Goal: Transaction & Acquisition: Purchase product/service

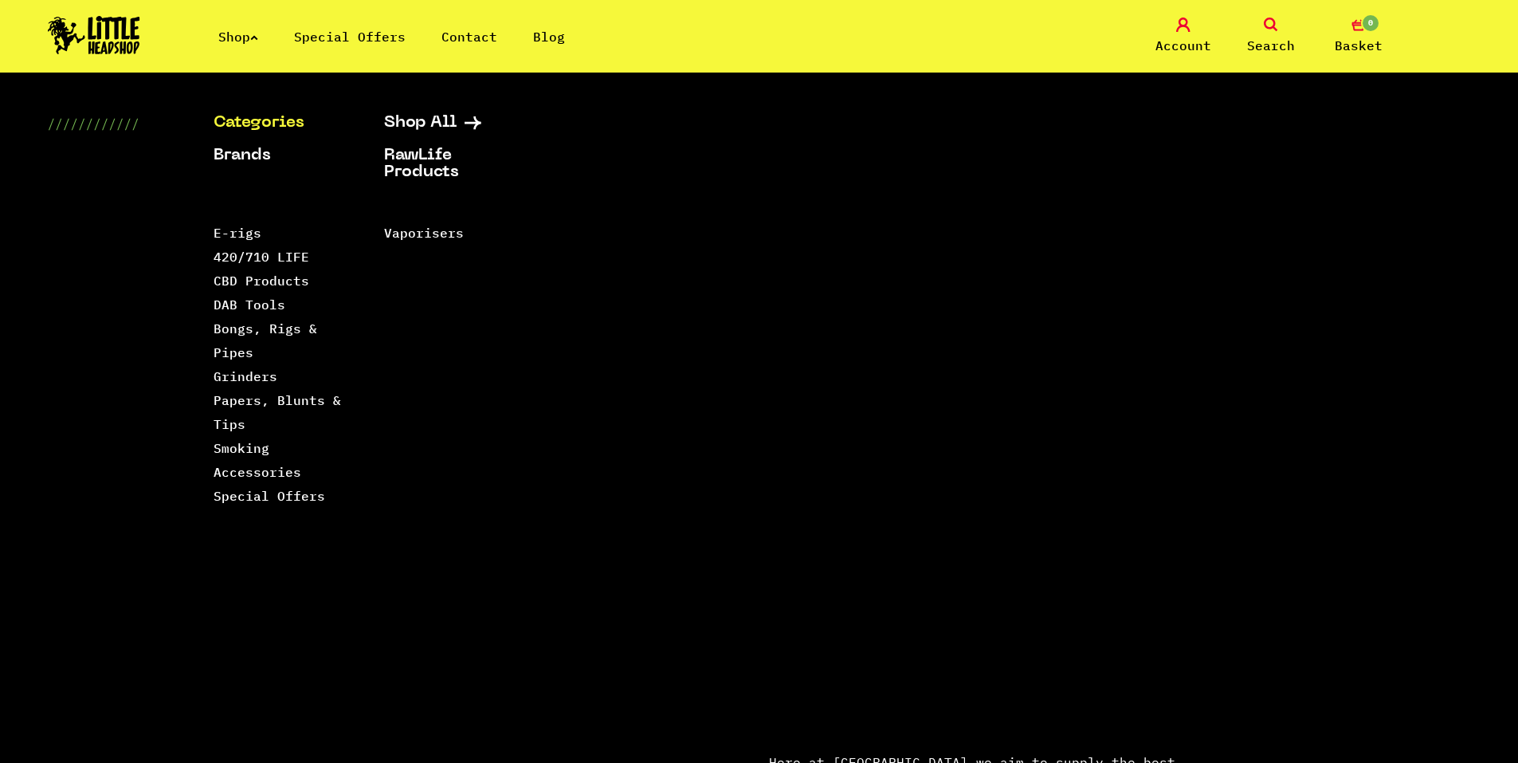
drag, startPoint x: 0, startPoint y: 0, endPoint x: 254, endPoint y: 41, distance: 257.4
click at [254, 41] on link "Shop" at bounding box center [238, 37] width 40 height 16
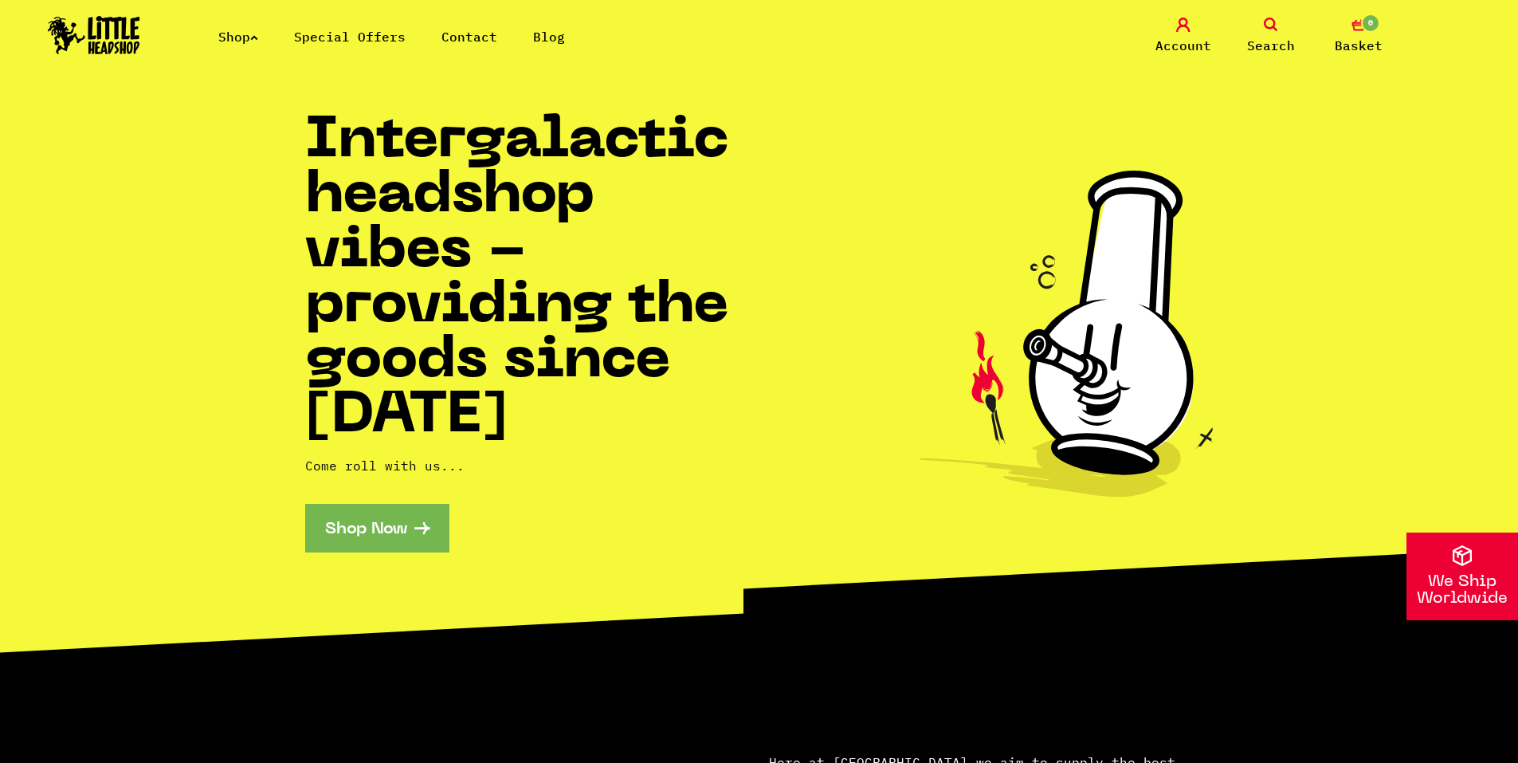
click at [365, 524] on link "Shop Now" at bounding box center [377, 528] width 144 height 49
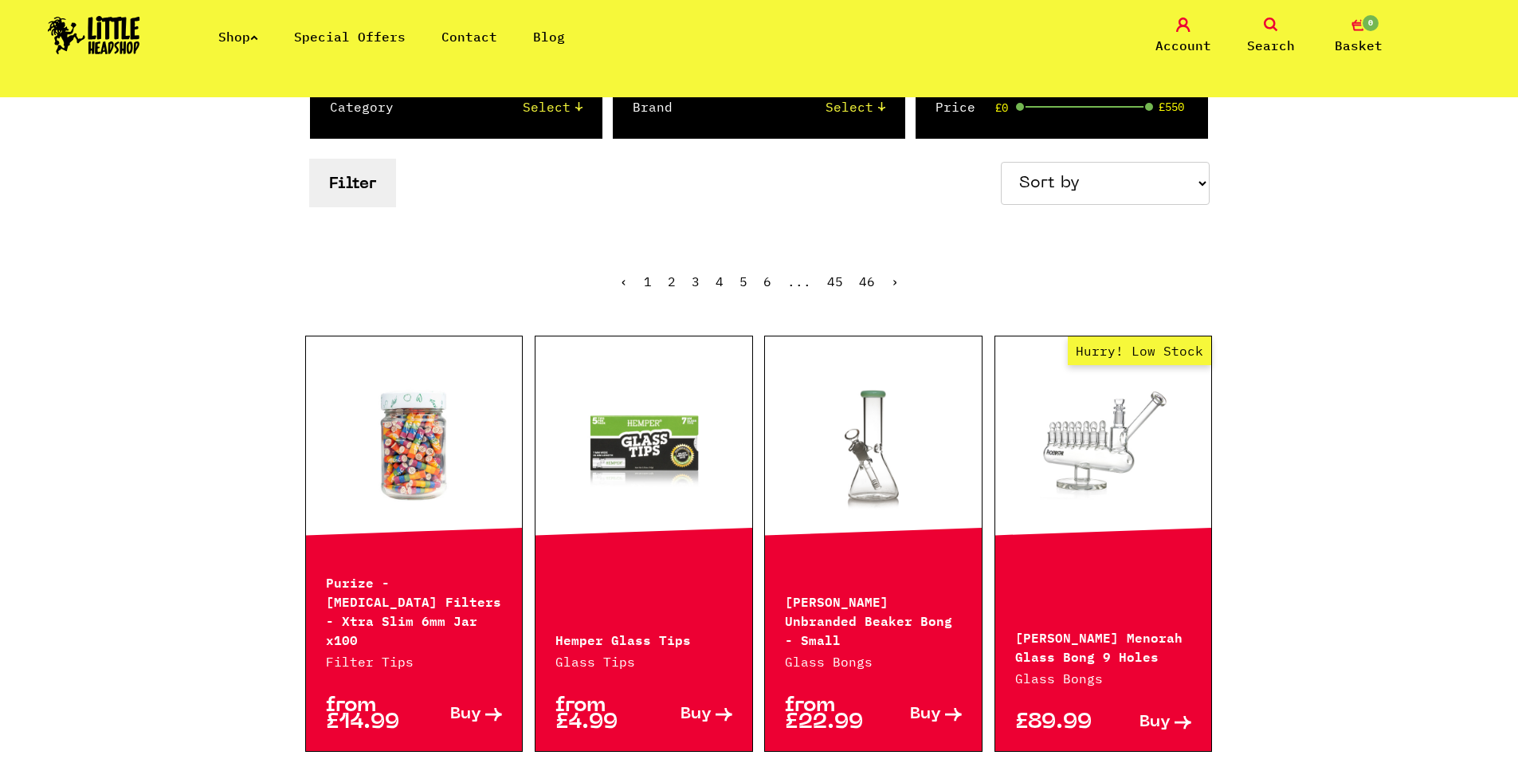
scroll to position [239, 0]
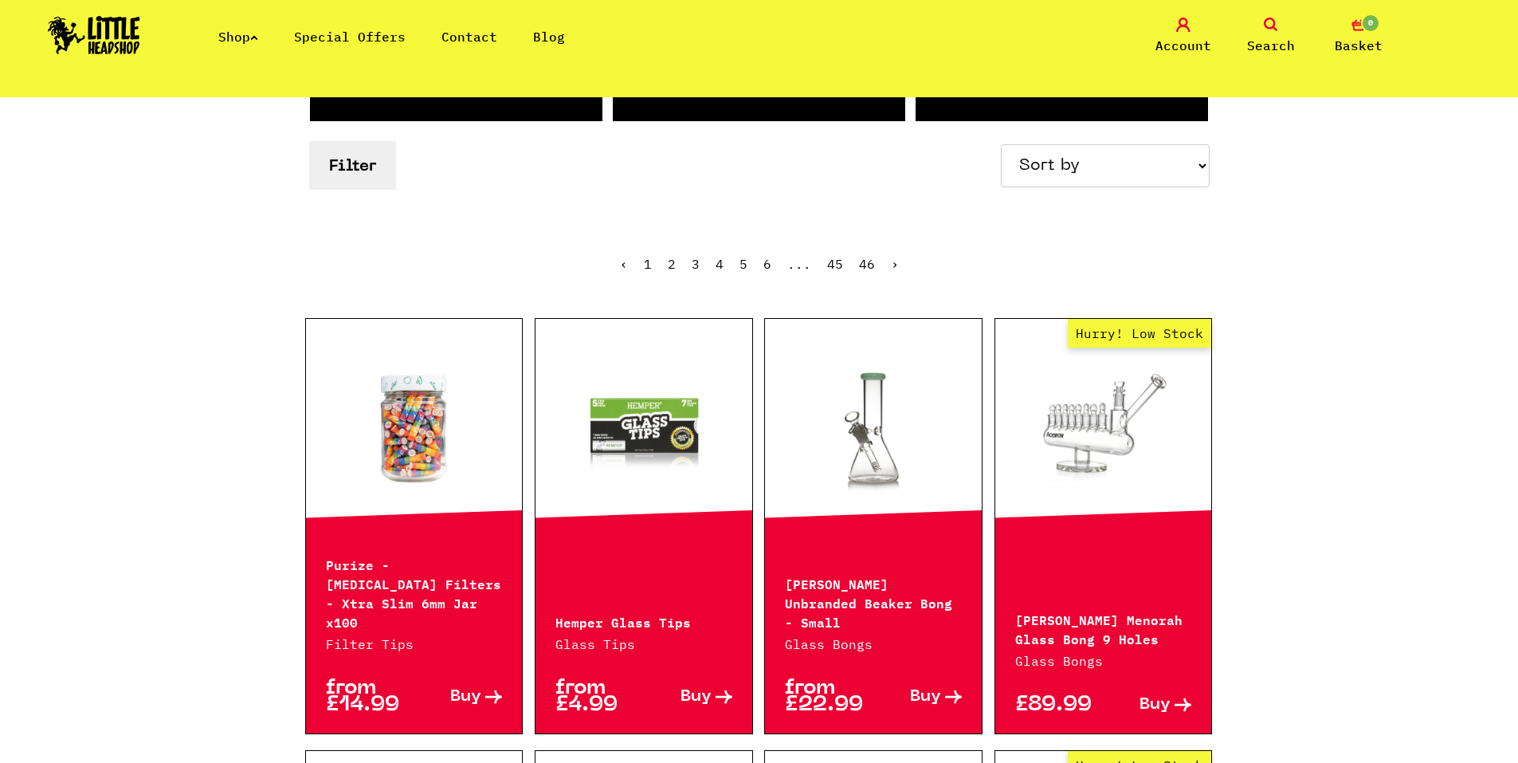
click at [1139, 184] on select "Sort by Price - Low to High Price - High to Low Newest Products" at bounding box center [1105, 165] width 209 height 43
select select "price_asc"
click at [1003, 144] on select "Sort by Price - Low to High Price - High to Low Newest Products" at bounding box center [1105, 165] width 209 height 43
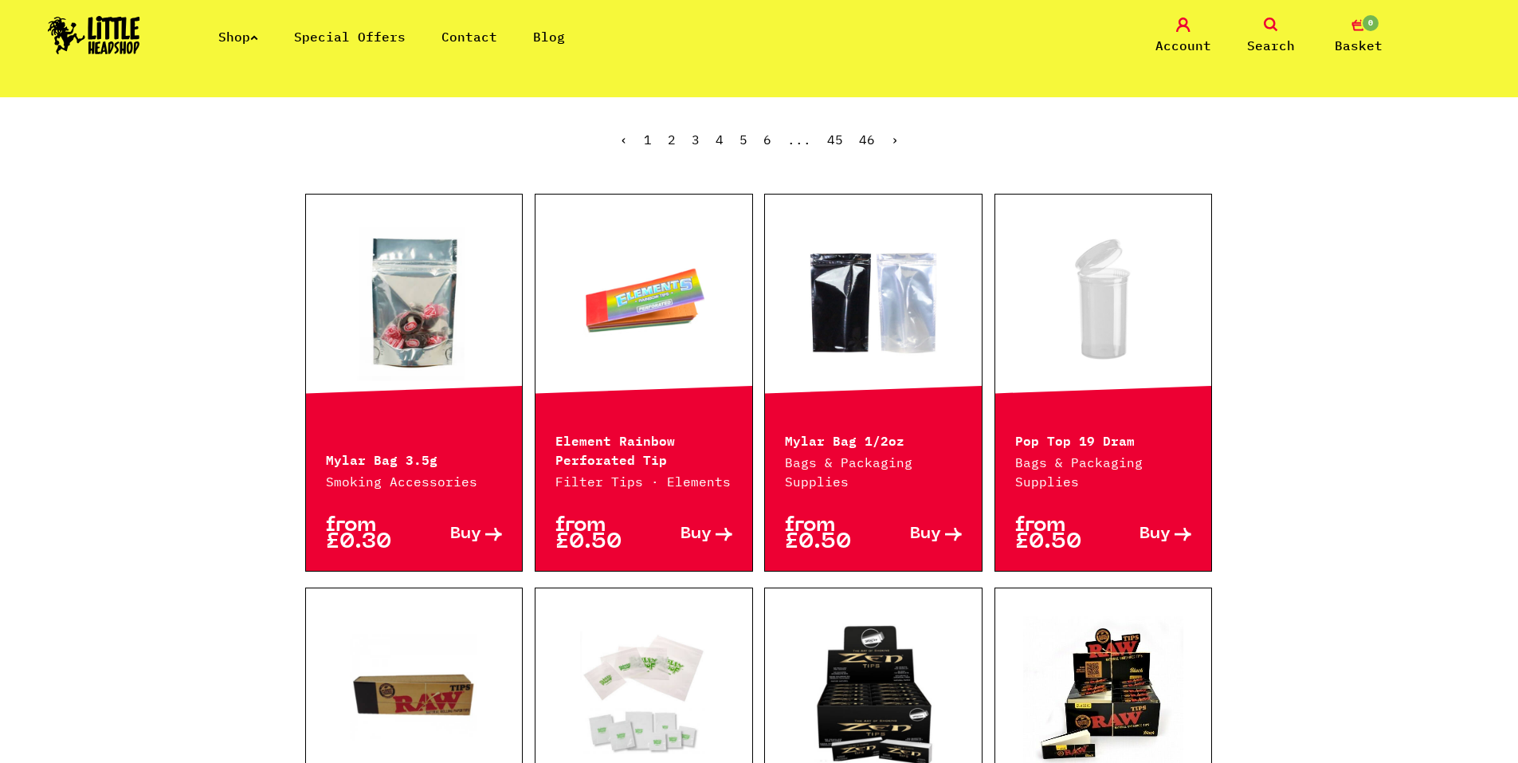
scroll to position [398, 0]
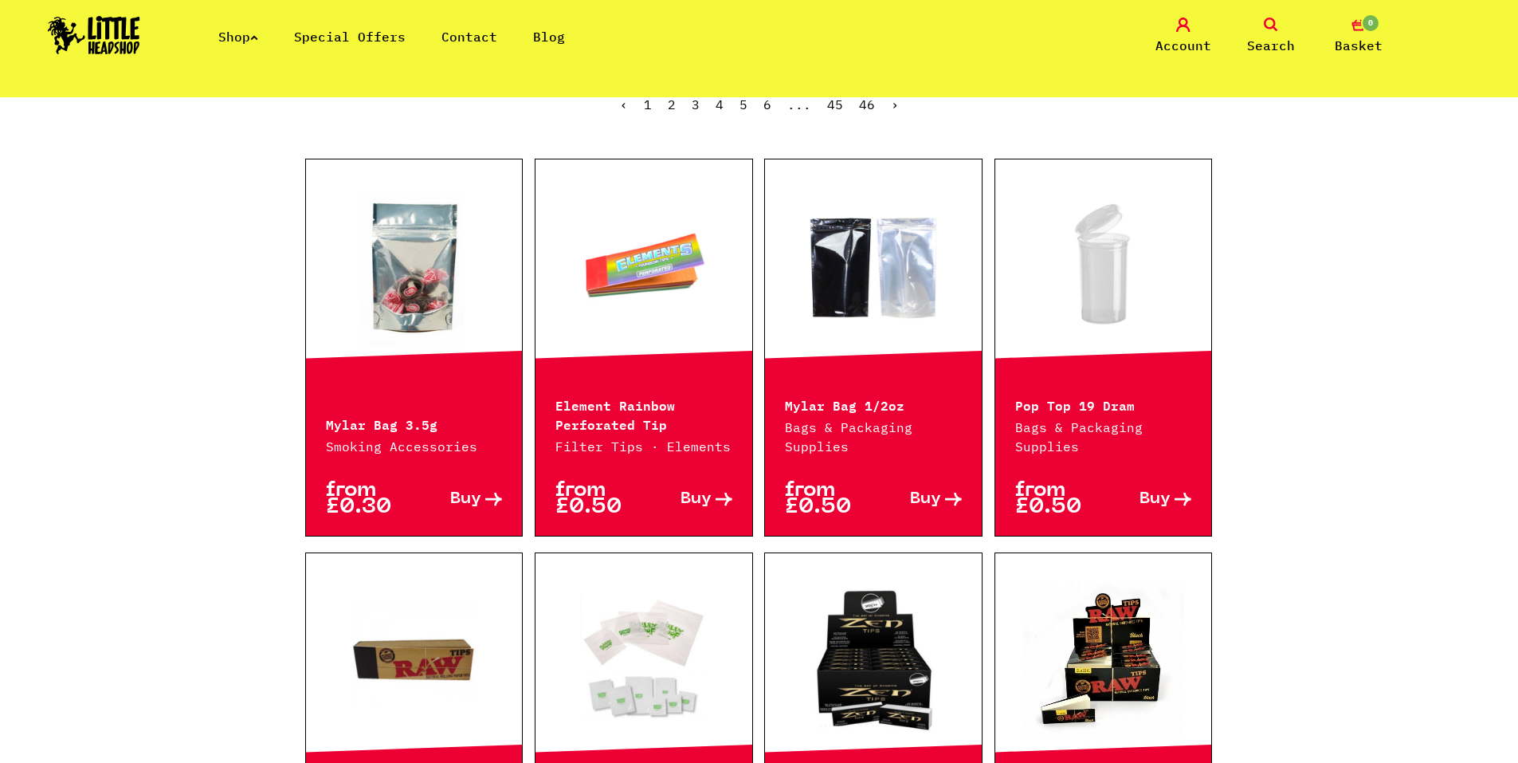
click at [1065, 437] on p "Bags & Packaging Supplies" at bounding box center [1103, 437] width 177 height 38
click at [1163, 504] on span "Buy" at bounding box center [1154, 499] width 31 height 17
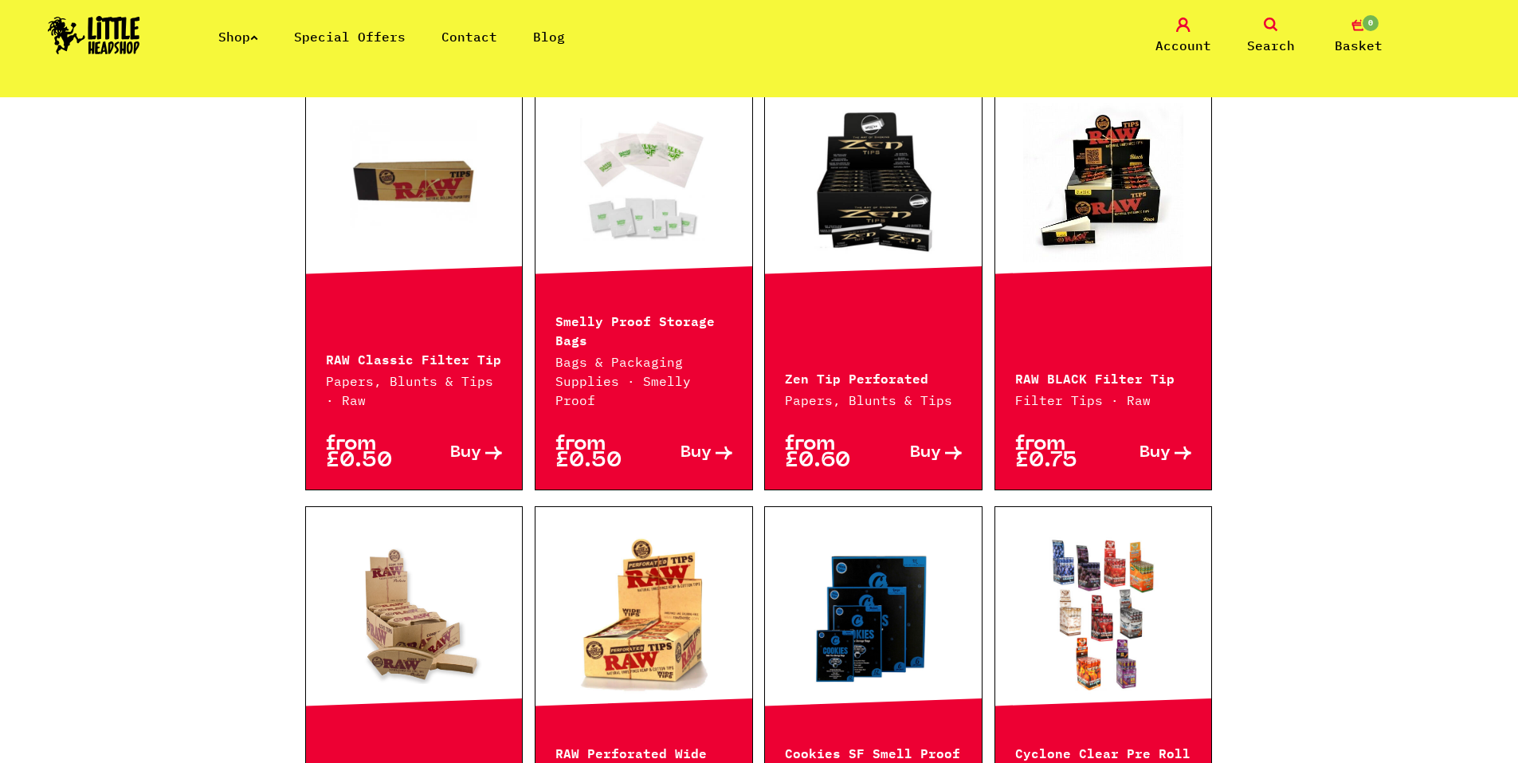
scroll to position [956, 0]
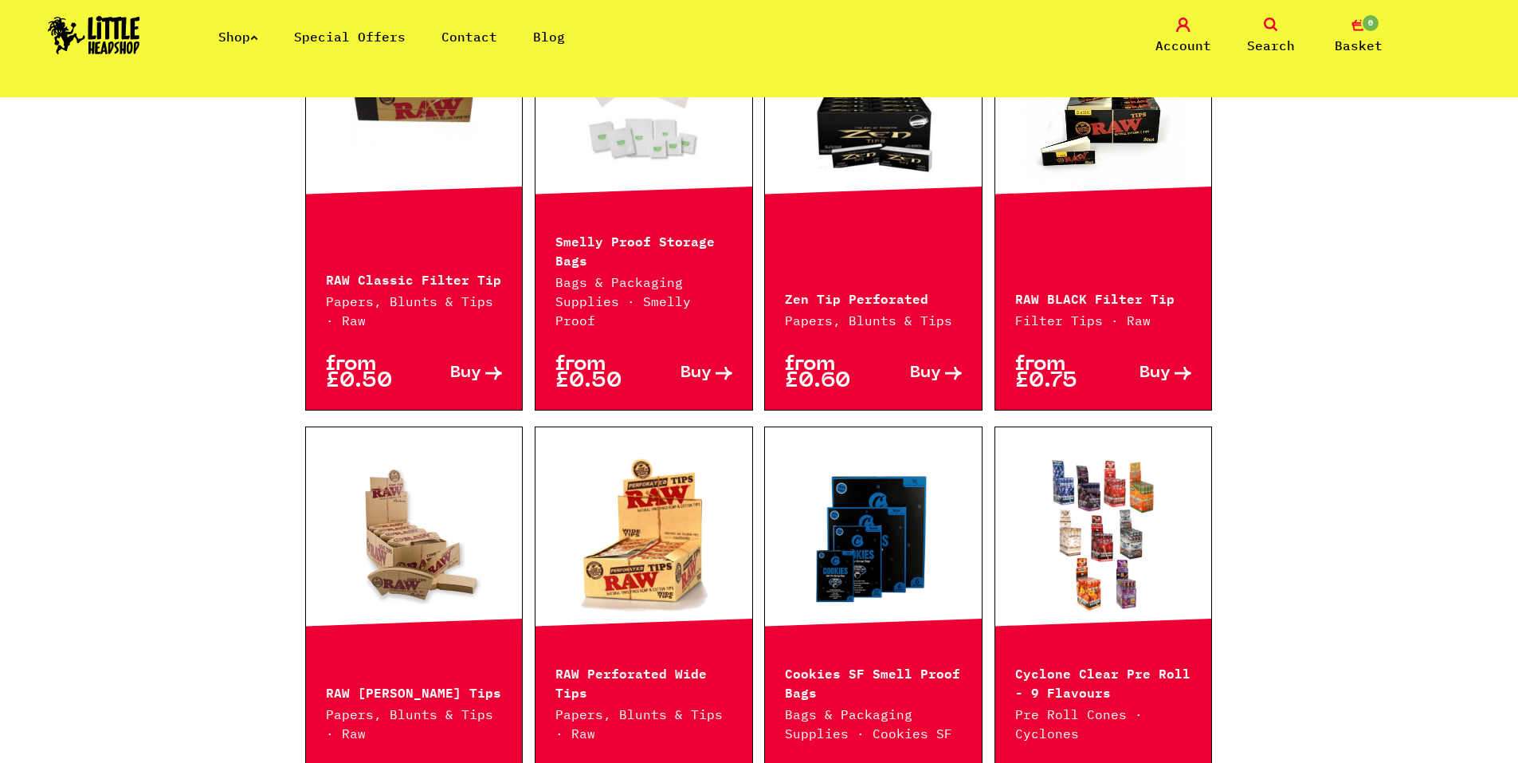
click at [406, 356] on p "from £0.50" at bounding box center [370, 372] width 88 height 33
click at [462, 365] on span "Buy" at bounding box center [465, 373] width 31 height 17
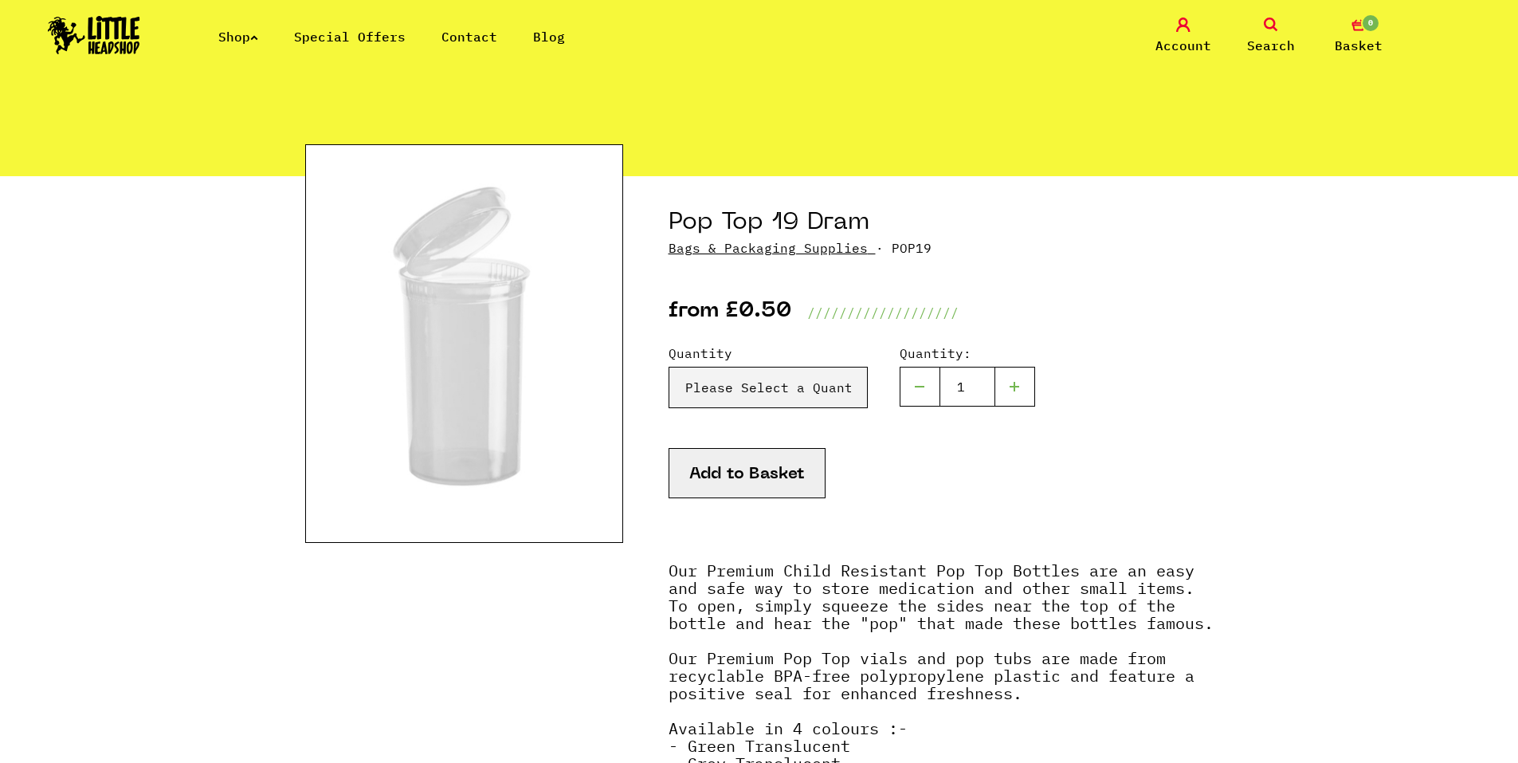
scroll to position [80, 0]
click at [828, 375] on select "Please Select a Quantity X 1 (Green) - £0.50 X 1 (Grey) - £0.50 X 1 (Clear) - £…" at bounding box center [768, 387] width 199 height 41
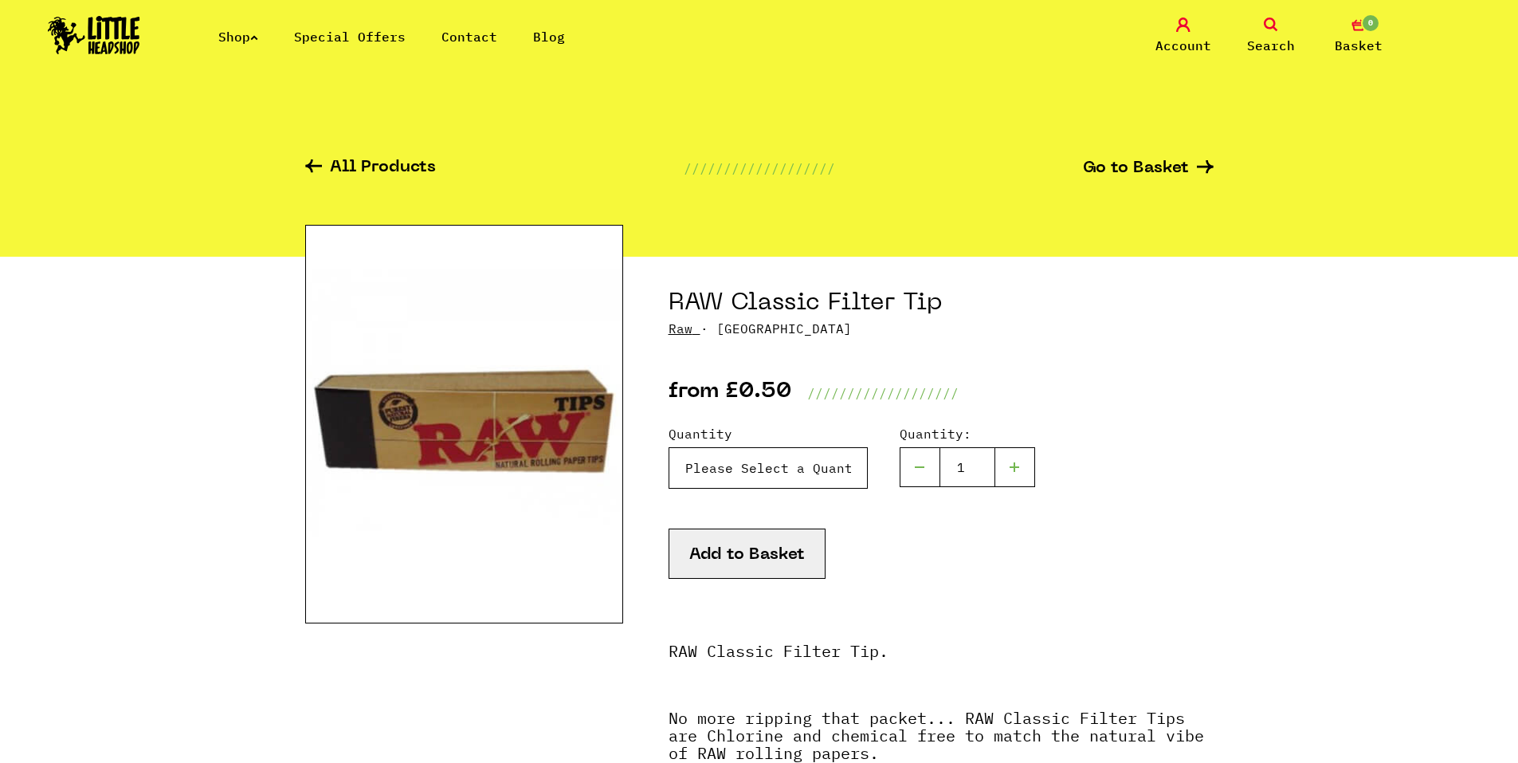
click at [774, 462] on select "Please Select a Quantity X 1 - £0.50 X 3 - £1.00 X 50 (Full Box) - £8.95" at bounding box center [768, 467] width 199 height 41
select select "211"
click at [669, 447] on select "Please Select a Quantity X 1 - £0.50 X 3 - £1.00 X 50 (Full Box) - £8.95" at bounding box center [768, 467] width 199 height 41
click at [781, 551] on button "Add to Basket" at bounding box center [747, 553] width 157 height 50
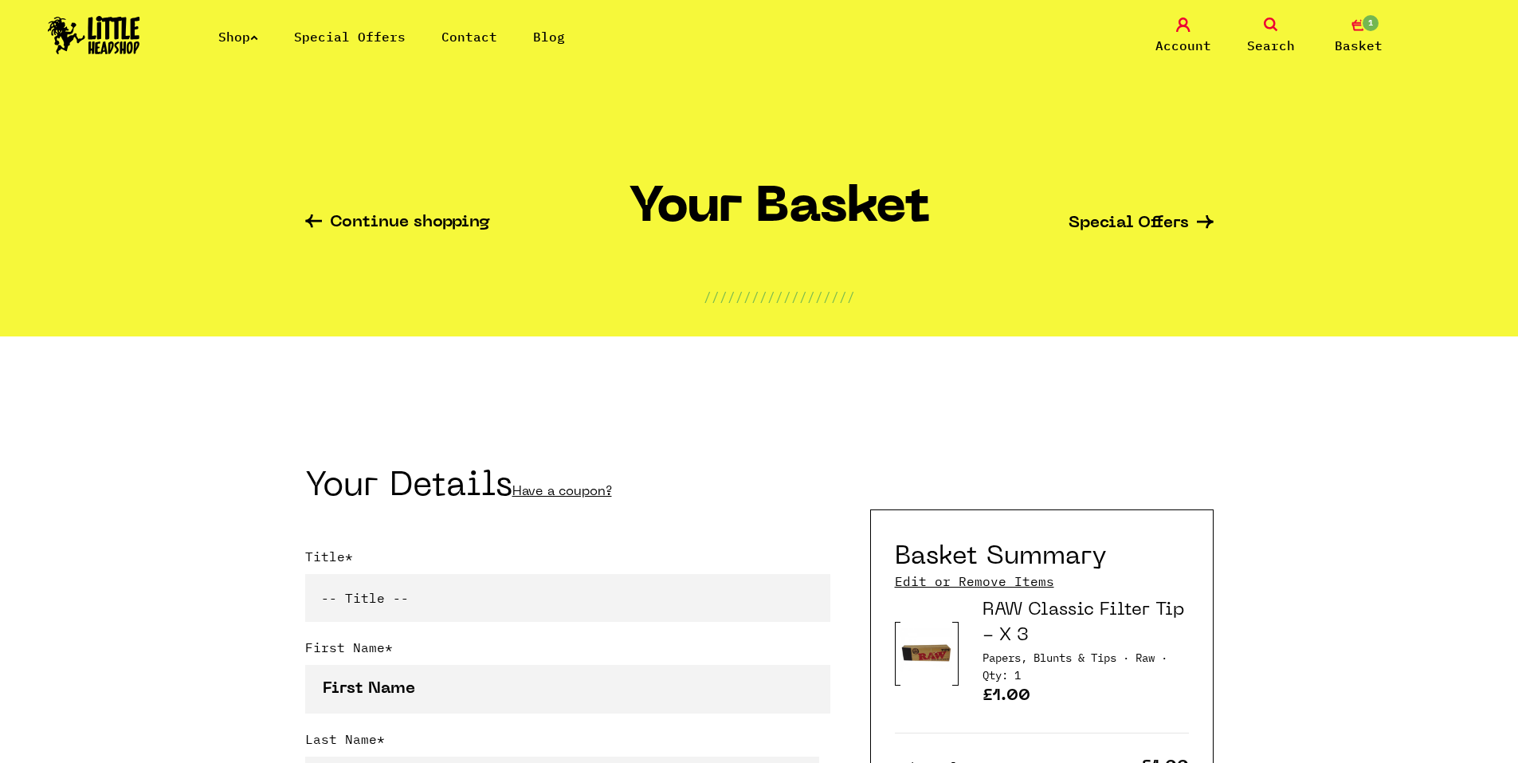
click at [388, 227] on link "Continue shopping" at bounding box center [397, 223] width 185 height 18
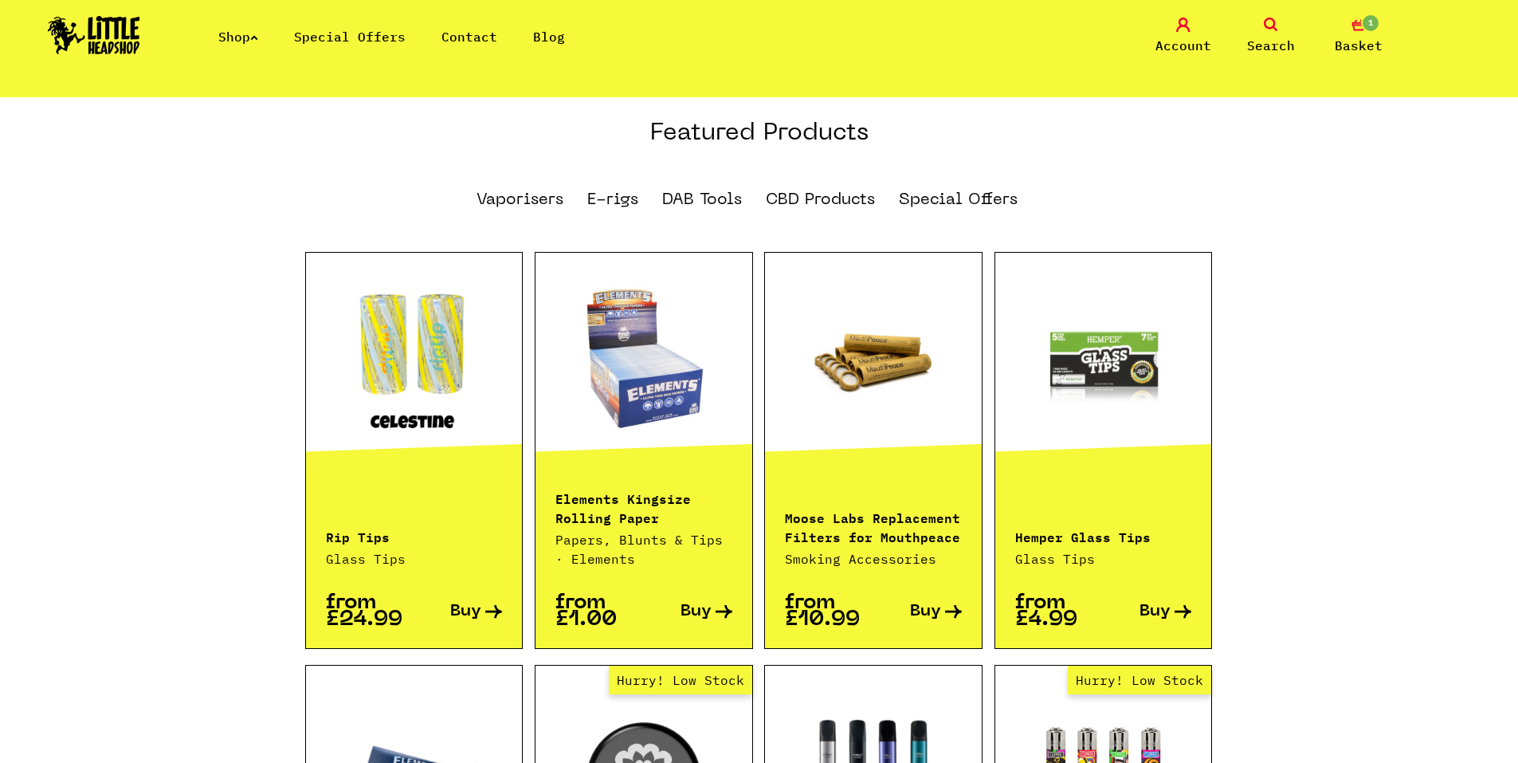
scroll to position [1036, 0]
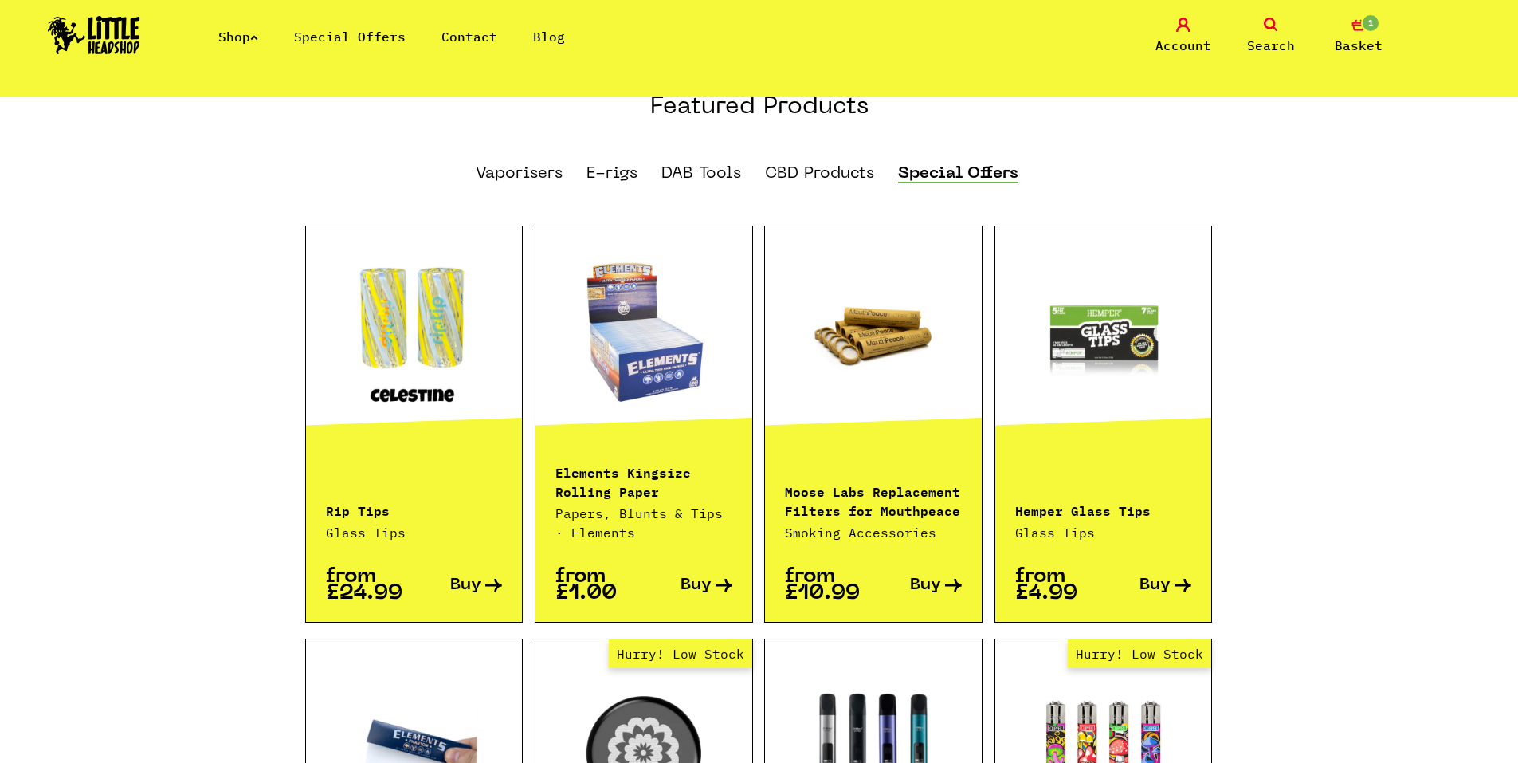
click at [998, 166] on link "Special Offers" at bounding box center [958, 175] width 120 height 18
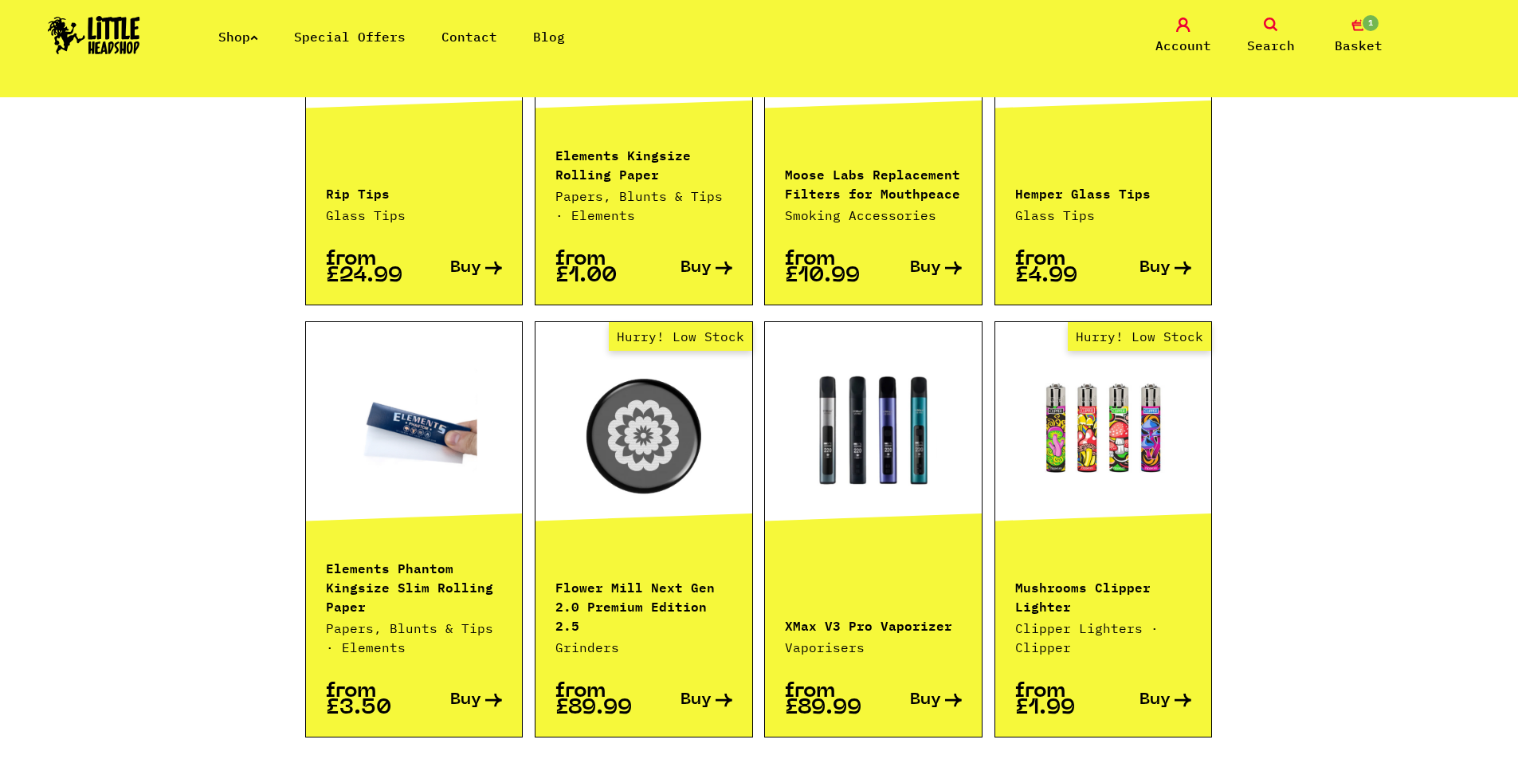
scroll to position [1355, 0]
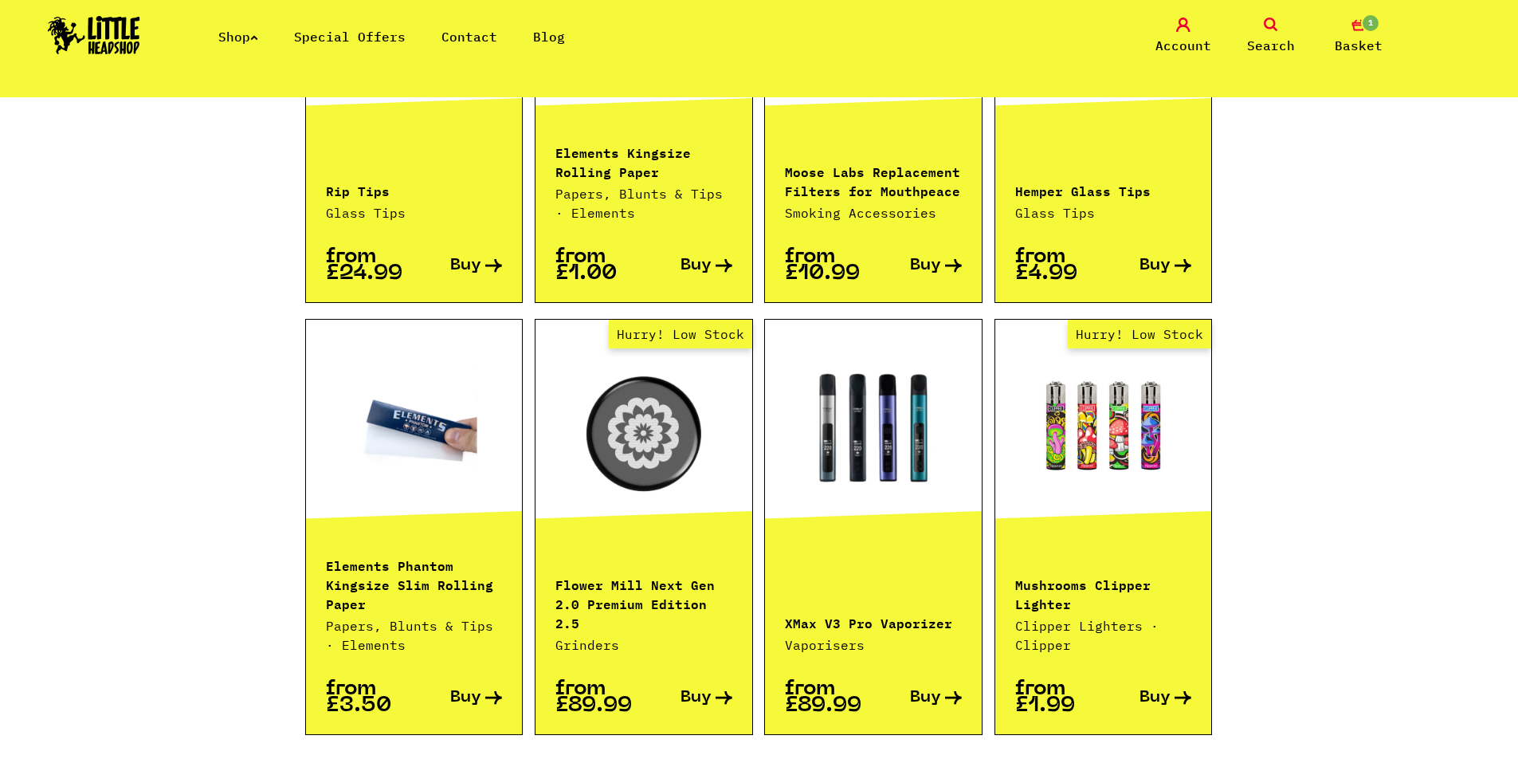
click at [410, 428] on link at bounding box center [414, 426] width 217 height 159
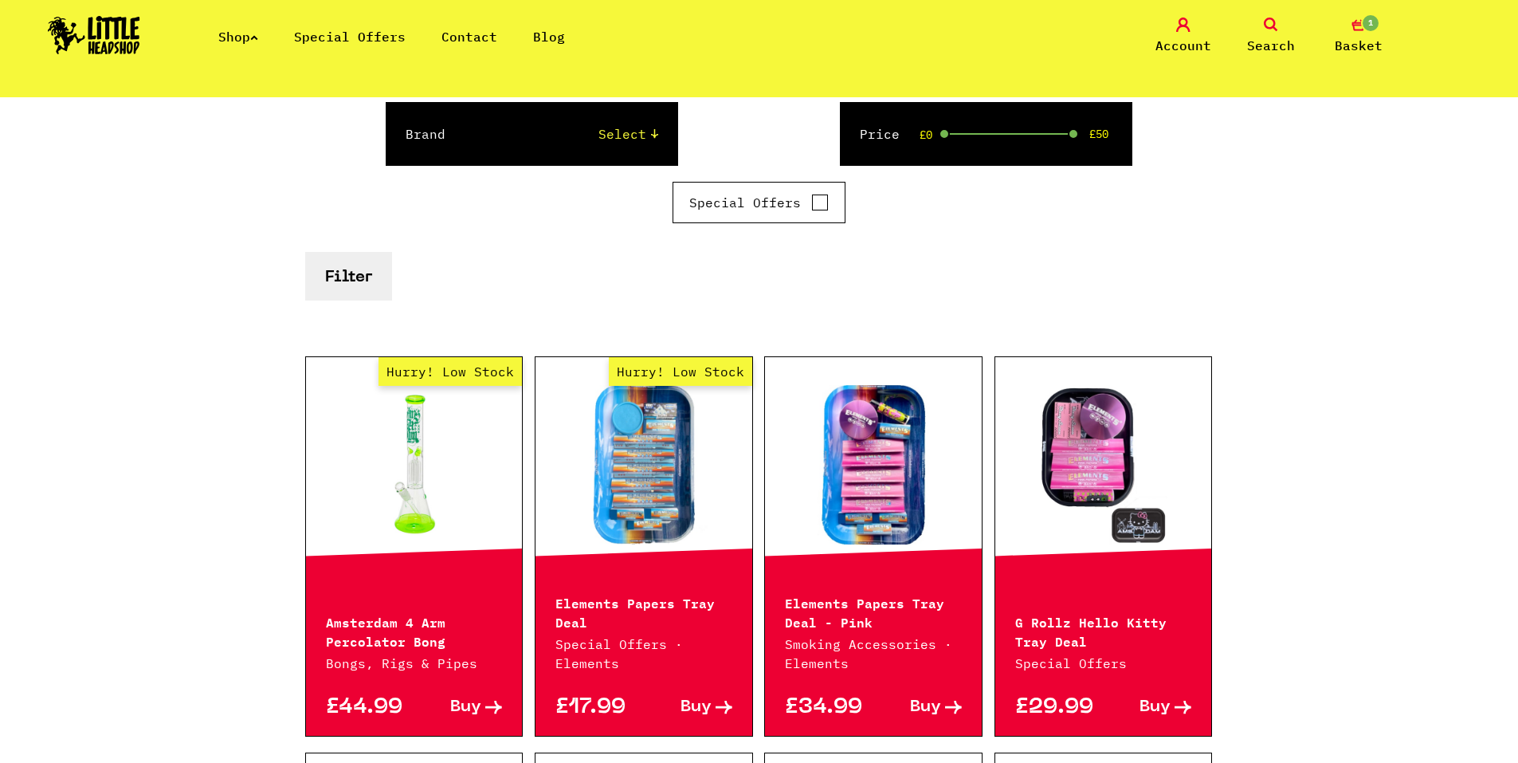
scroll to position [159, 0]
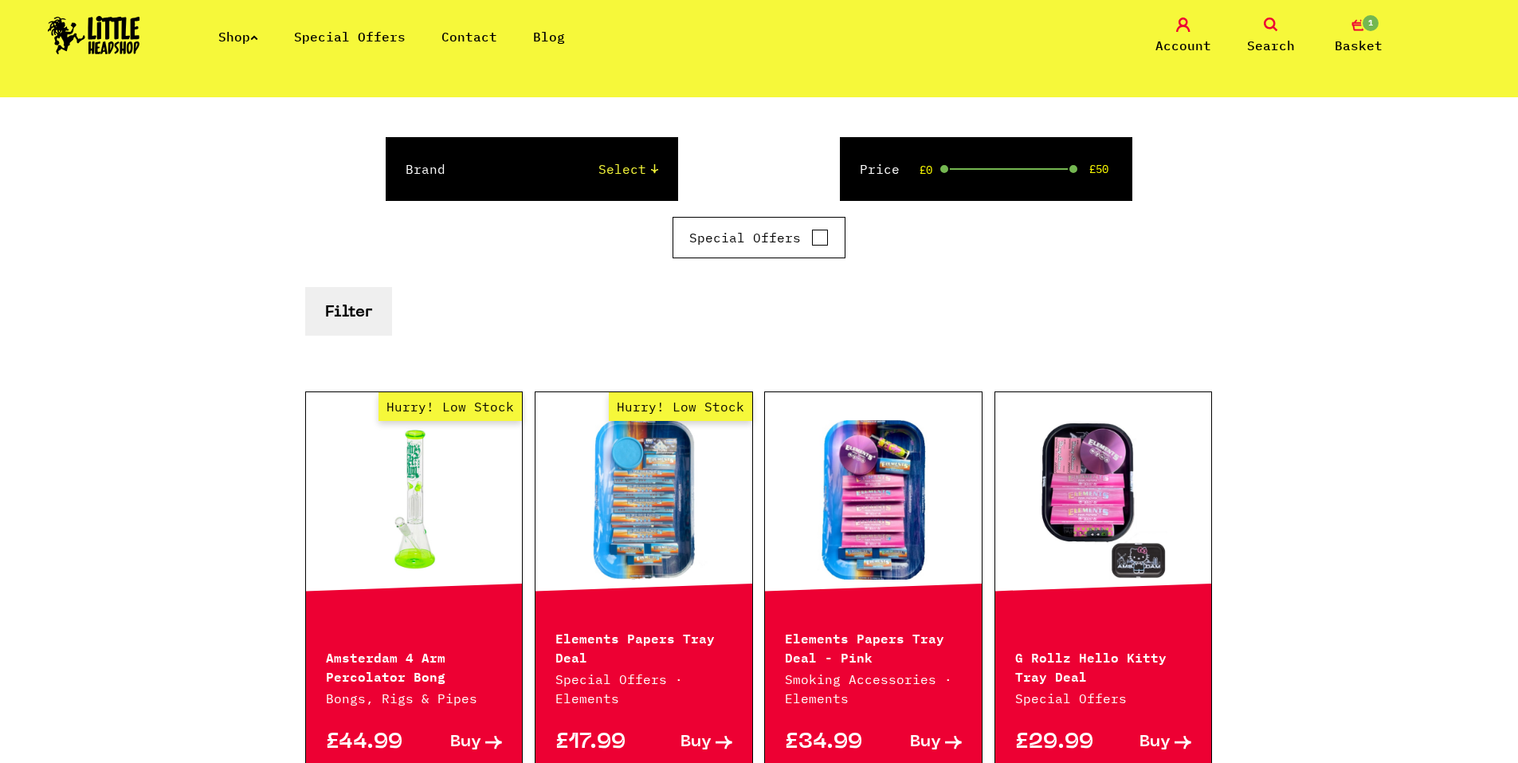
click at [631, 175] on select "Select Raw Elements" at bounding box center [567, 168] width 181 height 19
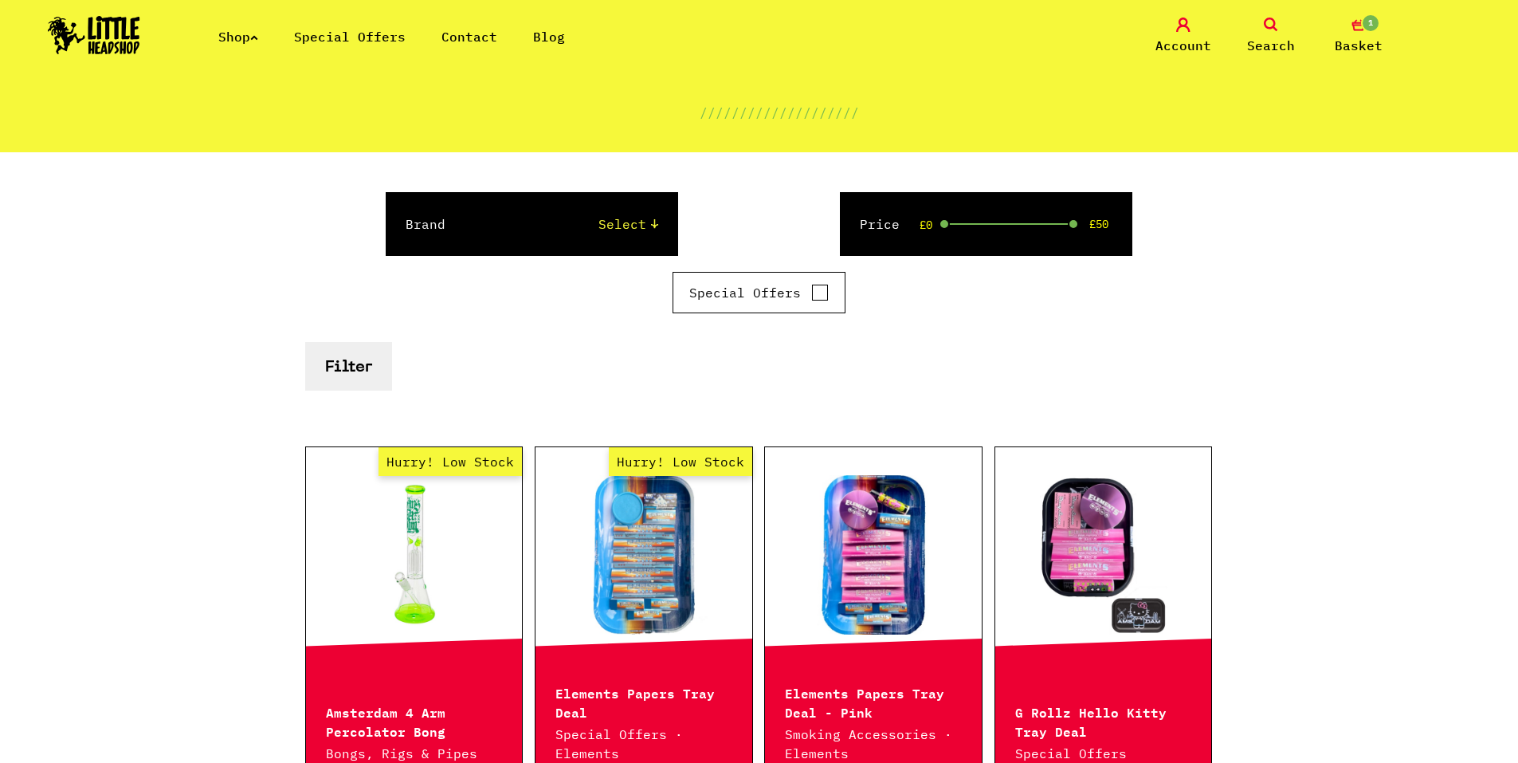
scroll to position [0, 0]
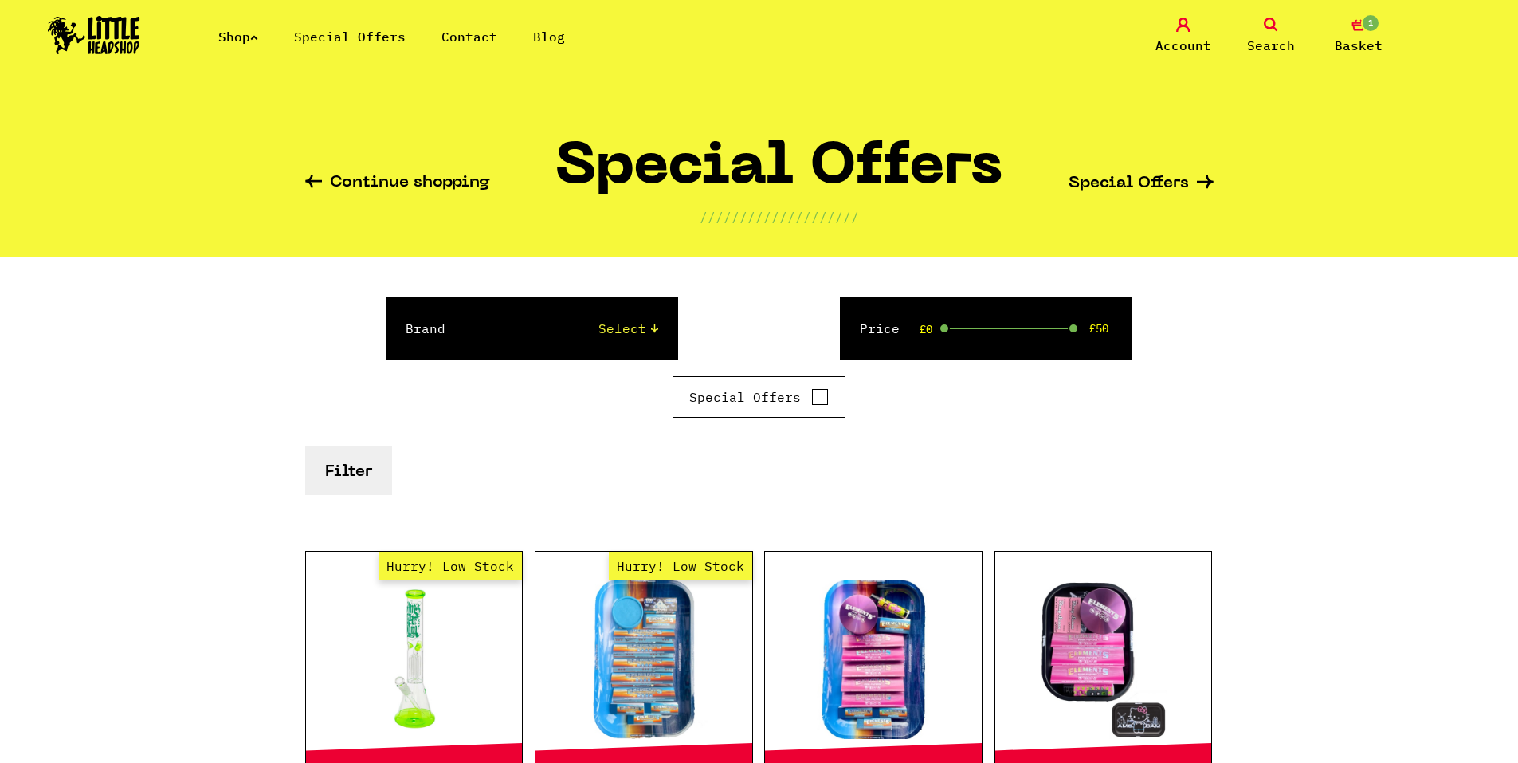
click at [387, 183] on link "Continue shopping" at bounding box center [397, 183] width 185 height 18
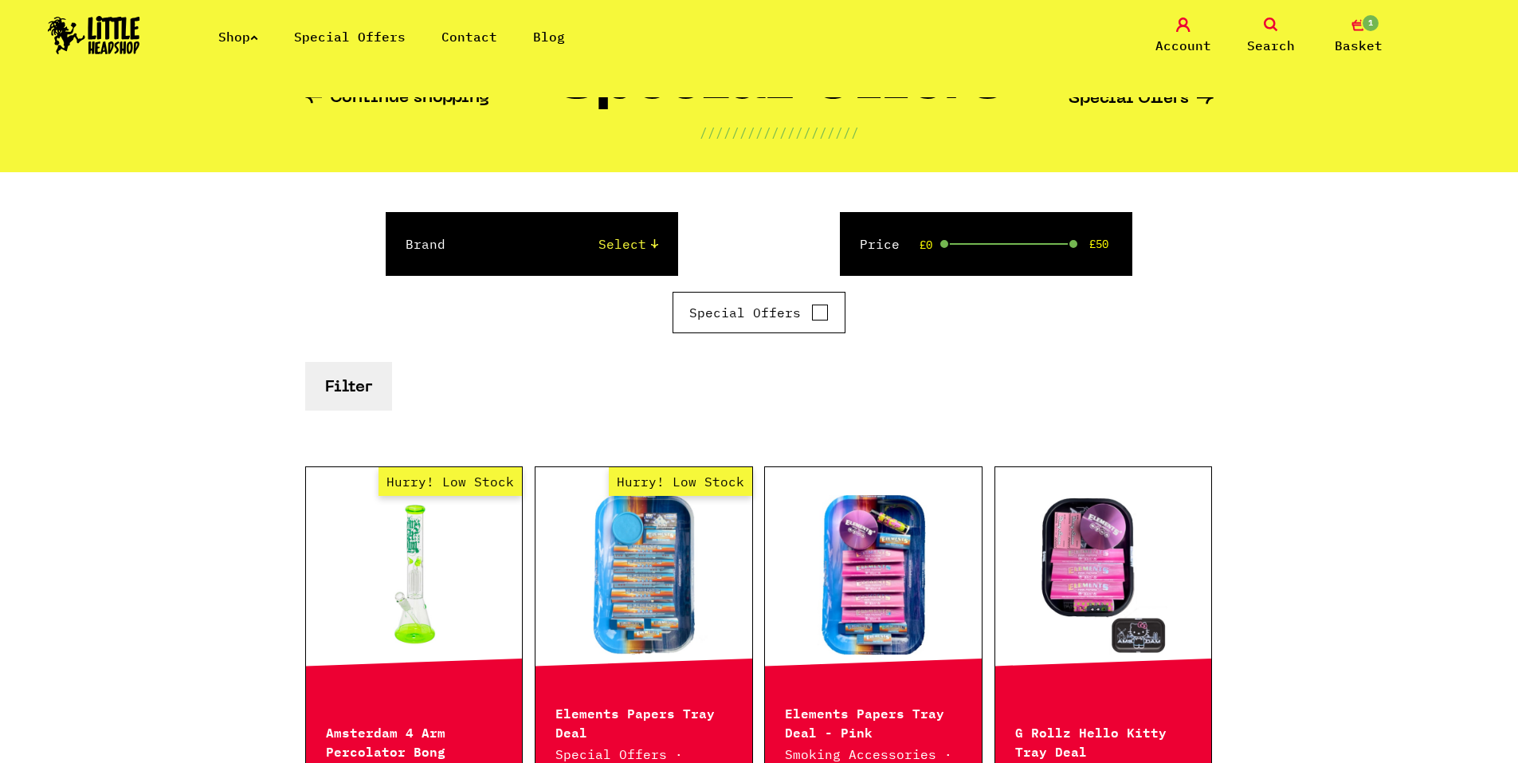
scroll to position [80, 0]
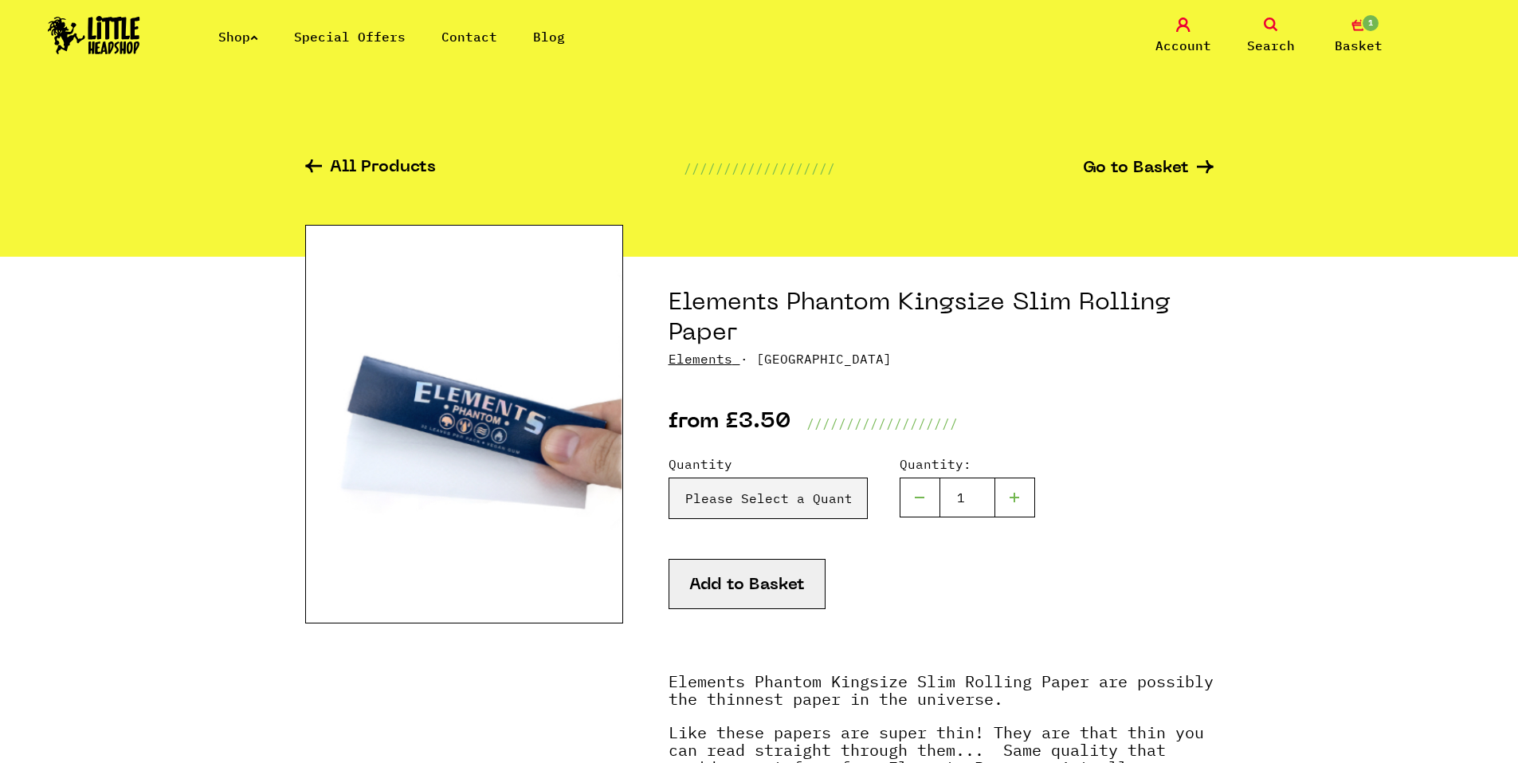
click at [257, 44] on link "Shop" at bounding box center [238, 37] width 40 height 16
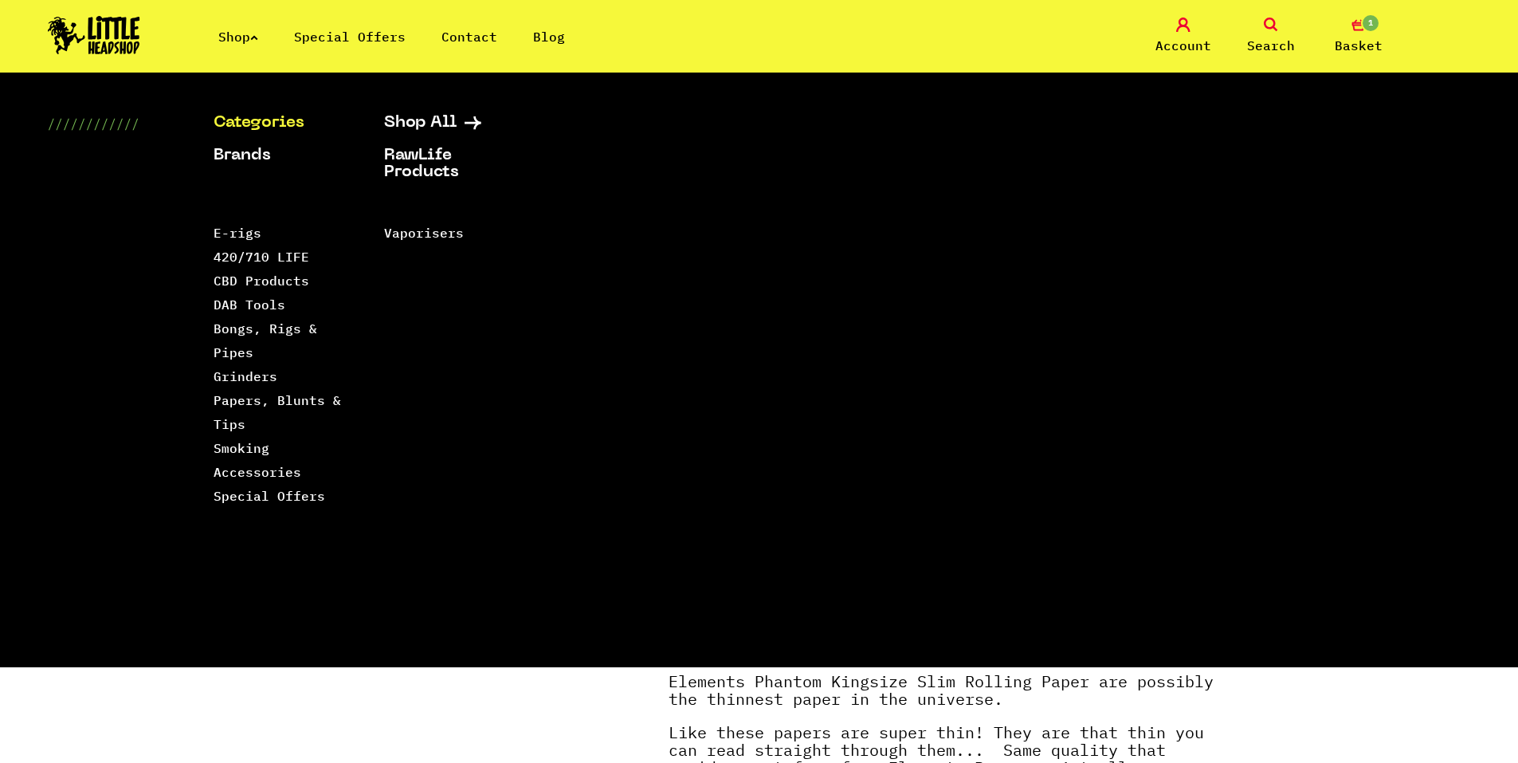
click at [261, 125] on link "Categories" at bounding box center [279, 123] width 131 height 17
click at [259, 403] on link "Papers, Blunts & Tips" at bounding box center [277, 412] width 127 height 40
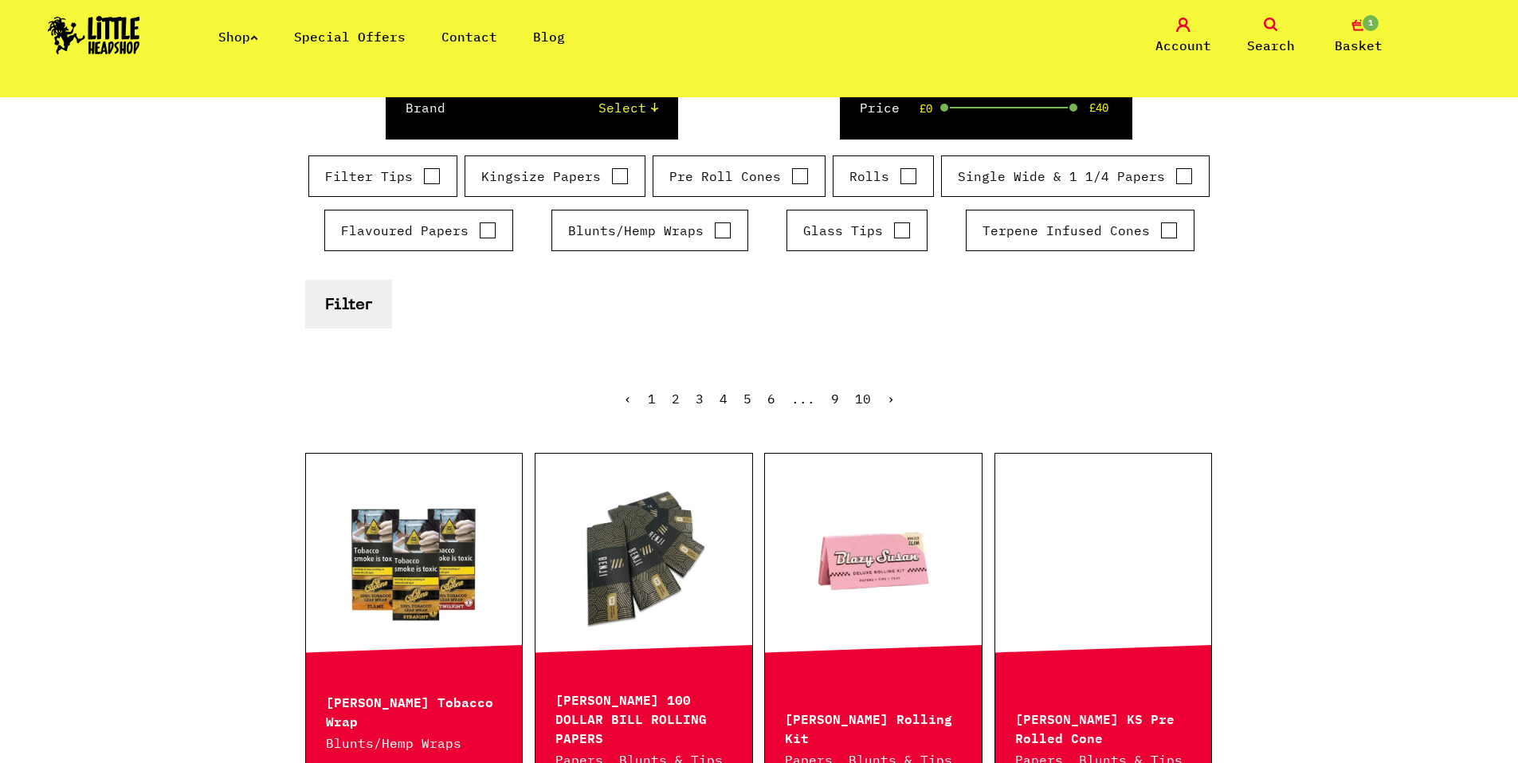
scroll to position [319, 0]
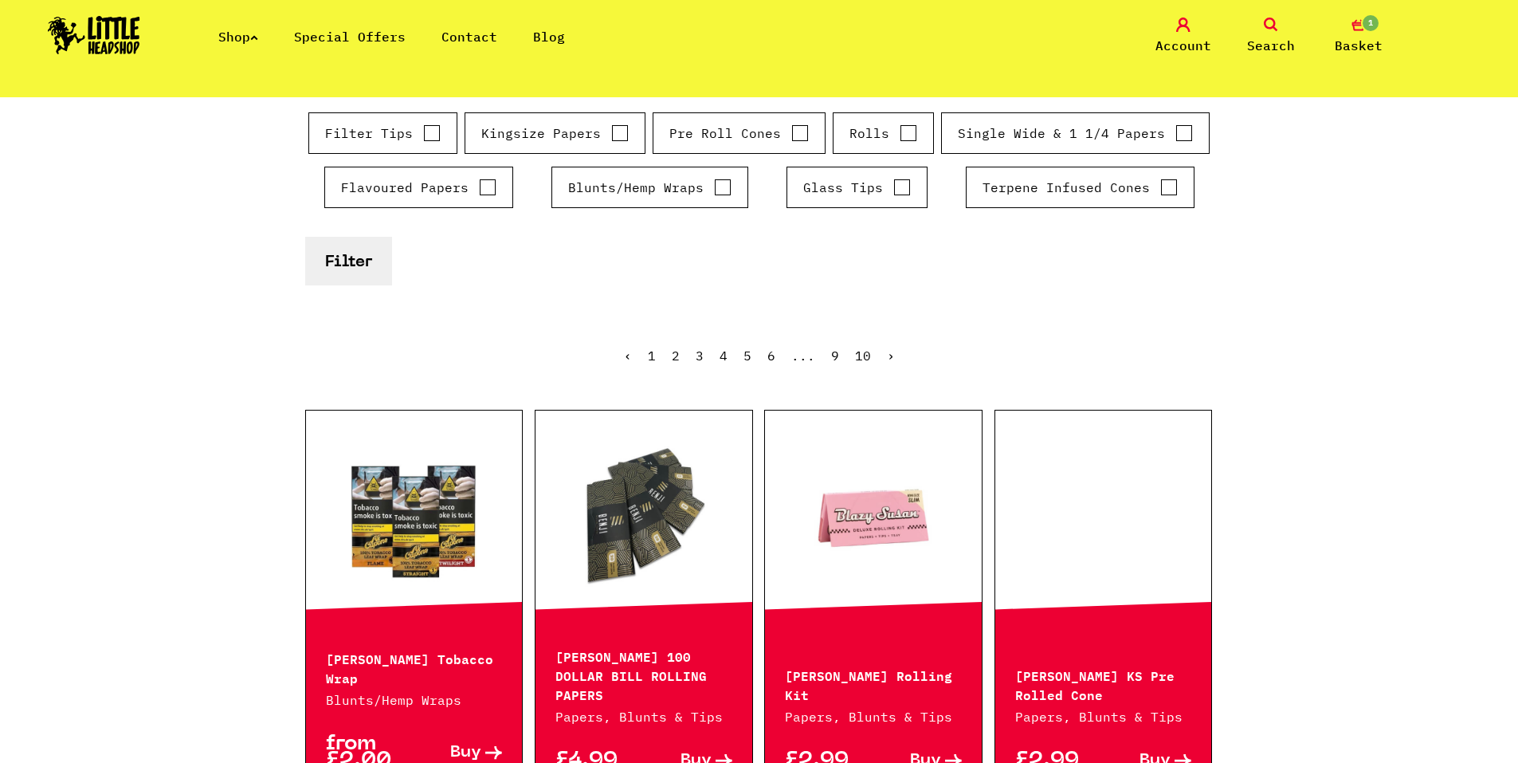
click at [359, 257] on button "Filter" at bounding box center [348, 261] width 87 height 49
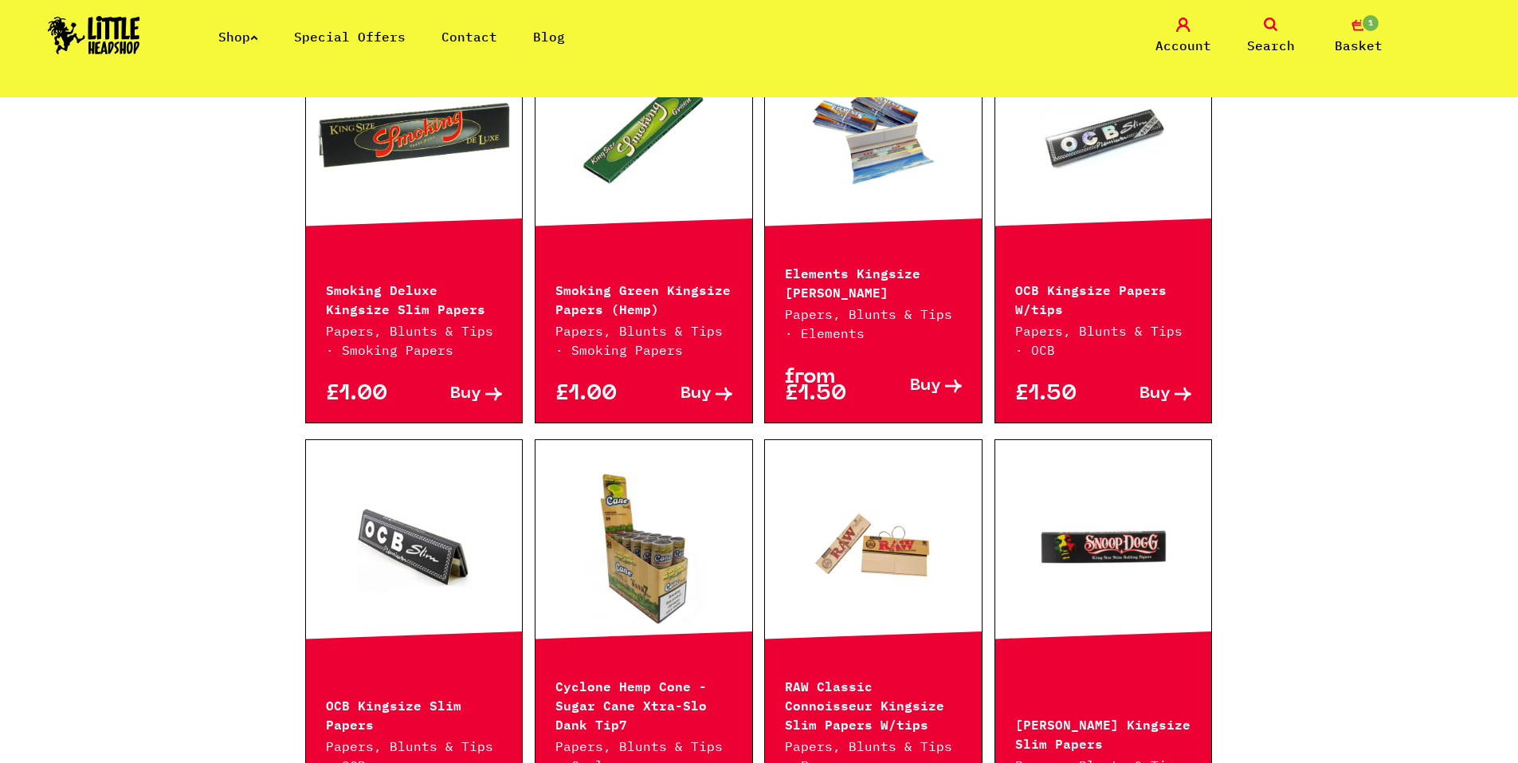
scroll to position [1116, 0]
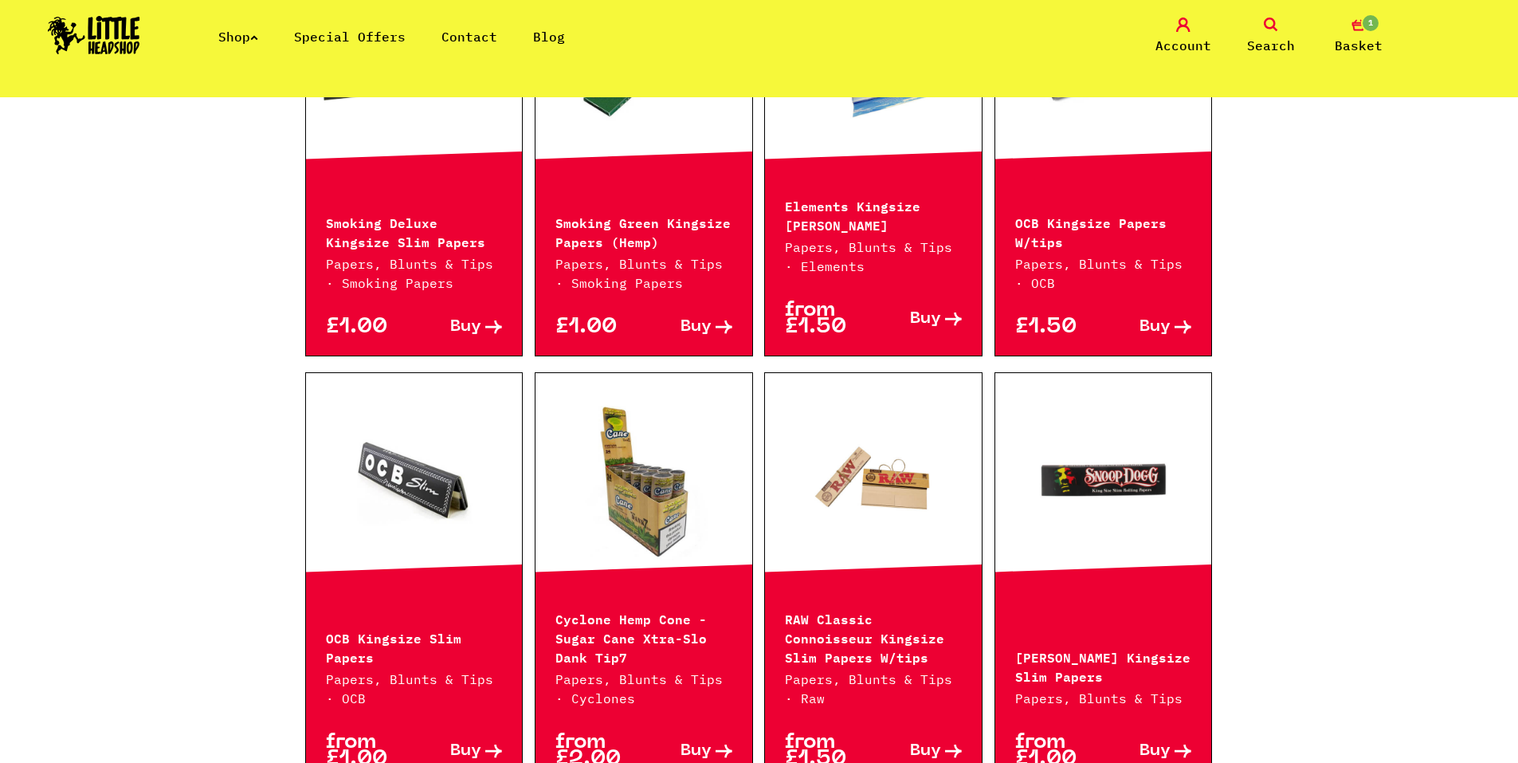
click at [931, 322] on span "Buy" at bounding box center [925, 319] width 31 height 17
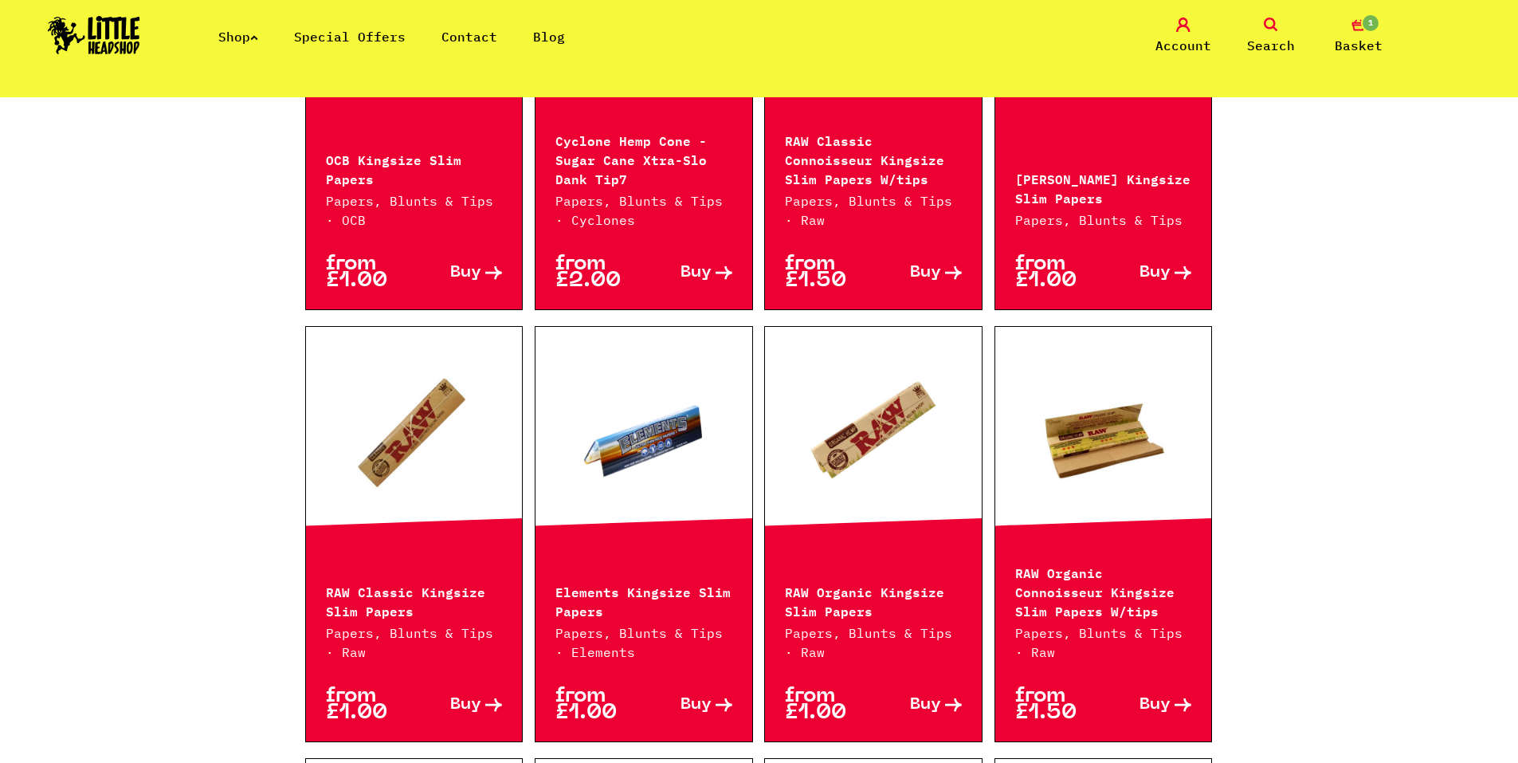
scroll to position [1673, 0]
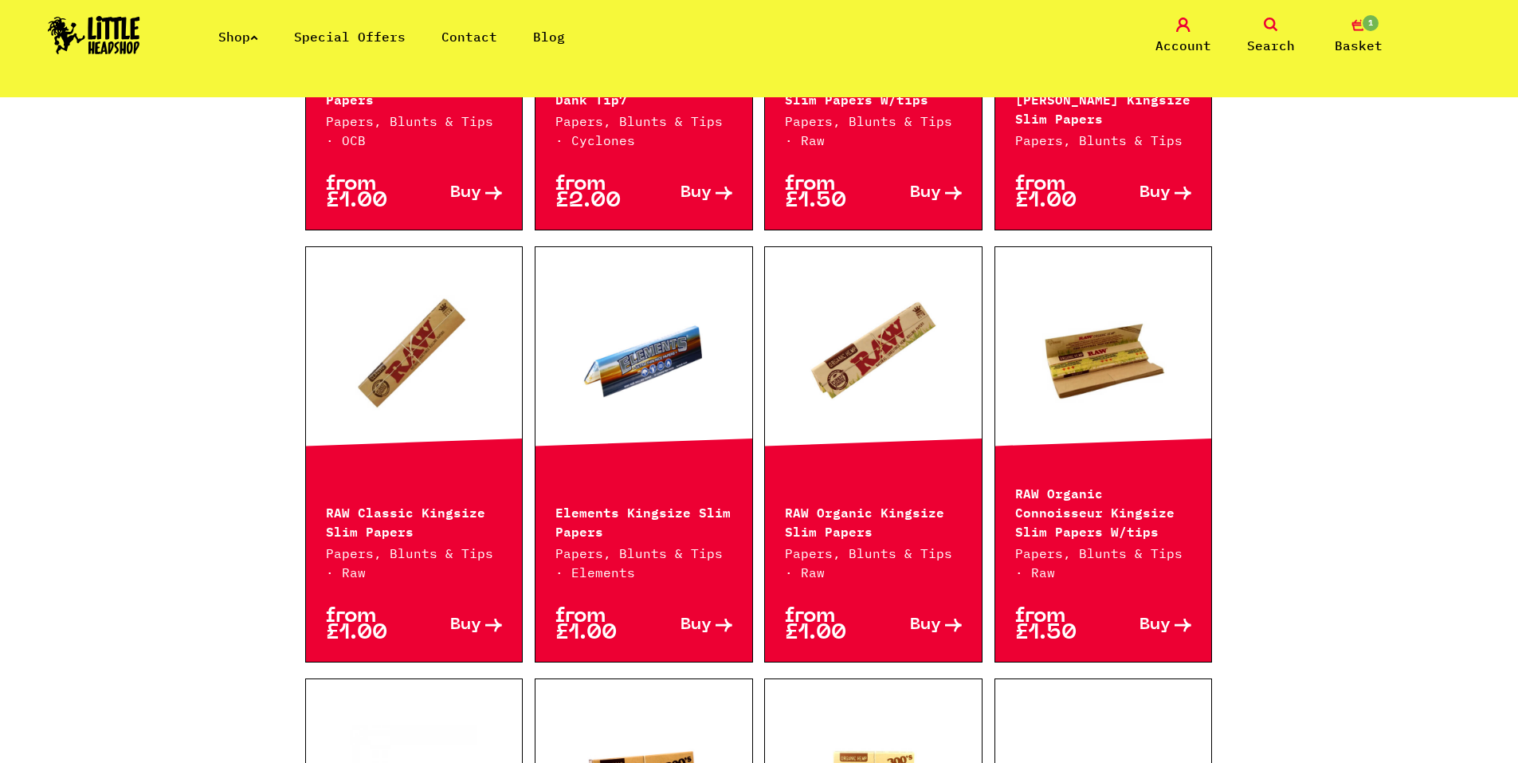
drag, startPoint x: 247, startPoint y: 341, endPoint x: 216, endPoint y: 325, distance: 34.9
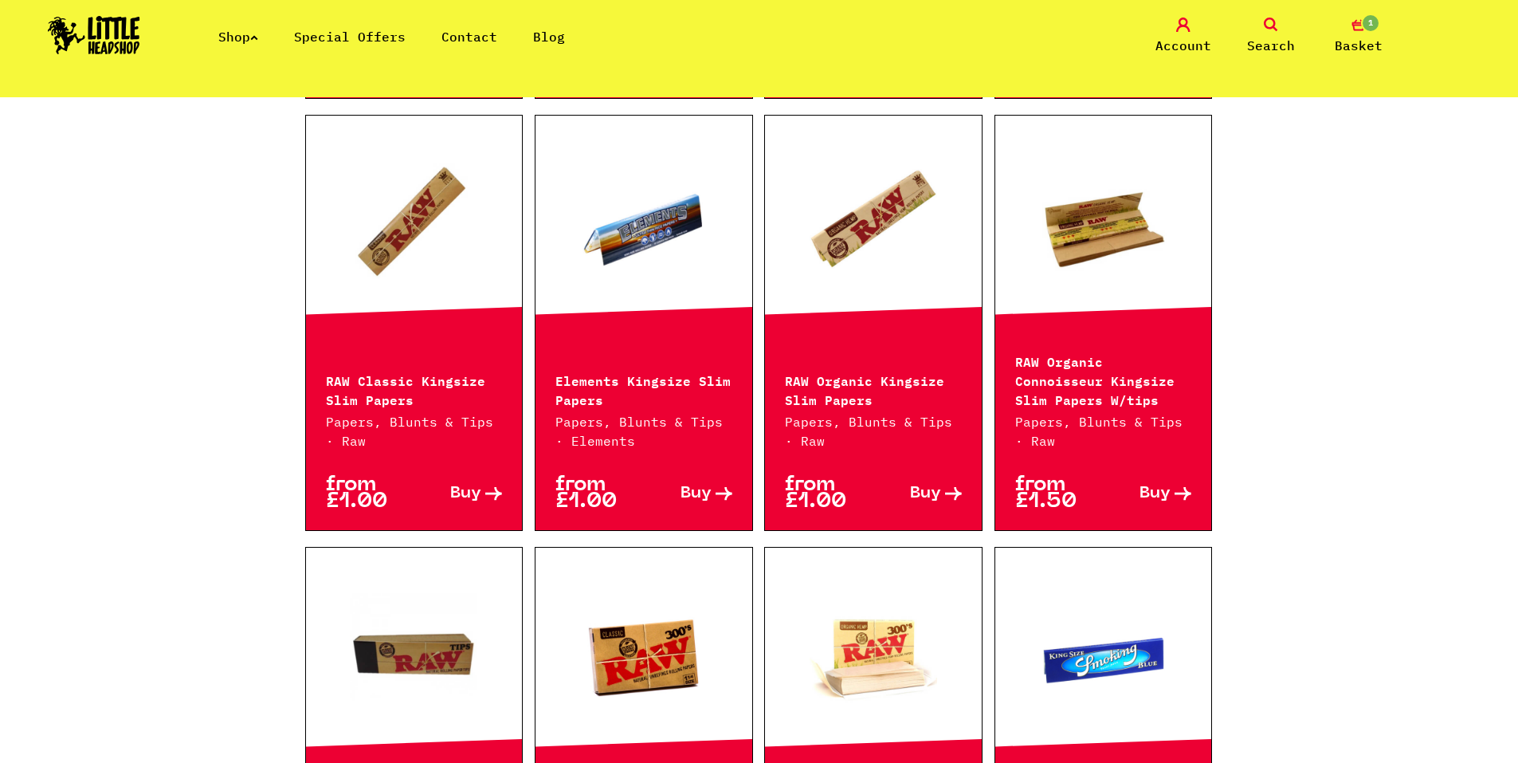
scroll to position [1833, 0]
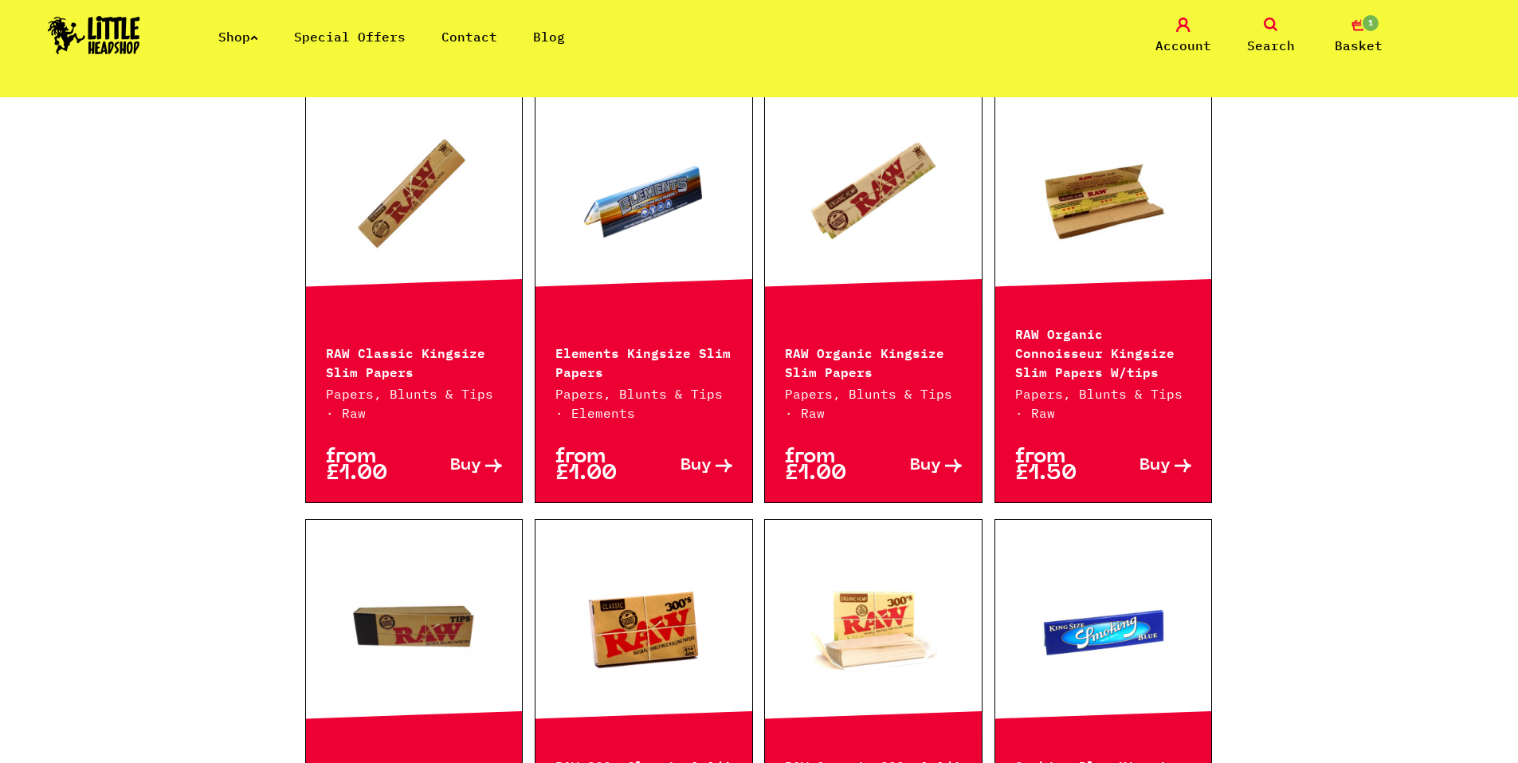
click at [692, 465] on span "Buy" at bounding box center [695, 465] width 31 height 17
drag, startPoint x: 1316, startPoint y: 484, endPoint x: 1372, endPoint y: 488, distance: 56.0
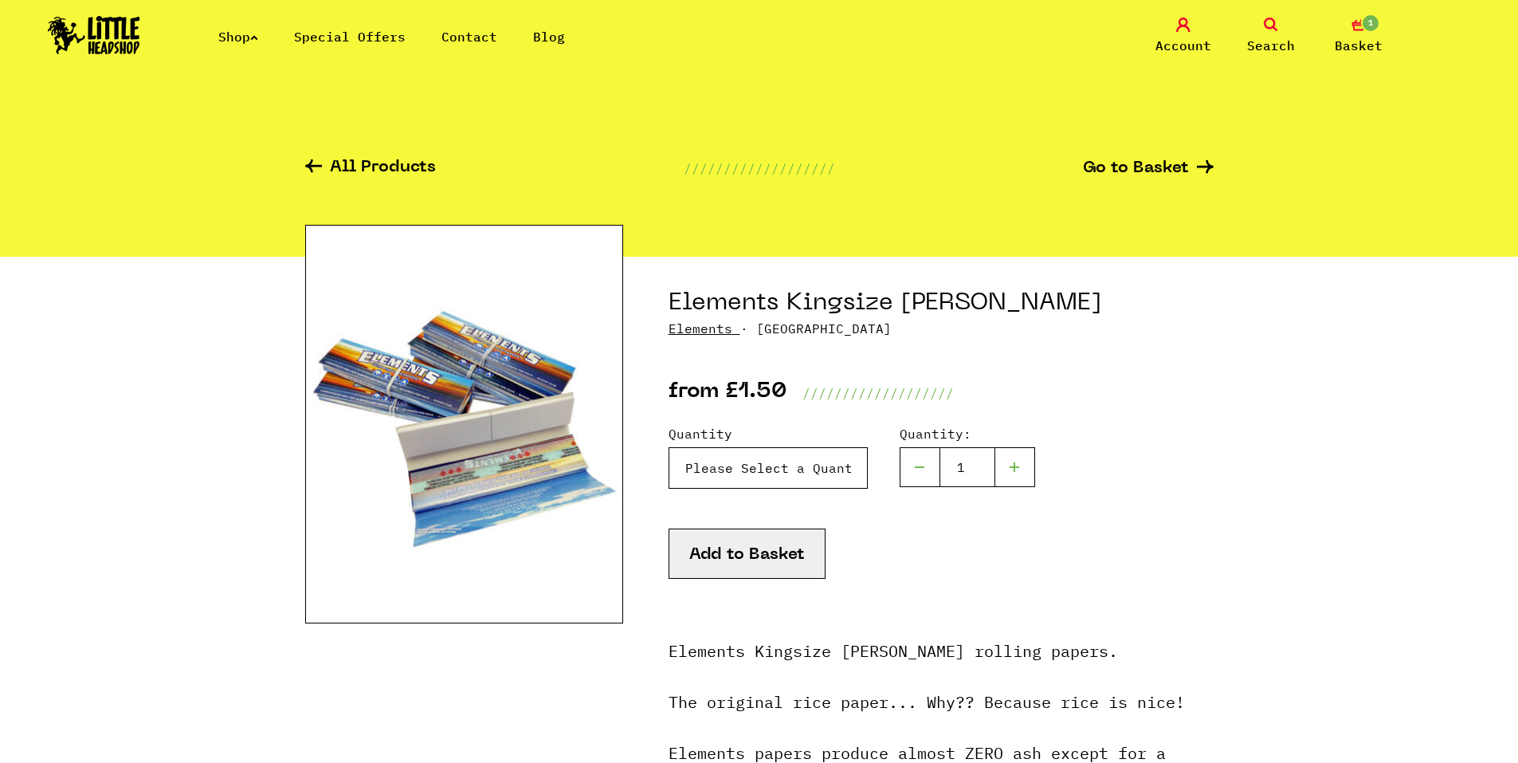
click at [822, 484] on select "Please Select a Quantity X 1 - £1.50 X 4 - £5.00 X 24 (Box) - £19.99" at bounding box center [768, 467] width 199 height 41
select select "187"
click at [669, 447] on select "Please Select a Quantity X 1 - £1.50 X 4 - £5.00 X 24 (Box) - £19.99" at bounding box center [768, 467] width 199 height 41
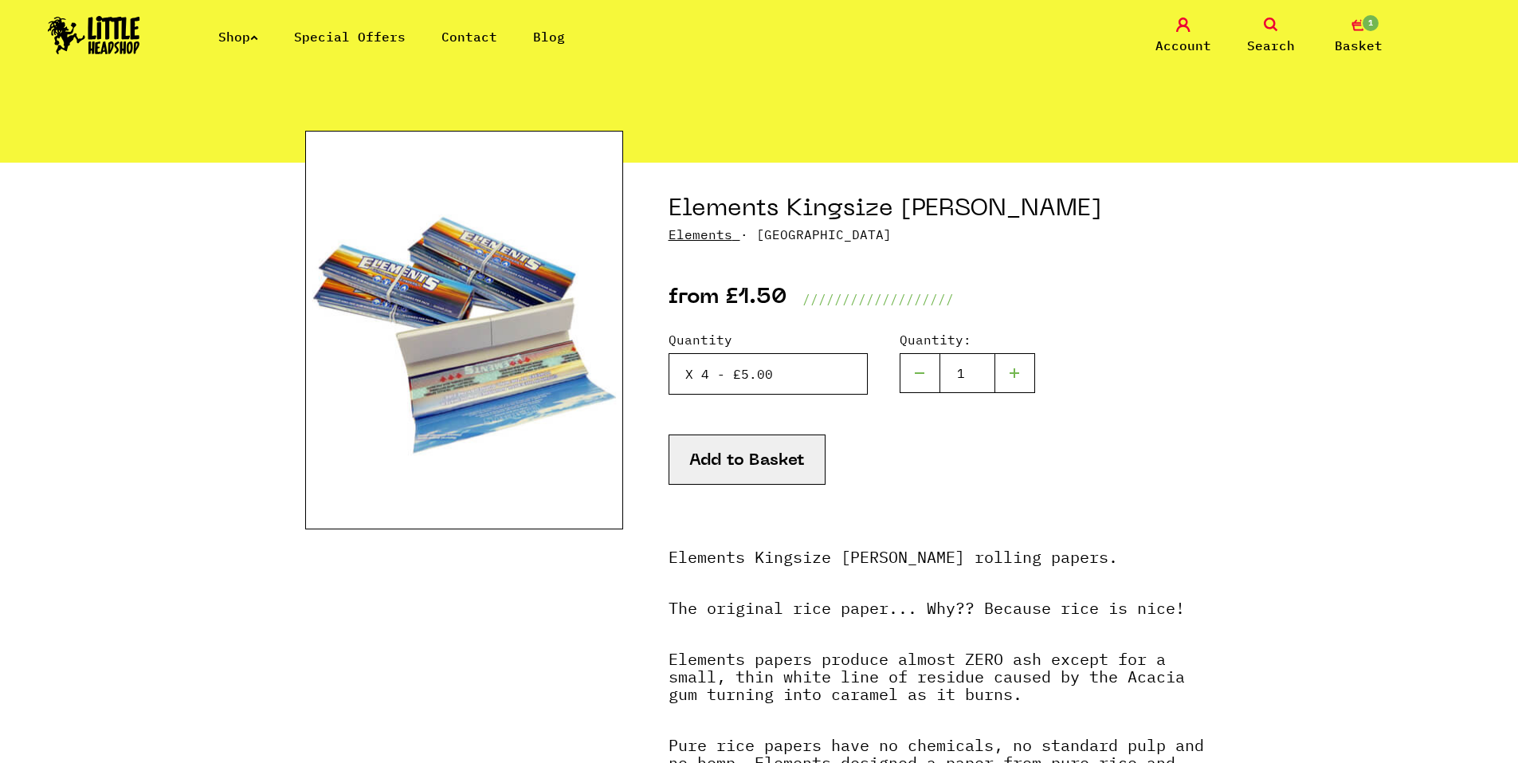
scroll to position [80, 0]
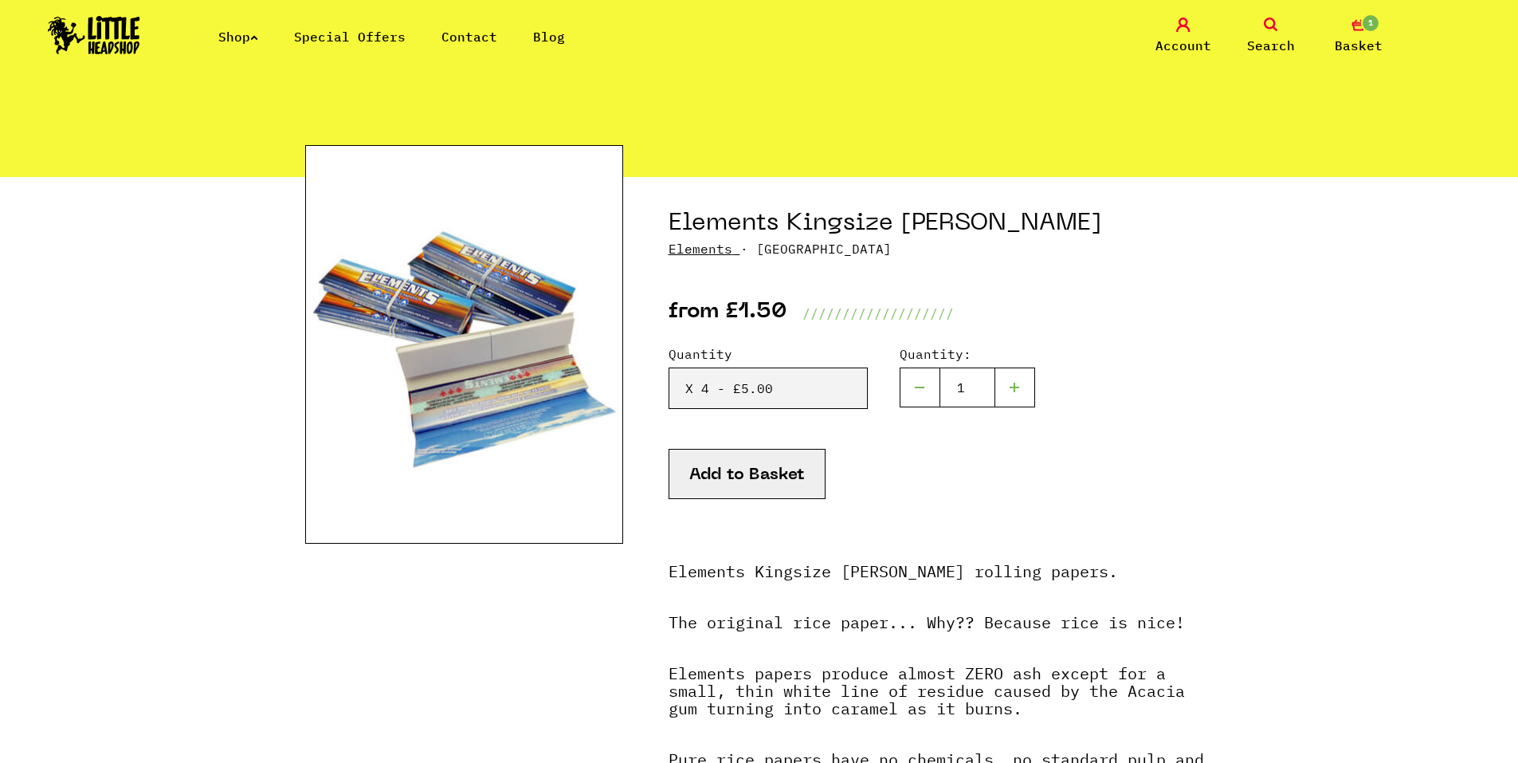
click at [797, 469] on button "Add to Basket" at bounding box center [747, 474] width 157 height 50
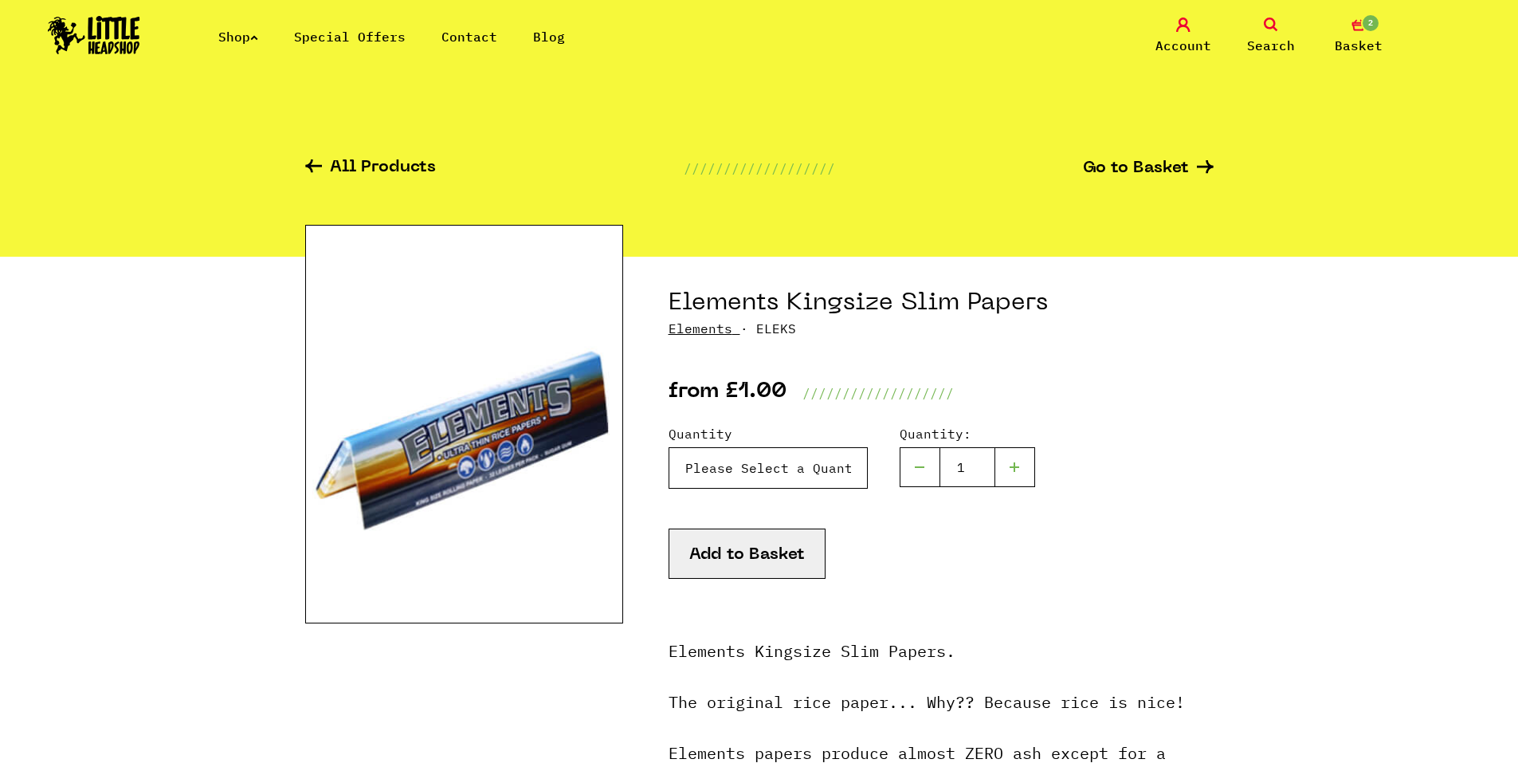
click at [699, 467] on select "Please Select a Quantity X 1 - £1.00 X 7 - £5.00 X 50 (Full Box) - £19.99" at bounding box center [768, 467] width 199 height 41
select select "104"
click at [669, 447] on select "Please Select a Quantity X 1 - £1.00 X 7 - £5.00 X 50 (Full Box) - £19.99" at bounding box center [768, 467] width 199 height 41
click at [759, 568] on button "Add to Basket" at bounding box center [747, 553] width 157 height 50
drag, startPoint x: 1370, startPoint y: 490, endPoint x: 1379, endPoint y: 488, distance: 9.9
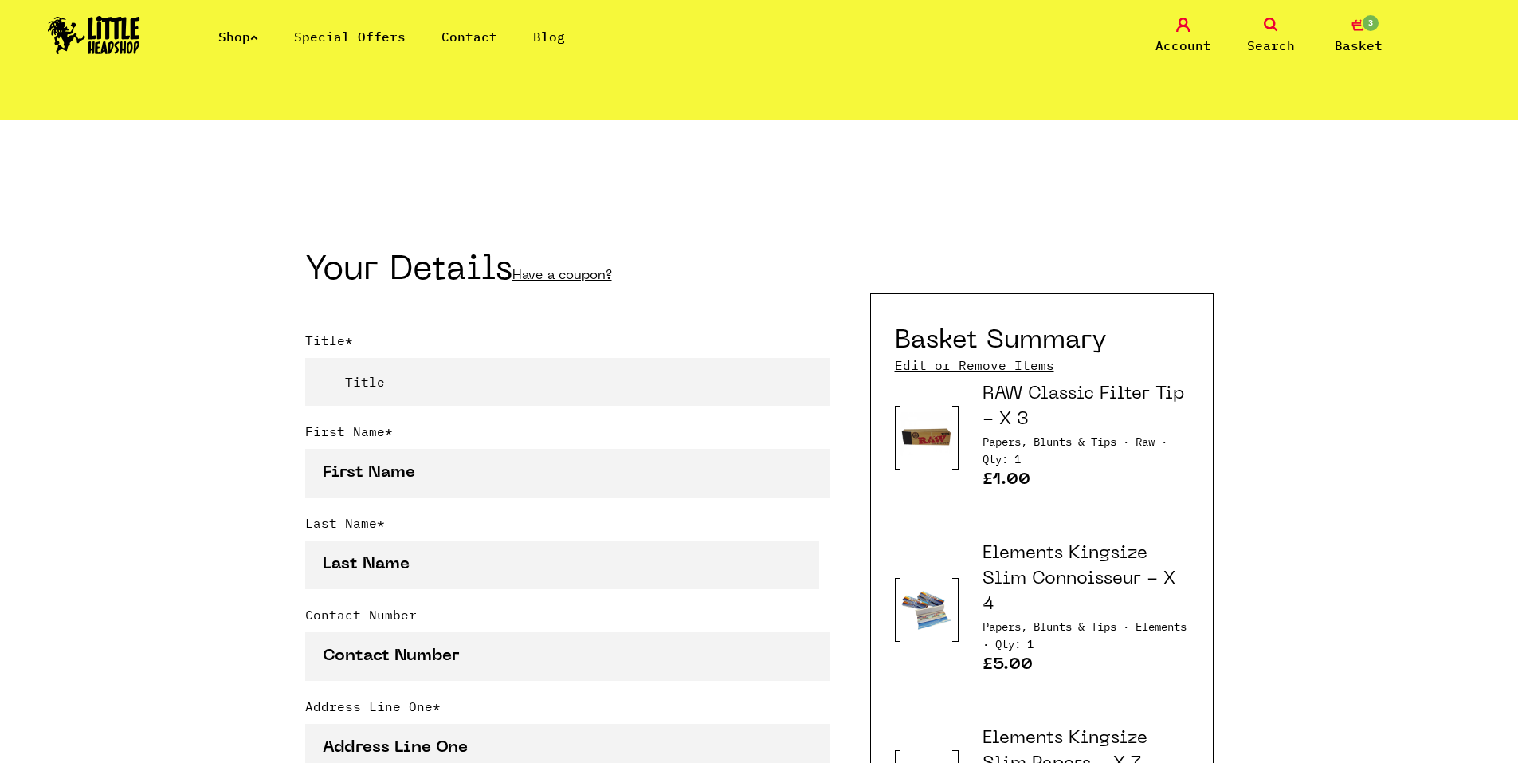
scroll to position [478, 0]
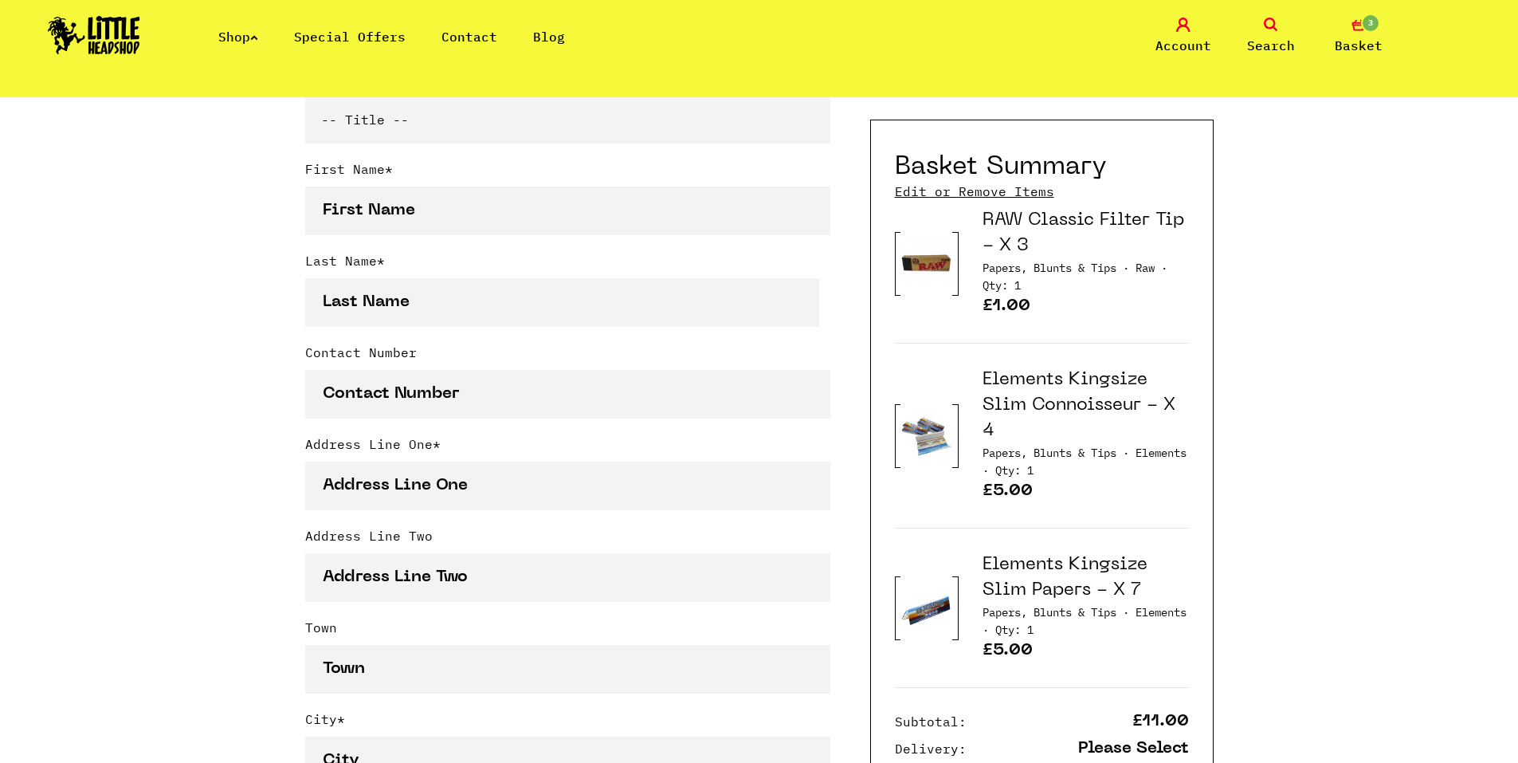
click at [1169, 399] on link "Elements Kingsize Slim Connoisseur - X 4" at bounding box center [1078, 405] width 193 height 68
click at [1163, 405] on link "Elements Kingsize Slim Connoisseur - X 4" at bounding box center [1078, 405] width 193 height 68
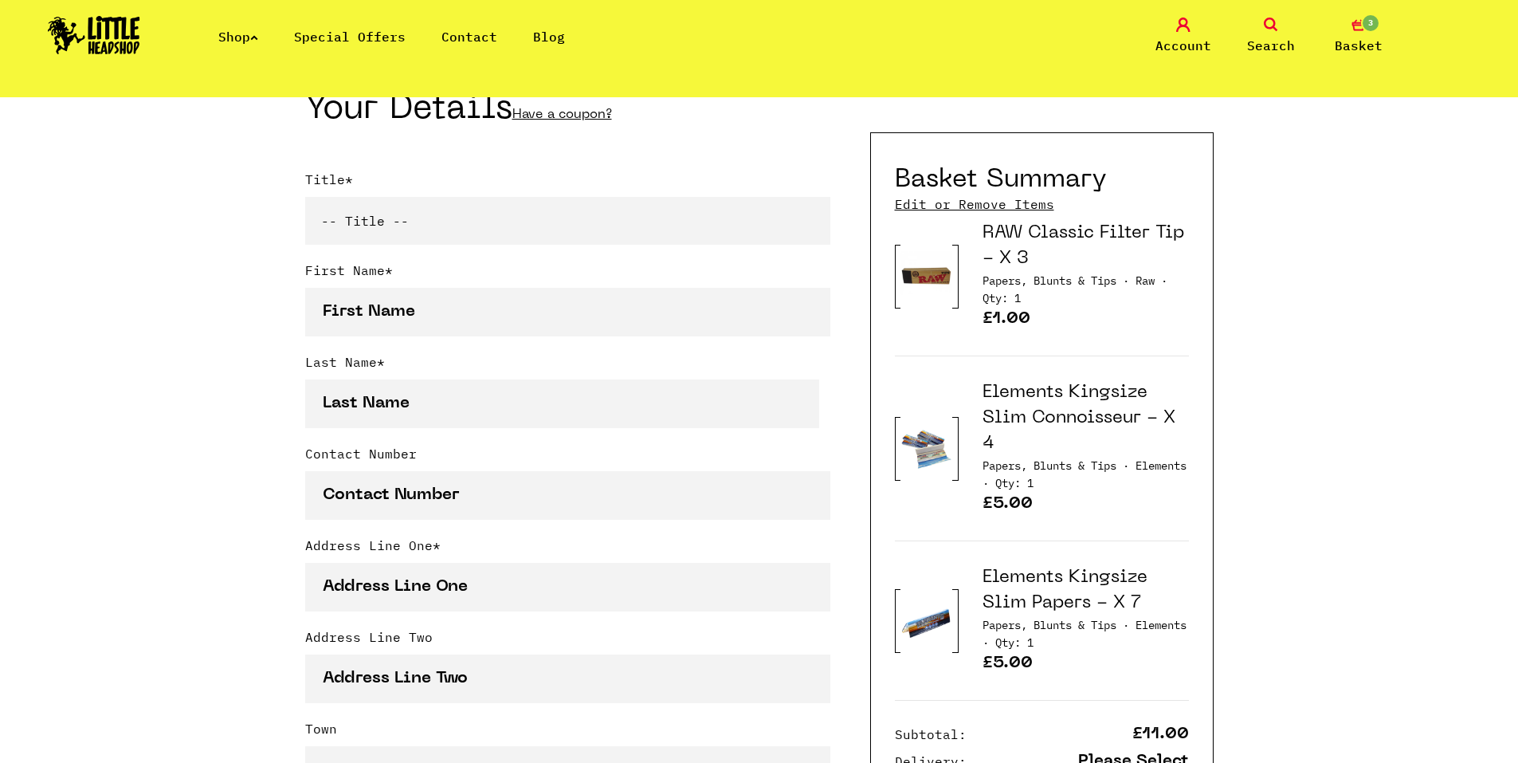
scroll to position [319, 0]
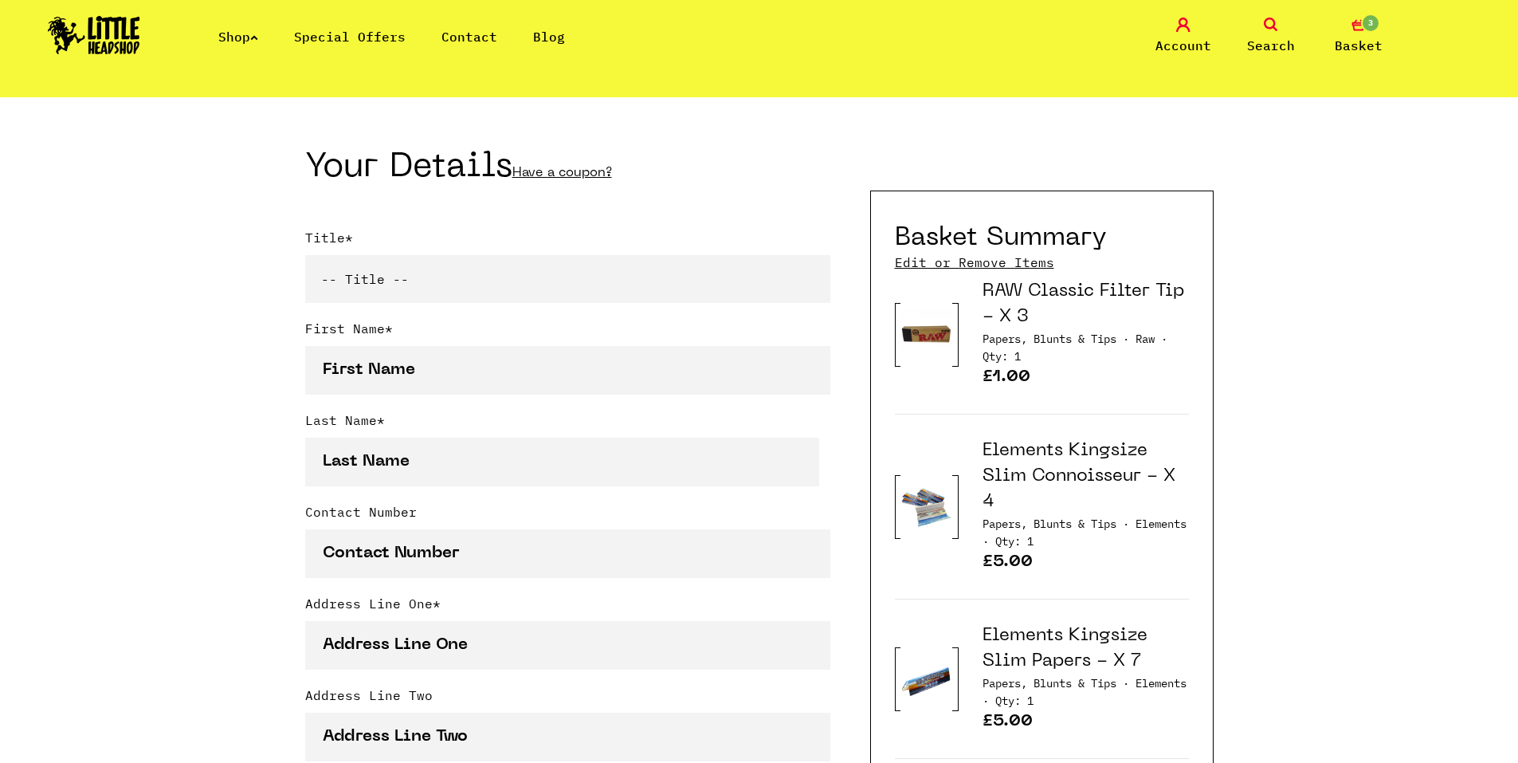
drag, startPoint x: 1160, startPoint y: 414, endPoint x: 248, endPoint y: 40, distance: 986.2
click at [248, 40] on link "Shop" at bounding box center [238, 37] width 40 height 16
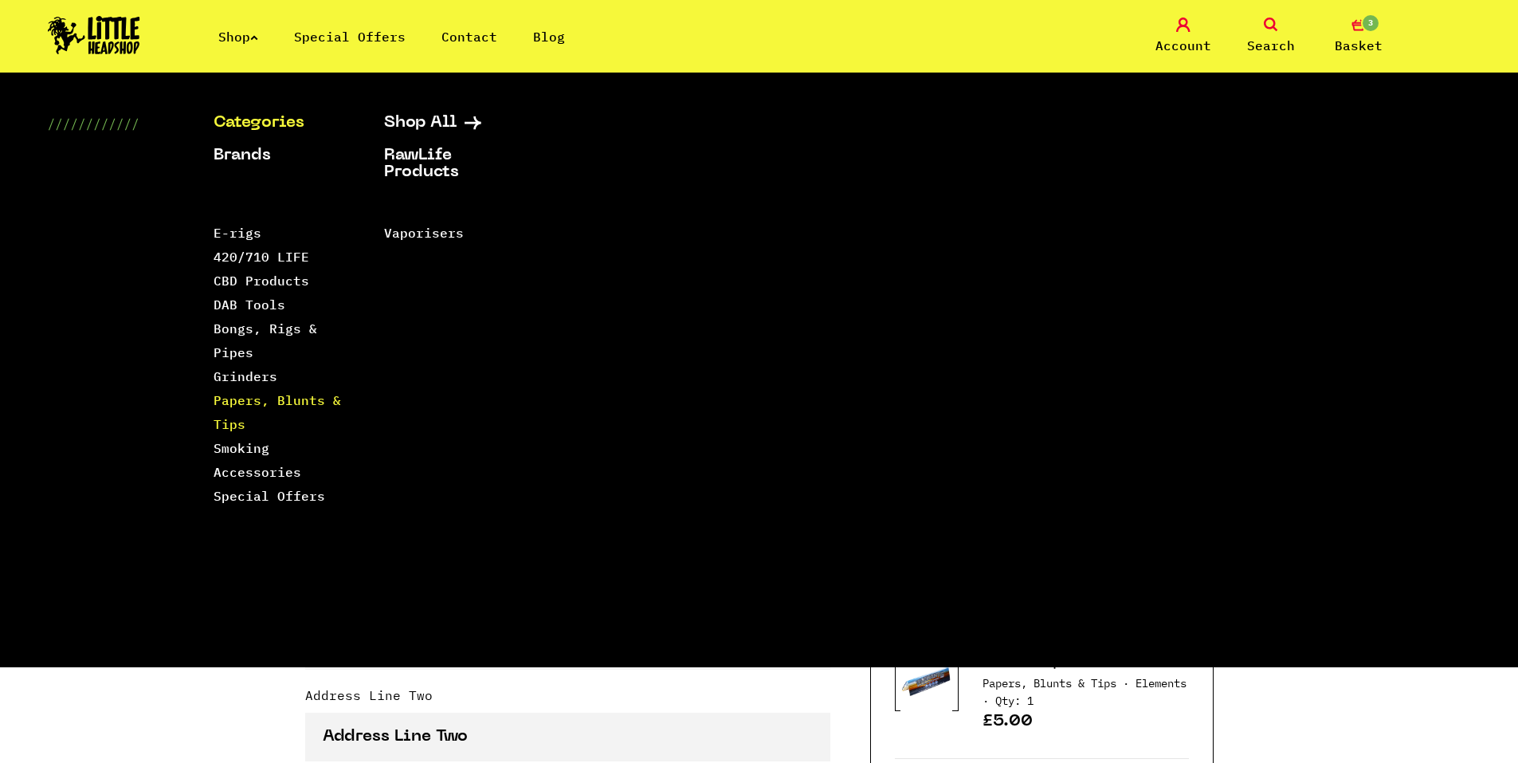
click at [256, 403] on link "Papers, Blunts & Tips" at bounding box center [277, 412] width 127 height 40
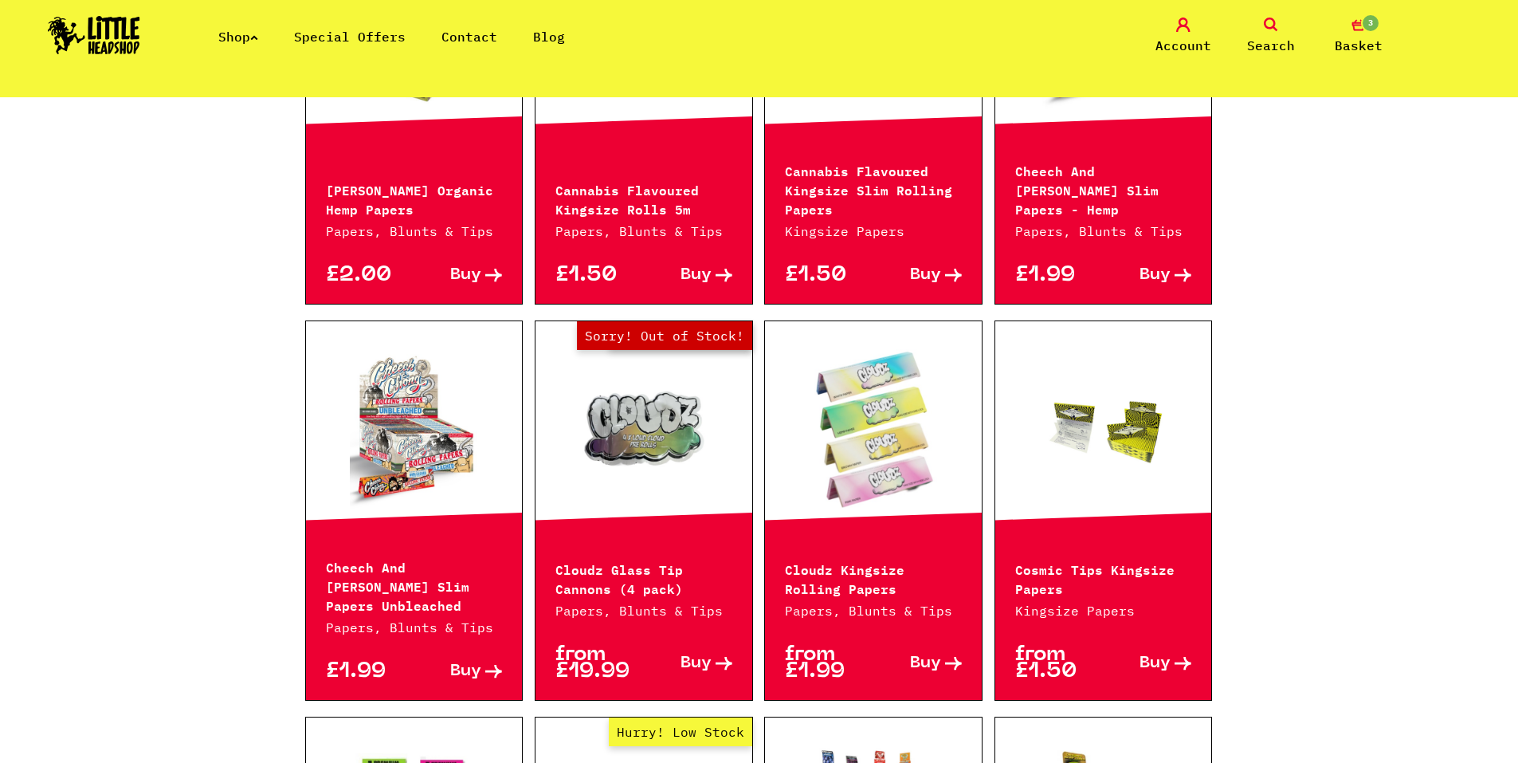
scroll to position [1673, 0]
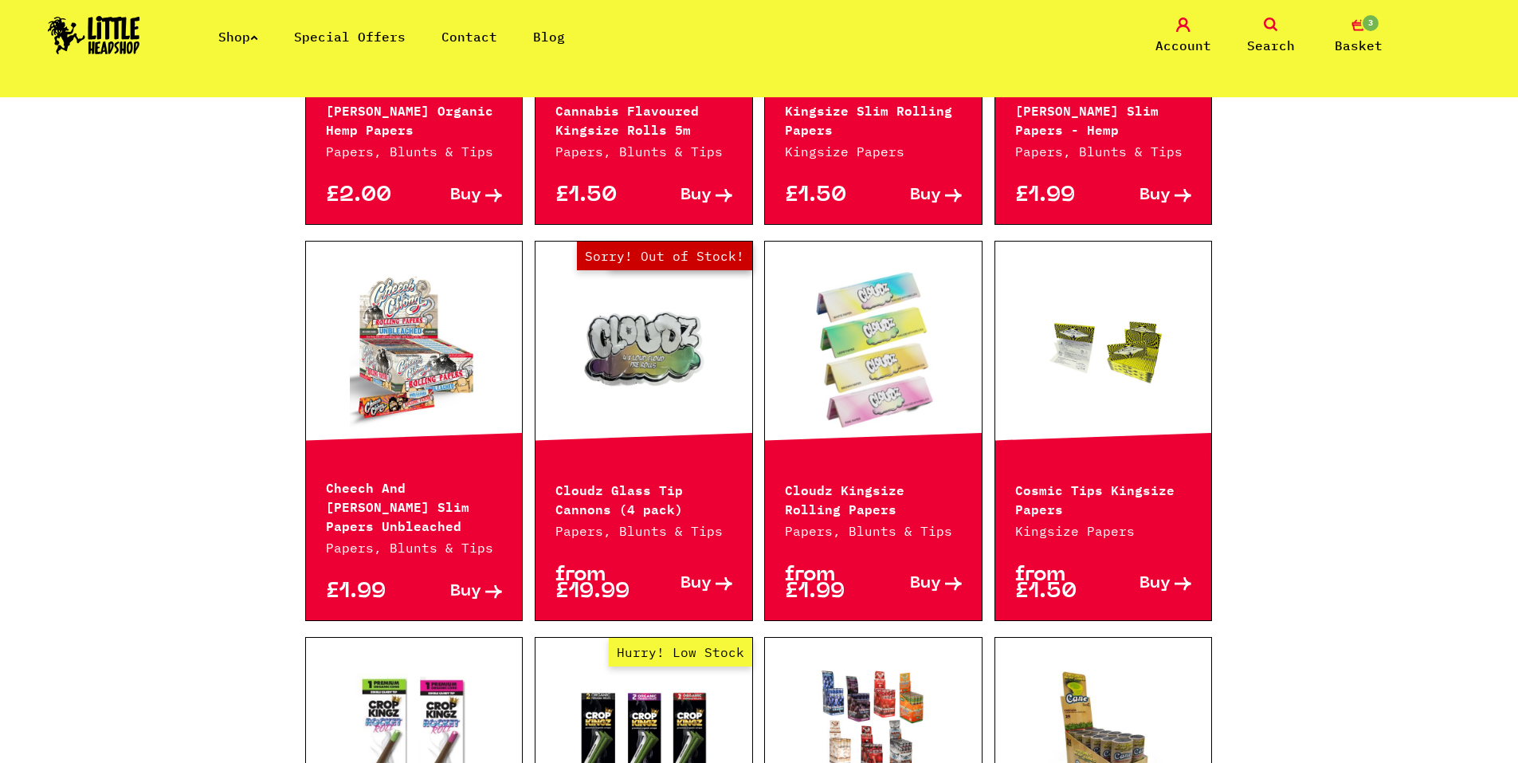
click at [1108, 386] on link at bounding box center [1103, 348] width 217 height 159
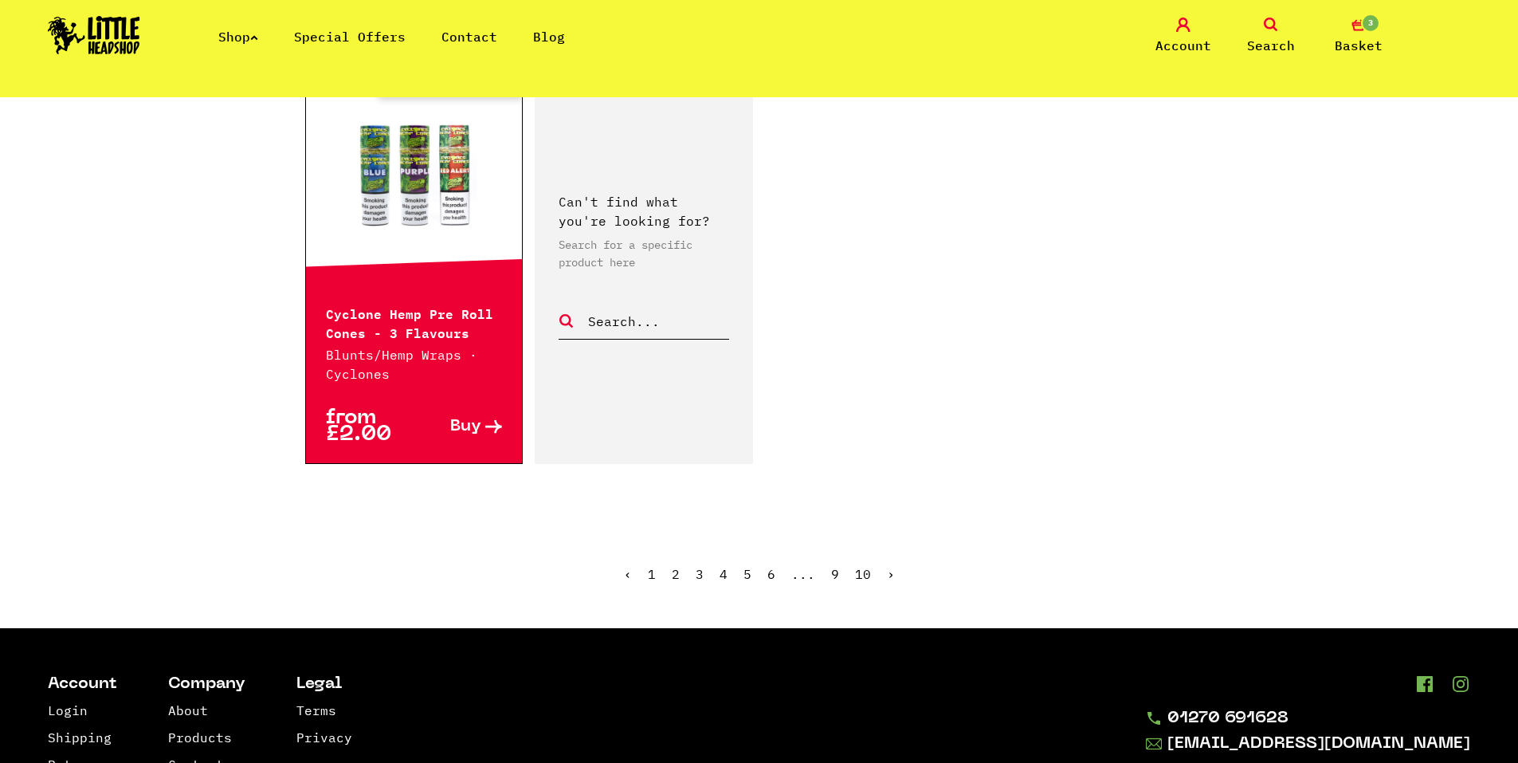
scroll to position [2709, 0]
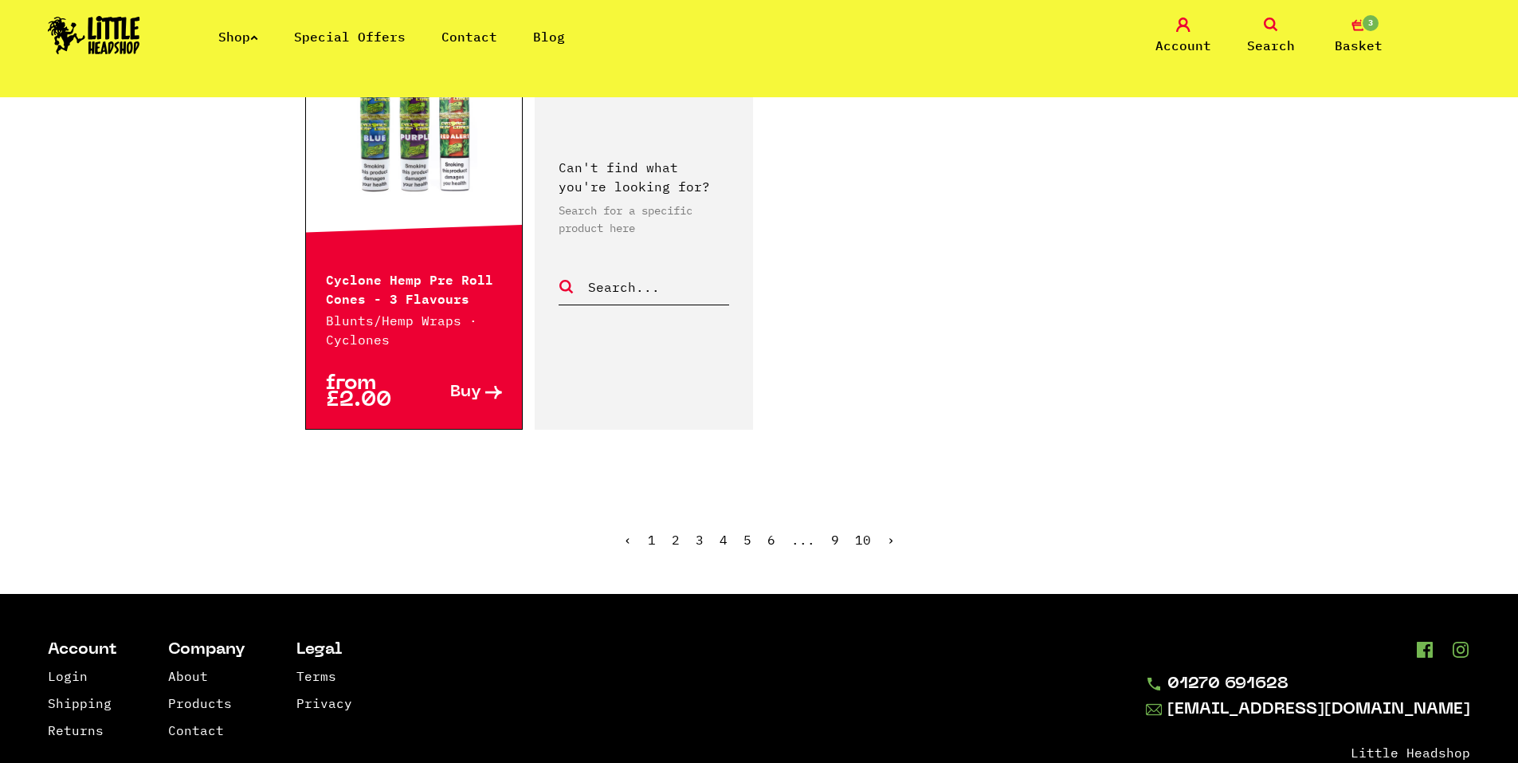
click at [680, 531] on link "2" at bounding box center [676, 539] width 8 height 16
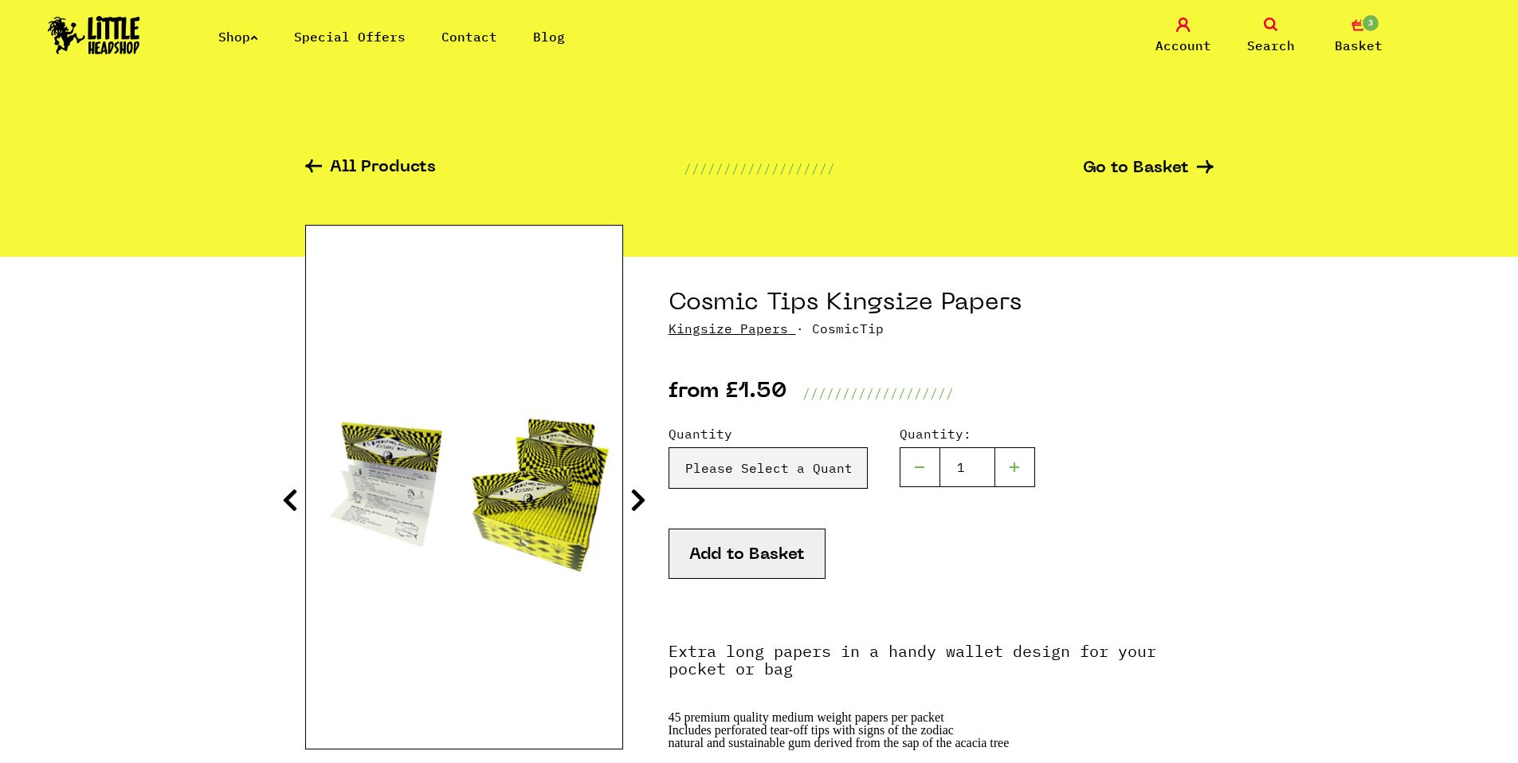
click at [645, 494] on icon at bounding box center [638, 499] width 16 height 25
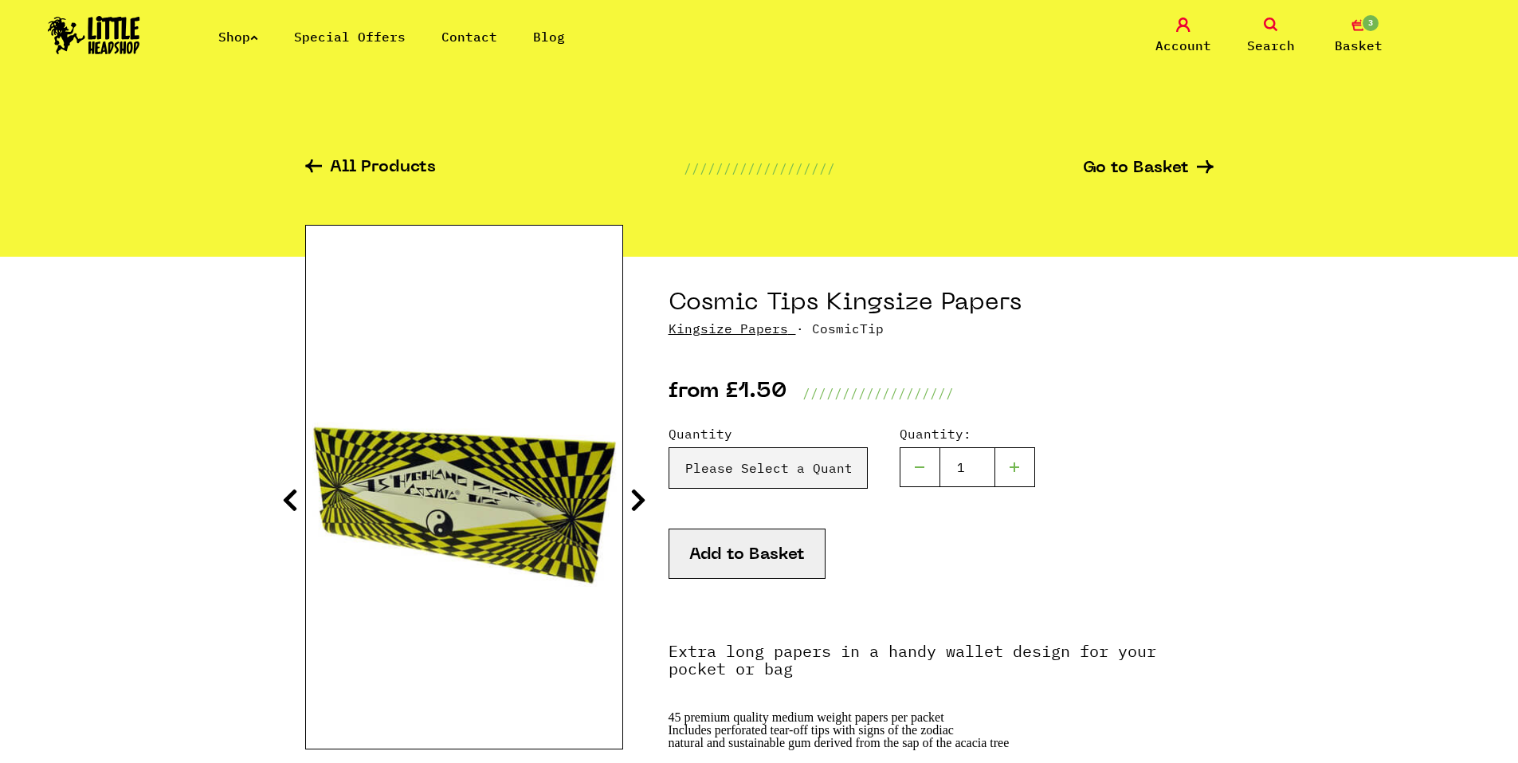
click at [645, 493] on icon at bounding box center [638, 499] width 16 height 25
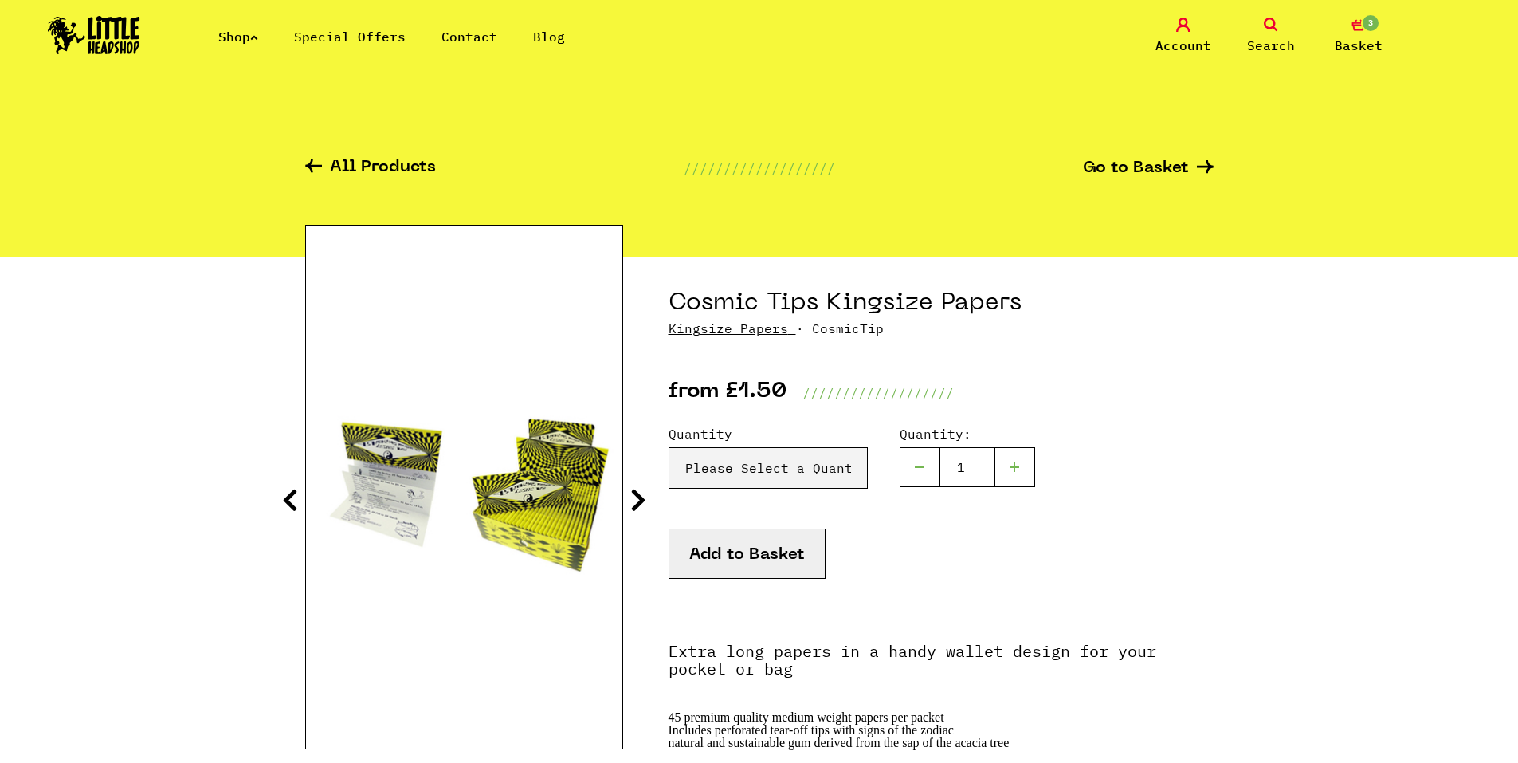
click at [645, 493] on icon at bounding box center [638, 499] width 16 height 25
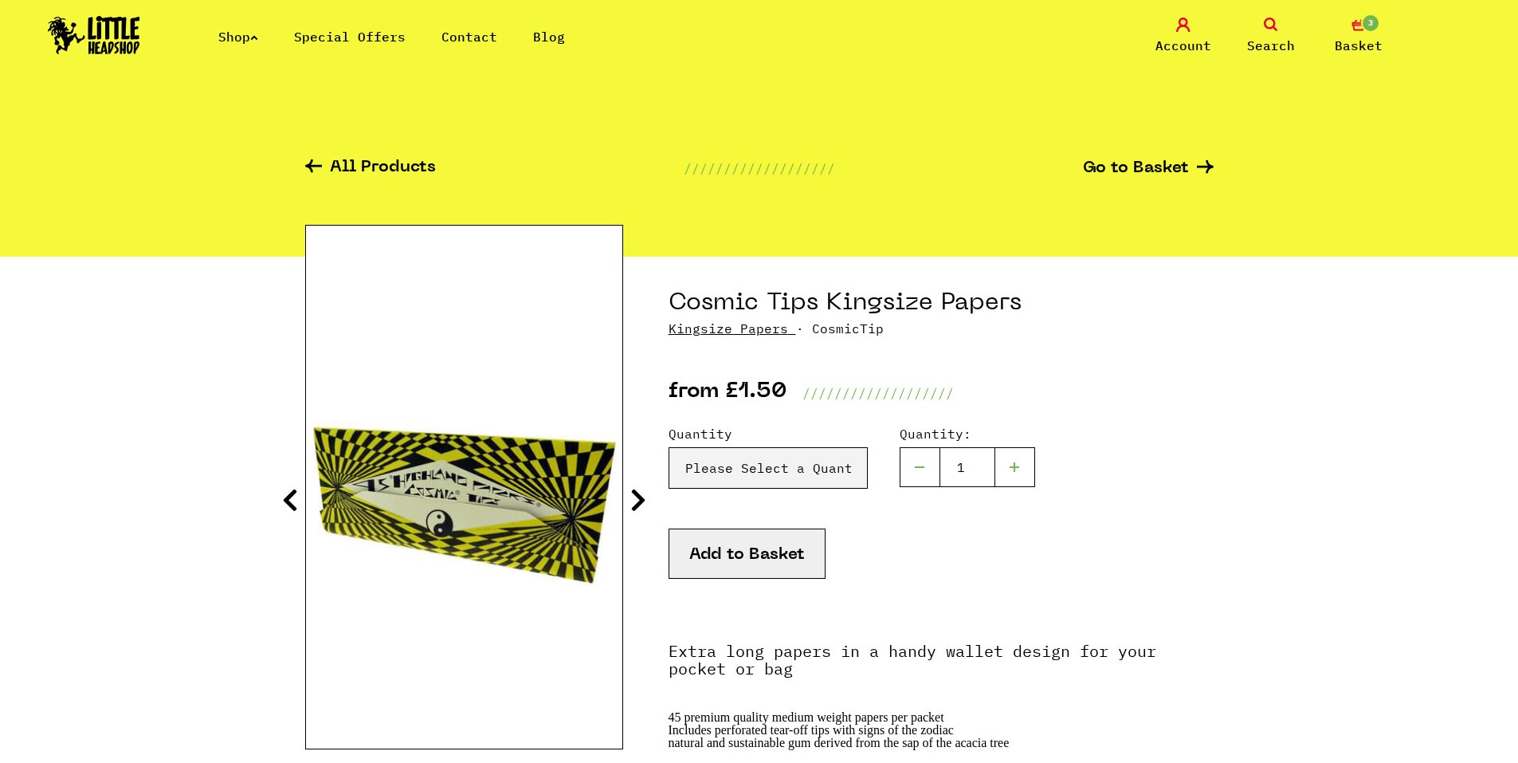
click at [645, 493] on icon at bounding box center [638, 499] width 16 height 25
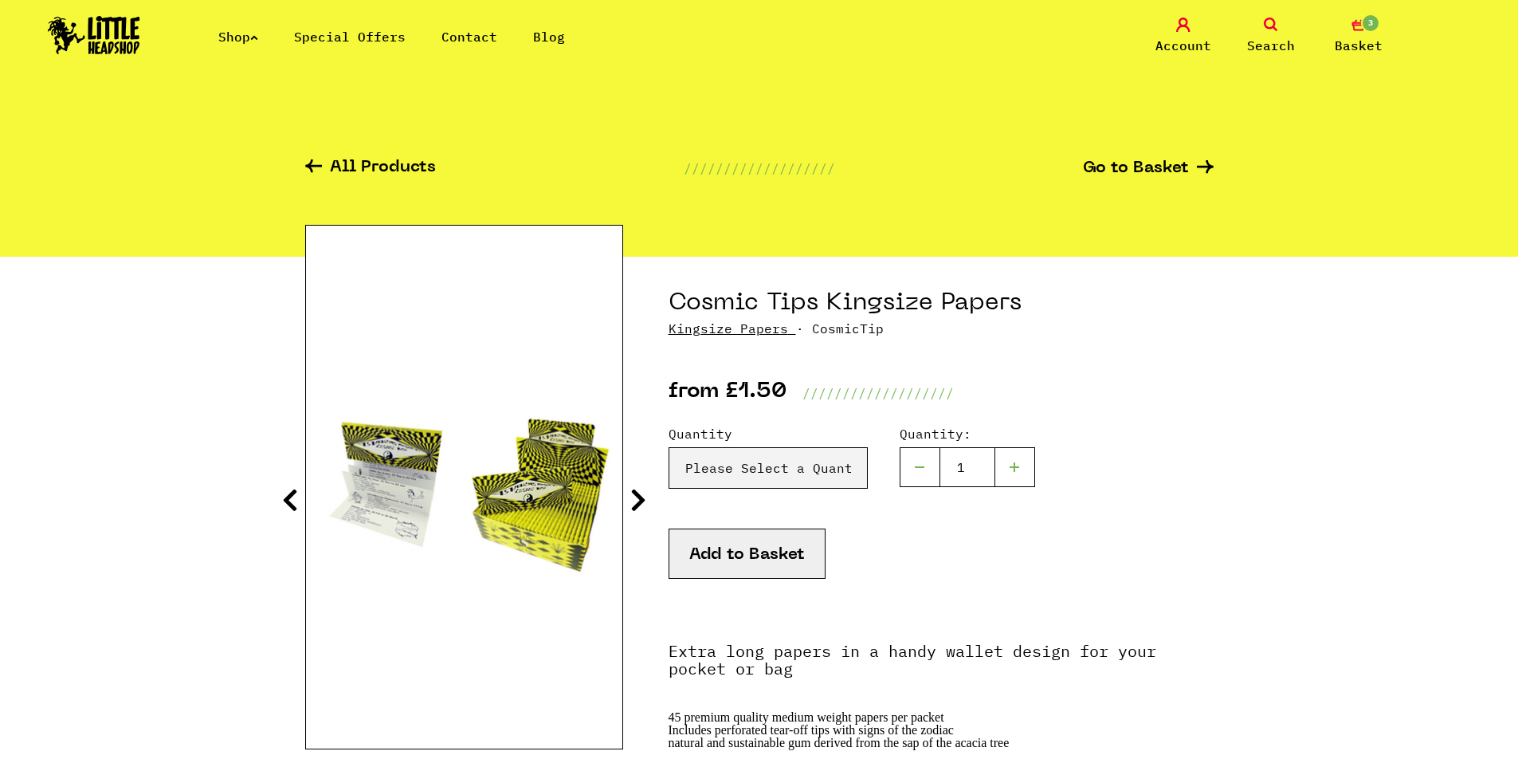
click at [645, 492] on icon at bounding box center [638, 499] width 16 height 25
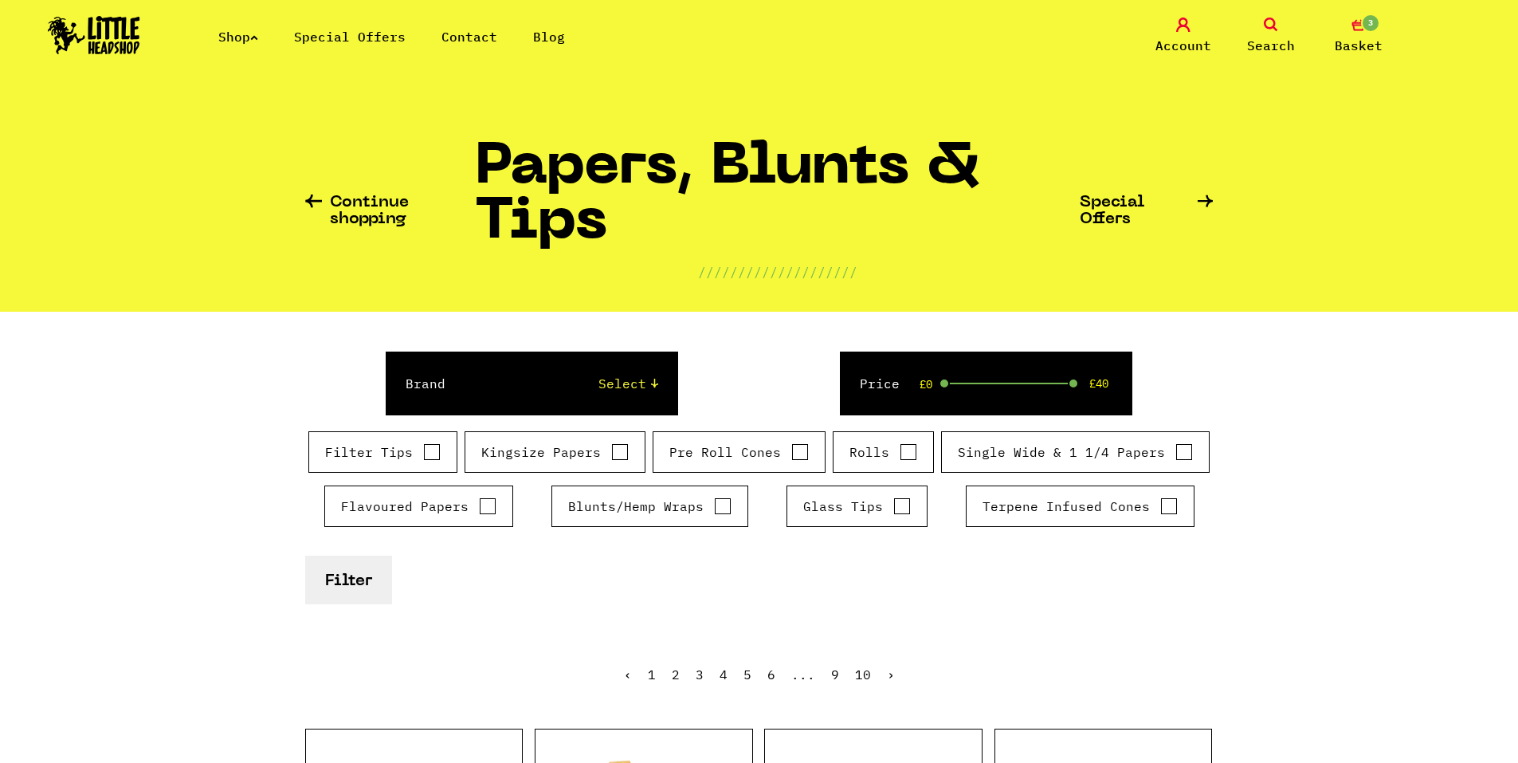
drag, startPoint x: 680, startPoint y: 522, endPoint x: 163, endPoint y: 410, distance: 529.0
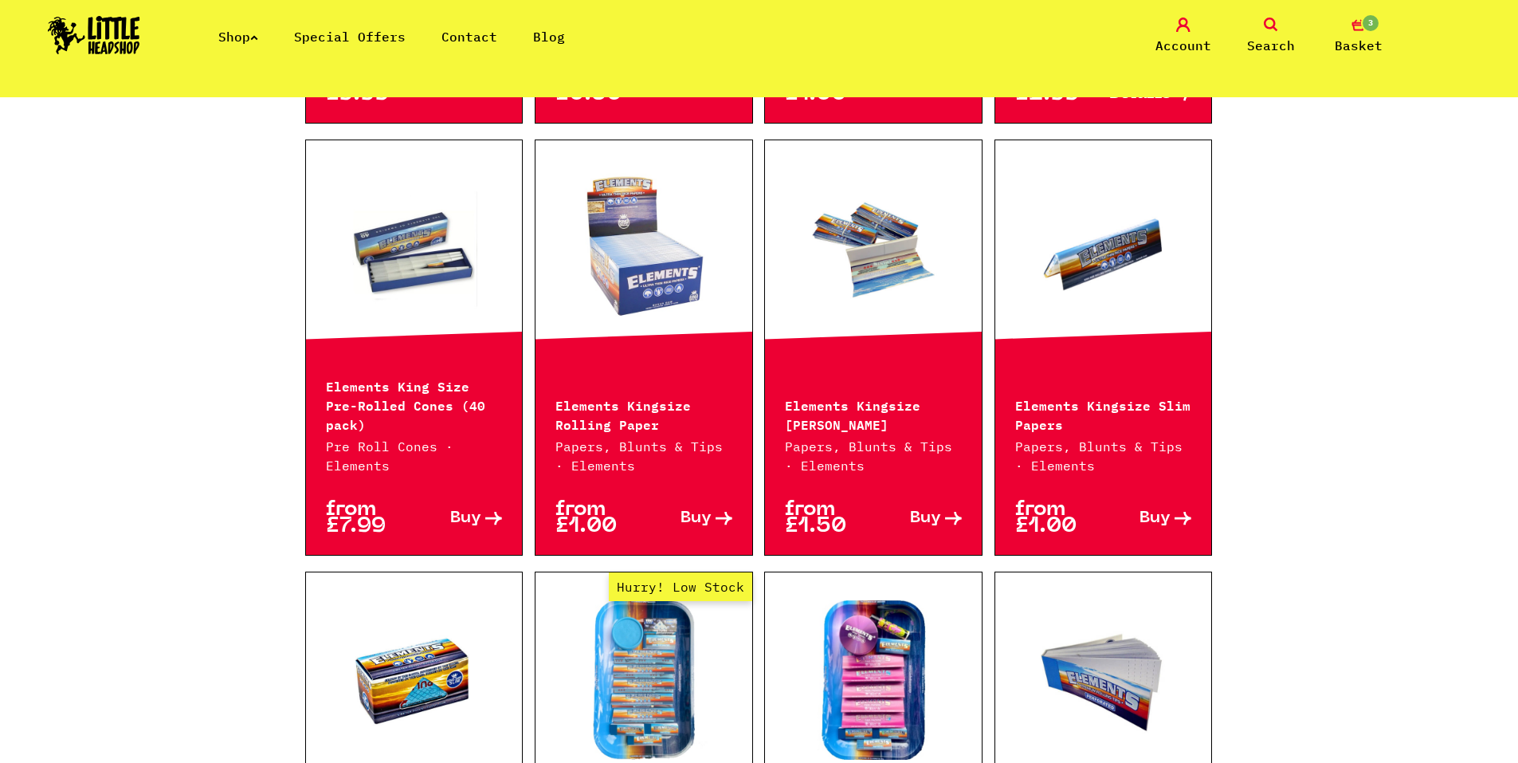
scroll to position [1434, 0]
drag, startPoint x: 159, startPoint y: 443, endPoint x: 177, endPoint y: 532, distance: 91.1
click at [182, 534] on div "Continue shopping Papers, Blunts & Tips //////////////////// Special Offers Bra…" at bounding box center [759, 303] width 1518 height 3280
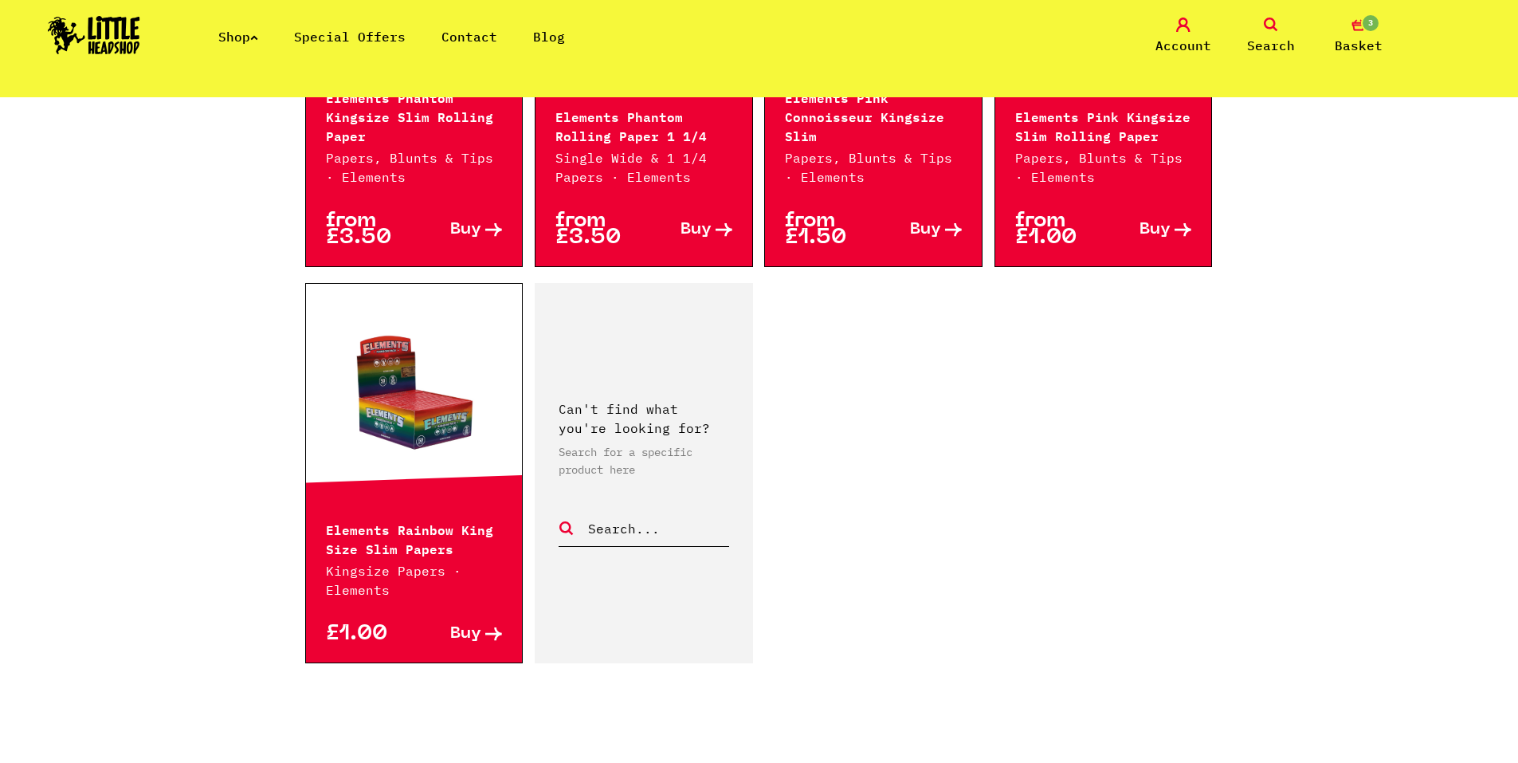
scroll to position [2629, 0]
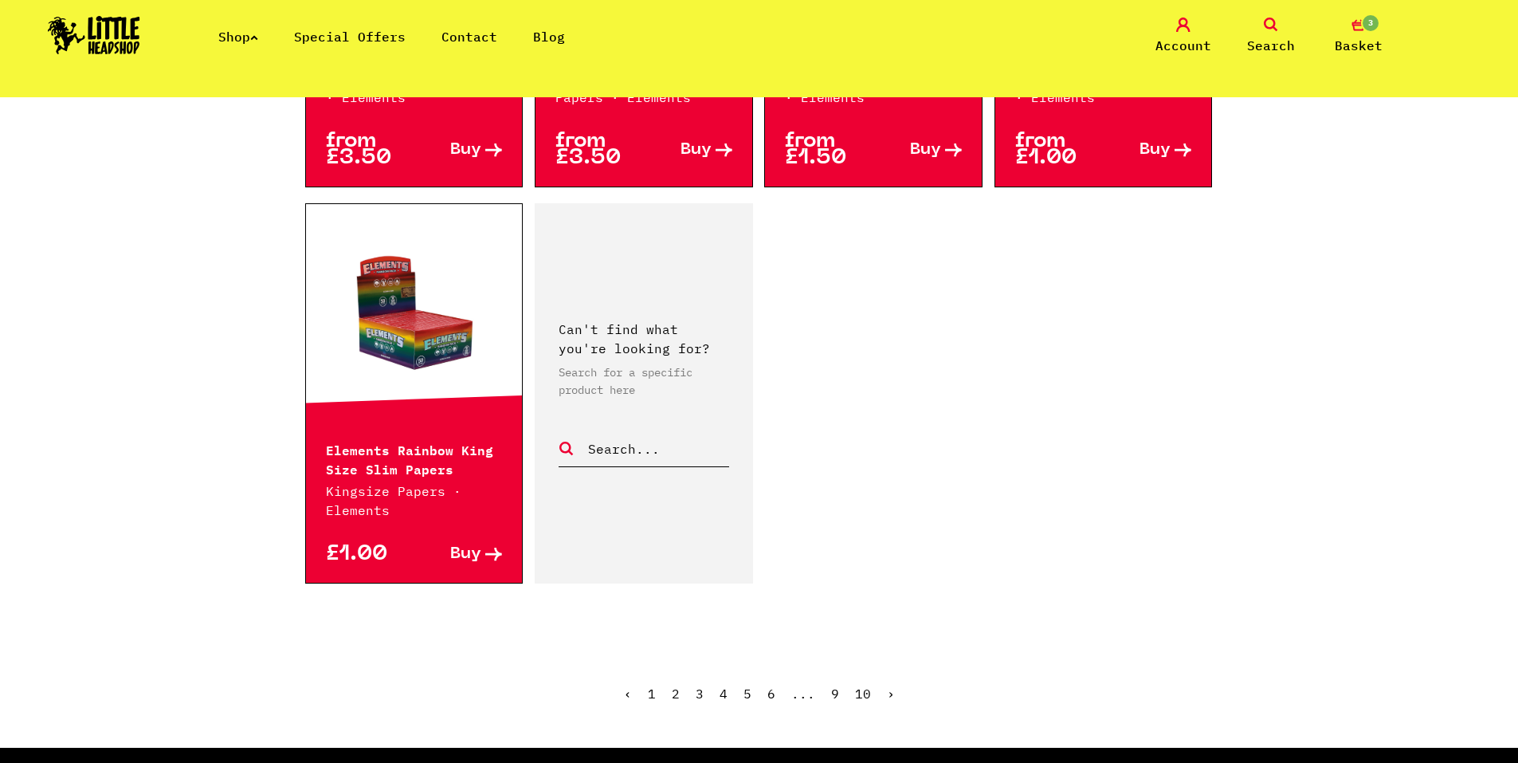
click at [696, 685] on link "3" at bounding box center [700, 693] width 8 height 16
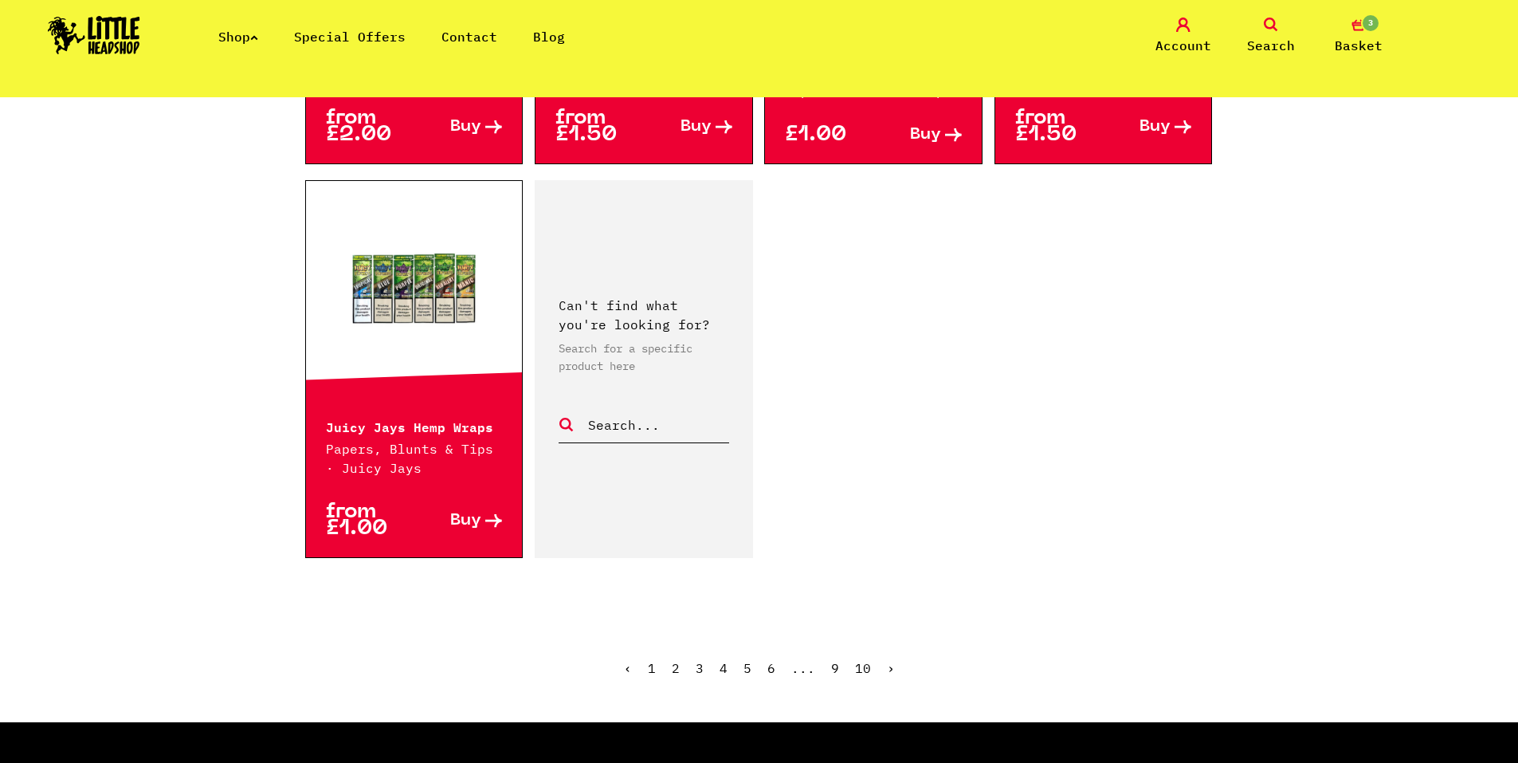
scroll to position [2789, 0]
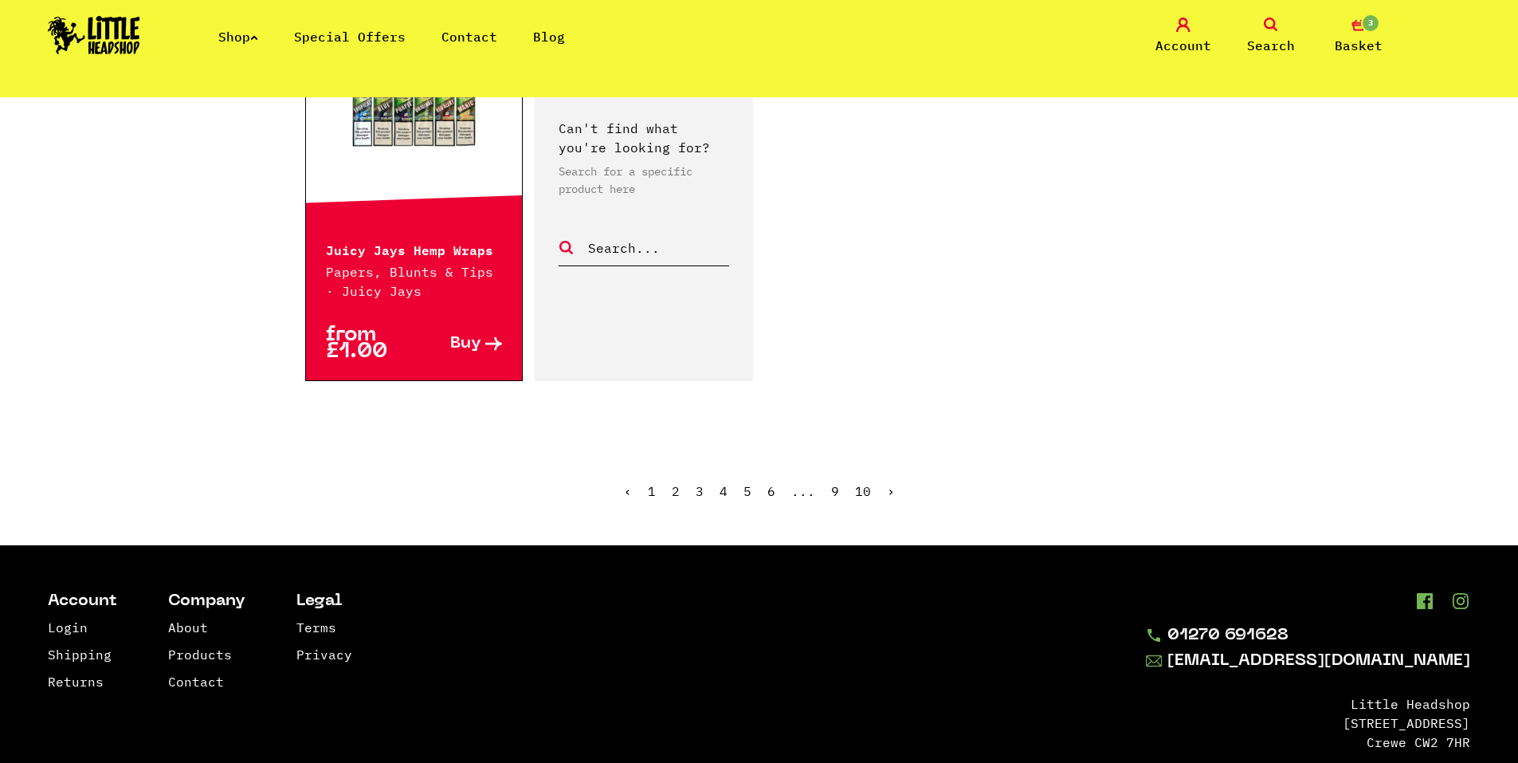
click at [889, 490] on link "›" at bounding box center [891, 491] width 8 height 16
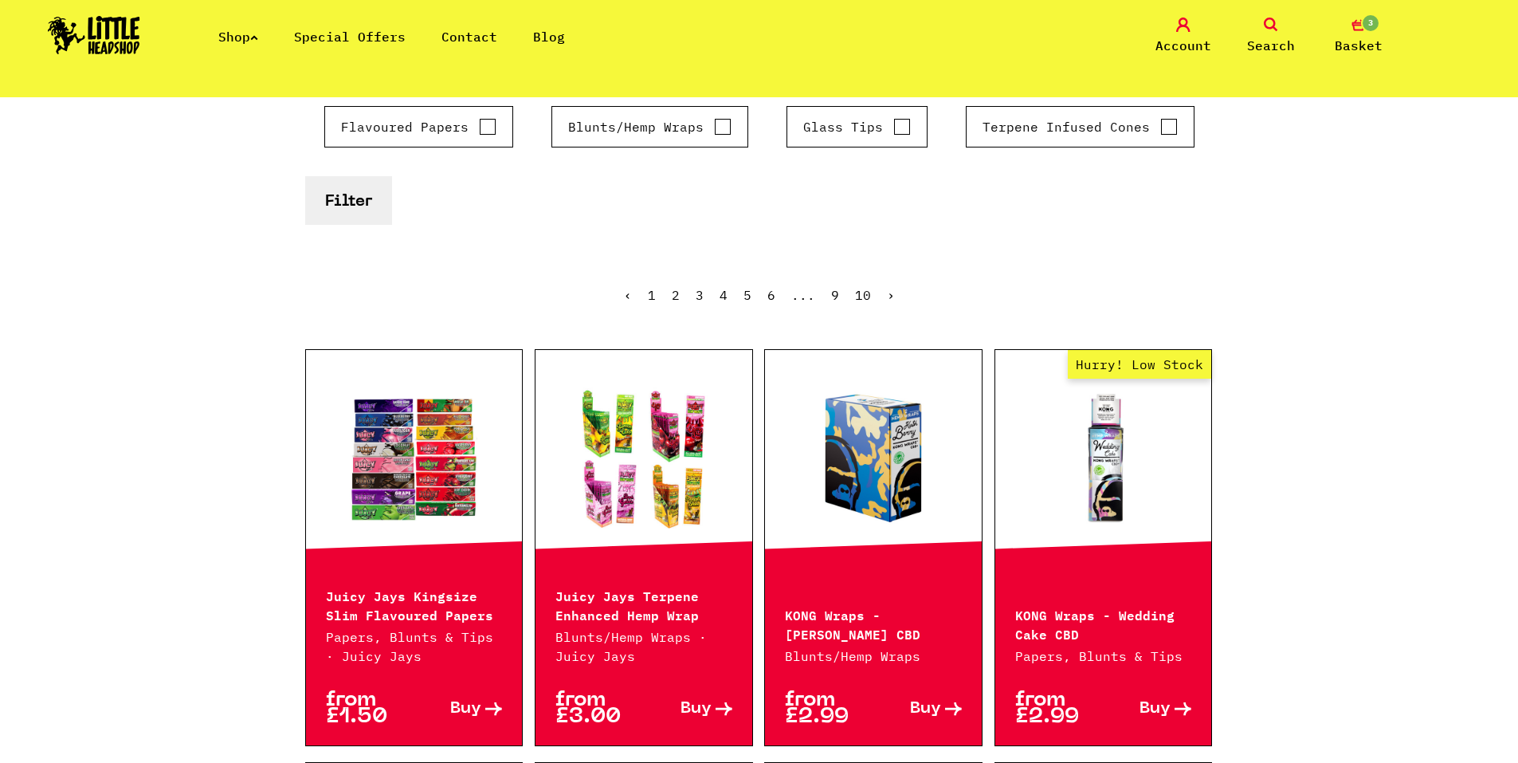
scroll to position [398, 0]
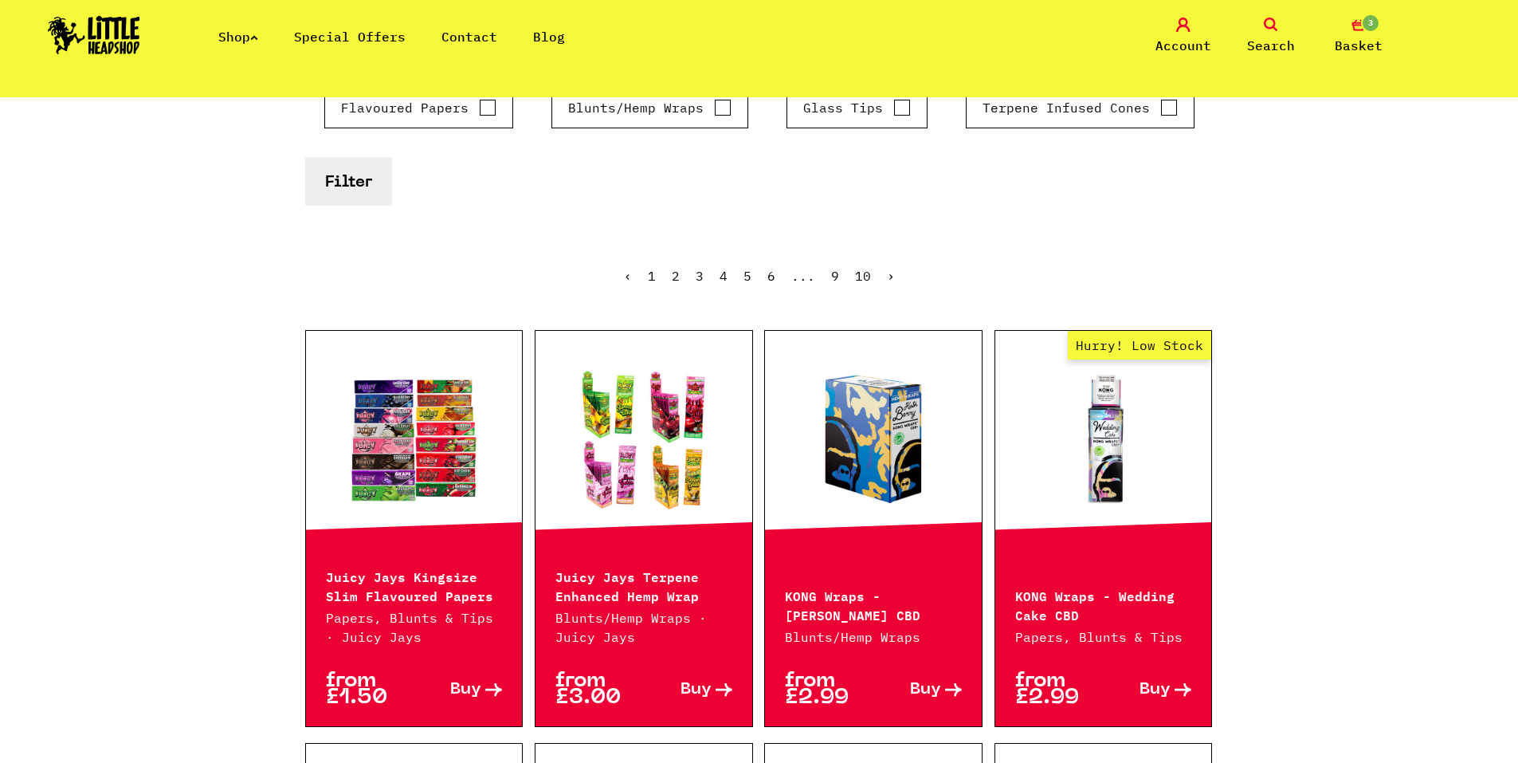
drag, startPoint x: 210, startPoint y: 412, endPoint x: 218, endPoint y: 470, distance: 58.6
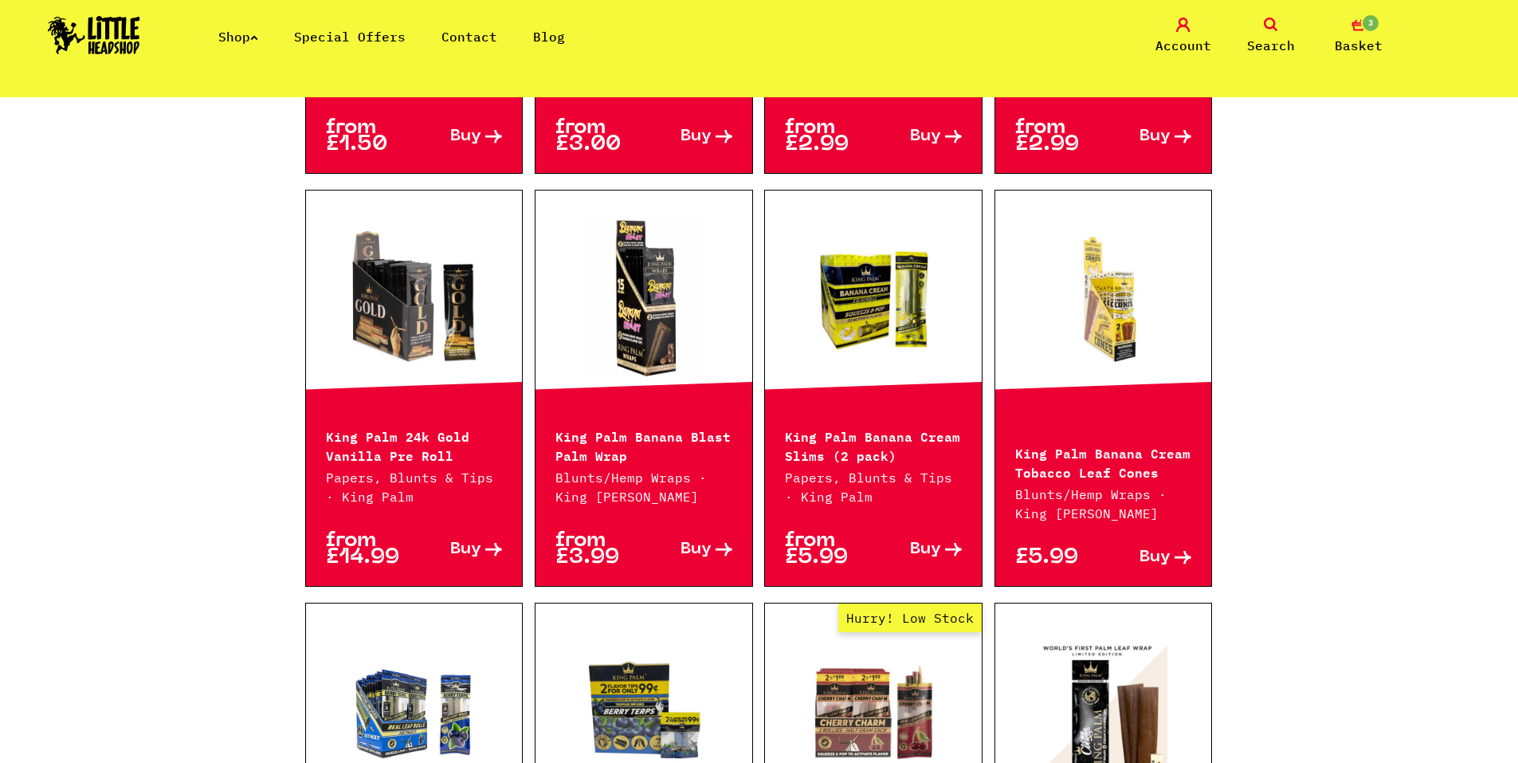
scroll to position [956, 0]
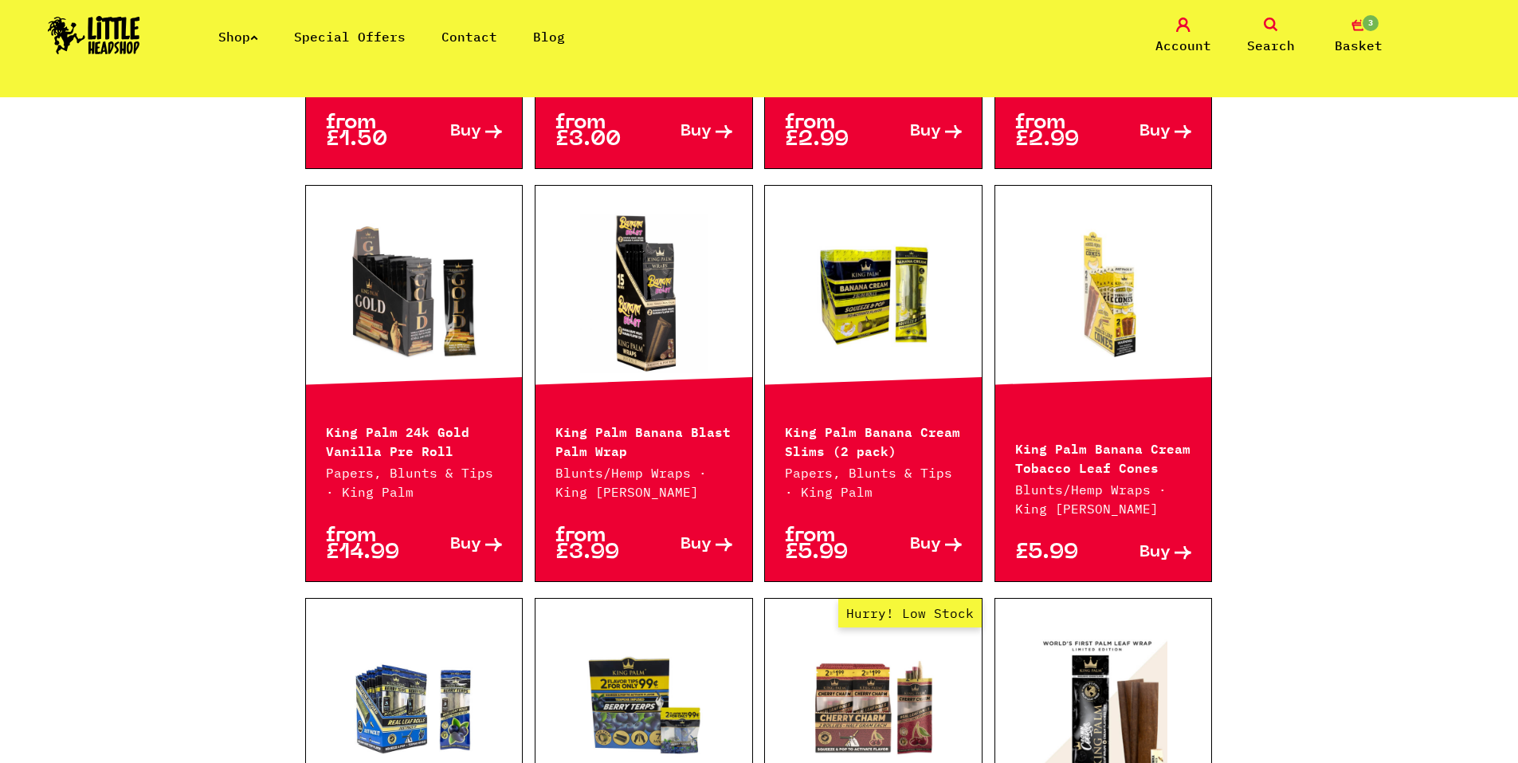
click at [700, 541] on span "Buy" at bounding box center [695, 544] width 31 height 17
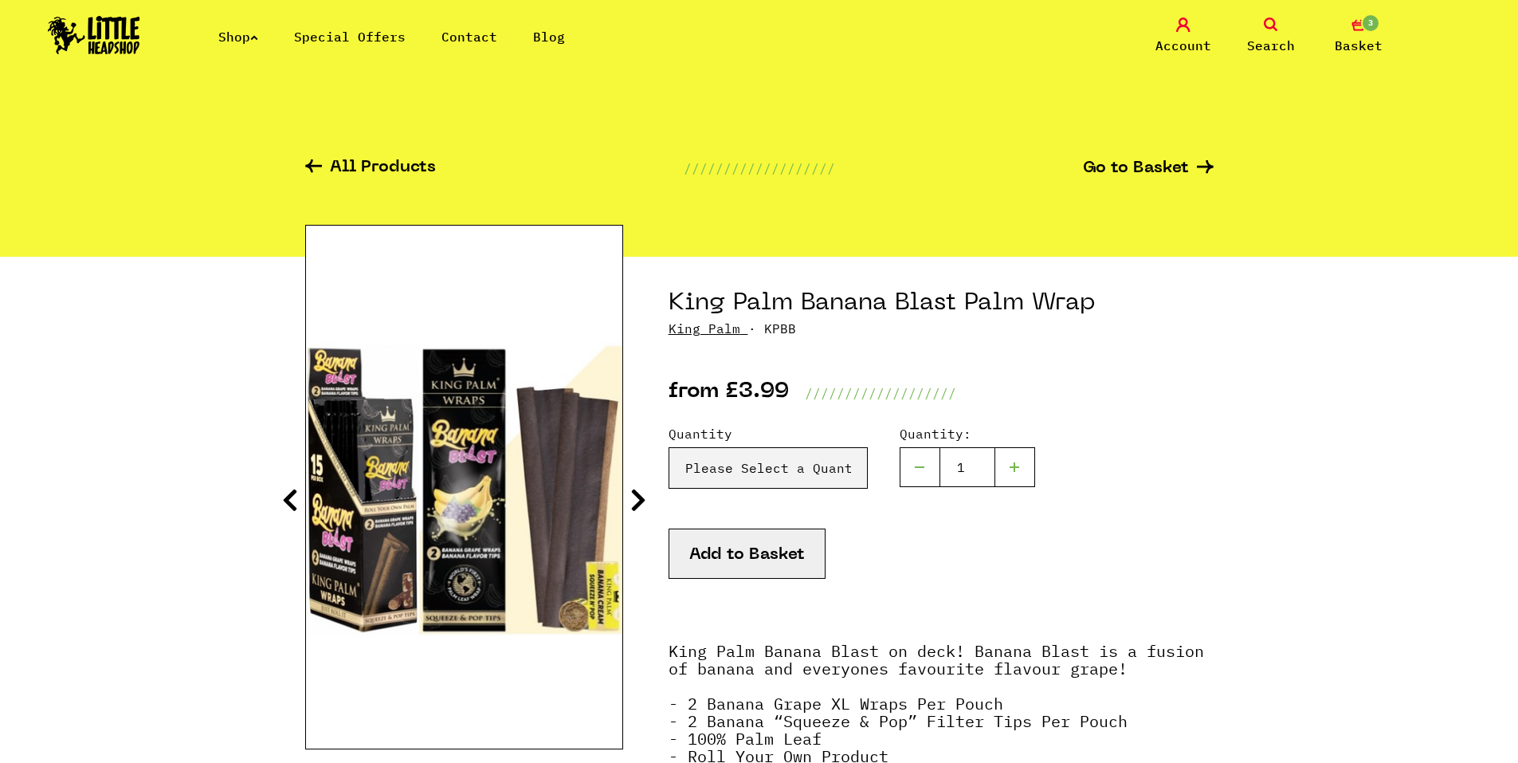
click at [632, 501] on icon at bounding box center [638, 499] width 16 height 25
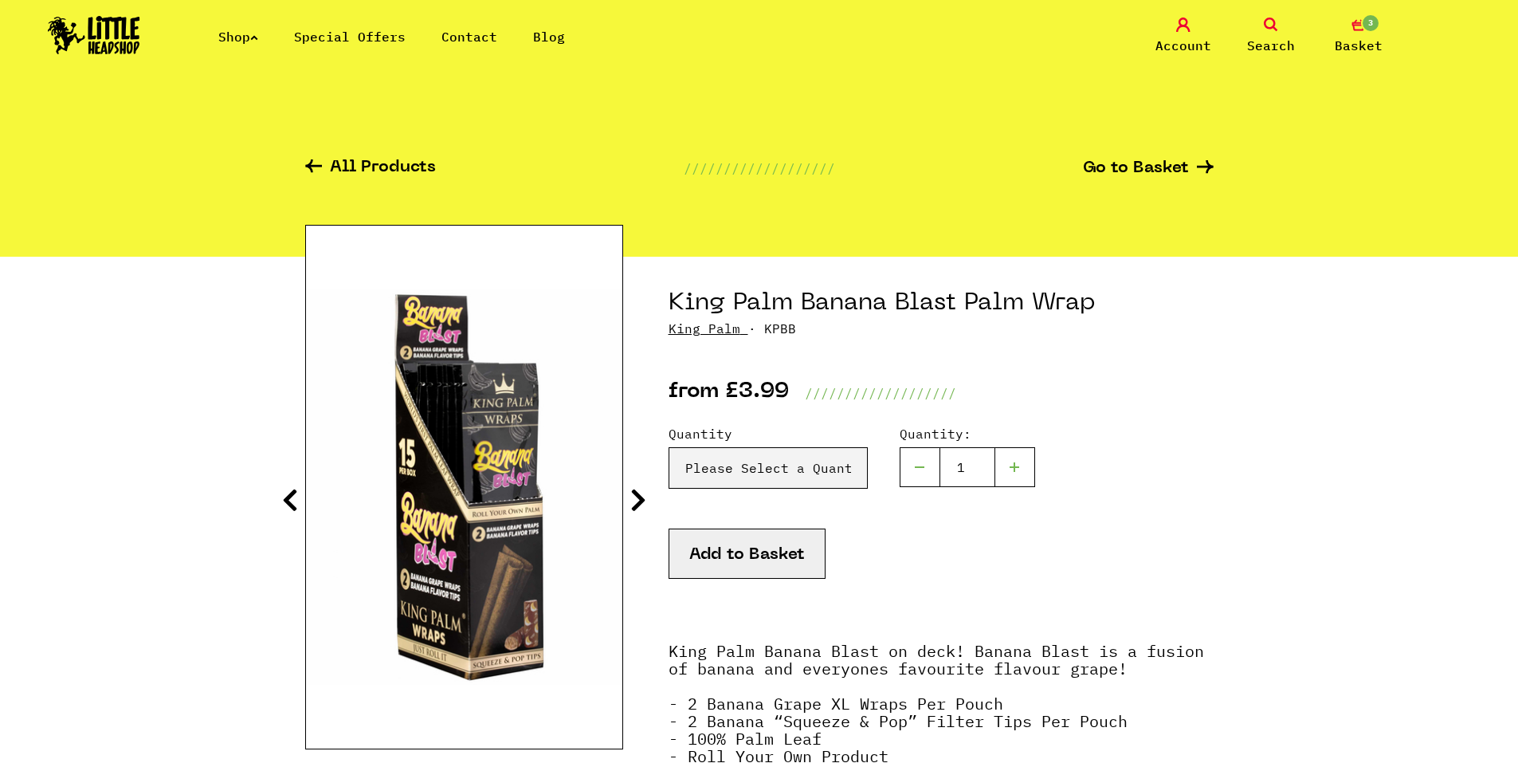
click at [632, 501] on icon at bounding box center [638, 499] width 16 height 25
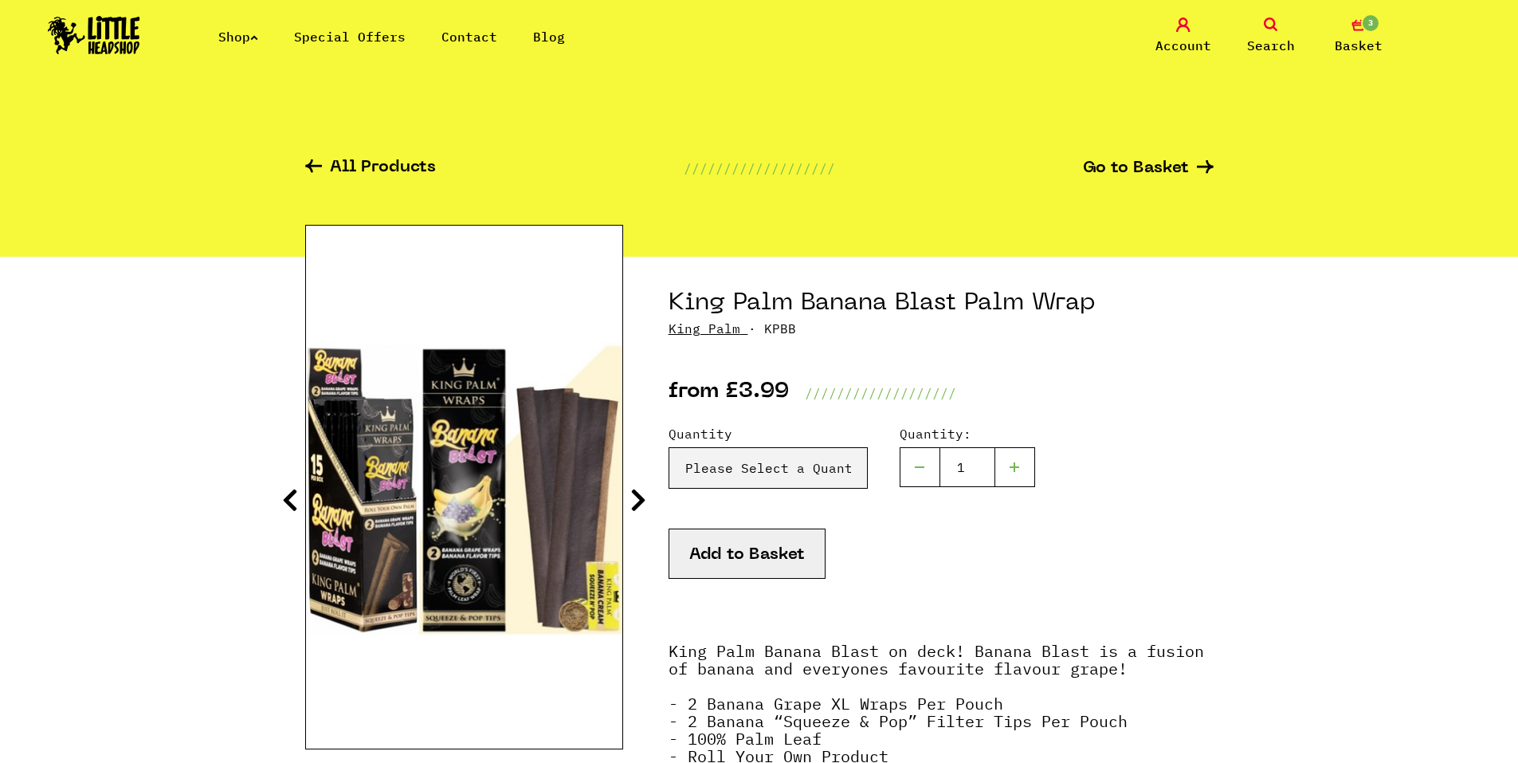
click at [632, 501] on icon at bounding box center [638, 499] width 16 height 25
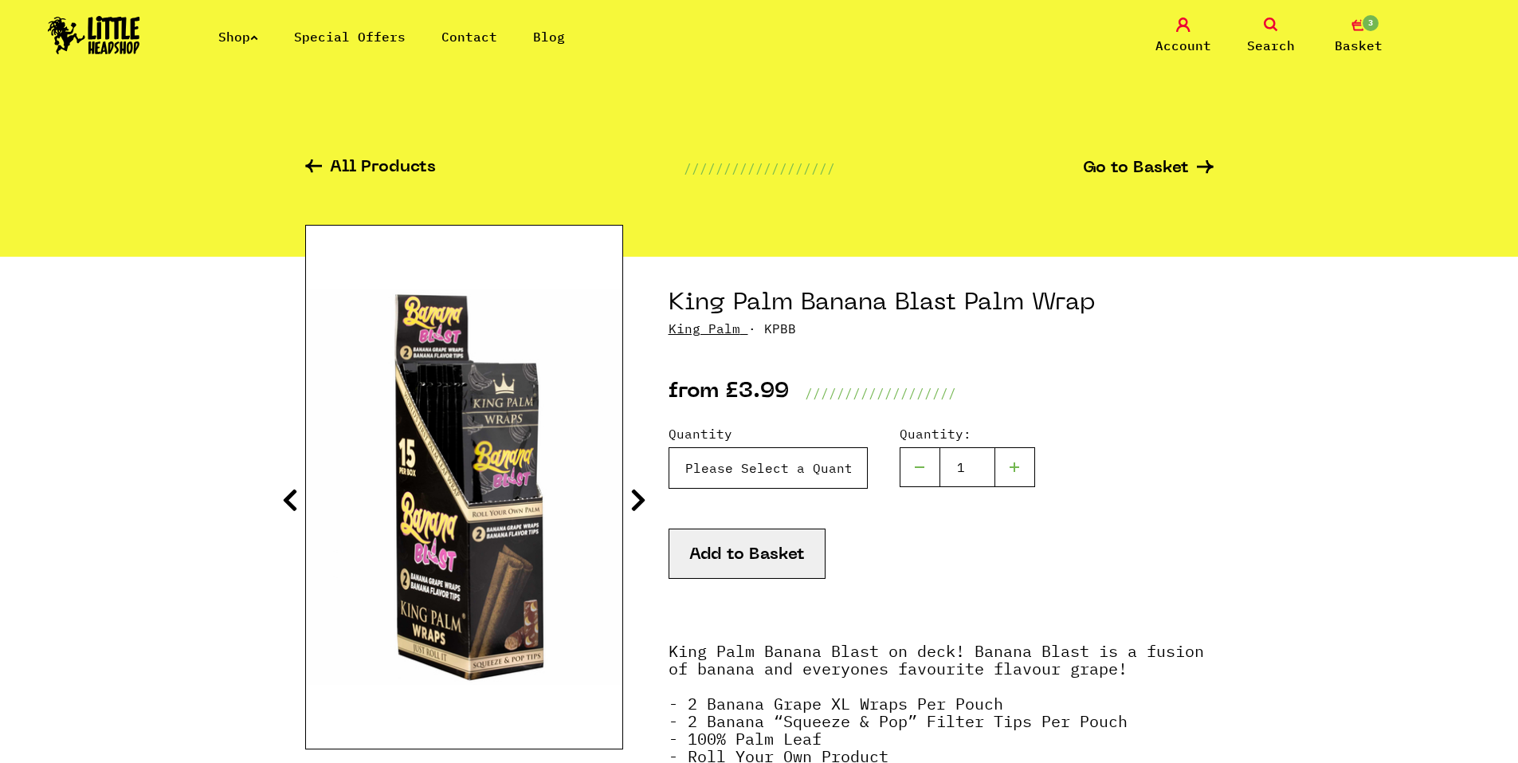
click at [701, 479] on select "Please Select a Quantity X 1 - £3.99 X 2 - £6.99" at bounding box center [768, 467] width 199 height 41
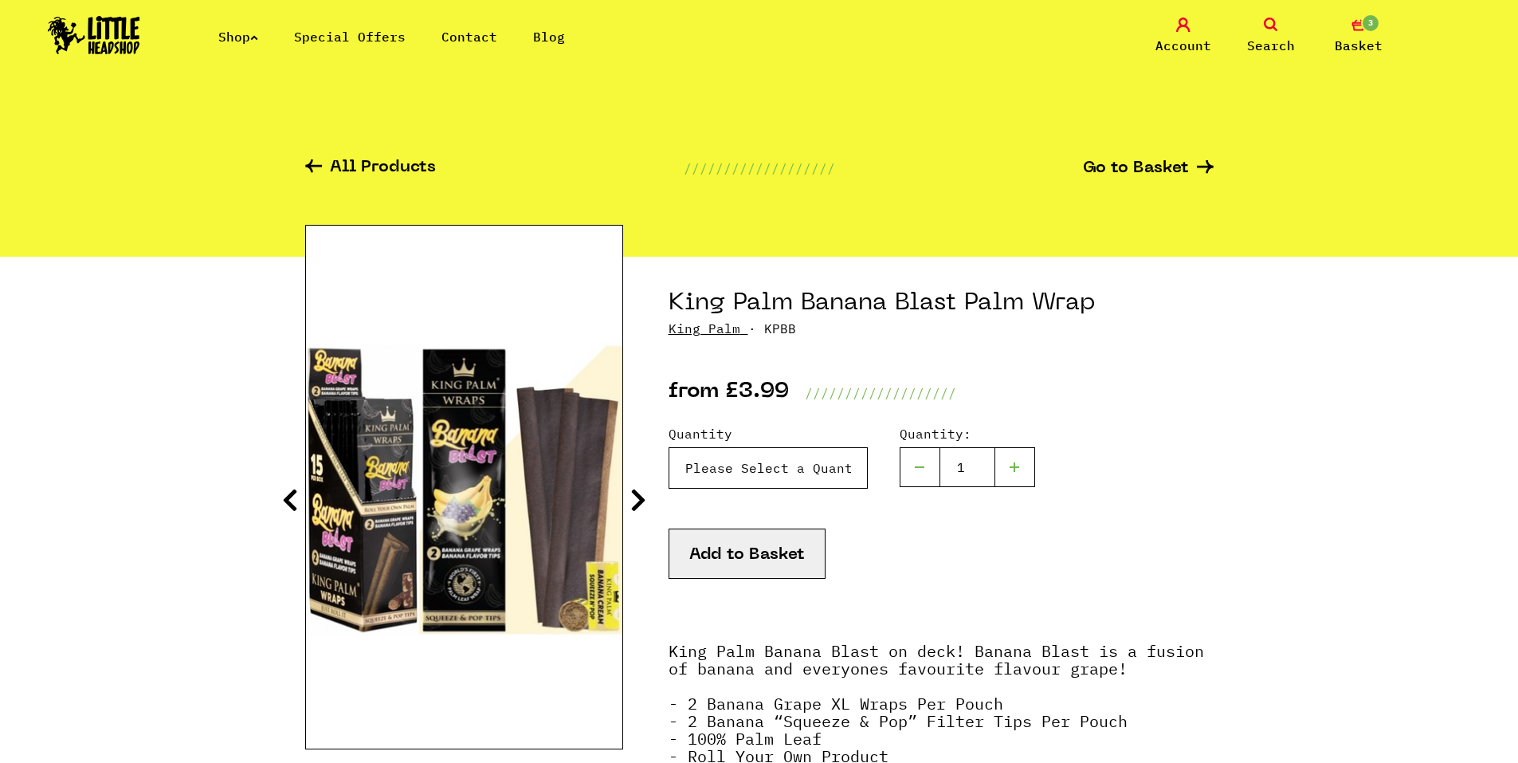
select select "1239"
click at [669, 447] on select "Please Select a Quantity X 1 - £3.99 X 2 - £6.99" at bounding box center [768, 467] width 199 height 41
click at [784, 549] on button "Add to Basket" at bounding box center [747, 553] width 157 height 50
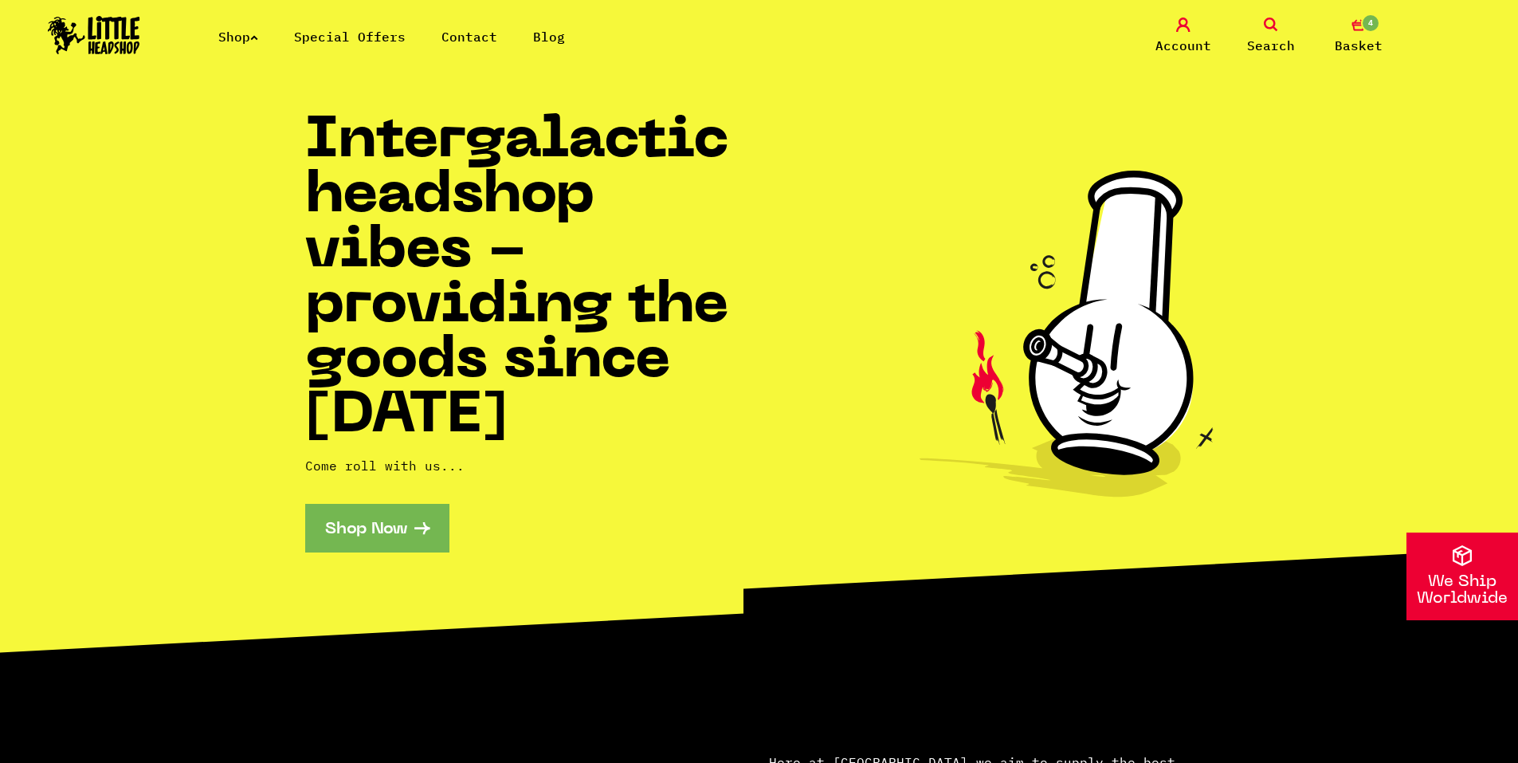
click at [244, 32] on link "Shop" at bounding box center [238, 37] width 40 height 16
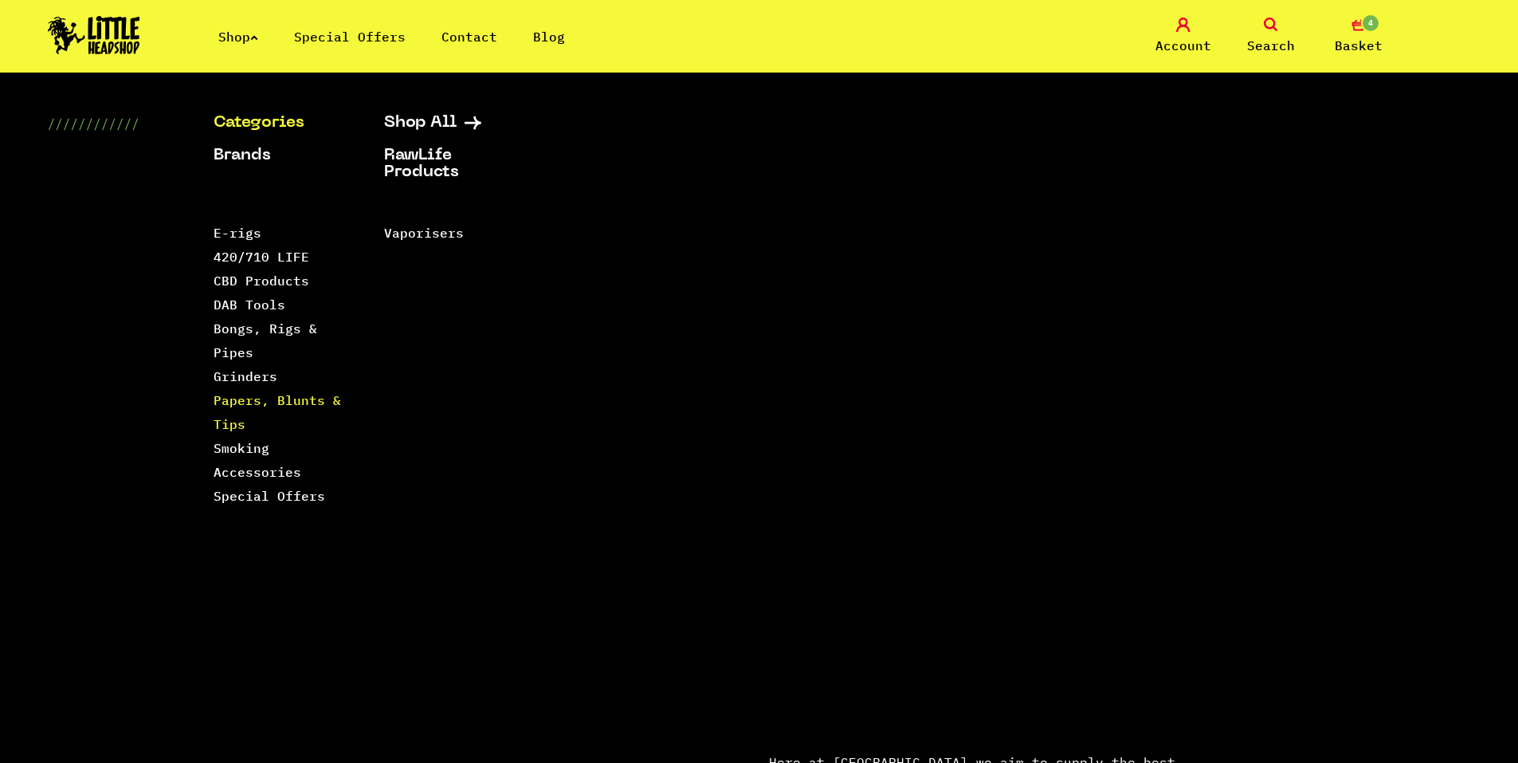
click at [262, 398] on link "Papers, Blunts & Tips" at bounding box center [277, 412] width 127 height 40
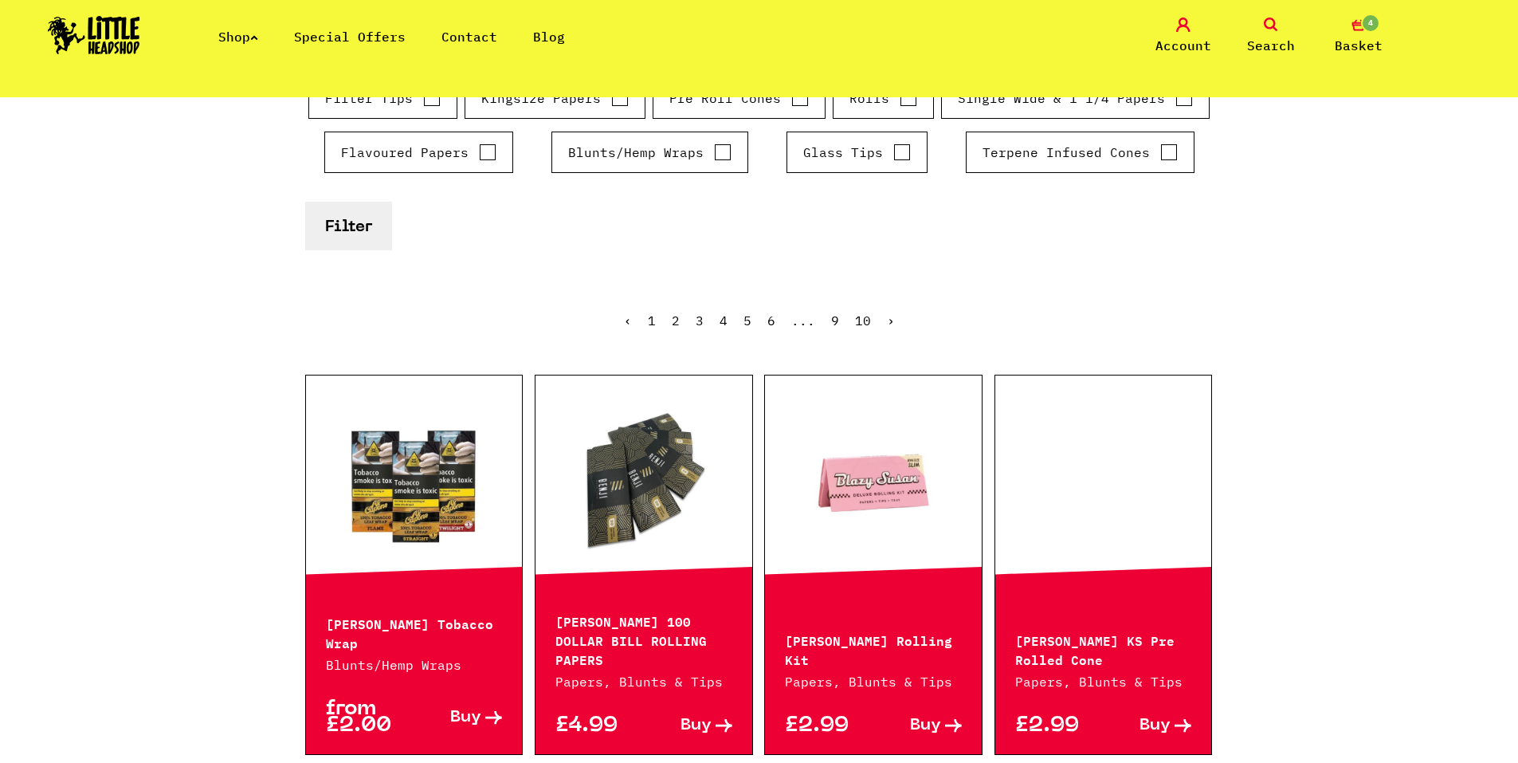
scroll to position [319, 0]
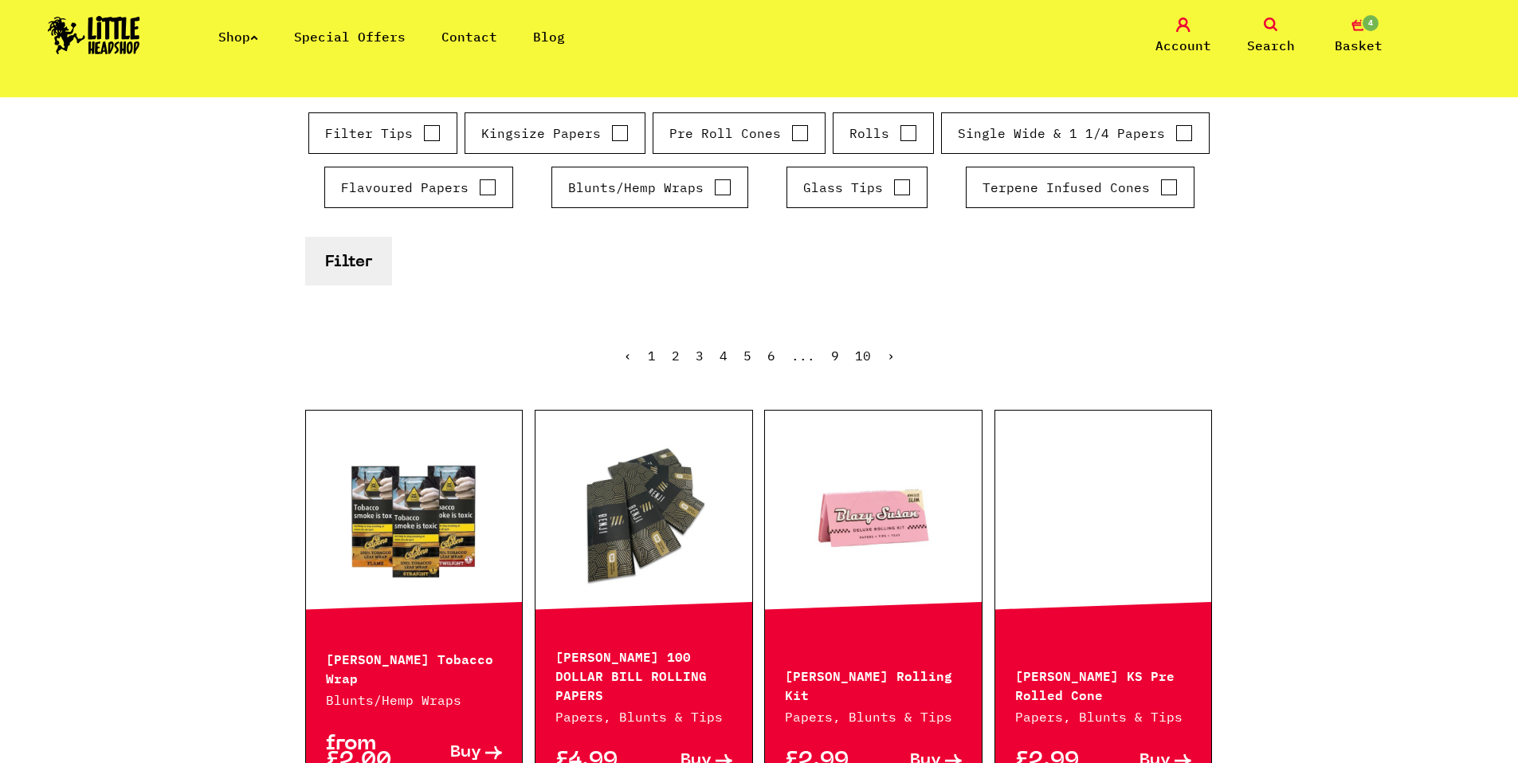
click at [724, 356] on link "4" at bounding box center [724, 355] width 8 height 16
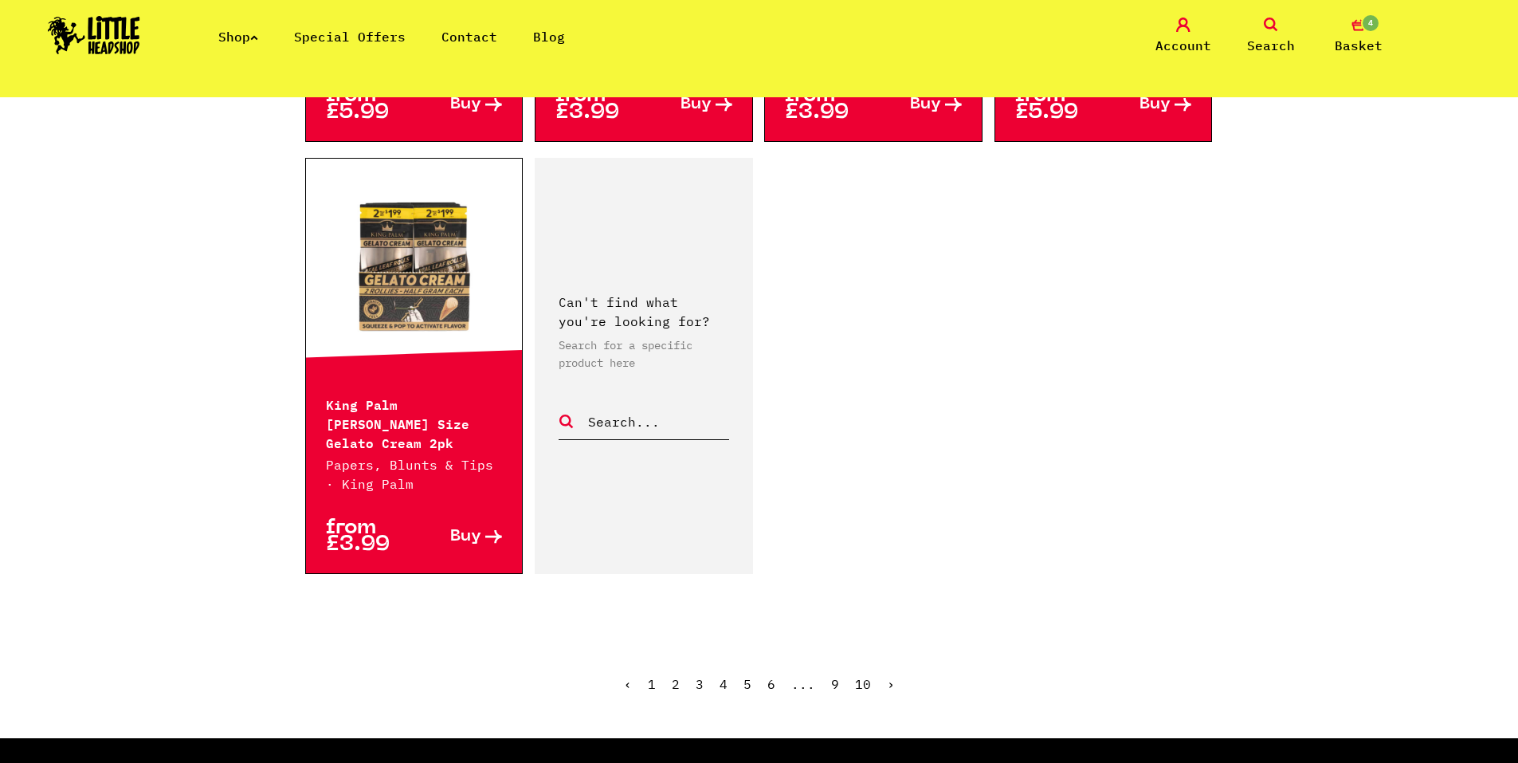
scroll to position [2709, 0]
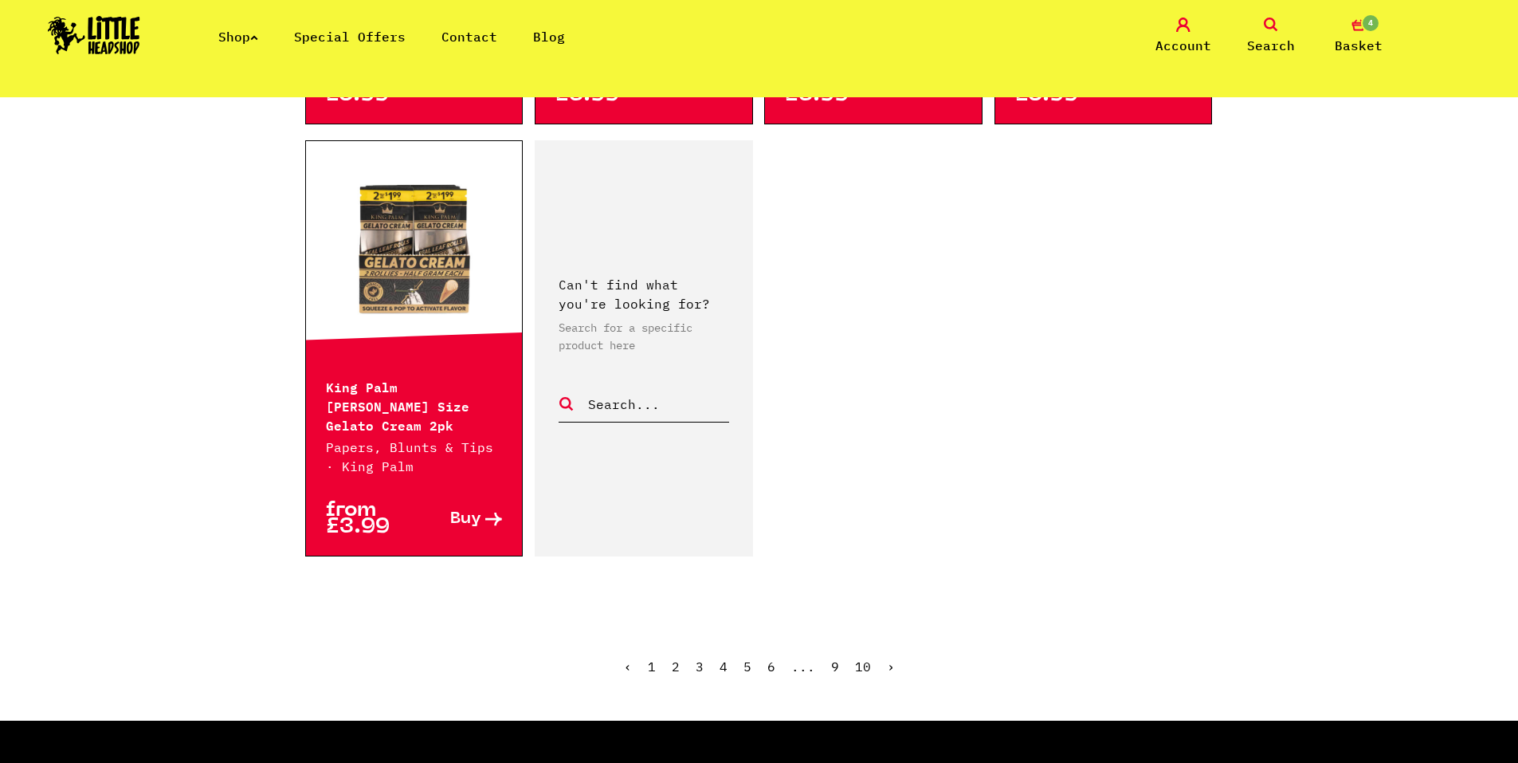
click at [890, 658] on link "›" at bounding box center [891, 666] width 8 height 16
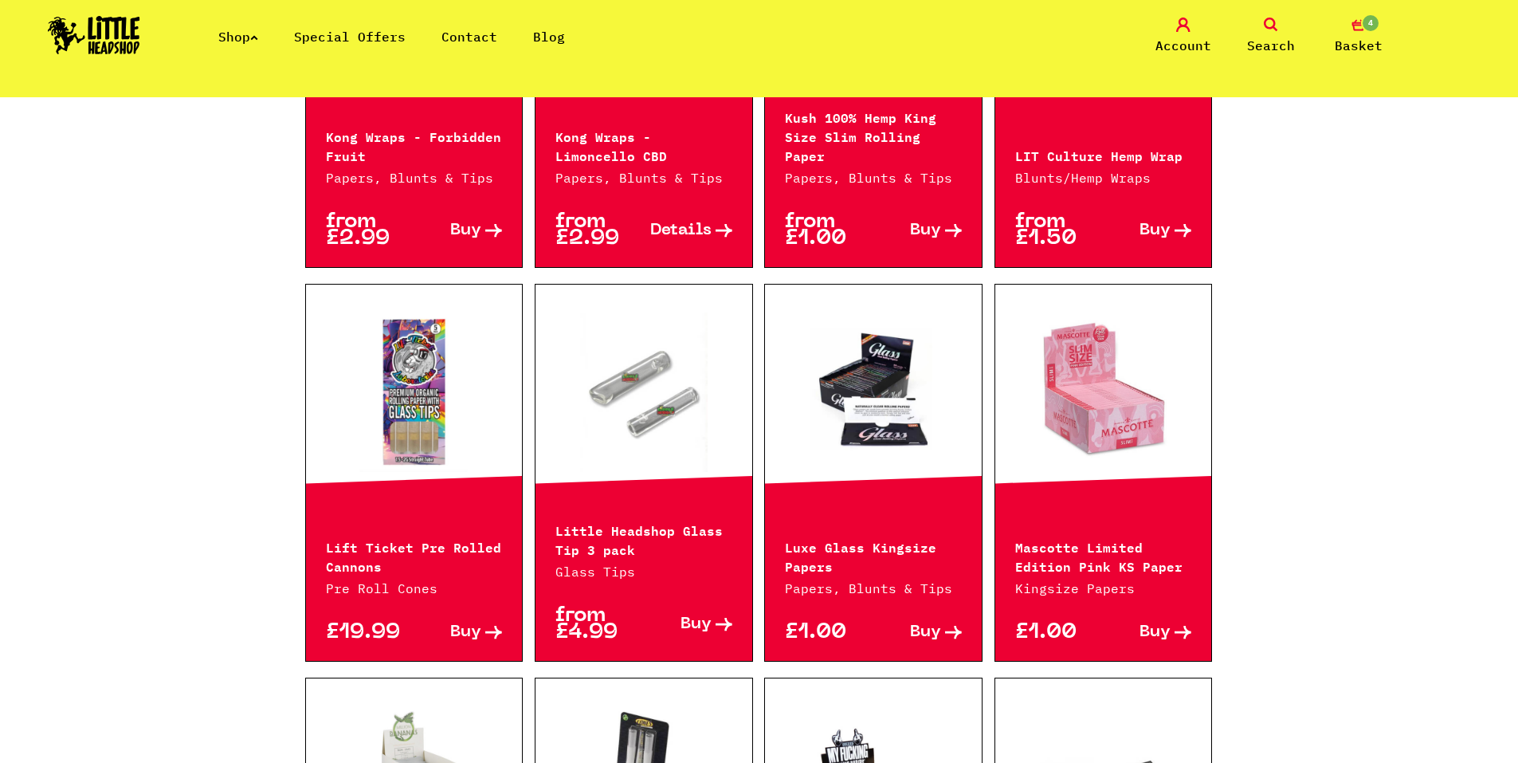
scroll to position [1833, 0]
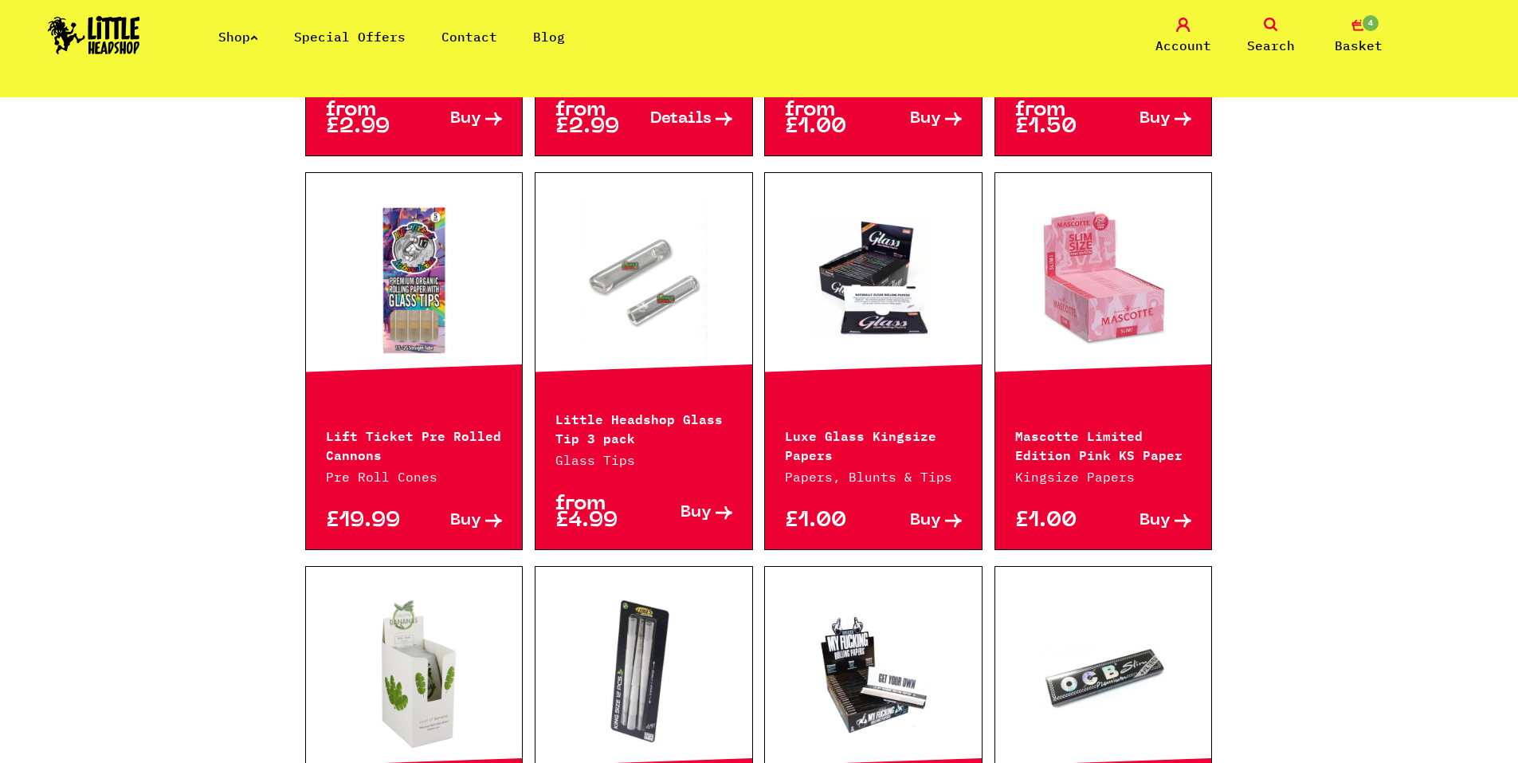
click at [1157, 512] on span "Buy" at bounding box center [1154, 520] width 31 height 17
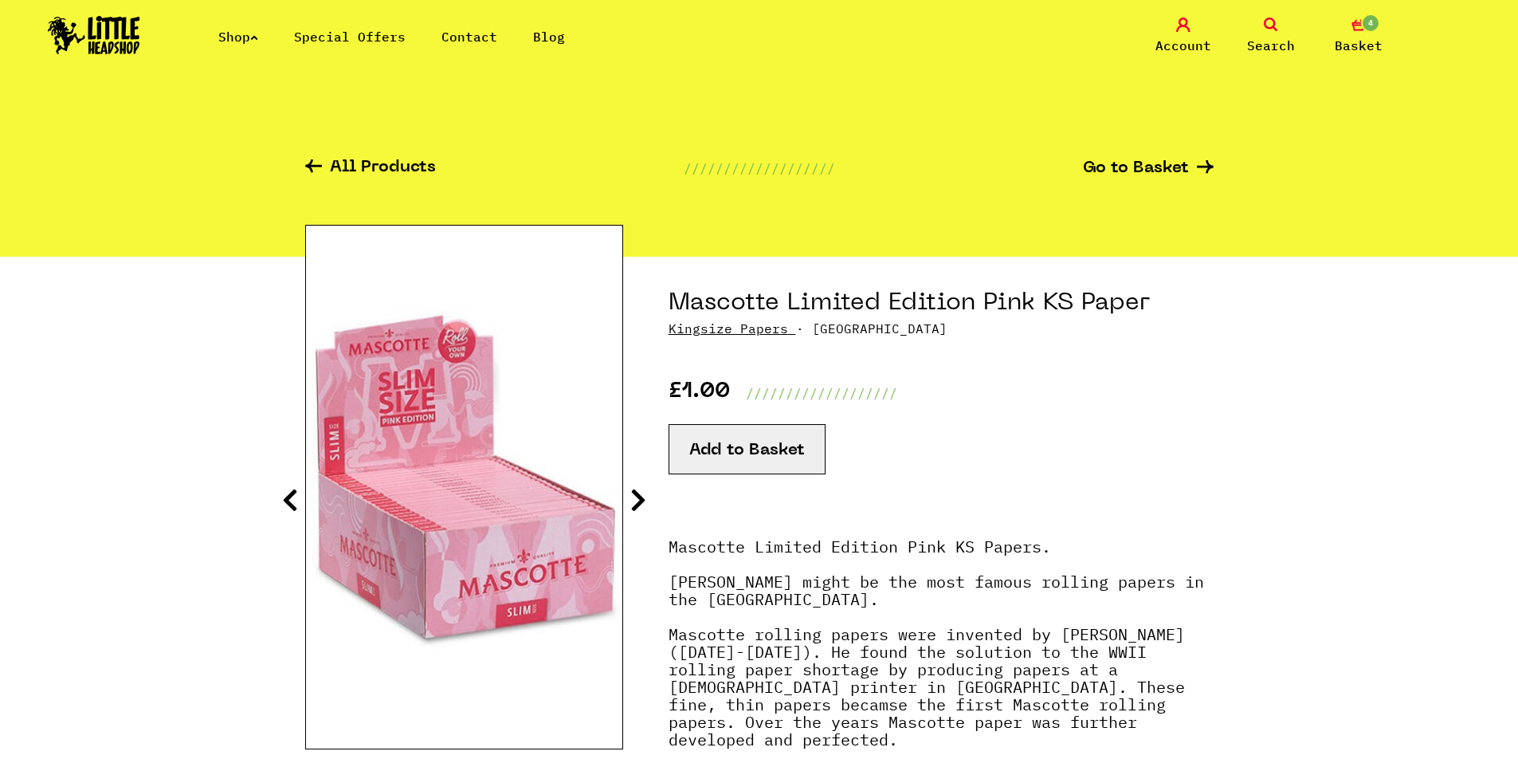
click at [641, 502] on icon at bounding box center [638, 499] width 16 height 25
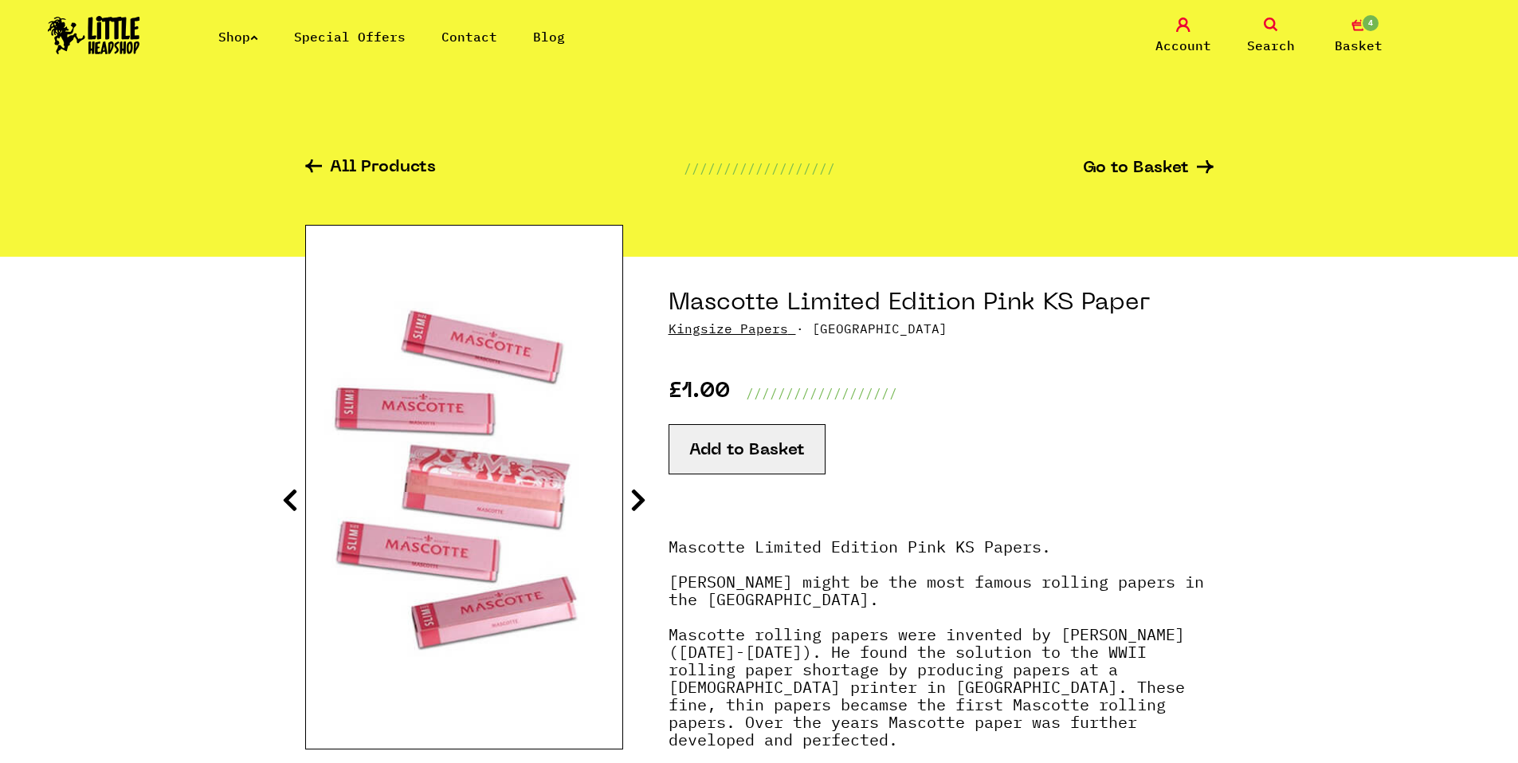
click at [641, 502] on icon at bounding box center [638, 499] width 16 height 25
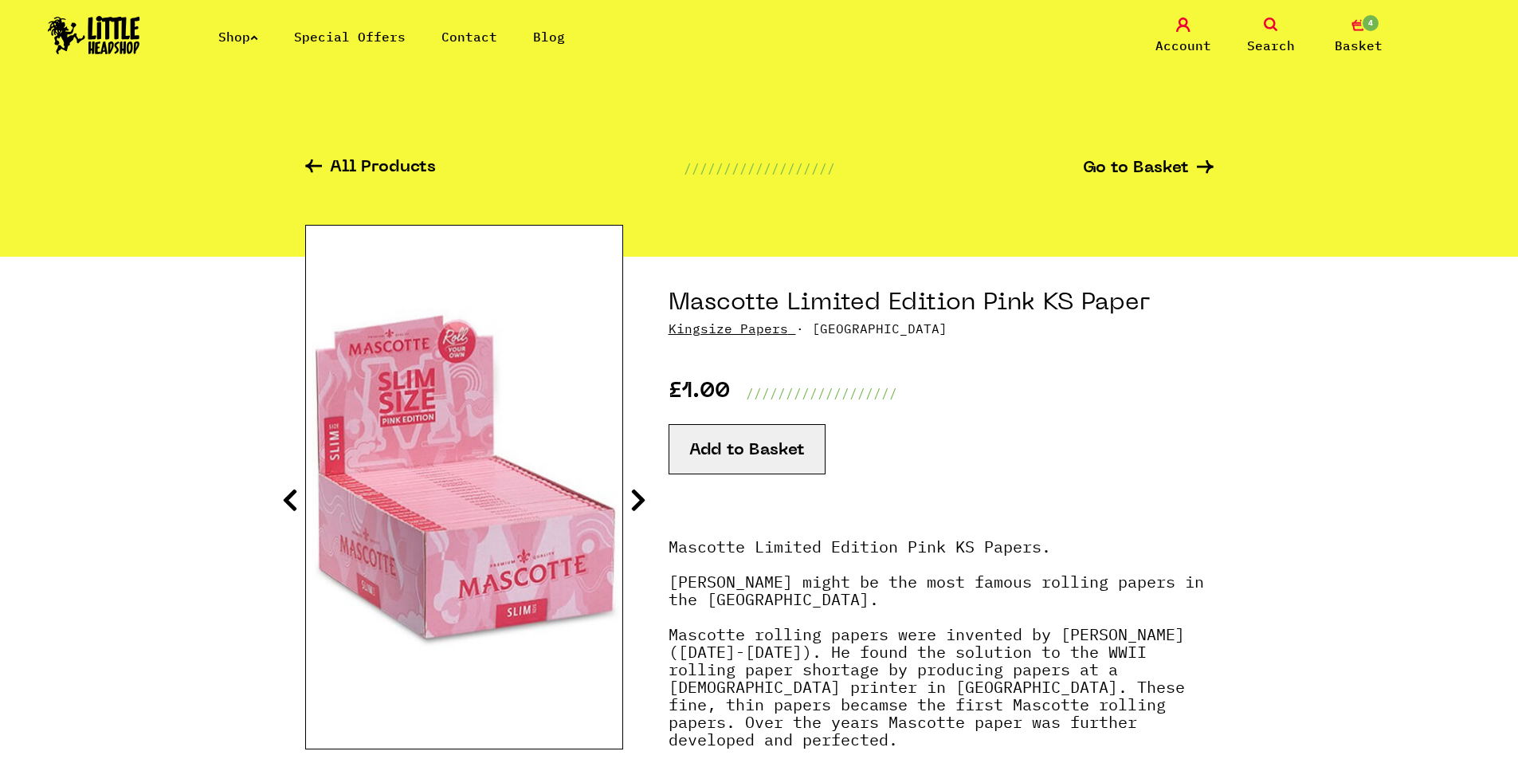
drag, startPoint x: 641, startPoint y: 502, endPoint x: 658, endPoint y: 535, distance: 37.1
click at [658, 535] on section "Mascotte Limited Edition Pink KS Paper Kingsize Papers · [GEOGRAPHIC_DATA] £1.0…" at bounding box center [759, 571] width 908 height 629
click at [759, 462] on button "Add to Basket" at bounding box center [747, 449] width 157 height 50
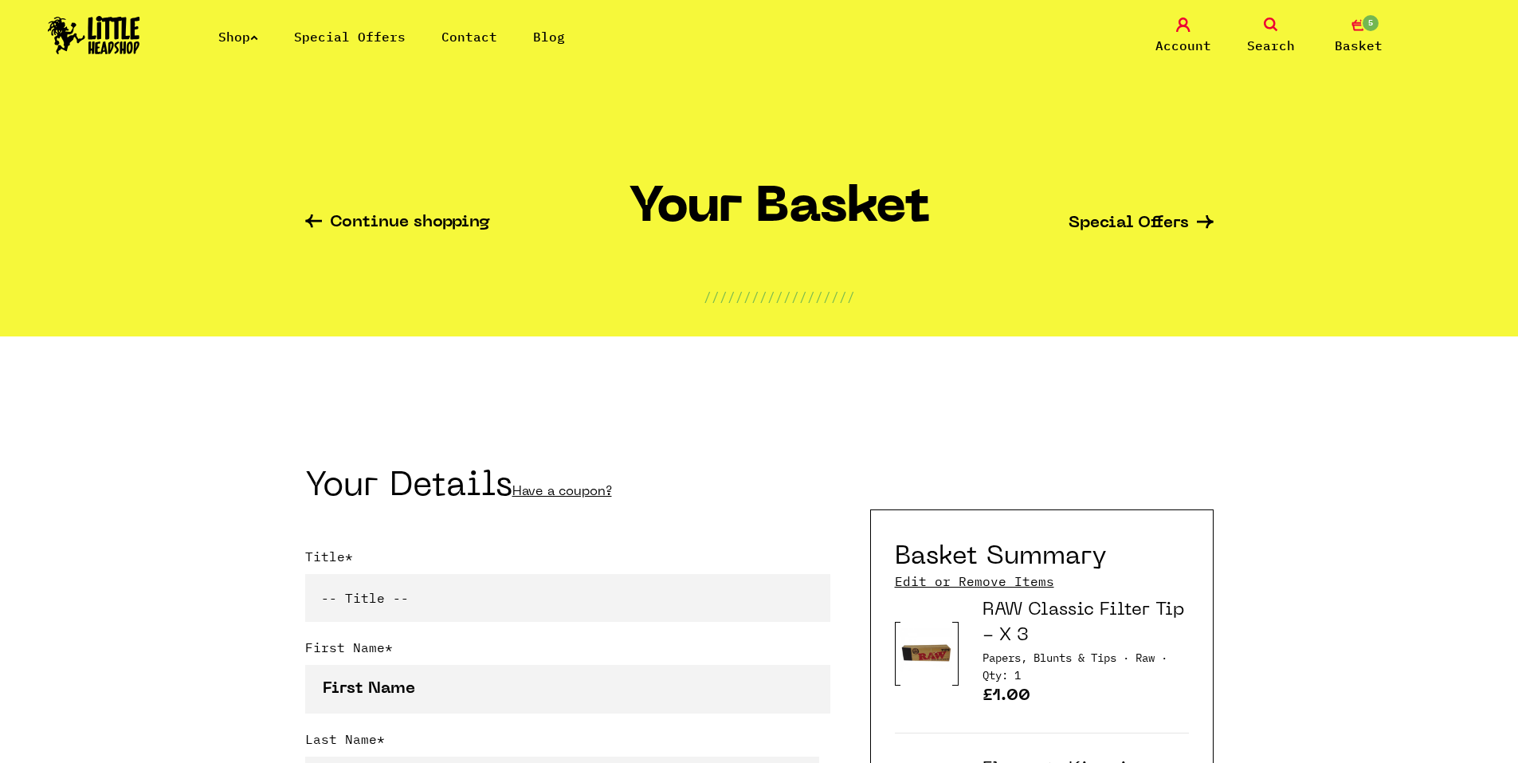
click at [237, 30] on link "Shop" at bounding box center [238, 37] width 40 height 16
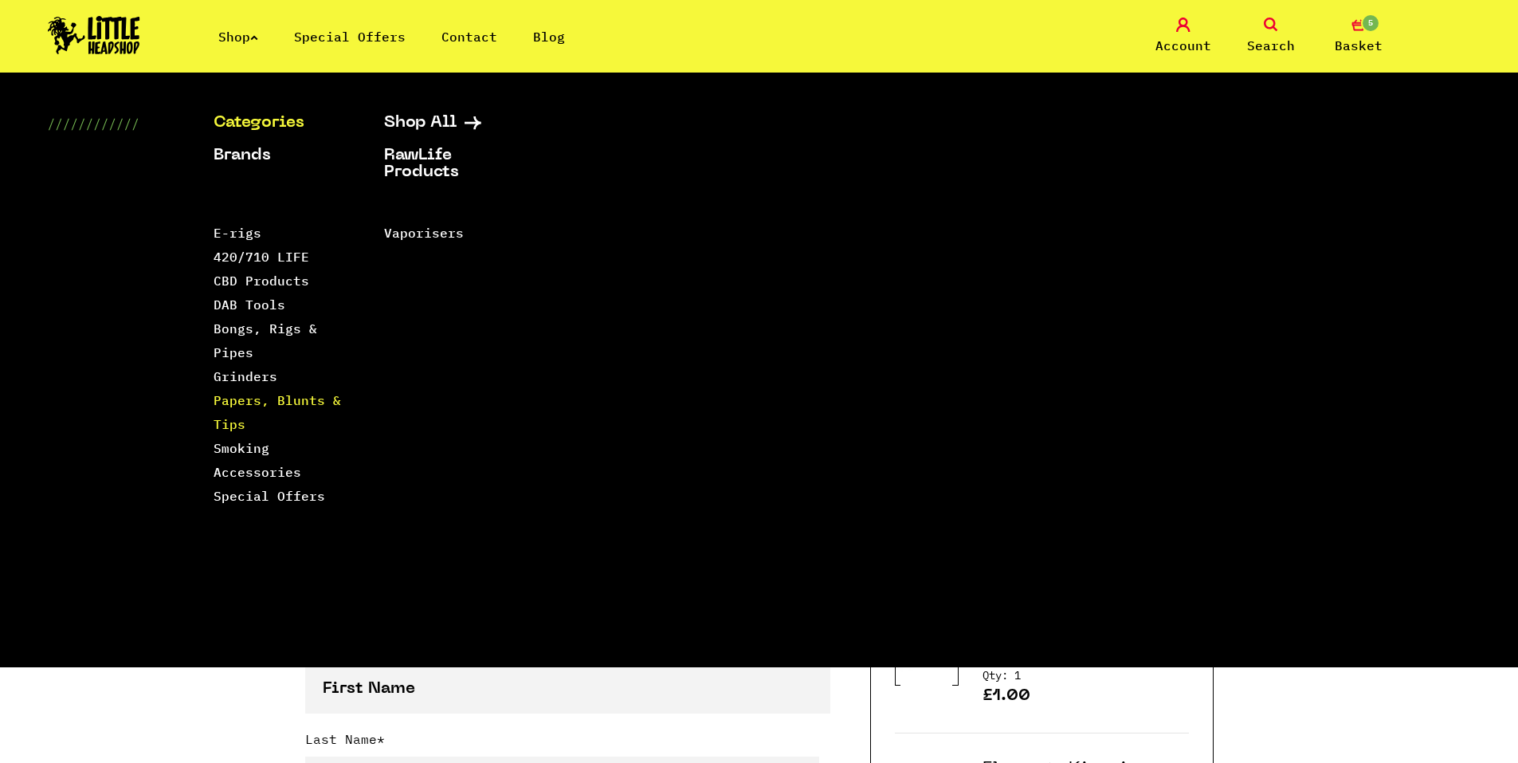
click at [264, 397] on link "Papers, Blunts & Tips" at bounding box center [277, 412] width 127 height 40
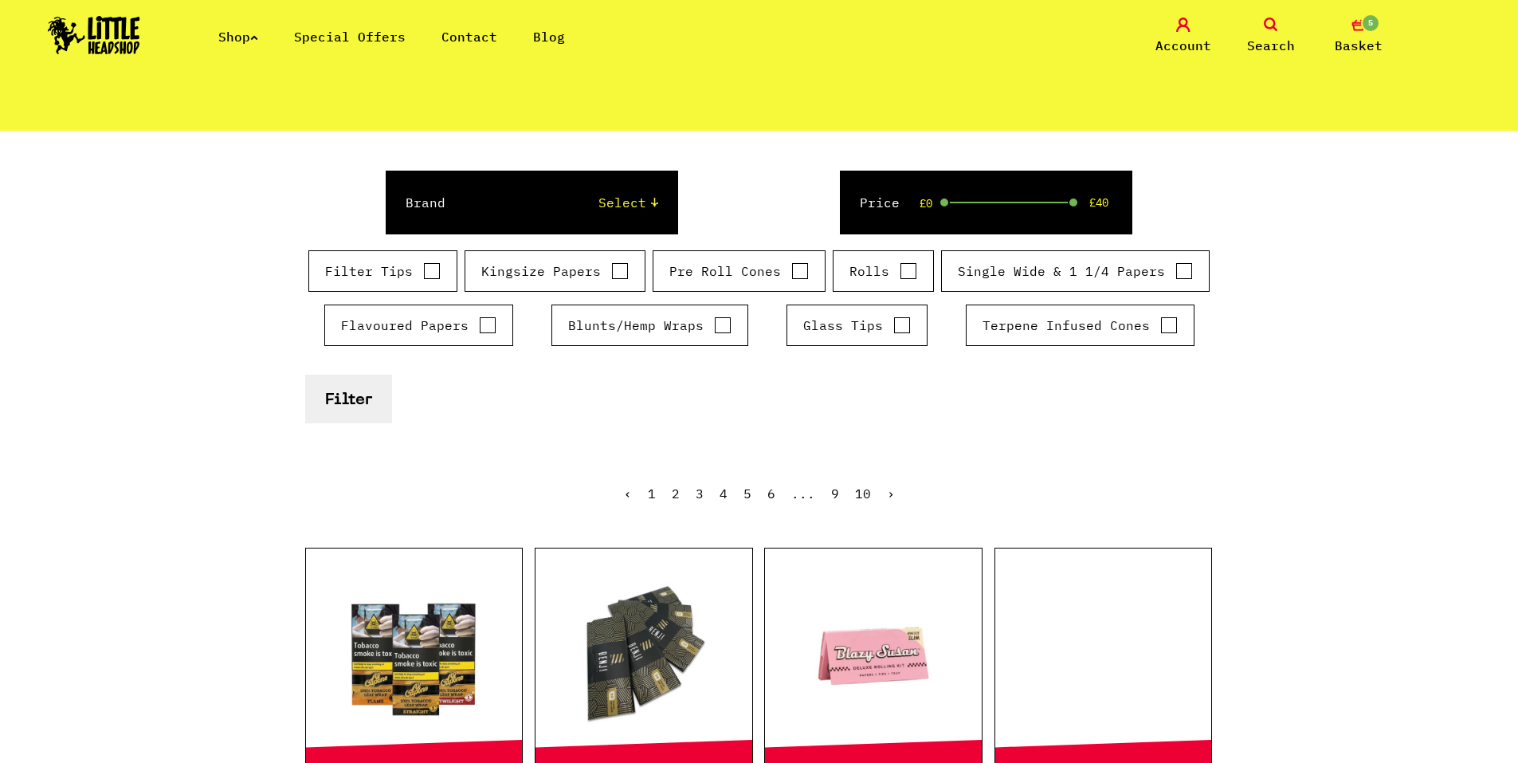
scroll to position [239, 0]
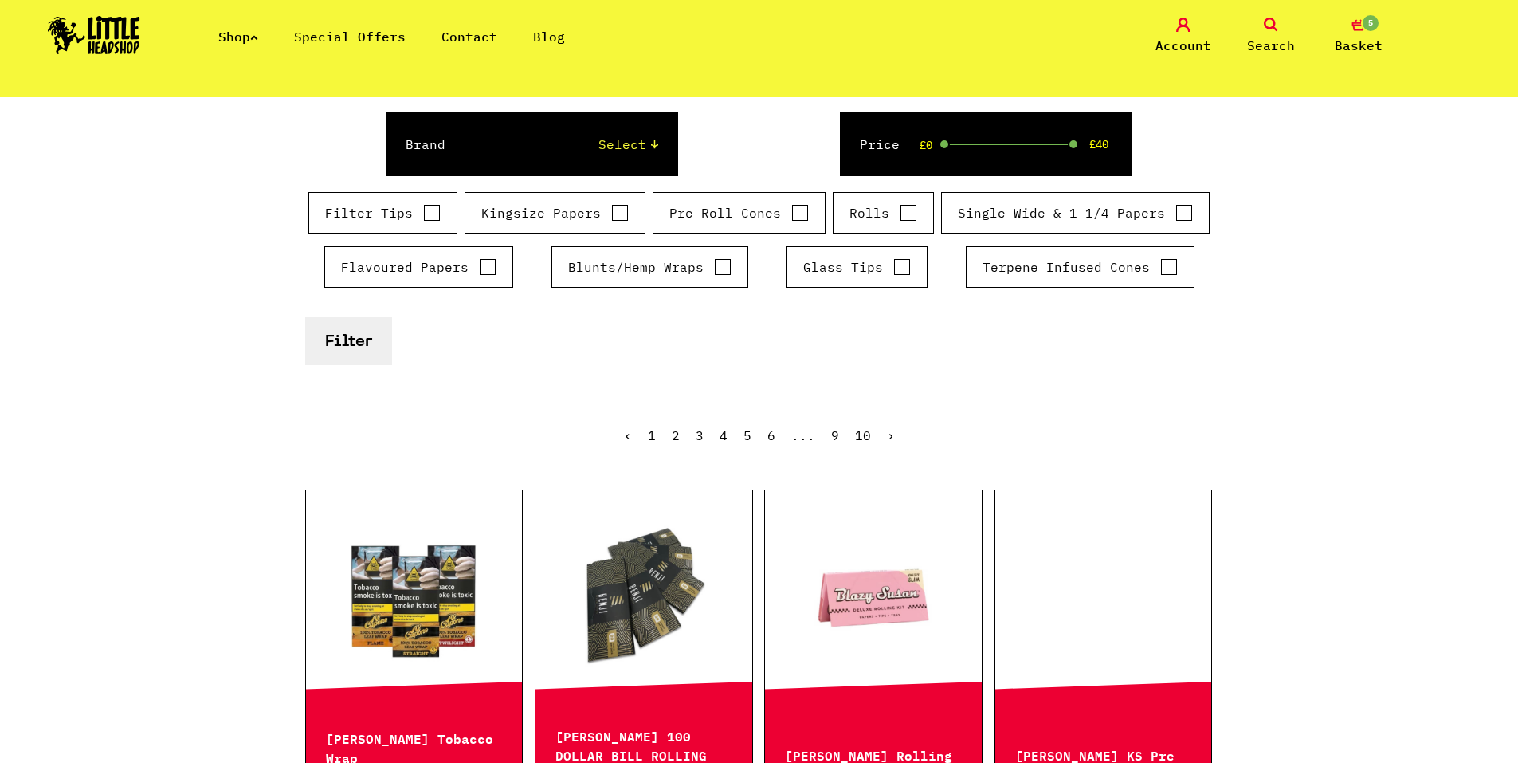
click at [723, 429] on link "4" at bounding box center [724, 435] width 8 height 16
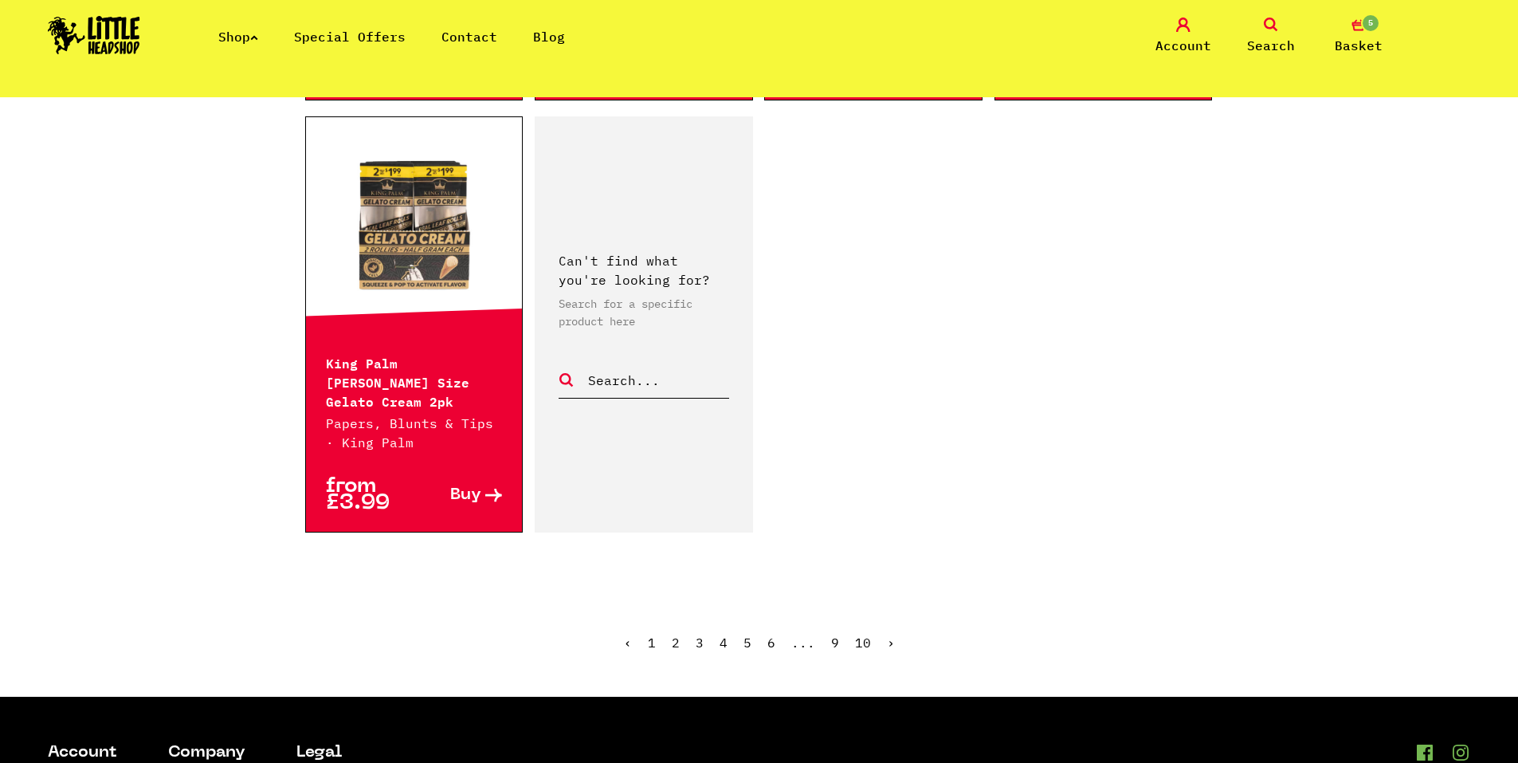
scroll to position [2789, 0]
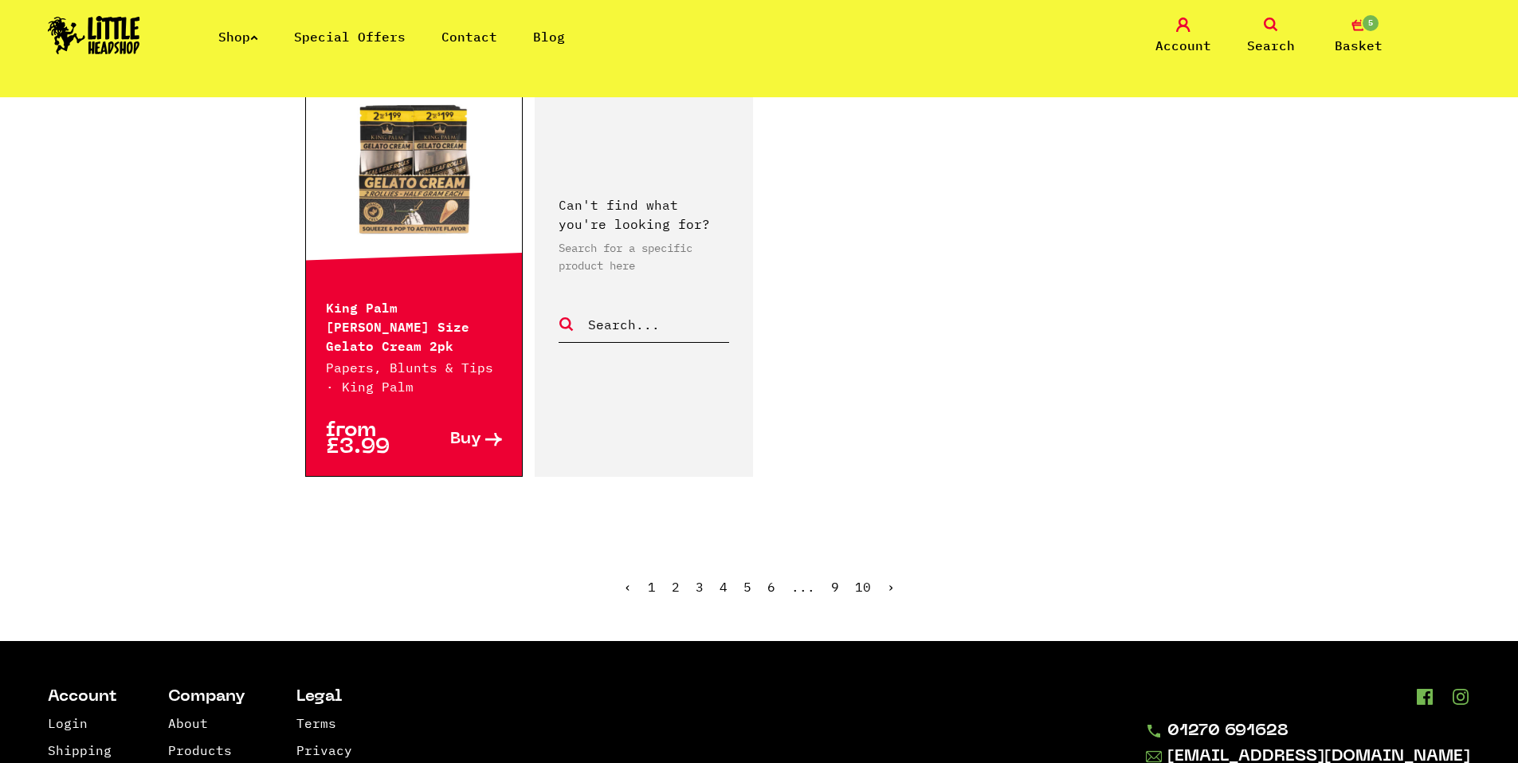
click at [891, 578] on link "›" at bounding box center [891, 586] width 8 height 16
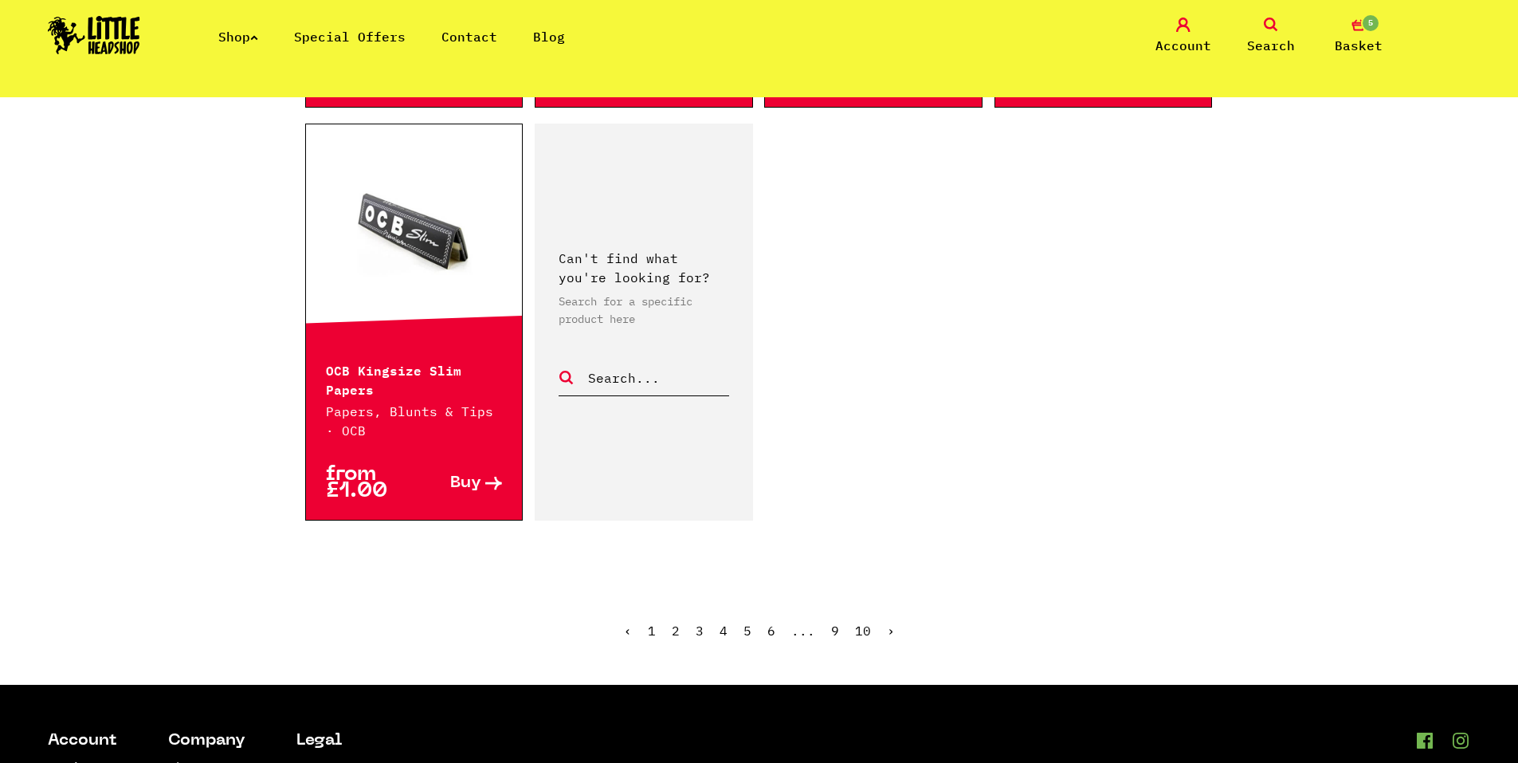
scroll to position [2709, 0]
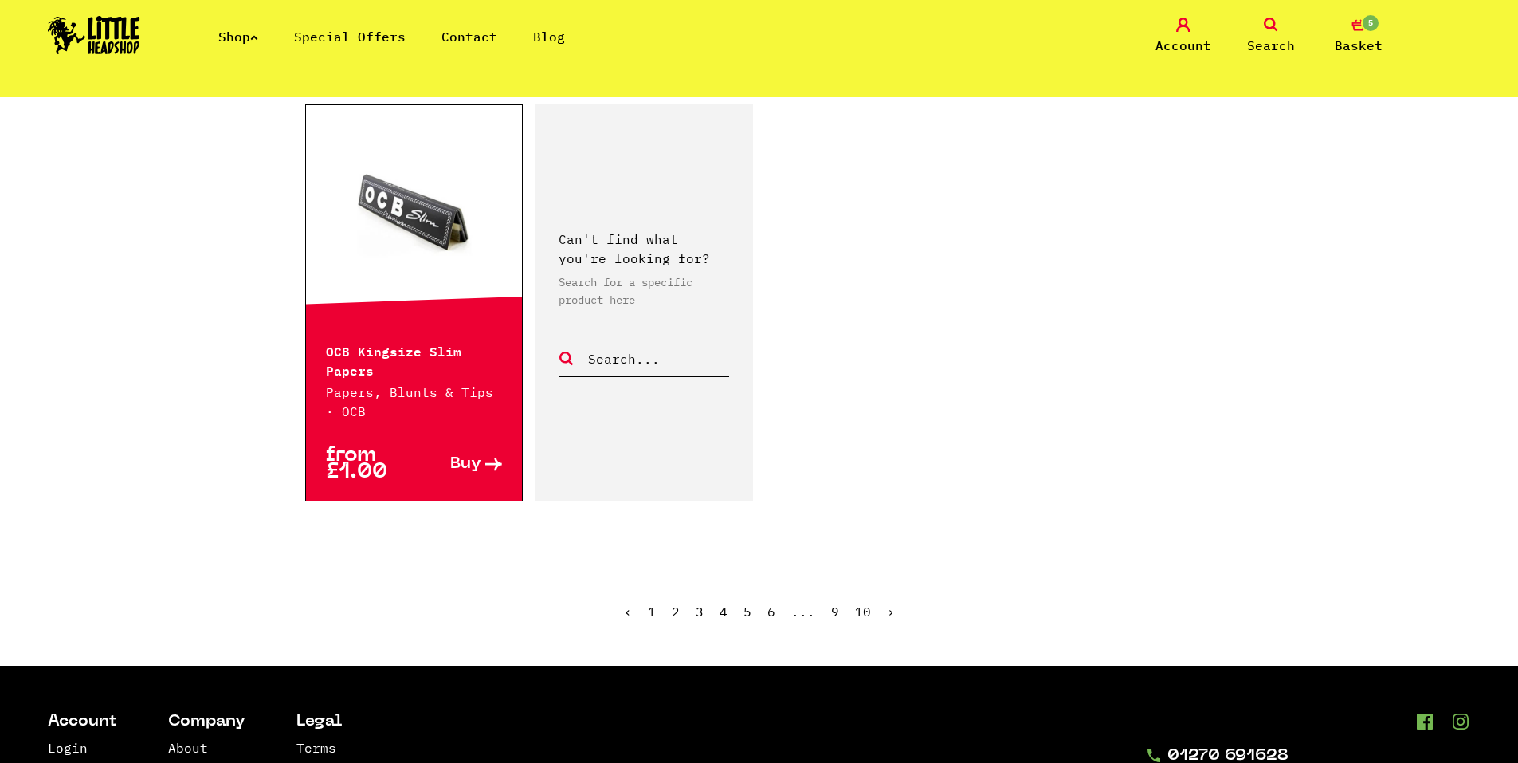
click at [890, 603] on link "›" at bounding box center [891, 611] width 8 height 16
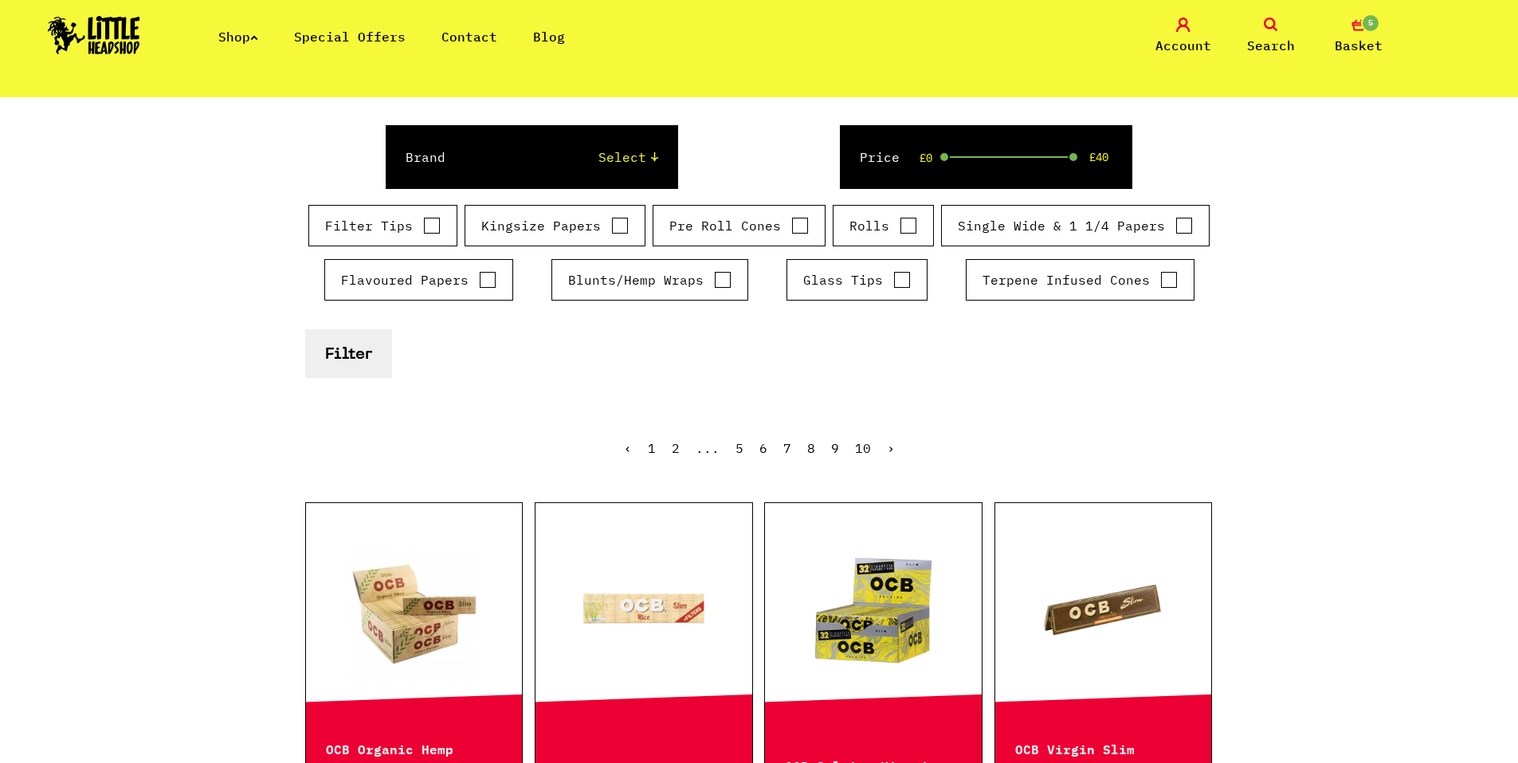
scroll to position [398, 0]
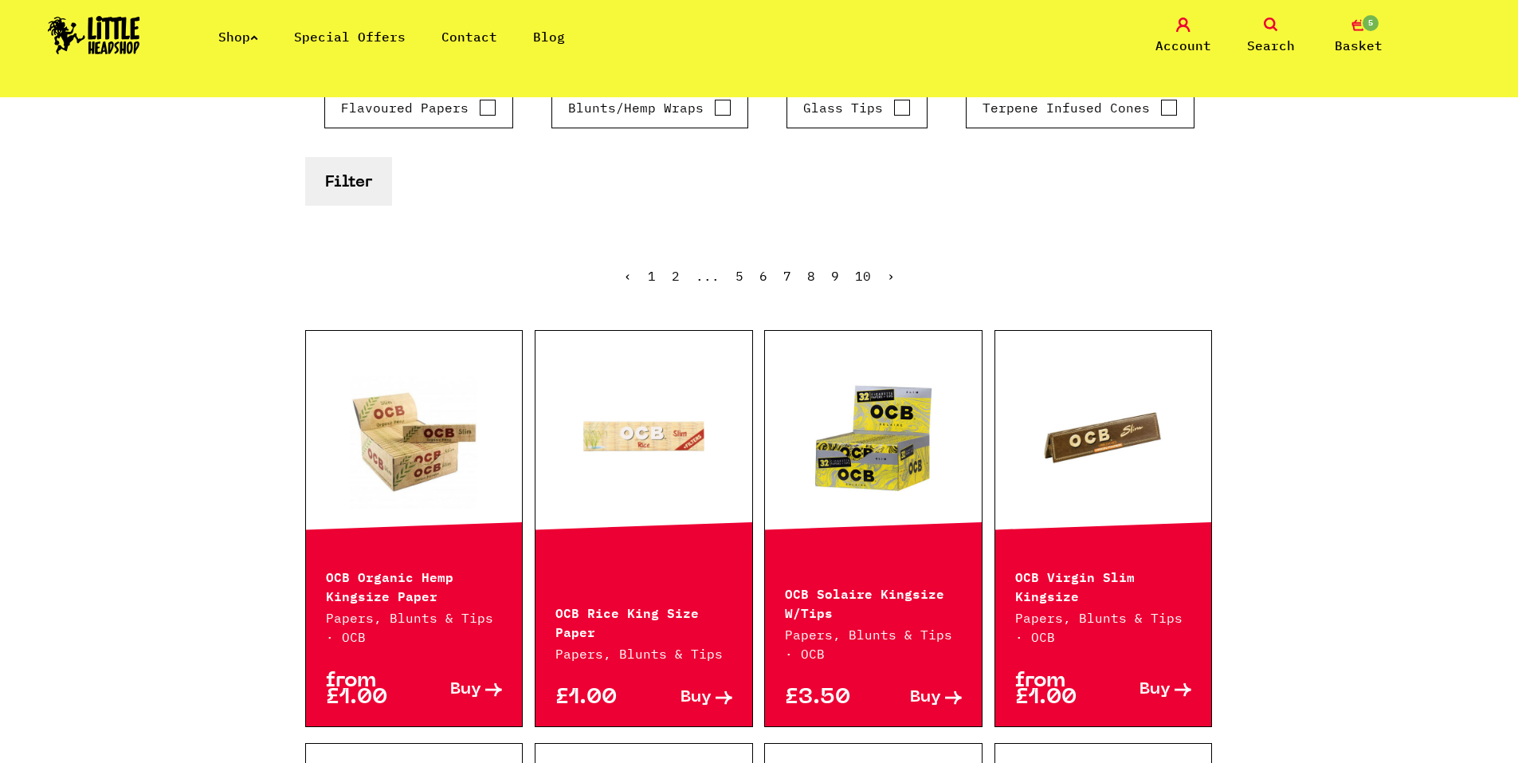
click at [884, 461] on link at bounding box center [873, 438] width 217 height 159
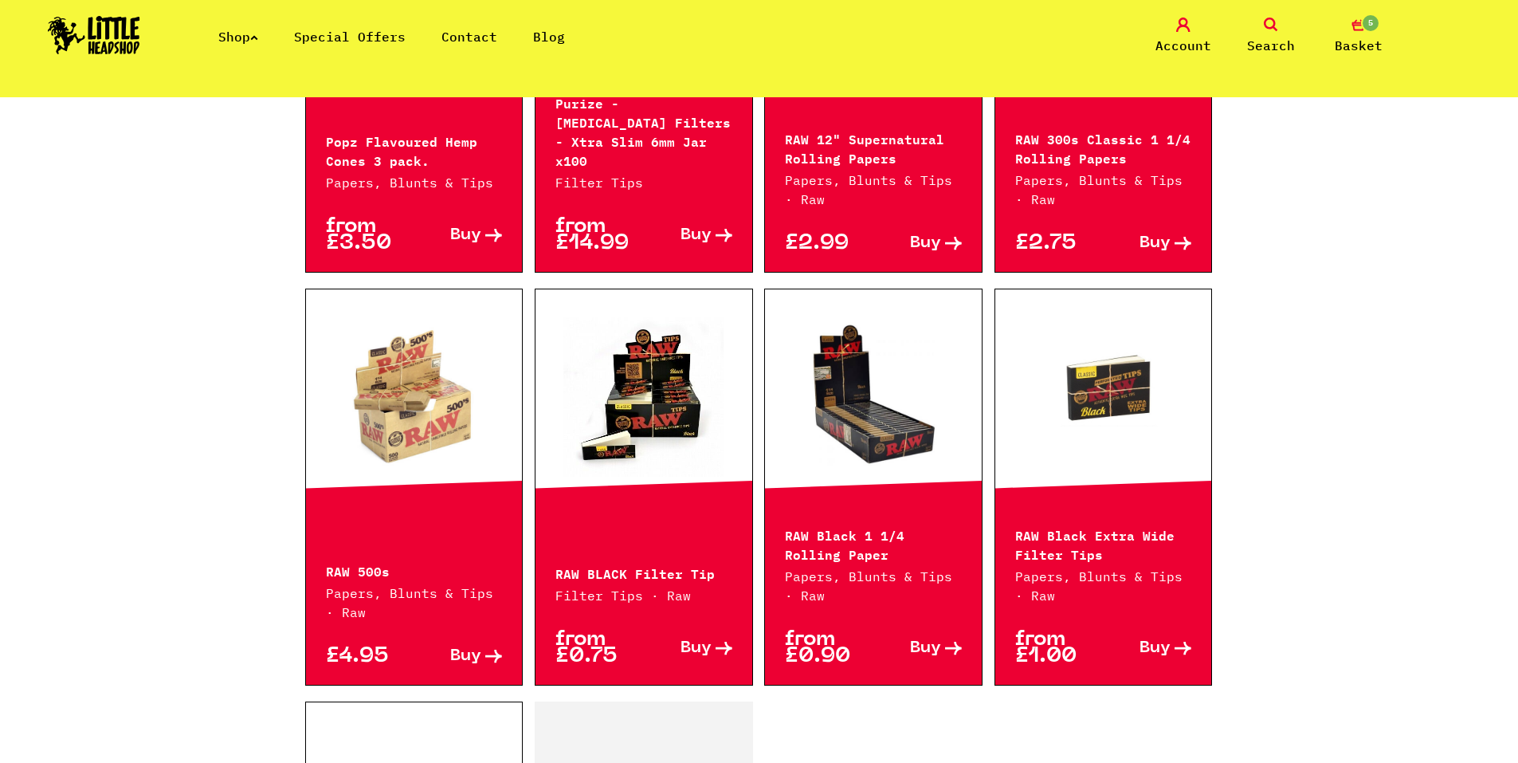
scroll to position [2151, 0]
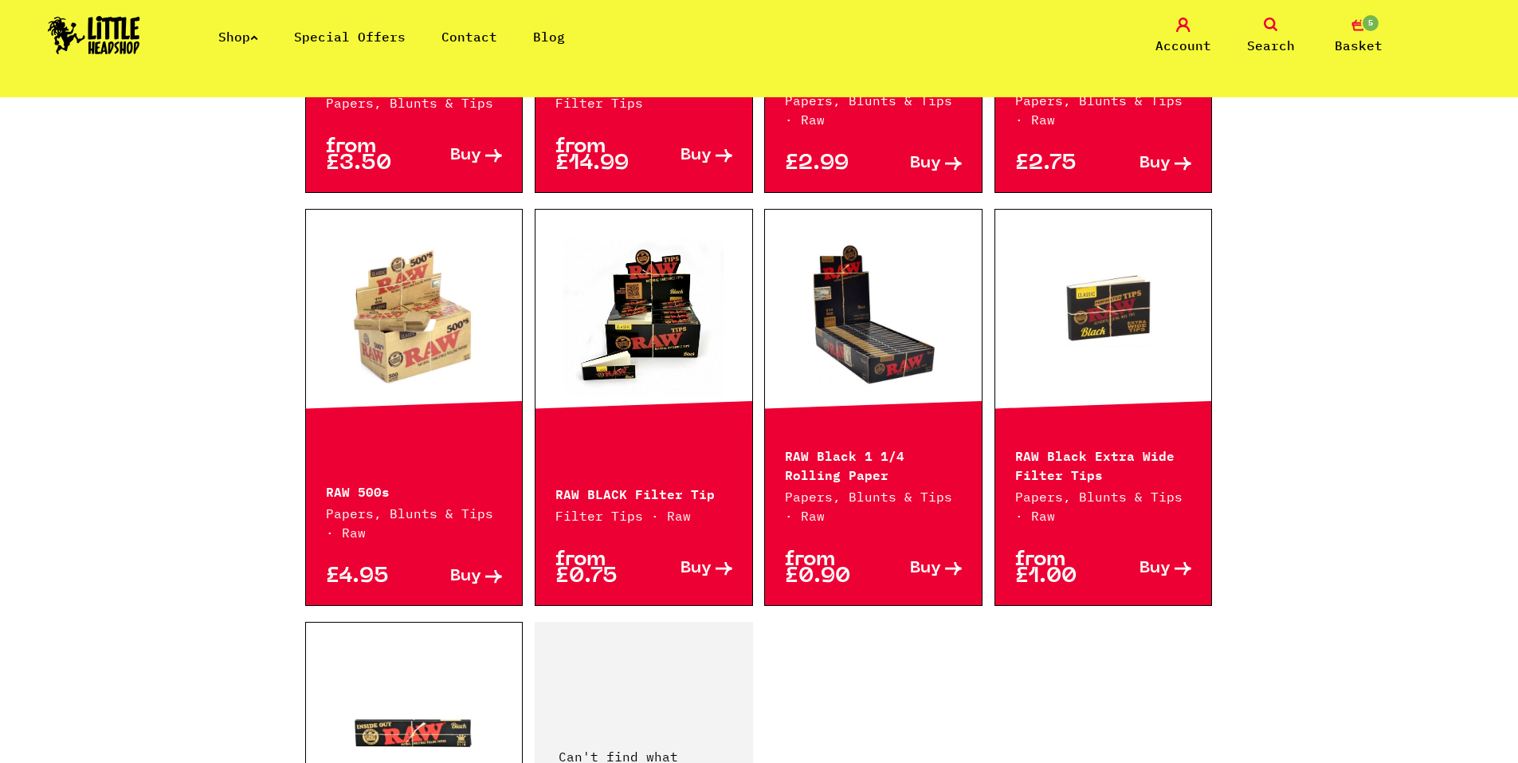
click at [1130, 578] on div "from £1.00 Buy" at bounding box center [1103, 565] width 217 height 80
click at [1159, 551] on link "Buy" at bounding box center [1148, 567] width 88 height 33
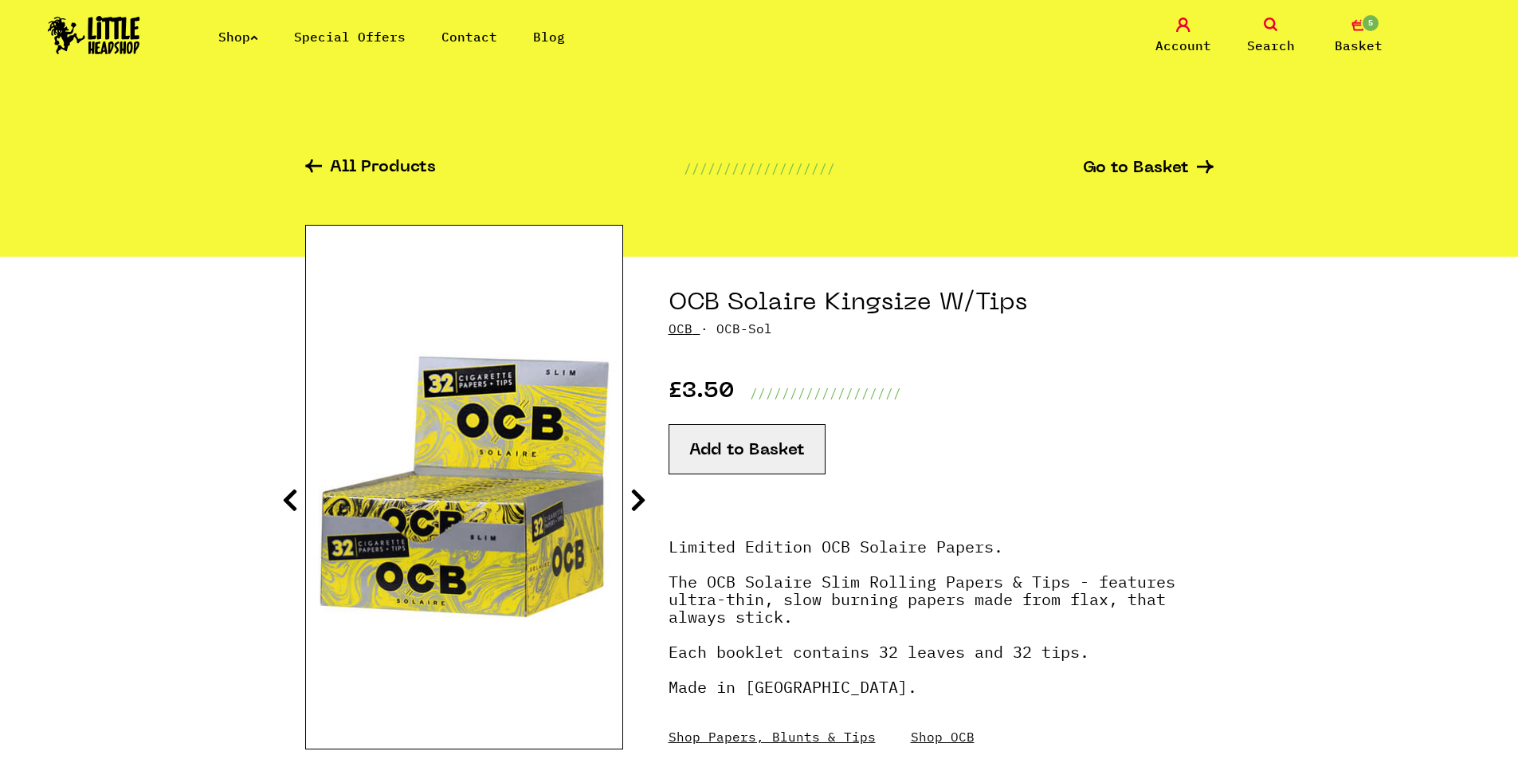
click at [625, 506] on section "OCB Solaire Kingsize W/Tips OCB · OCB-Sol £3.50 /////////////////// Add to Bask…" at bounding box center [759, 545] width 908 height 576
click at [633, 505] on icon at bounding box center [638, 499] width 16 height 25
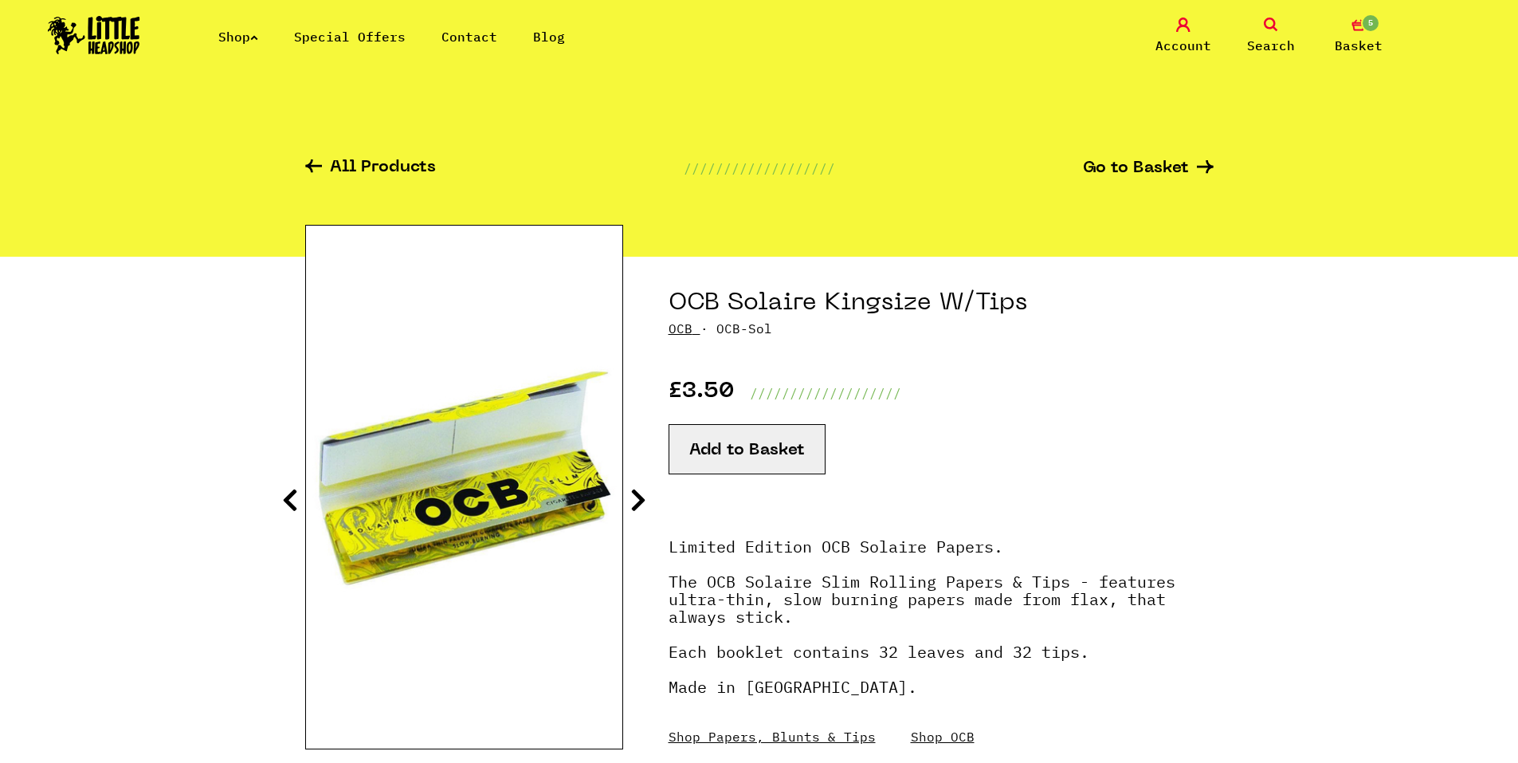
click at [633, 504] on icon at bounding box center [638, 499] width 16 height 25
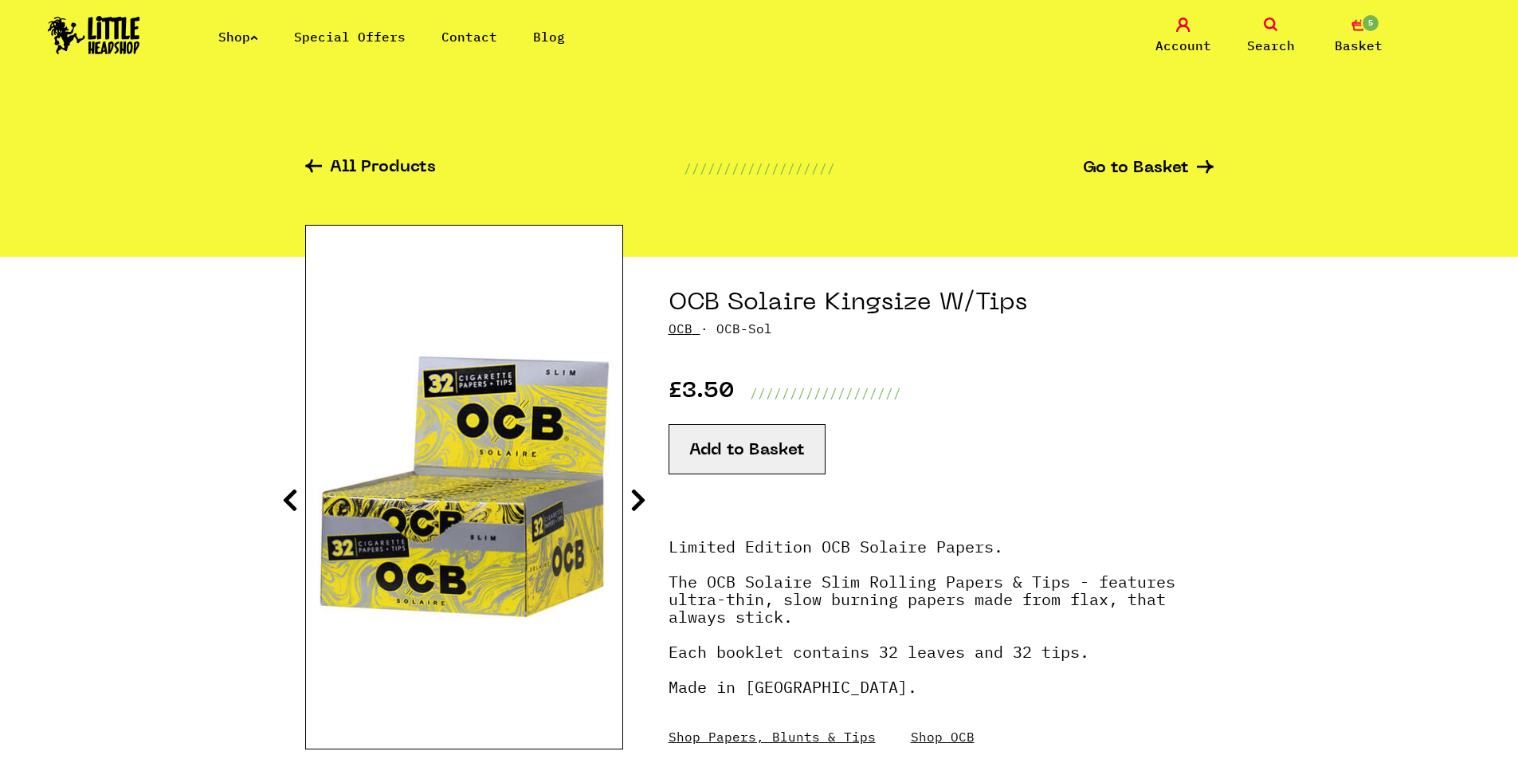
click at [633, 504] on icon at bounding box center [638, 499] width 16 height 25
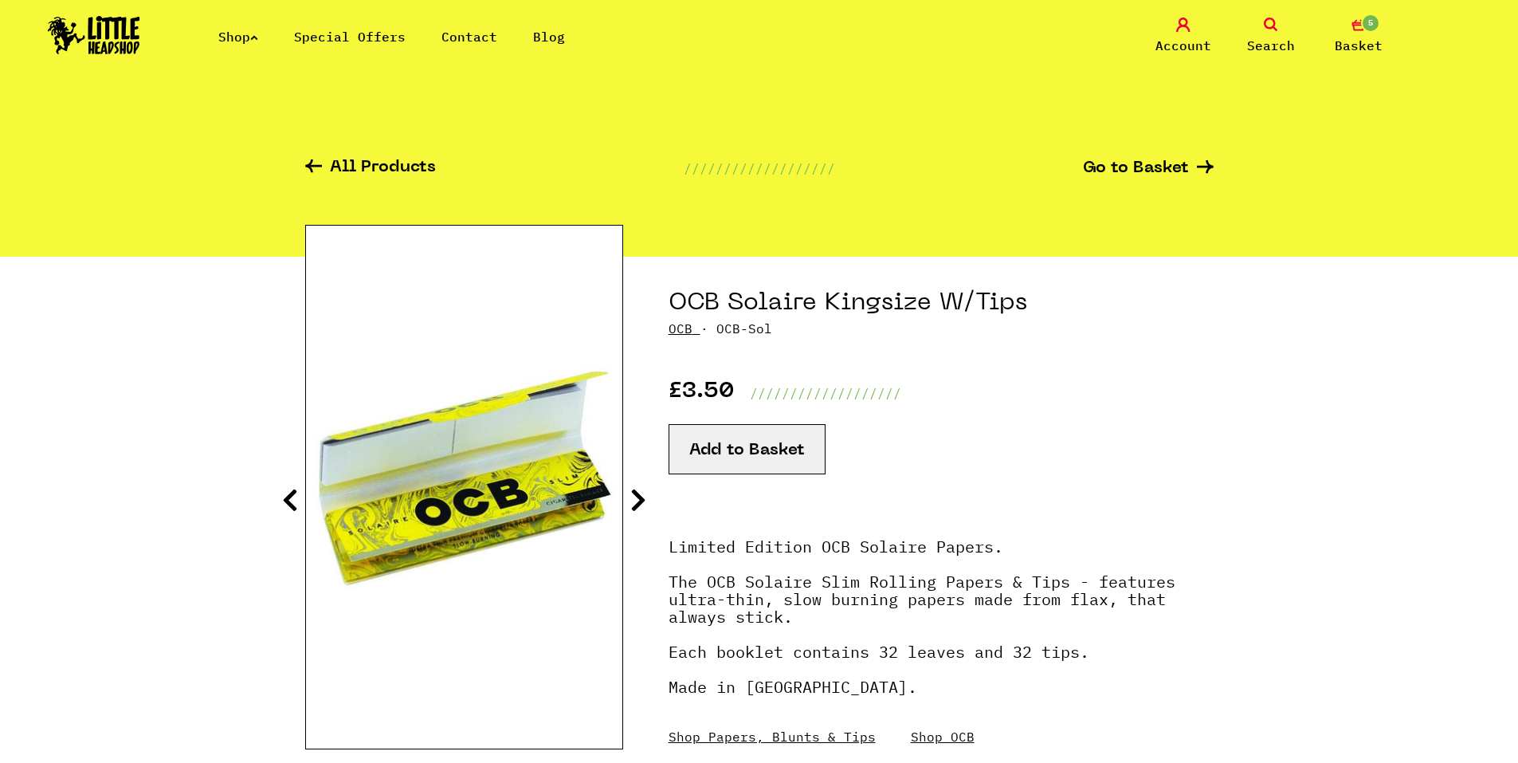
click at [633, 504] on icon at bounding box center [638, 499] width 16 height 25
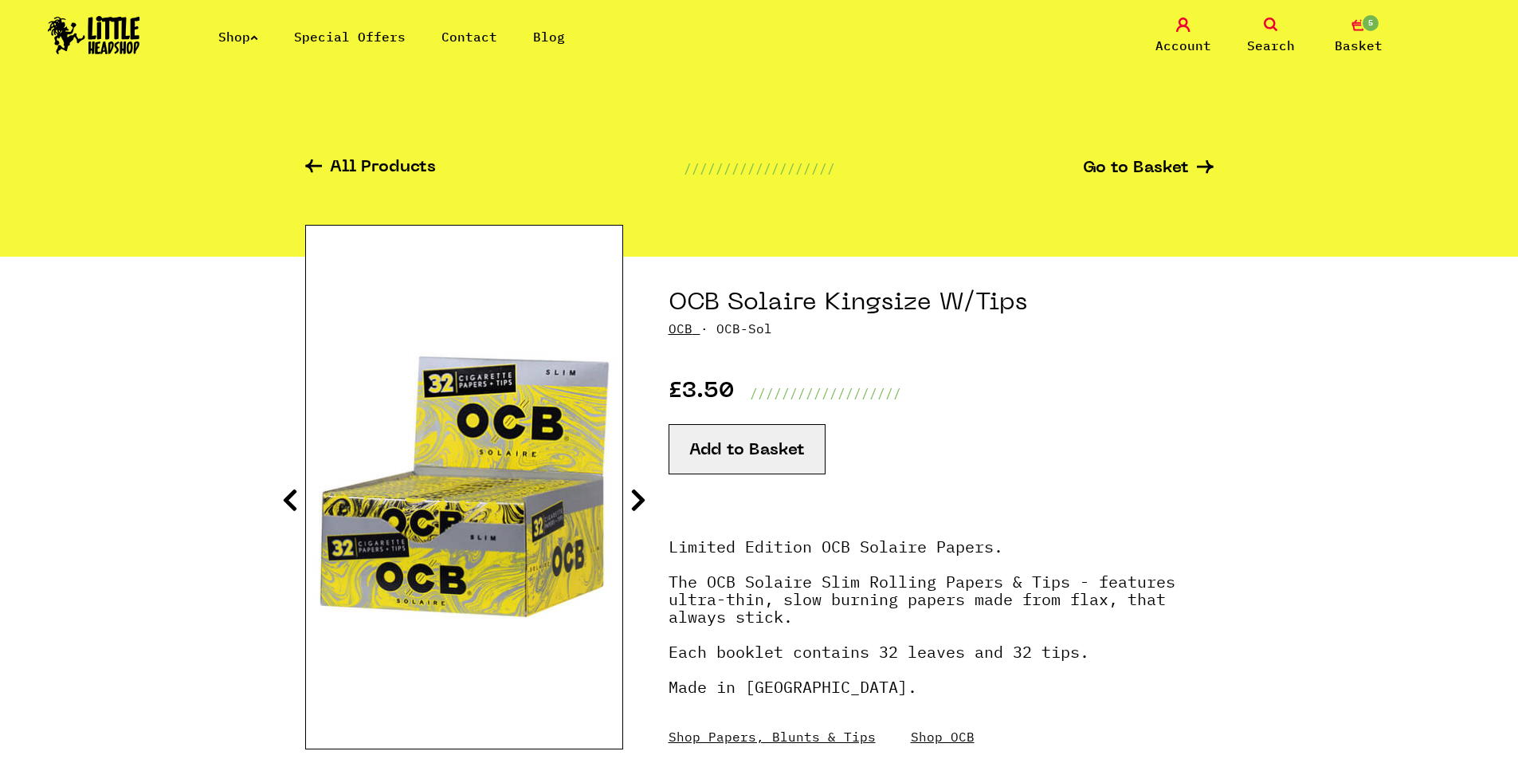
click at [635, 500] on icon at bounding box center [638, 499] width 16 height 25
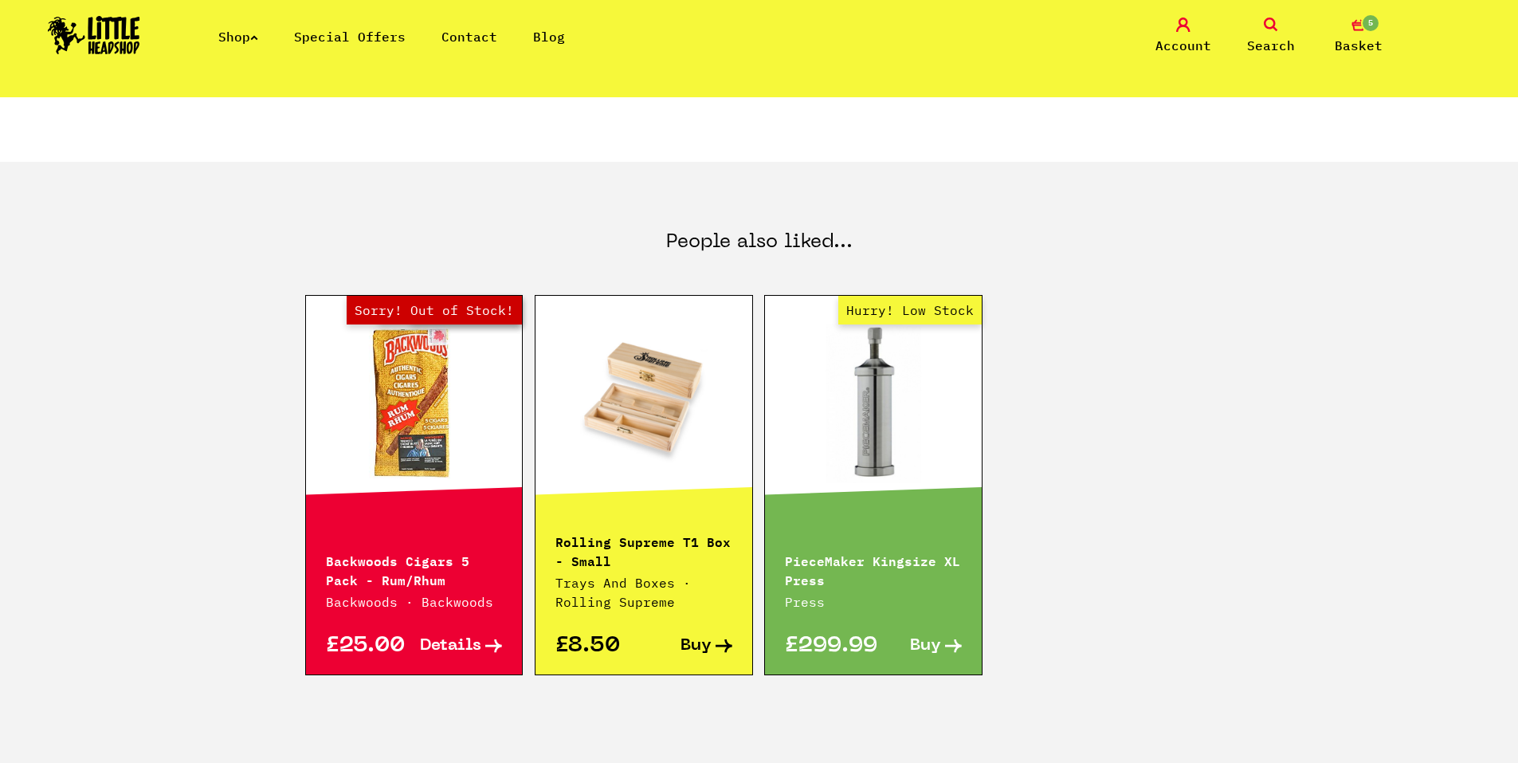
scroll to position [797, 0]
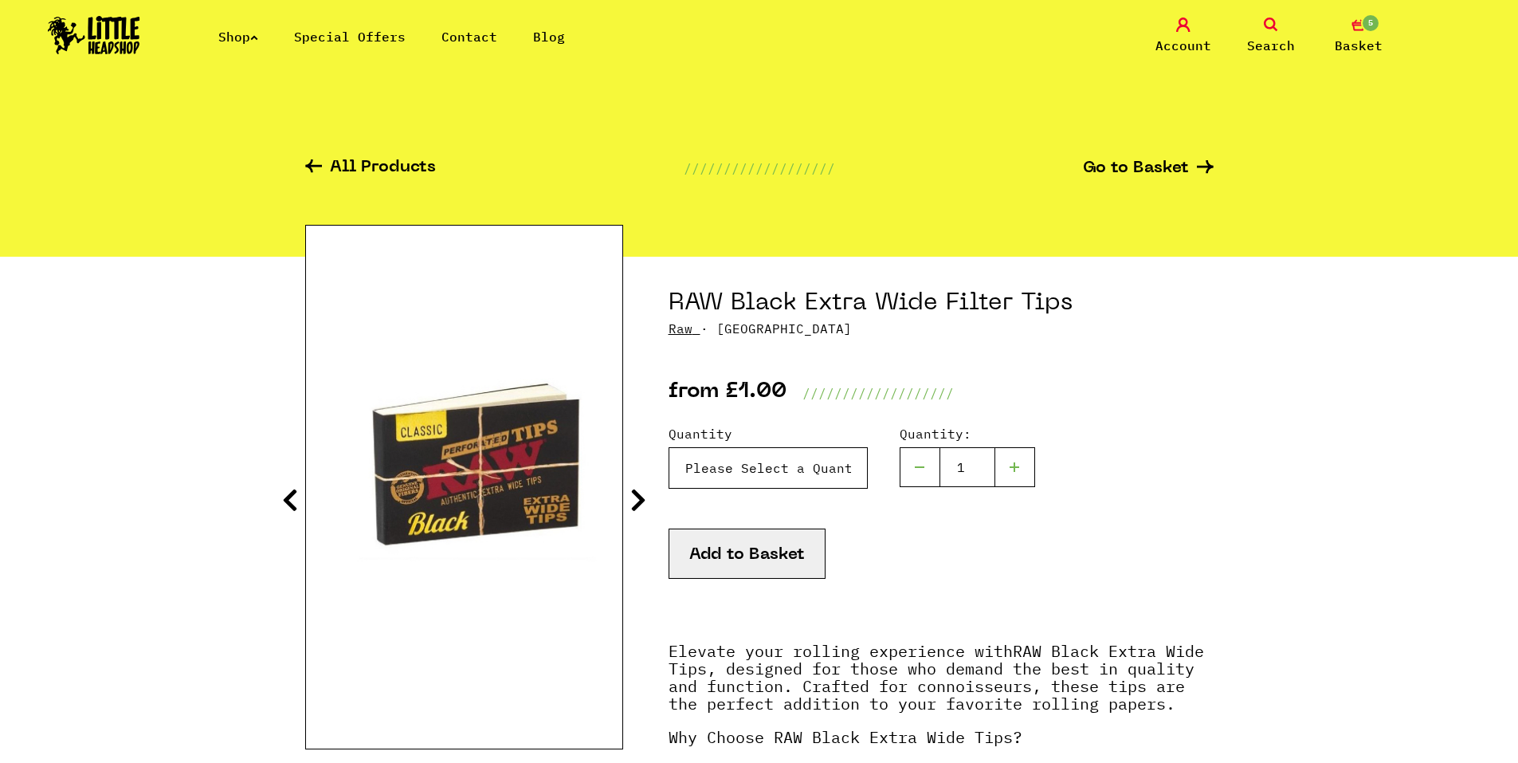
click at [833, 475] on select "Please Select a Quantity 1 x Filter Tip - £1.00 2 x Filter Tips - £1.50 5 x Fil…" at bounding box center [768, 467] width 199 height 41
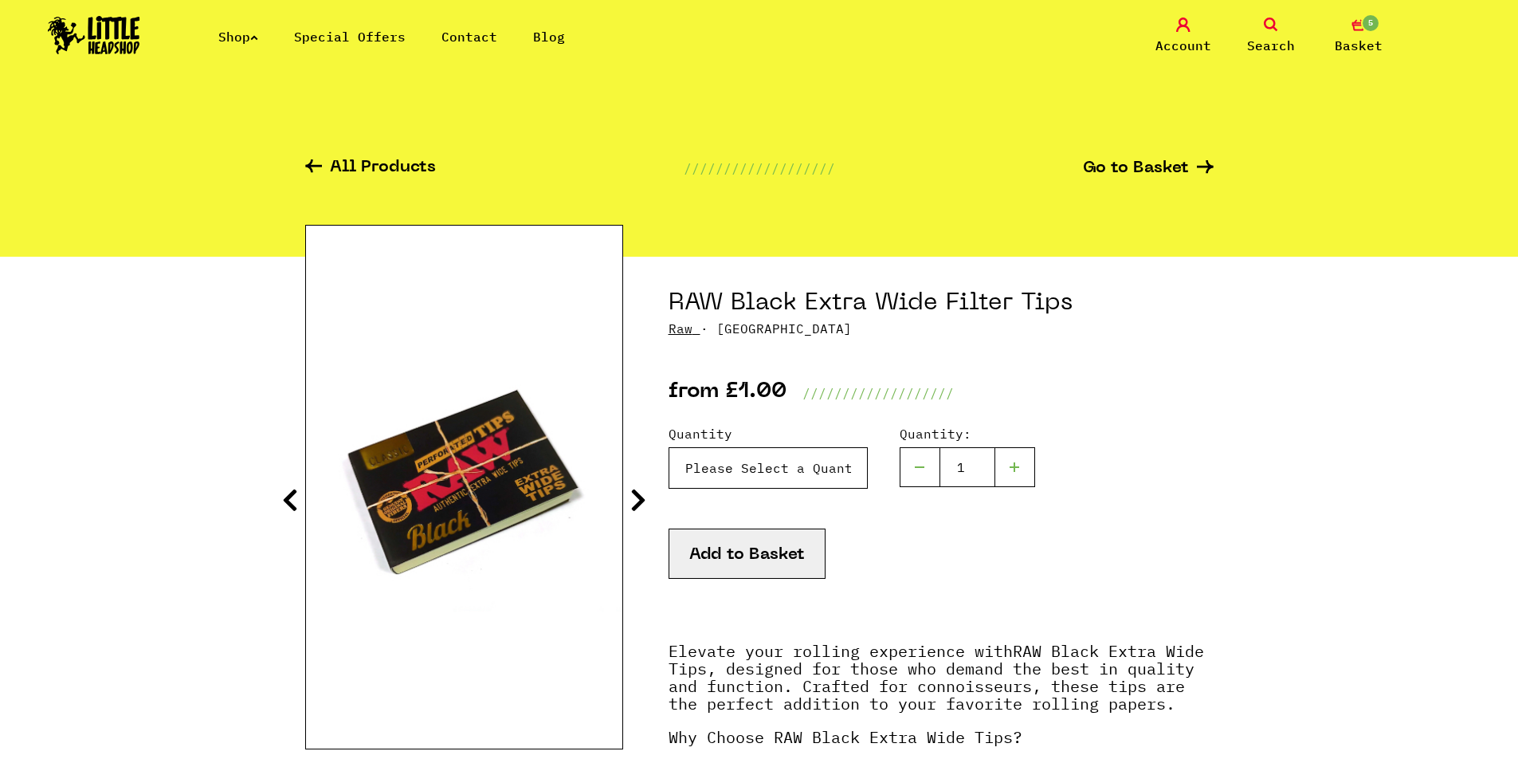
select select "1888"
click at [669, 447] on select "Please Select a Quantity 1 x Filter Tip - £1.00 2 x Filter Tips - £1.50 5 x Fil…" at bounding box center [768, 467] width 199 height 41
click at [640, 504] on icon at bounding box center [638, 499] width 16 height 25
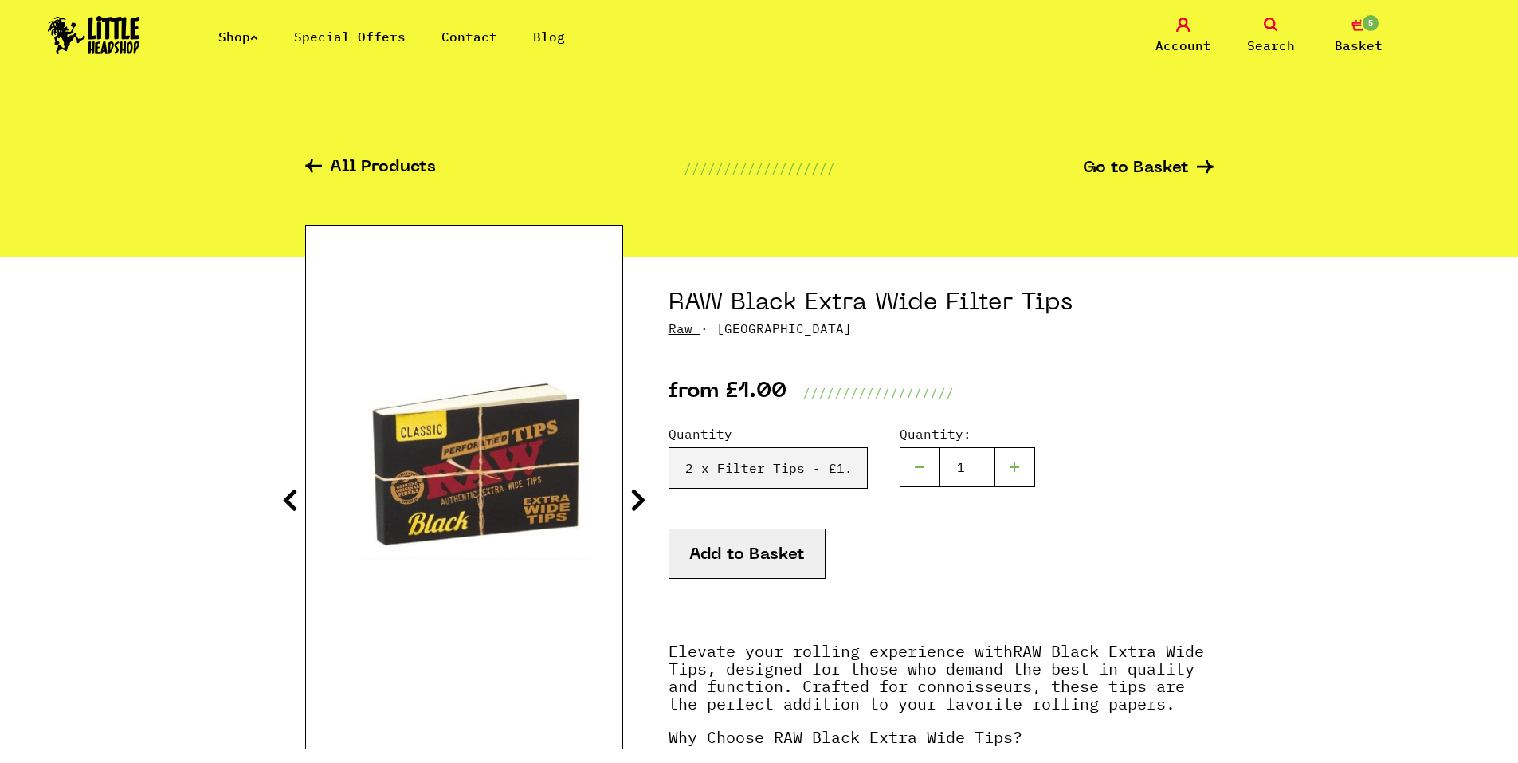
click at [641, 504] on icon at bounding box center [638, 499] width 16 height 25
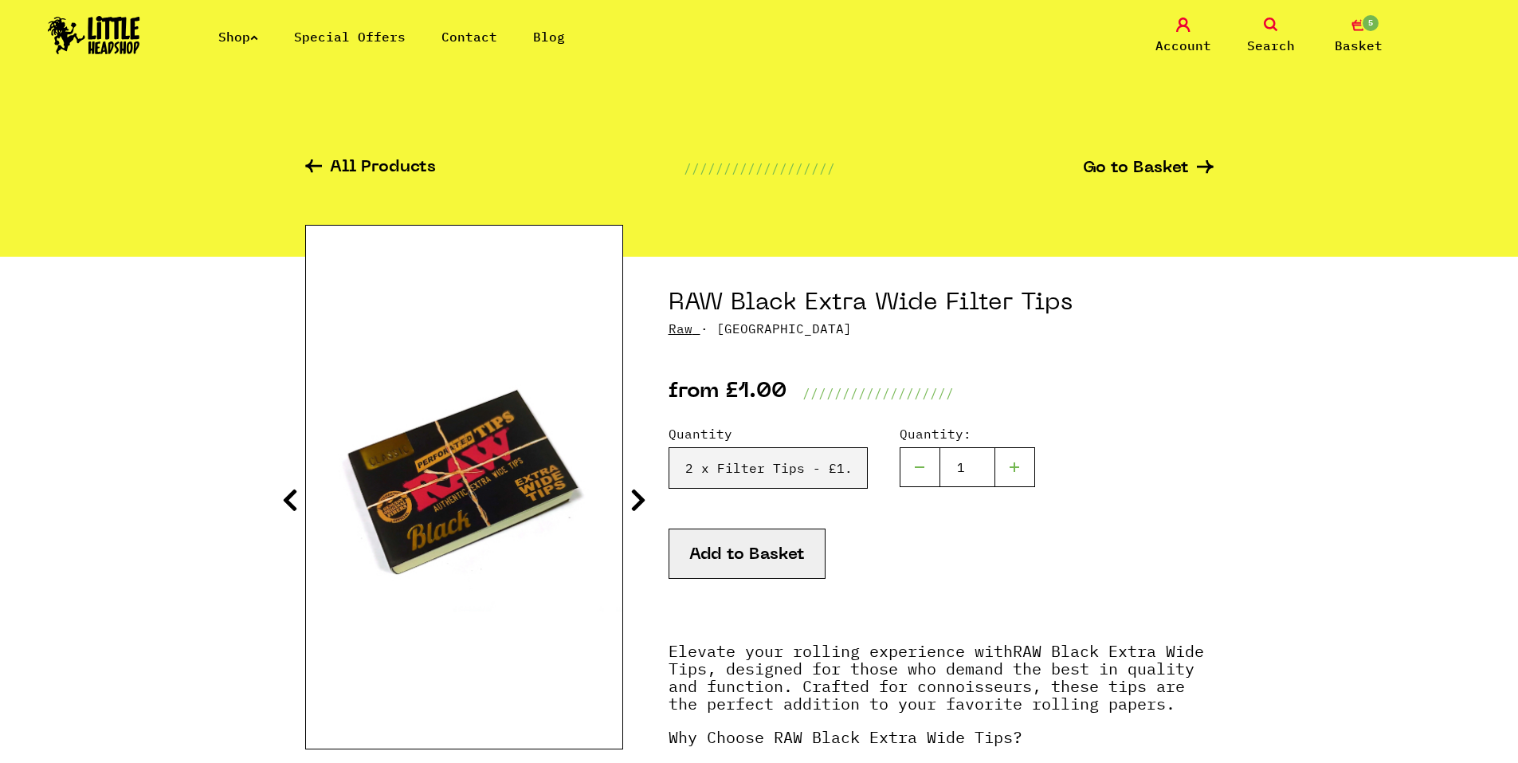
click at [641, 504] on icon at bounding box center [638, 499] width 16 height 25
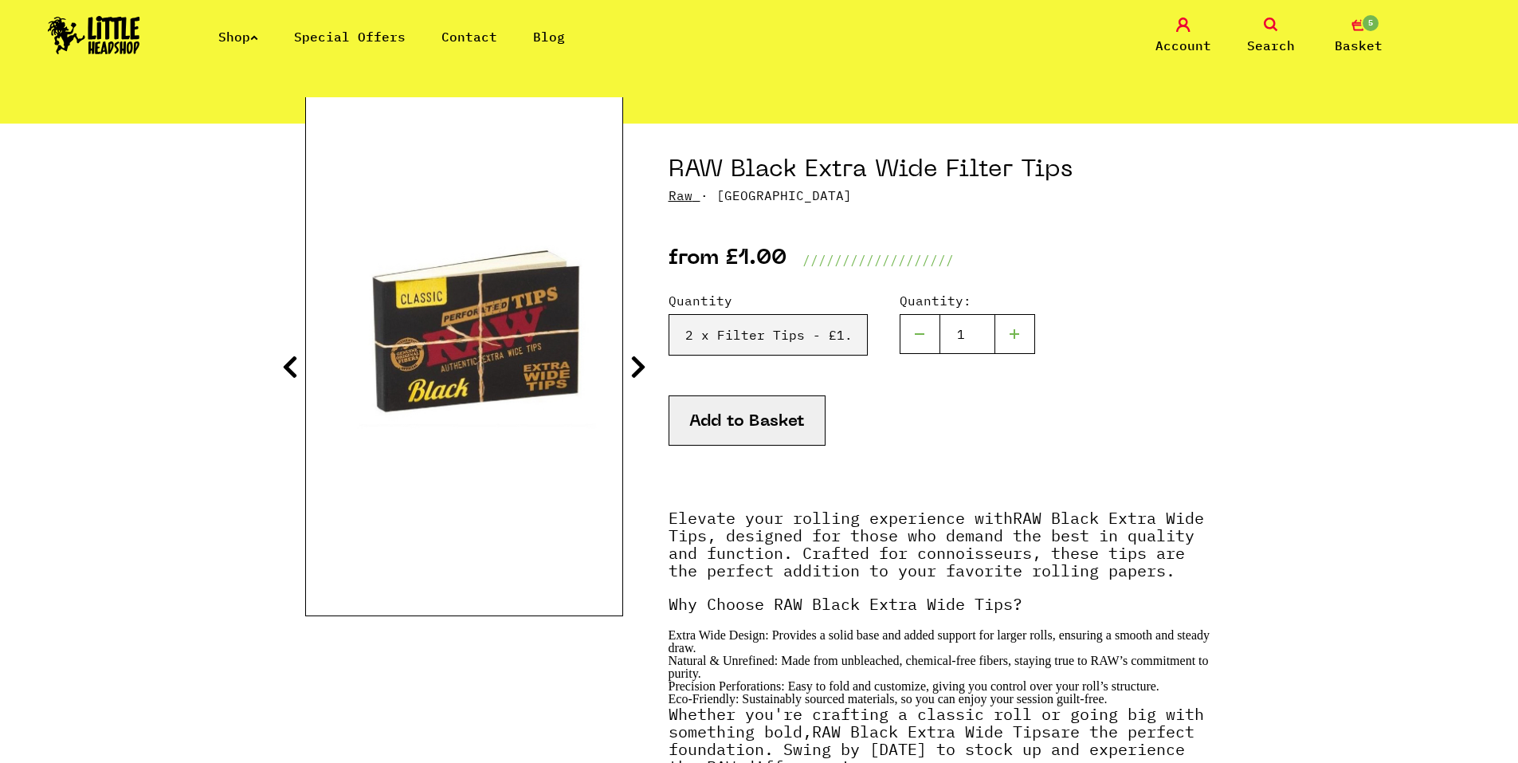
scroll to position [159, 0]
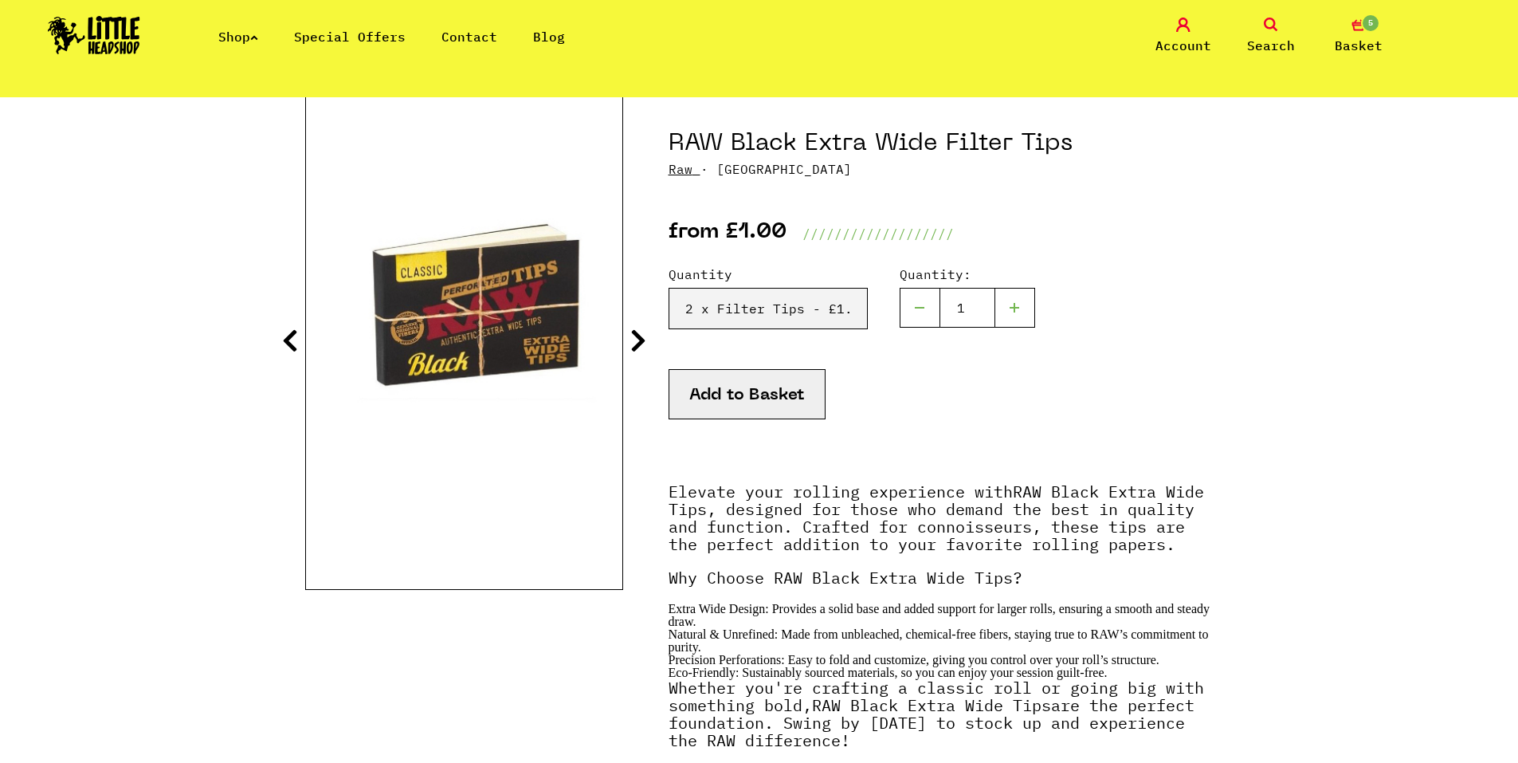
click at [735, 408] on button "Add to Basket" at bounding box center [747, 394] width 157 height 50
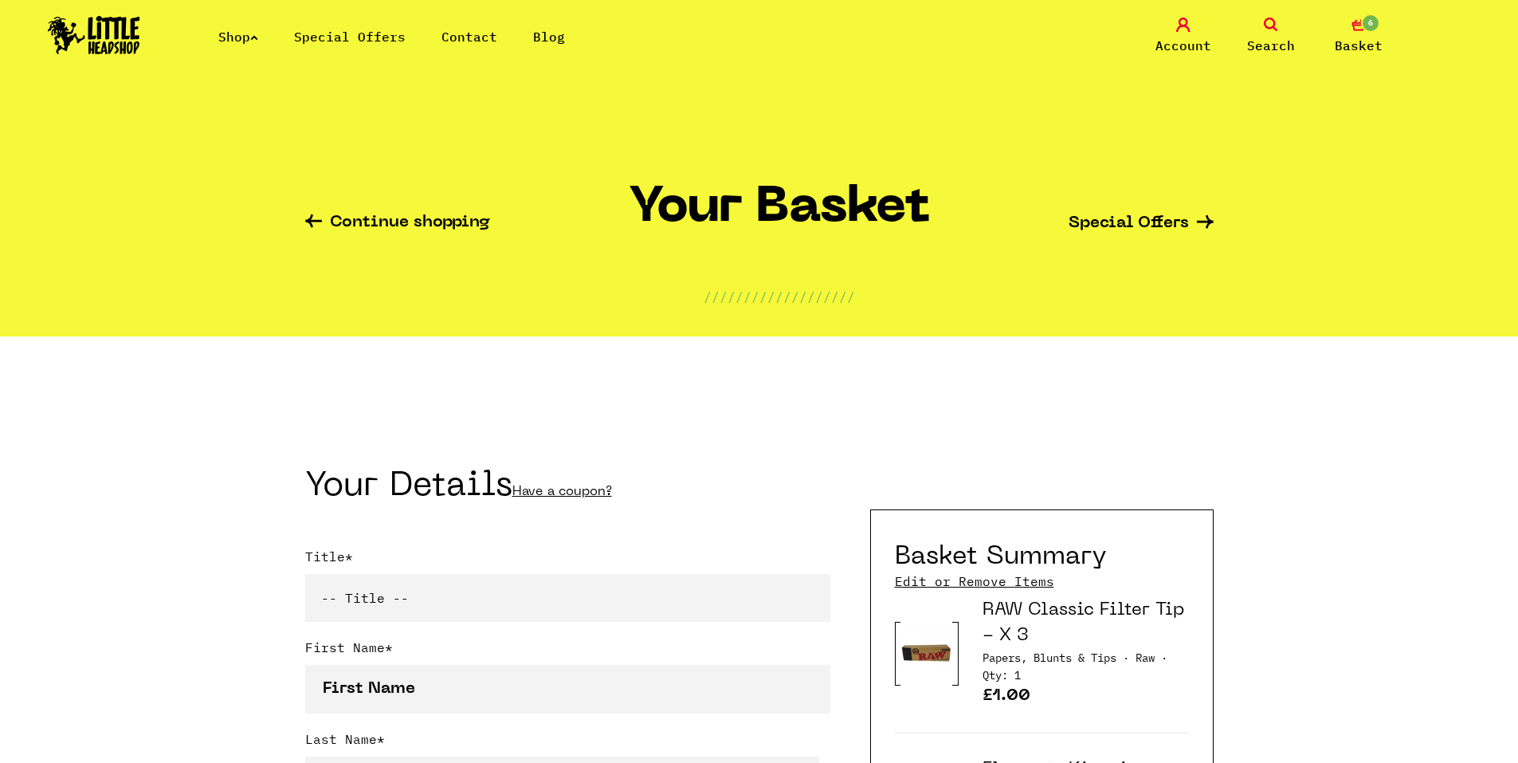
click at [235, 37] on link "Shop" at bounding box center [238, 37] width 40 height 16
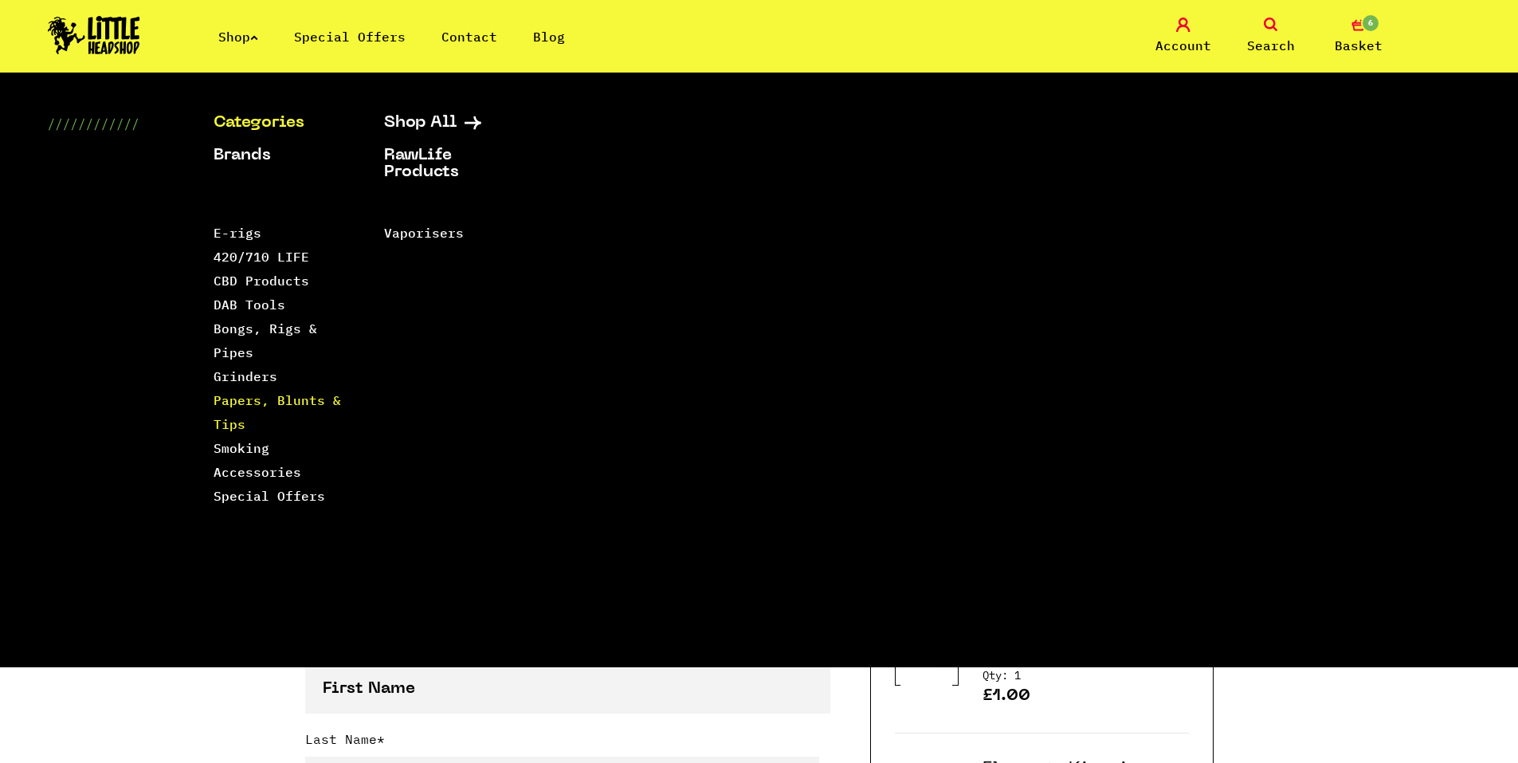
click at [245, 397] on link "Papers, Blunts & Tips" at bounding box center [277, 412] width 127 height 40
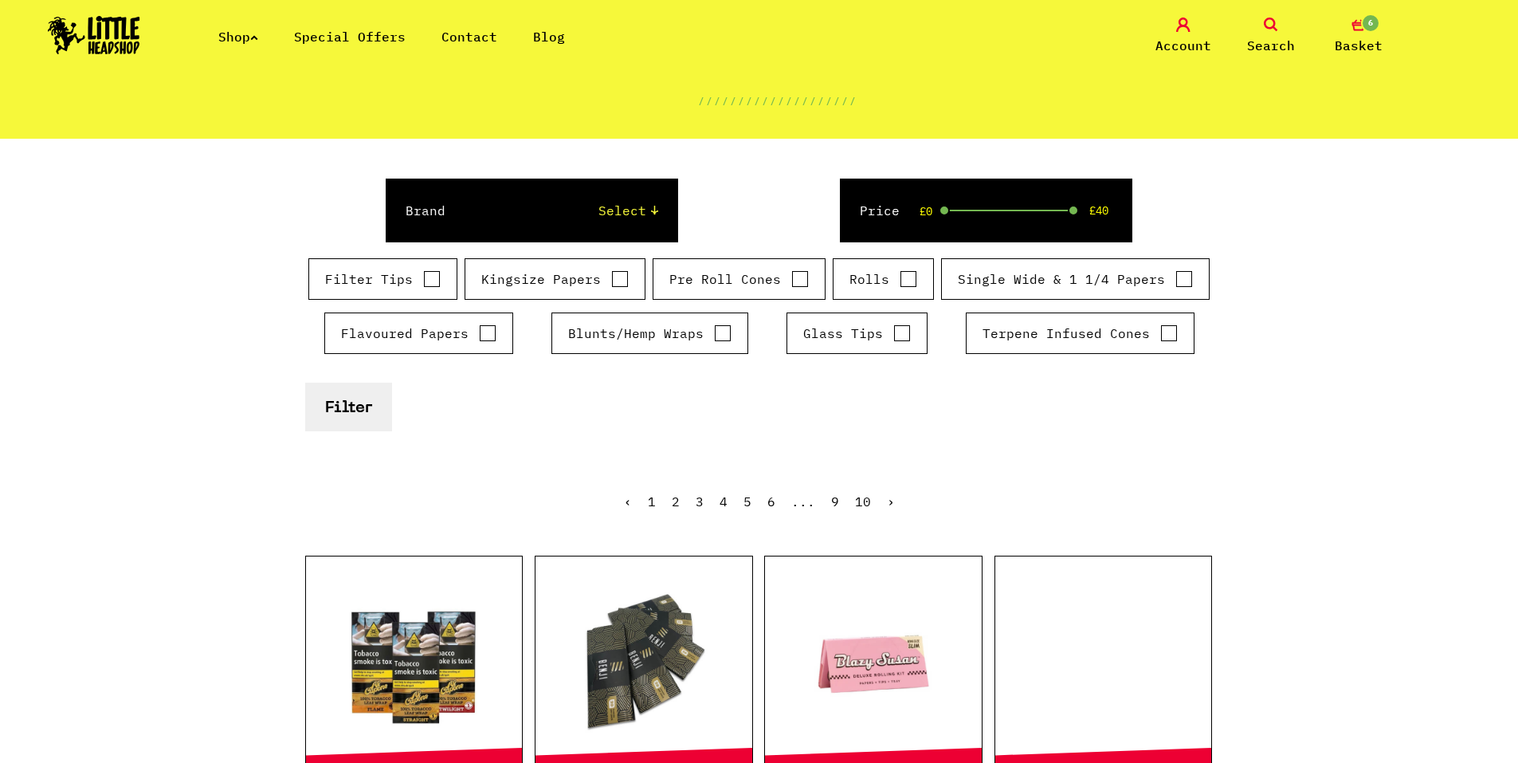
scroll to position [239, 0]
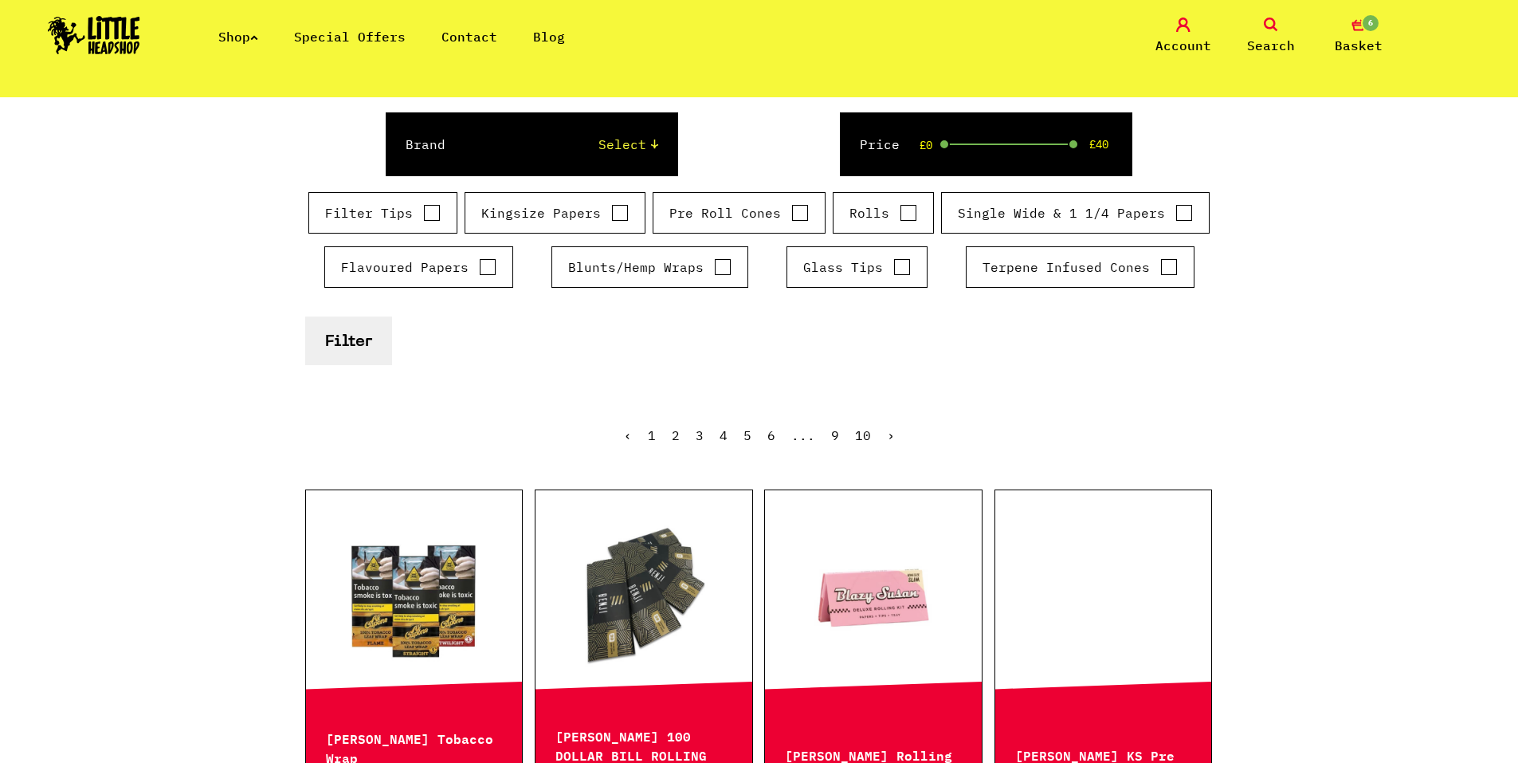
click at [770, 439] on link "6" at bounding box center [771, 435] width 8 height 16
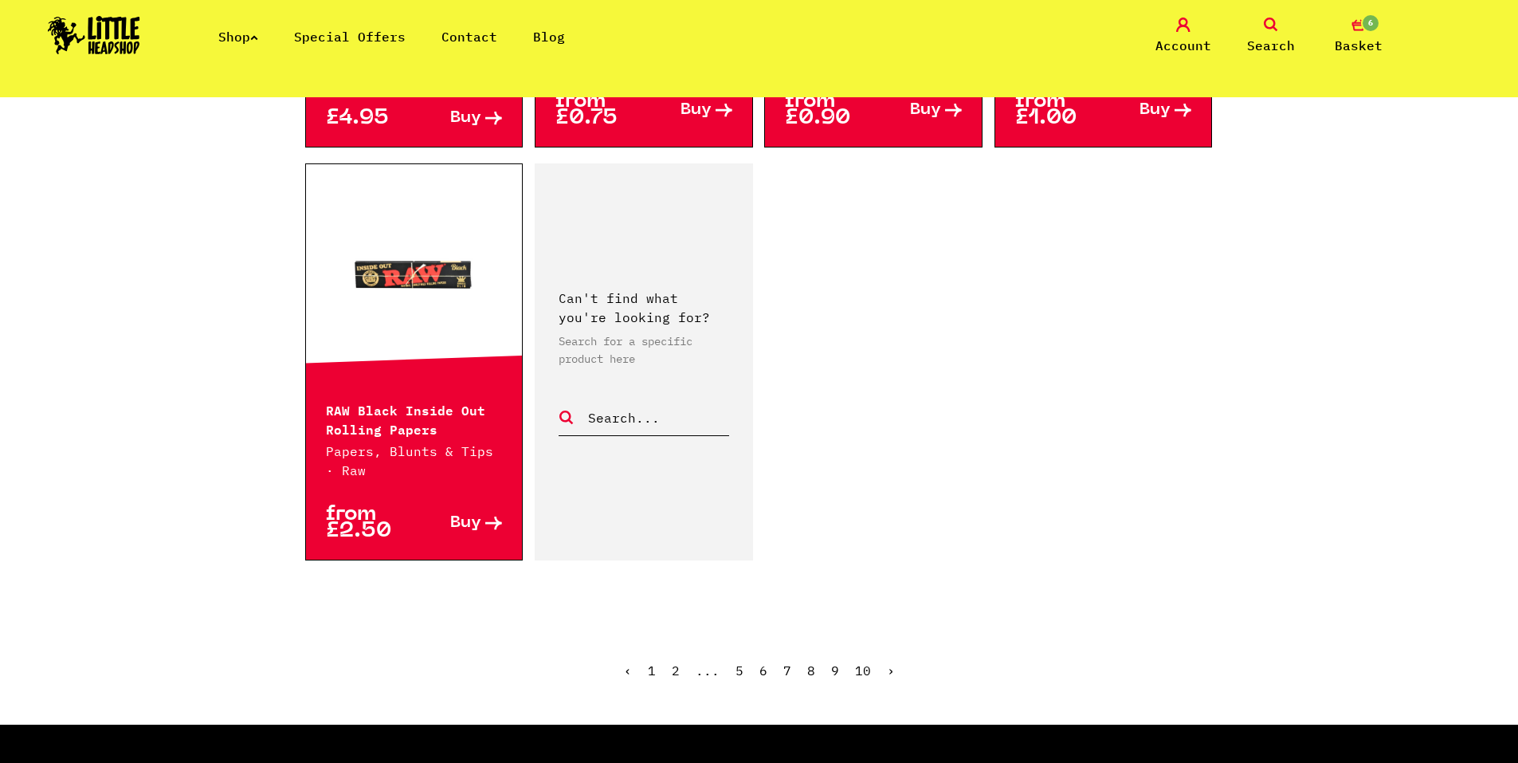
scroll to position [2709, 0]
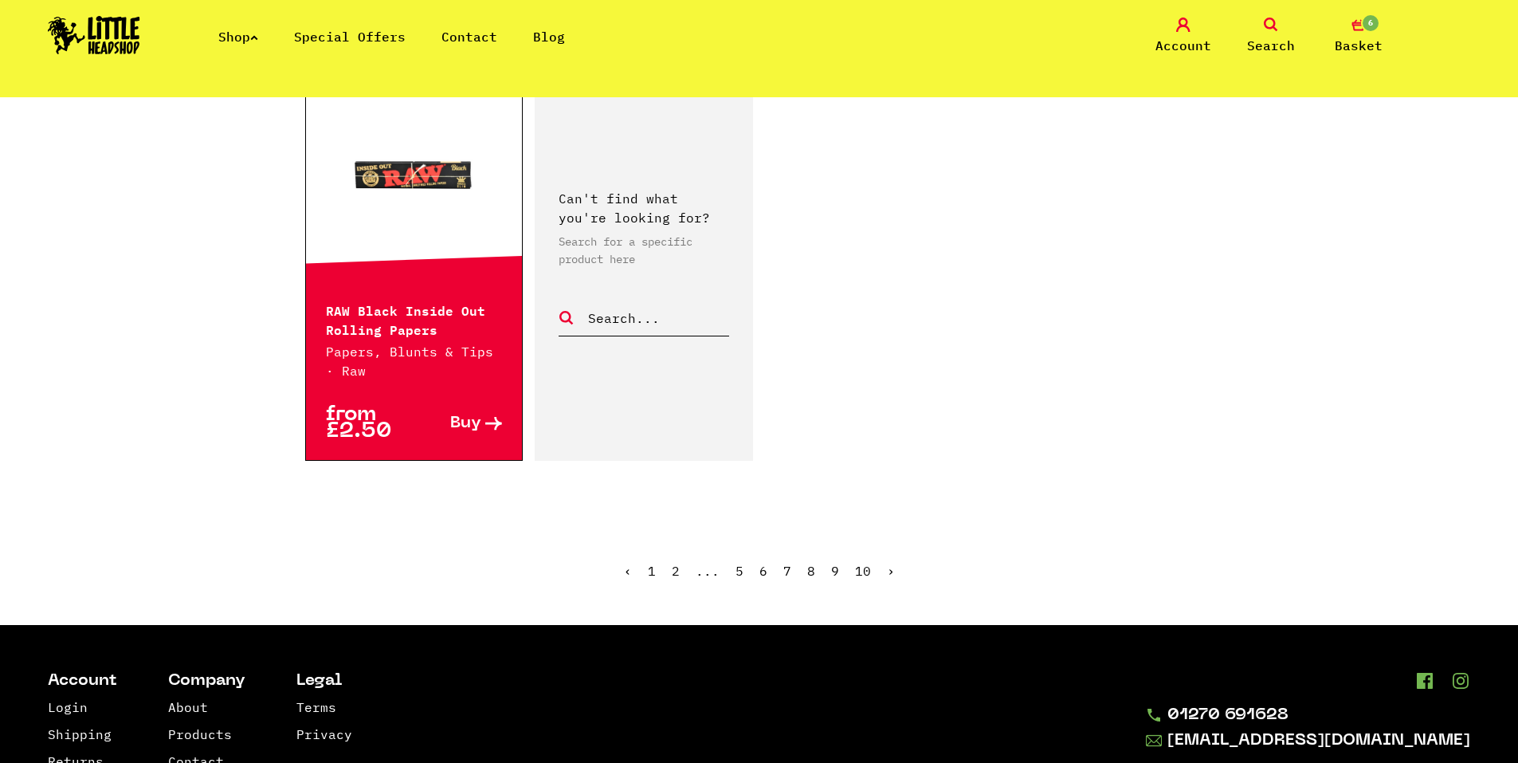
click at [888, 563] on link "›" at bounding box center [891, 571] width 8 height 16
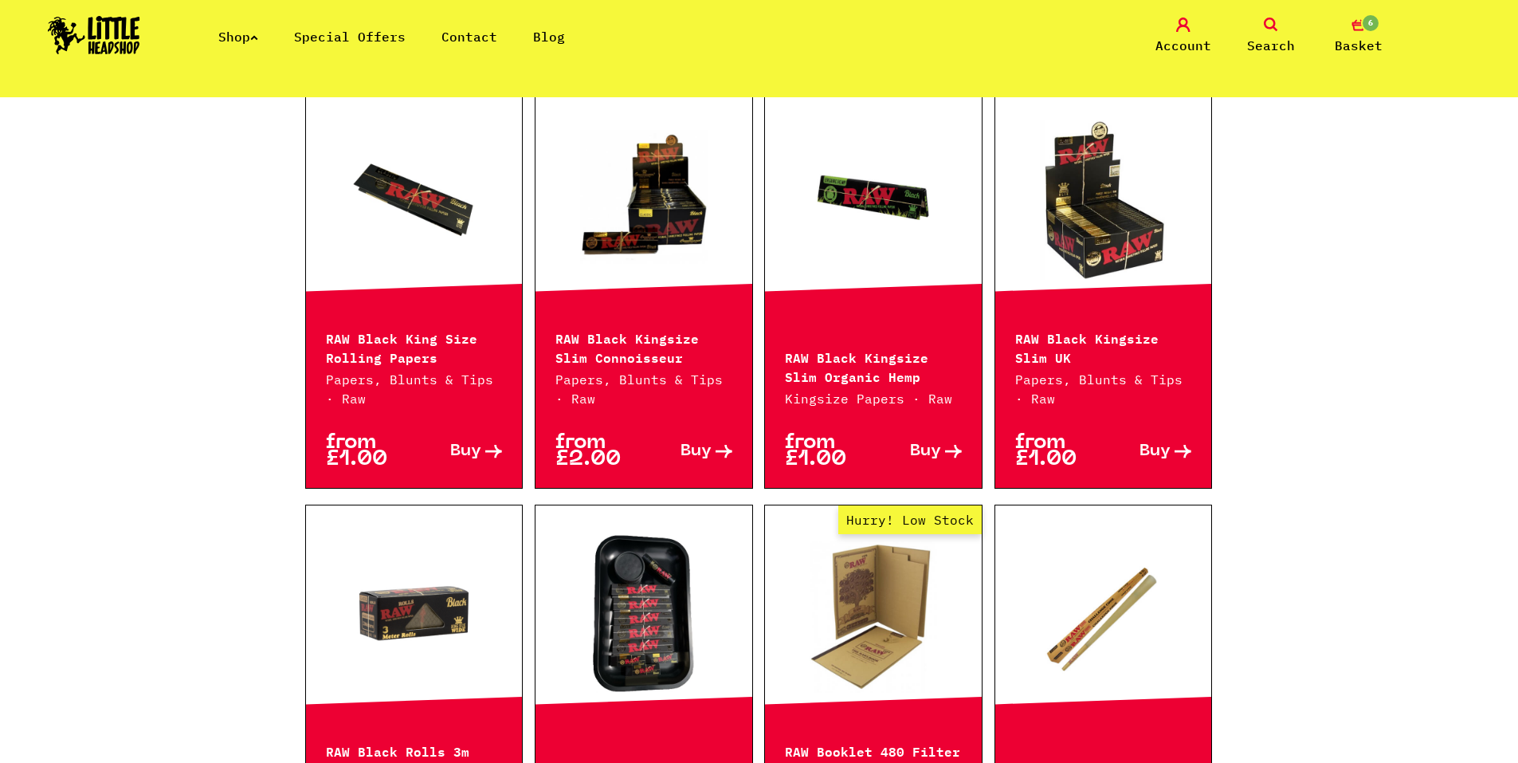
scroll to position [558, 0]
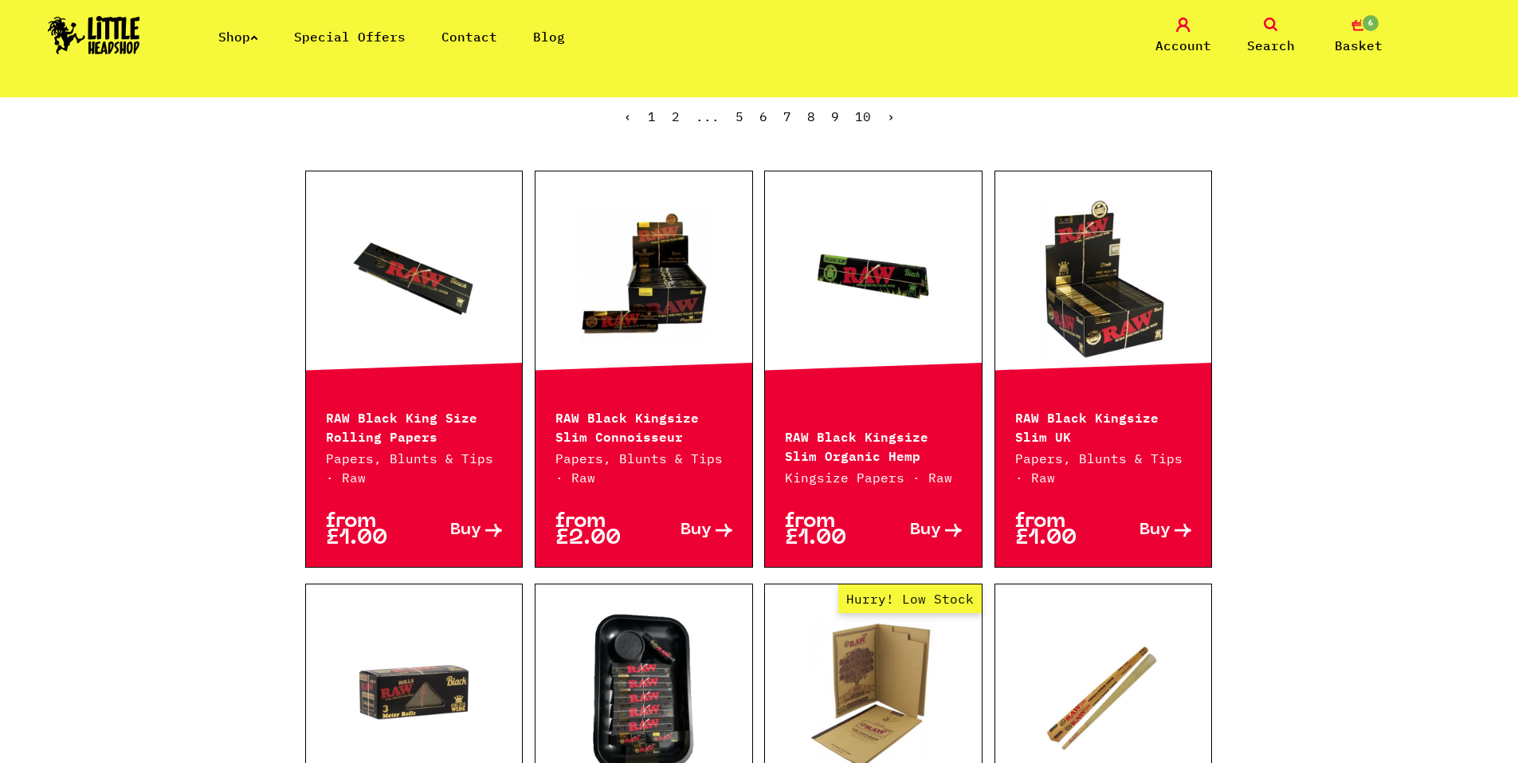
drag, startPoint x: 1292, startPoint y: 398, endPoint x: 1333, endPoint y: 465, distance: 78.0
click at [1160, 531] on span "Buy" at bounding box center [1154, 530] width 31 height 17
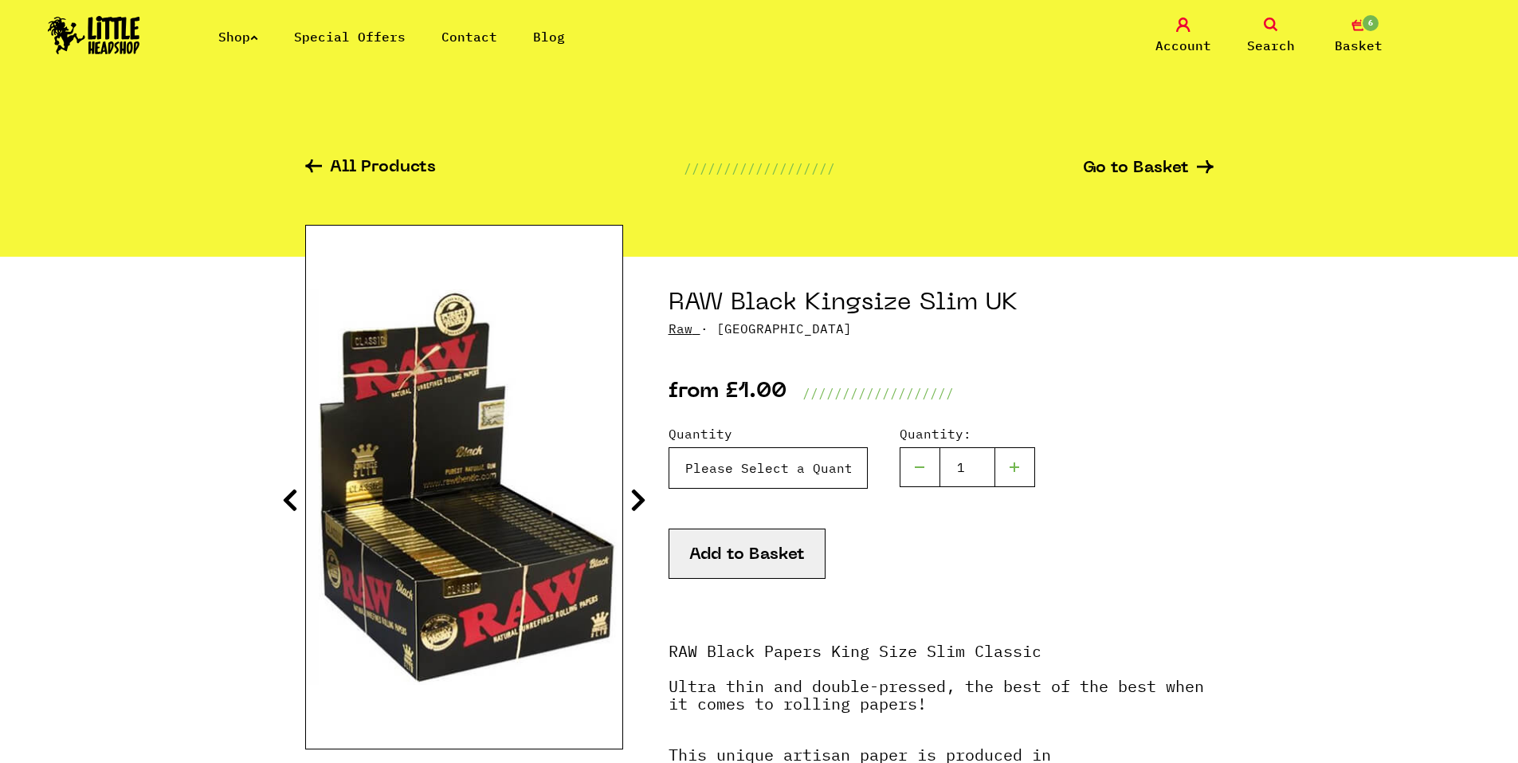
click at [858, 468] on select "Please Select a Quantity X 1 - £1.00 X 6 - £5.00 Box (50pc) - £30.00" at bounding box center [768, 467] width 199 height 41
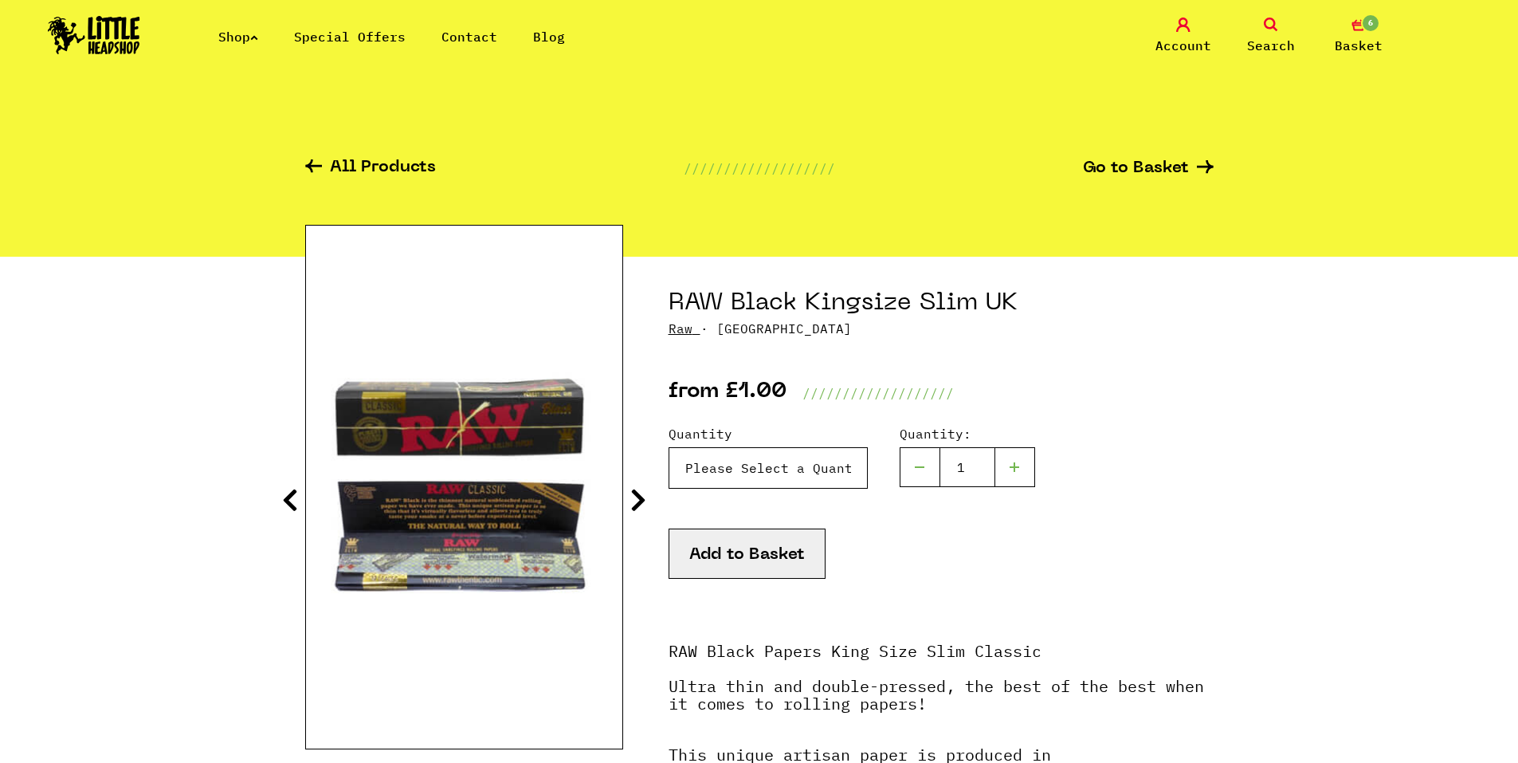
select select "536"
click at [669, 447] on select "Please Select a Quantity X 1 - £1.00 X 6 - £5.00 Box (50pc) - £30.00" at bounding box center [768, 467] width 199 height 41
click at [751, 551] on button "Add to Basket" at bounding box center [747, 553] width 157 height 50
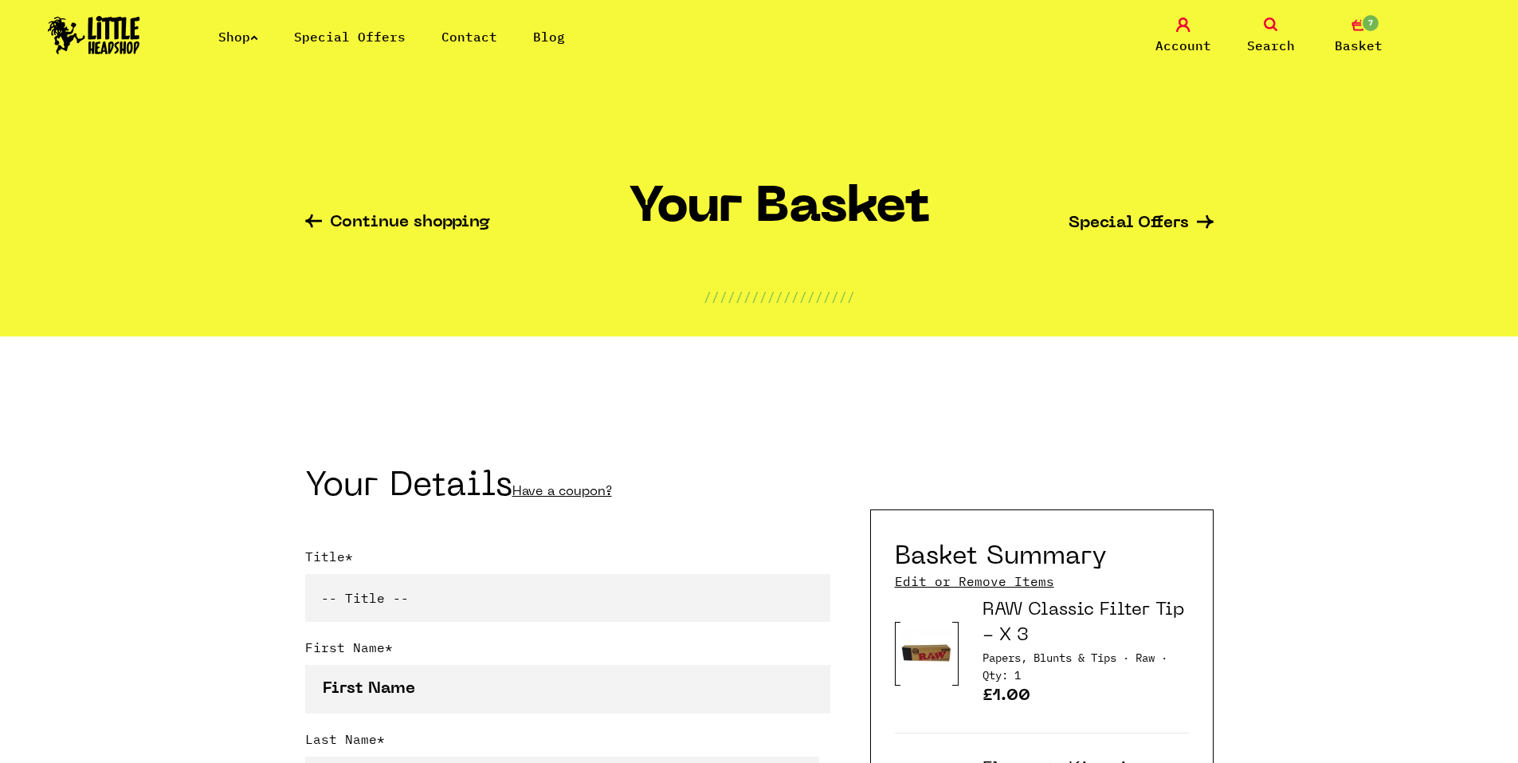
click at [239, 34] on link "Shop" at bounding box center [238, 37] width 40 height 16
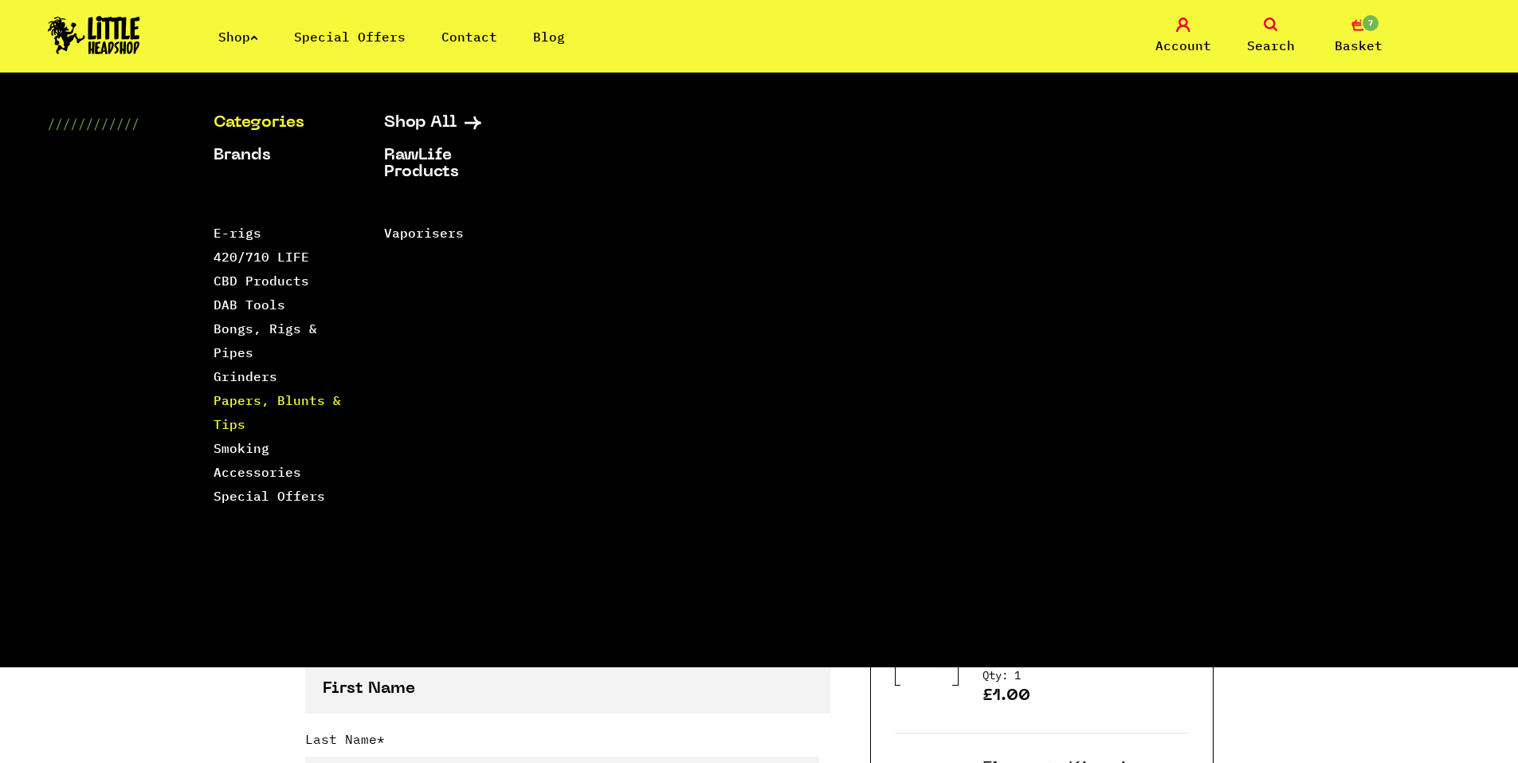
click at [251, 404] on link "Papers, Blunts & Tips" at bounding box center [277, 412] width 127 height 40
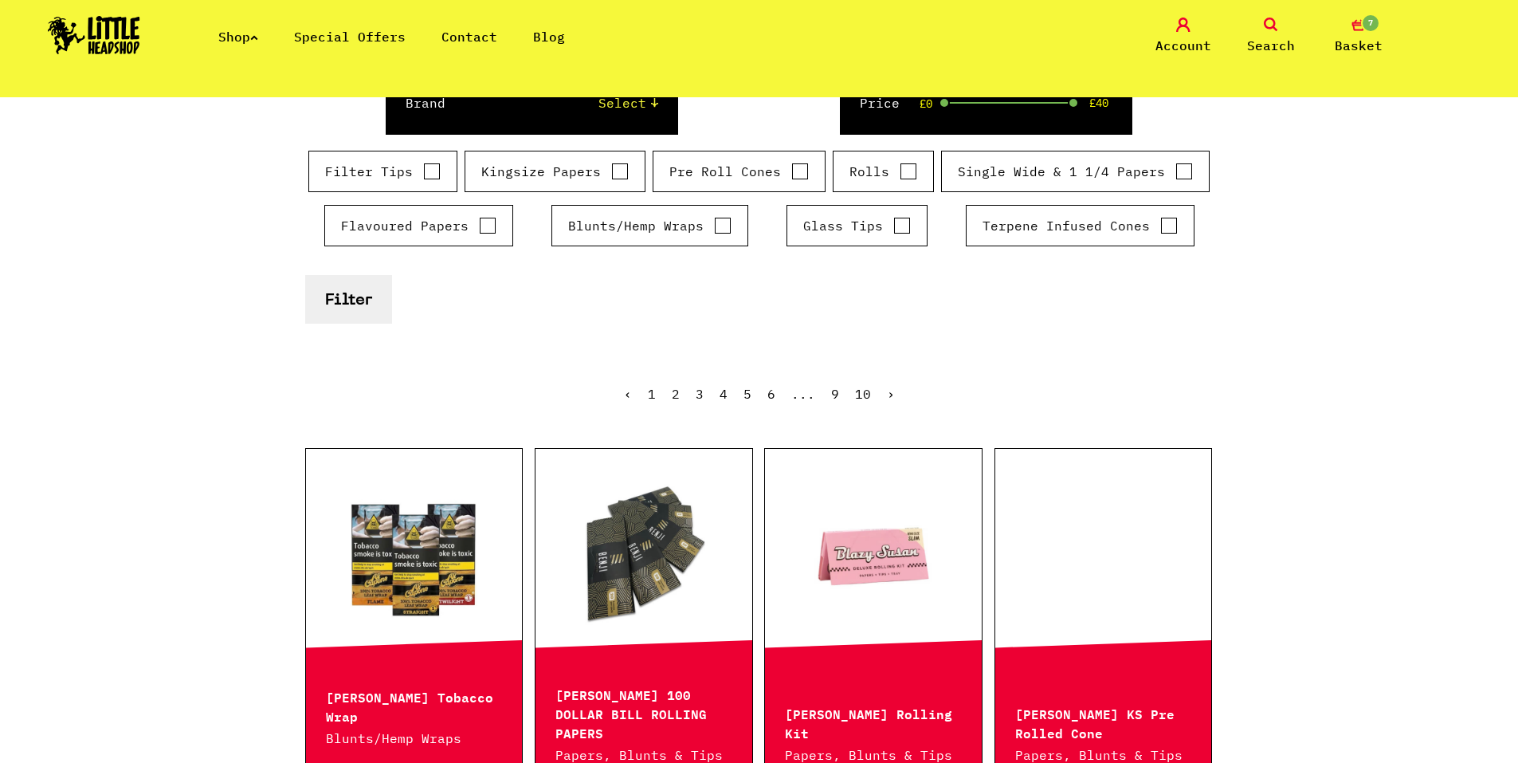
scroll to position [319, 0]
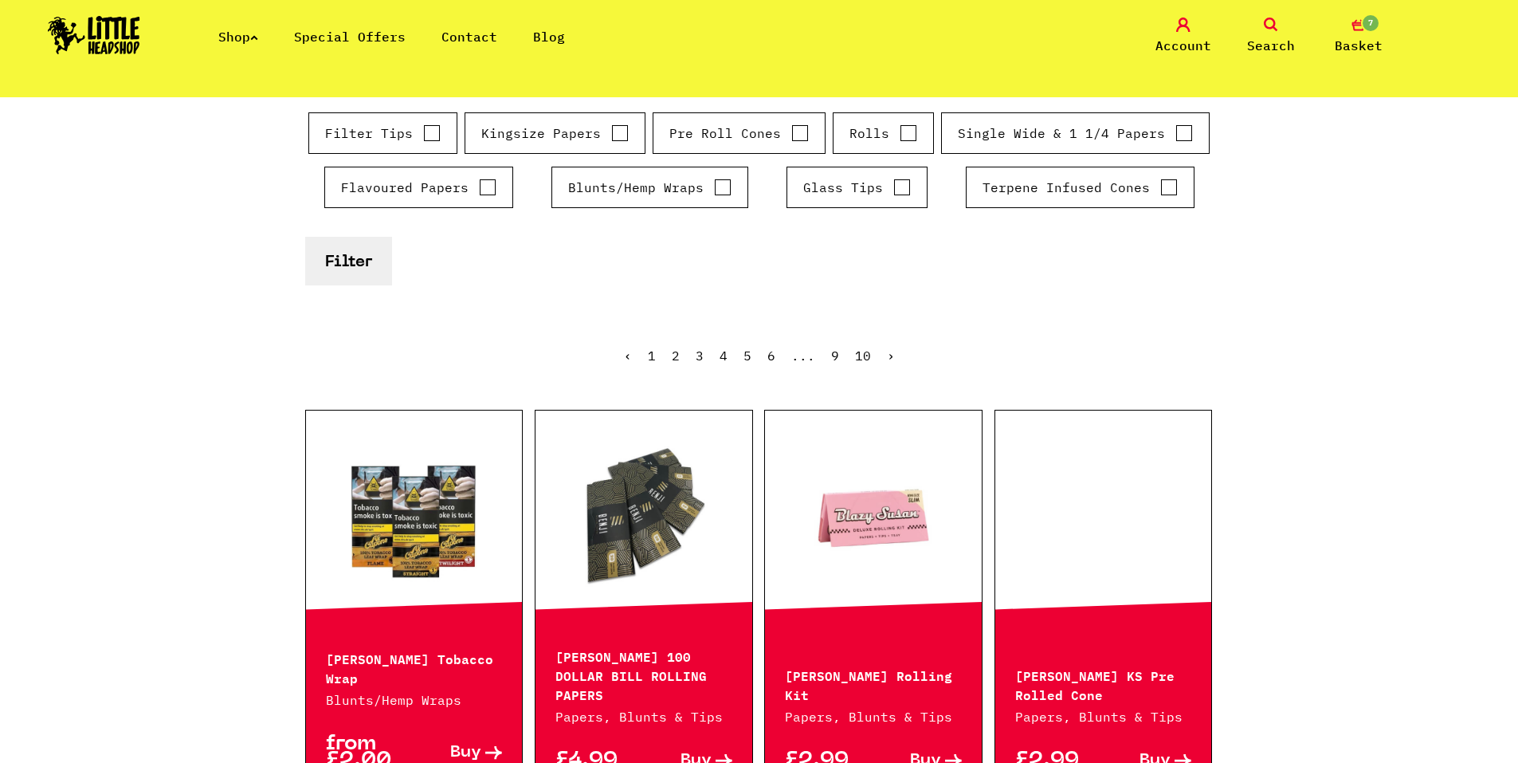
click at [833, 355] on link "9" at bounding box center [835, 355] width 8 height 16
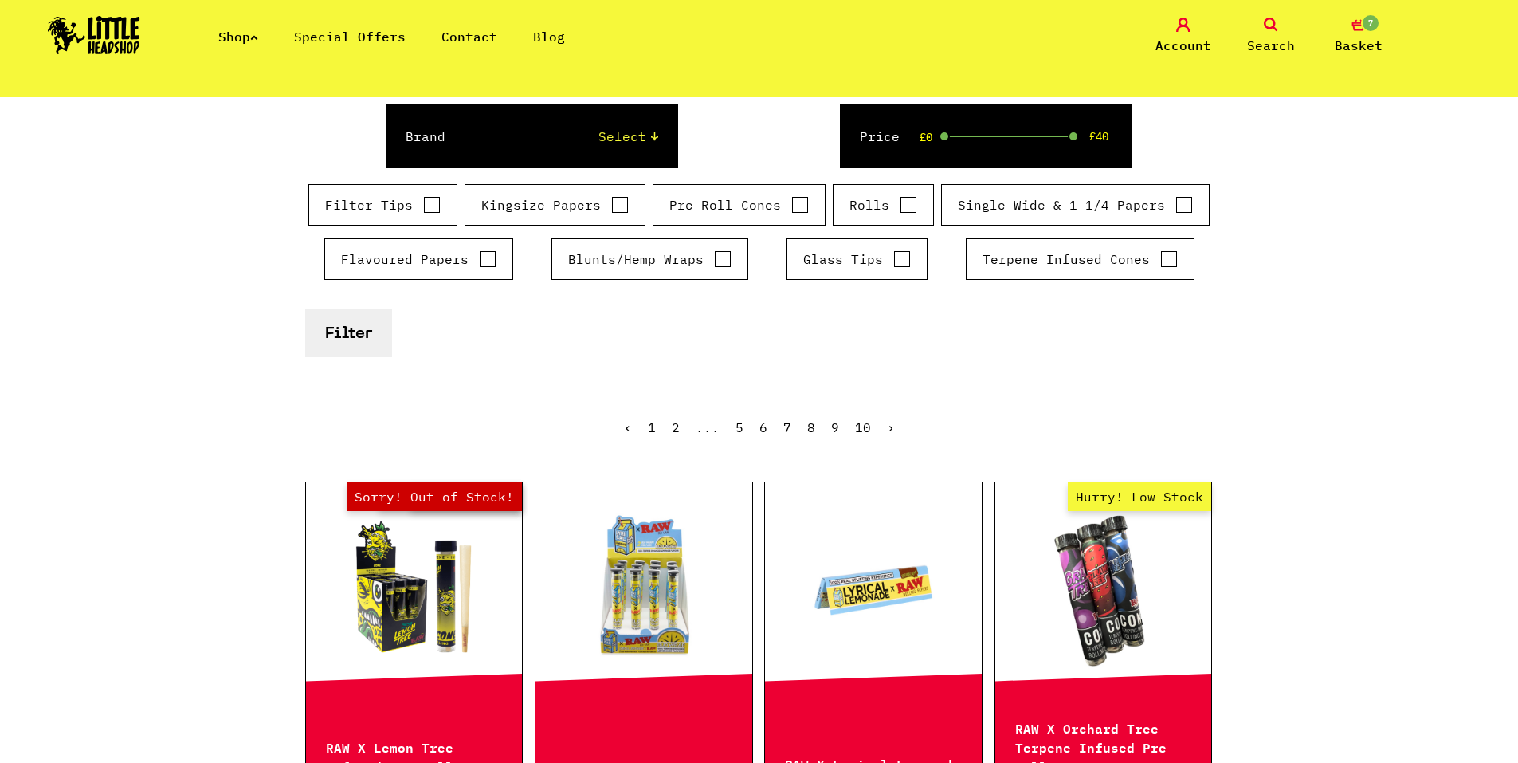
scroll to position [239, 0]
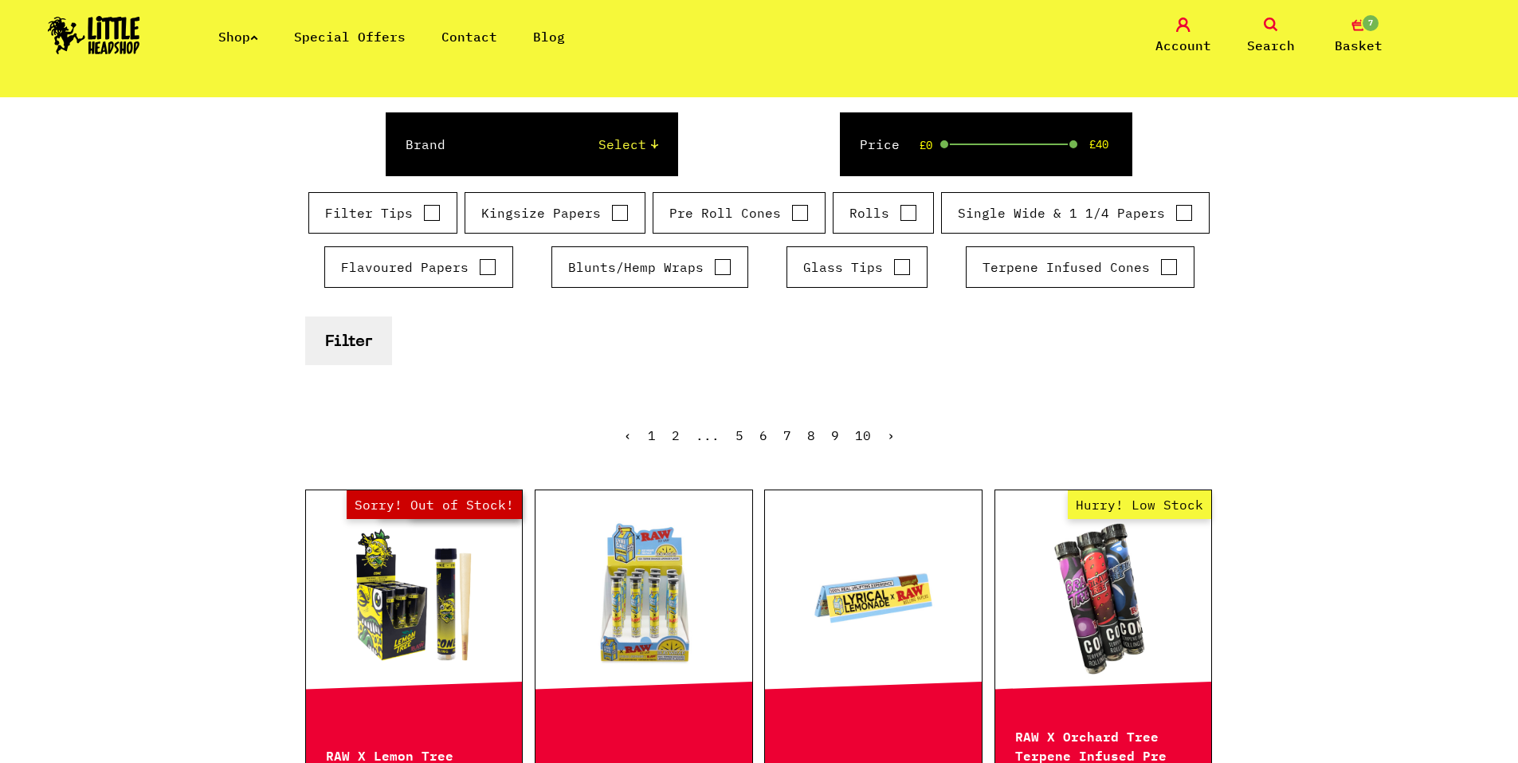
click at [812, 437] on link "8" at bounding box center [811, 435] width 8 height 16
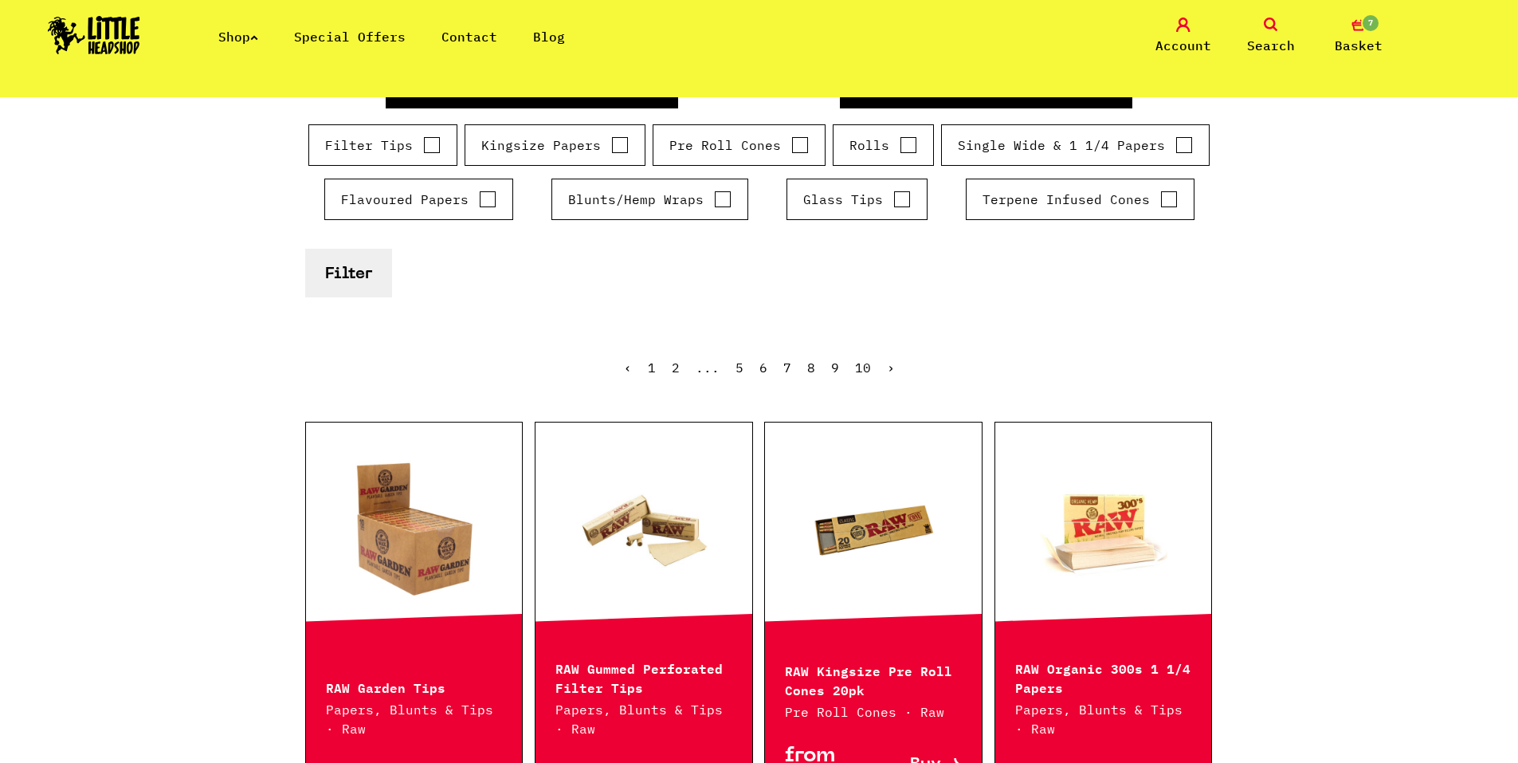
scroll to position [239, 0]
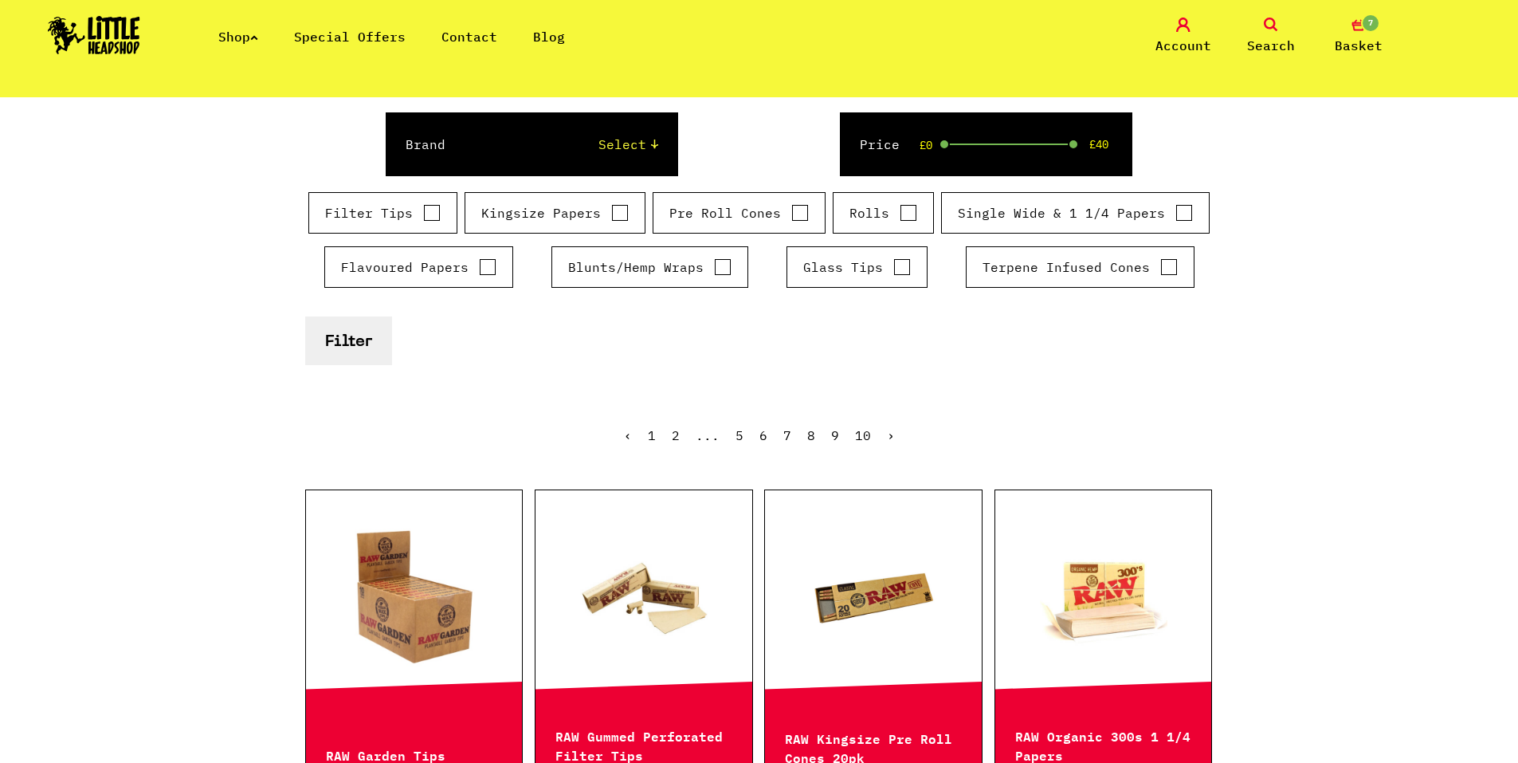
click at [786, 439] on link "7" at bounding box center [787, 435] width 8 height 16
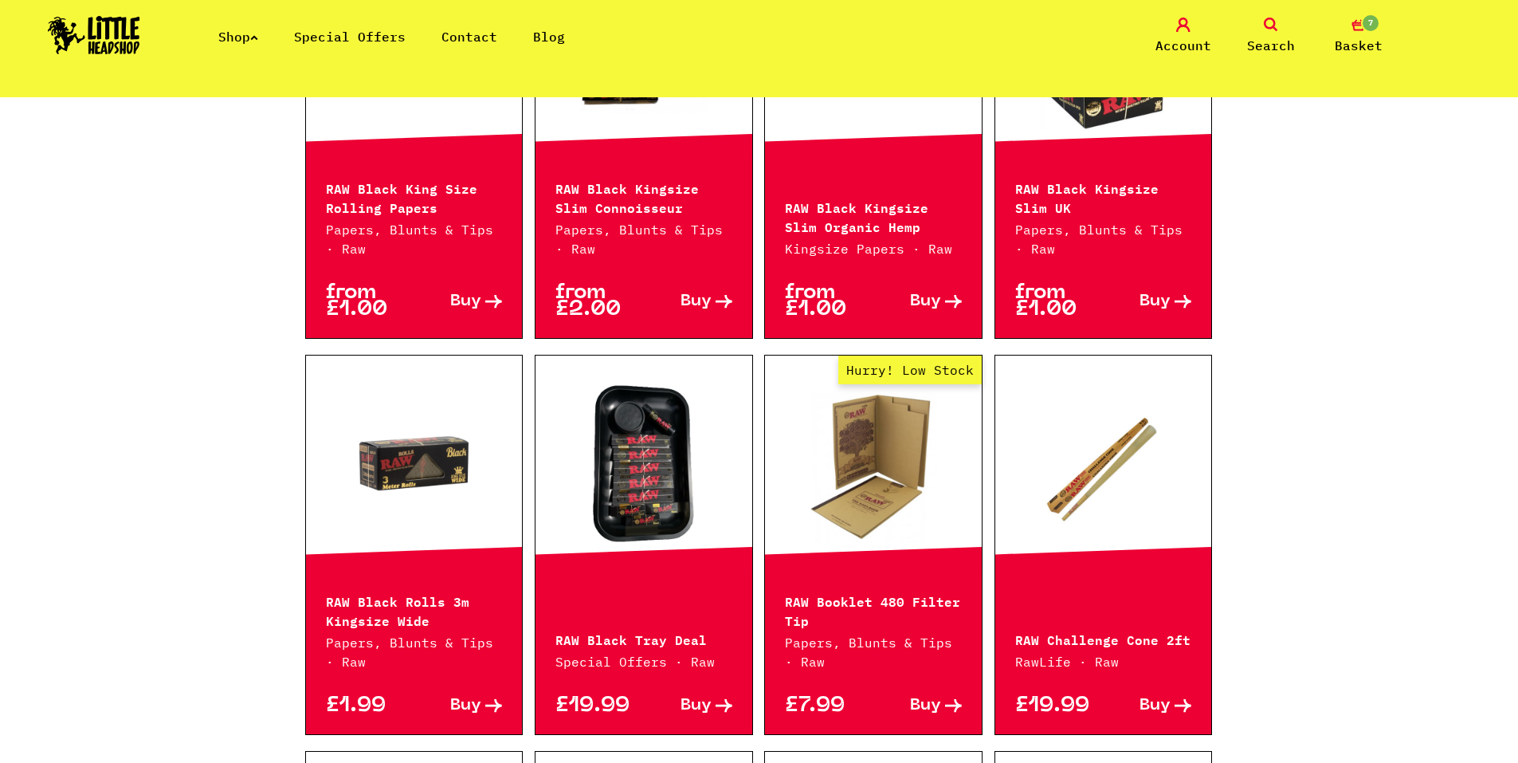
scroll to position [797, 0]
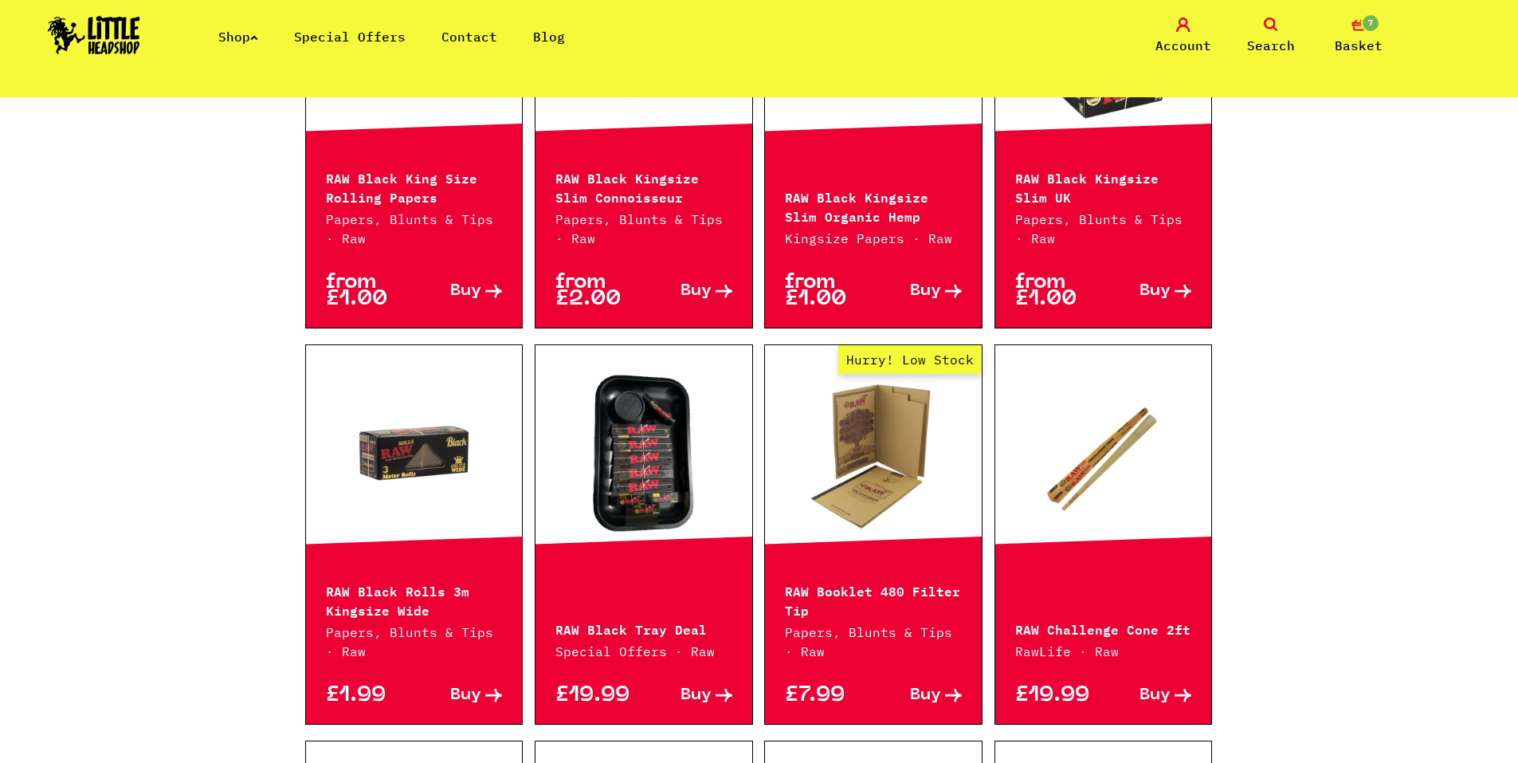
click at [847, 233] on p "Kingsize Papers · Raw" at bounding box center [873, 238] width 177 height 19
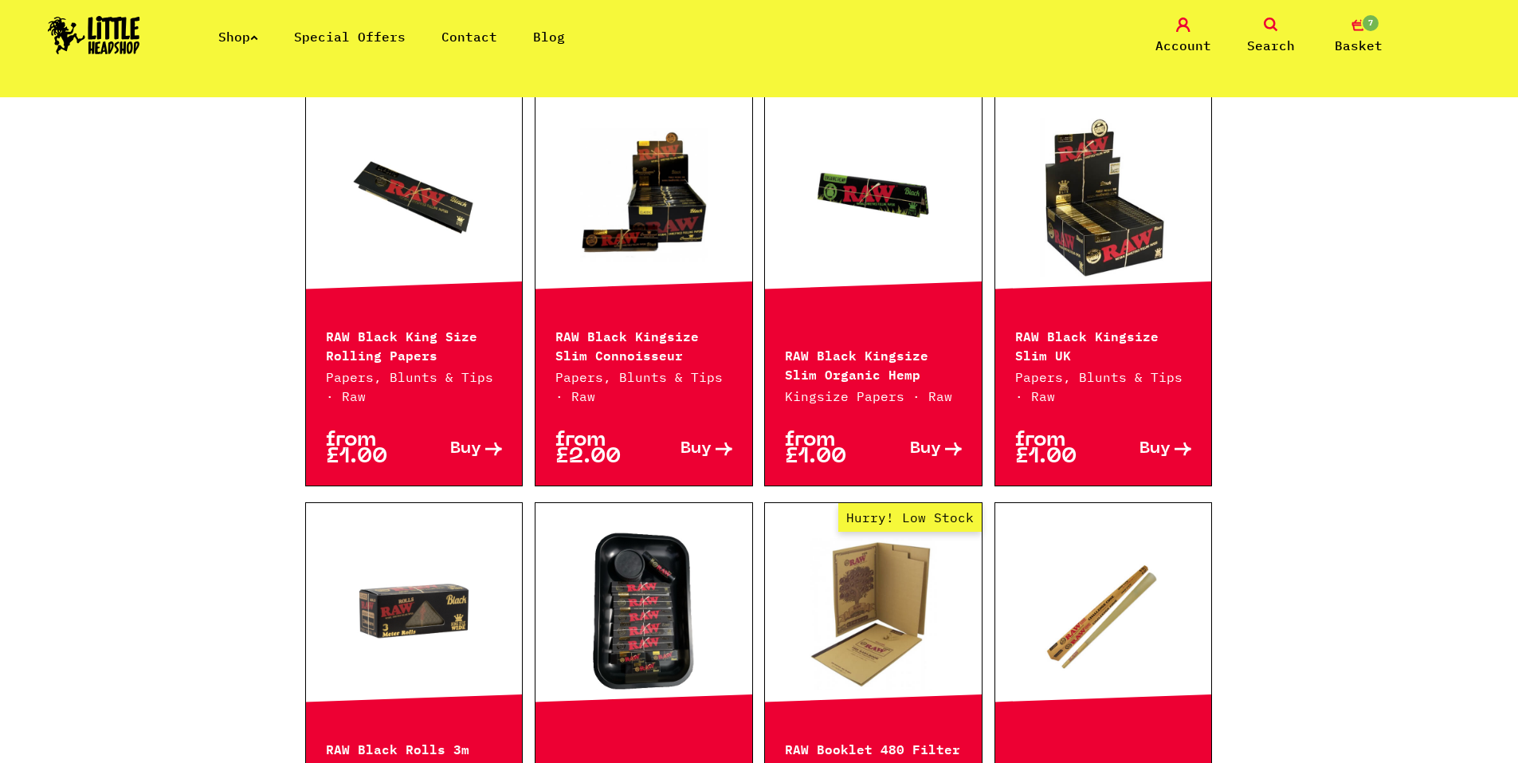
scroll to position [637, 0]
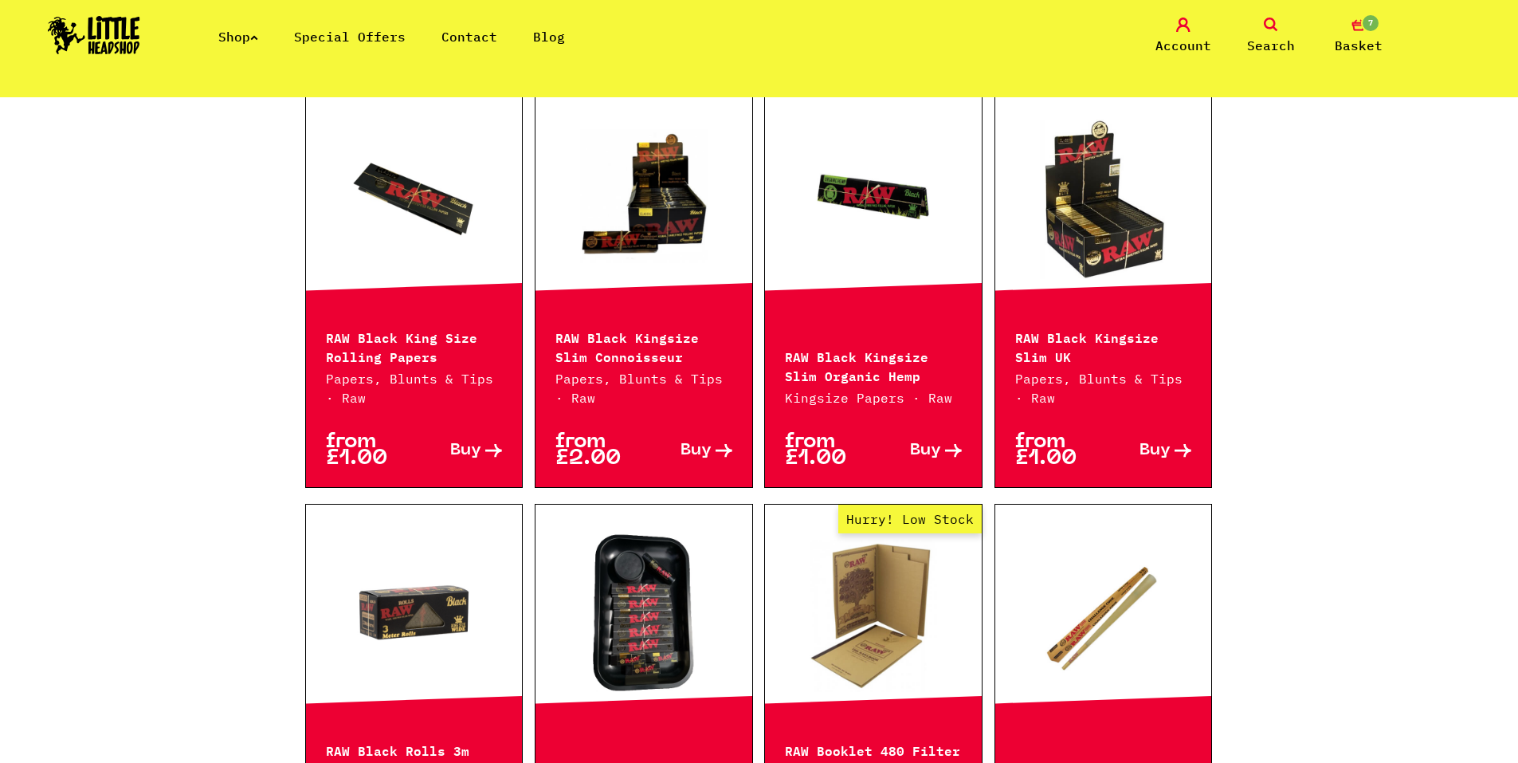
click at [860, 182] on link at bounding box center [873, 199] width 217 height 159
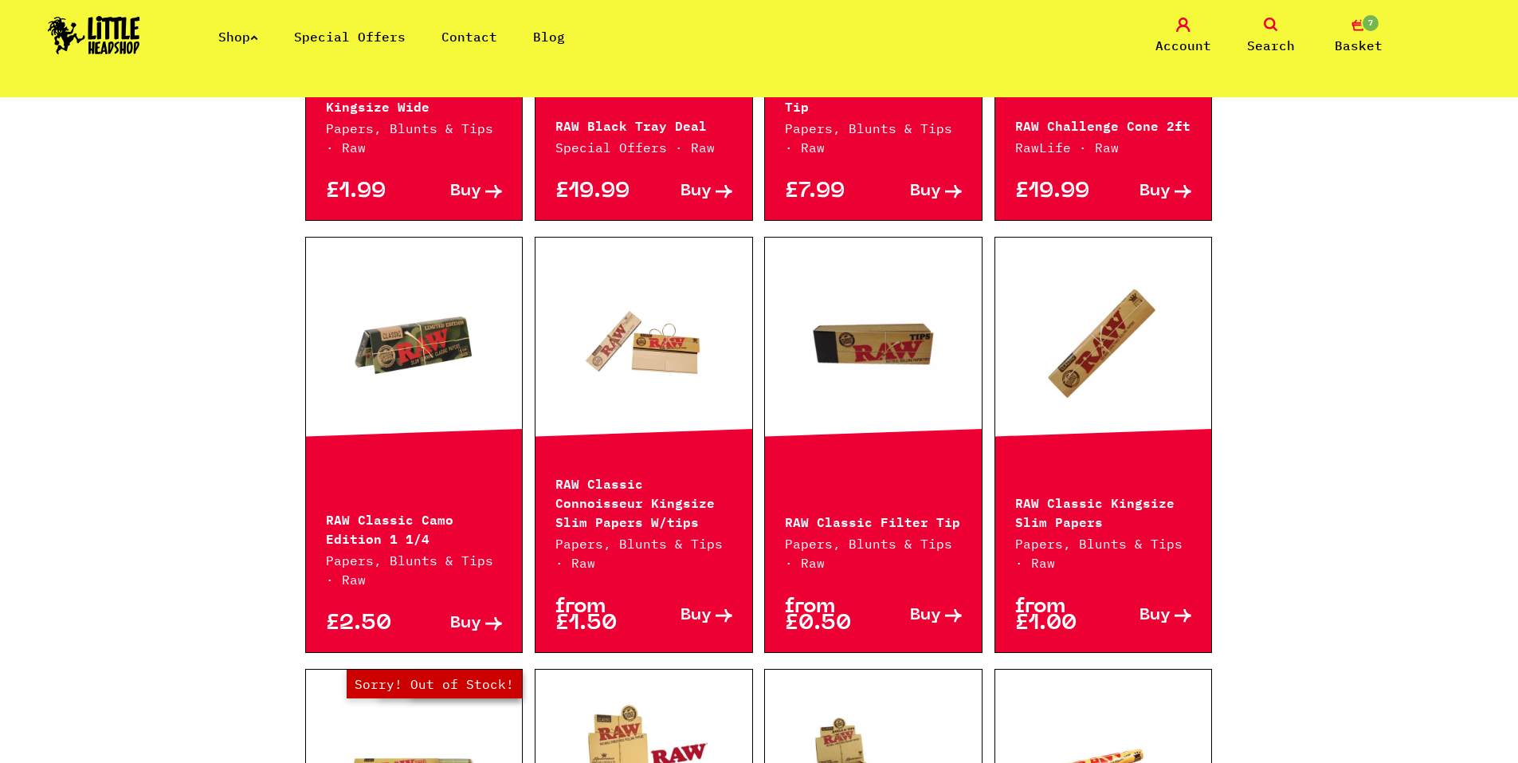
scroll to position [1355, 0]
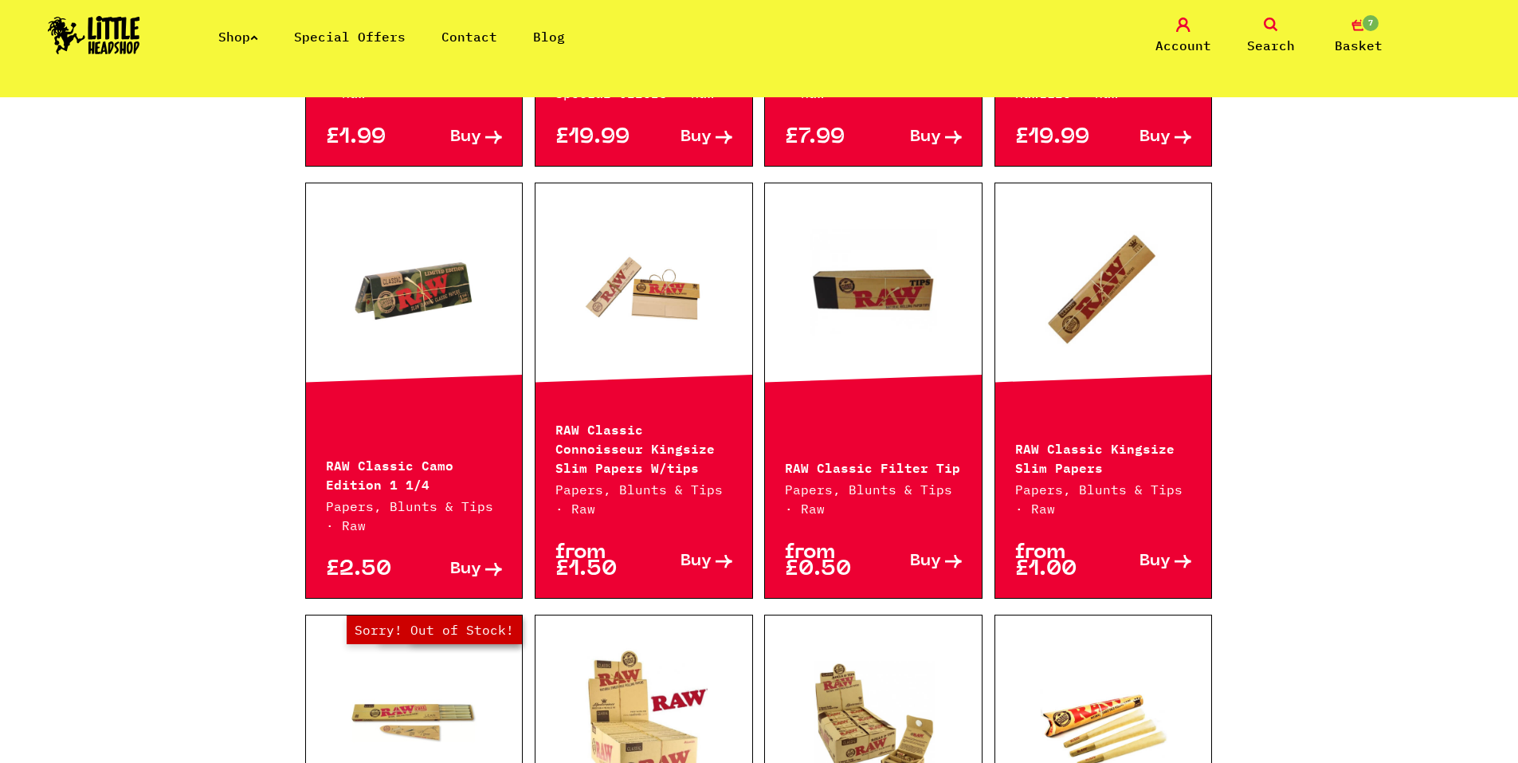
click at [449, 292] on link at bounding box center [414, 290] width 217 height 159
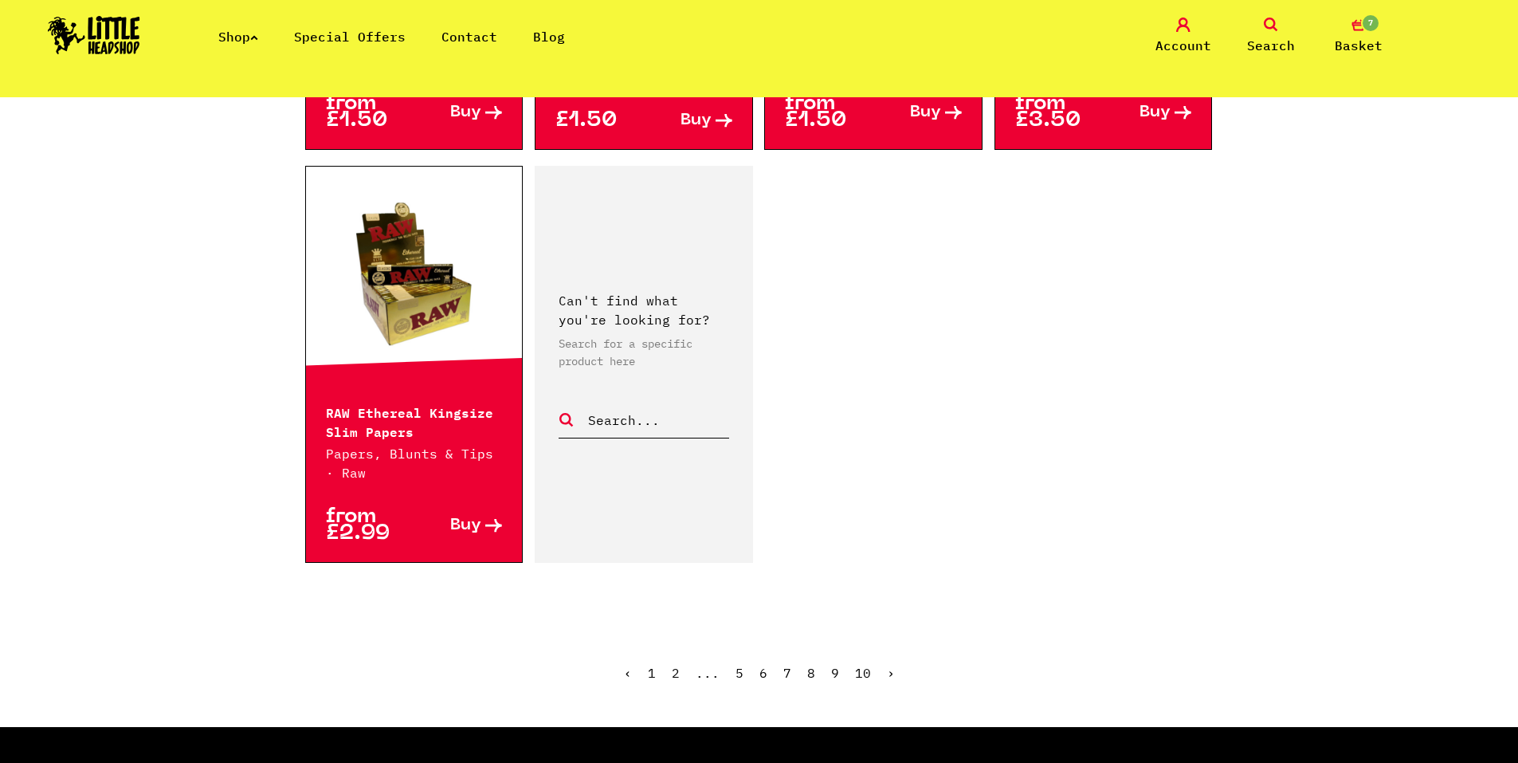
scroll to position [2629, 0]
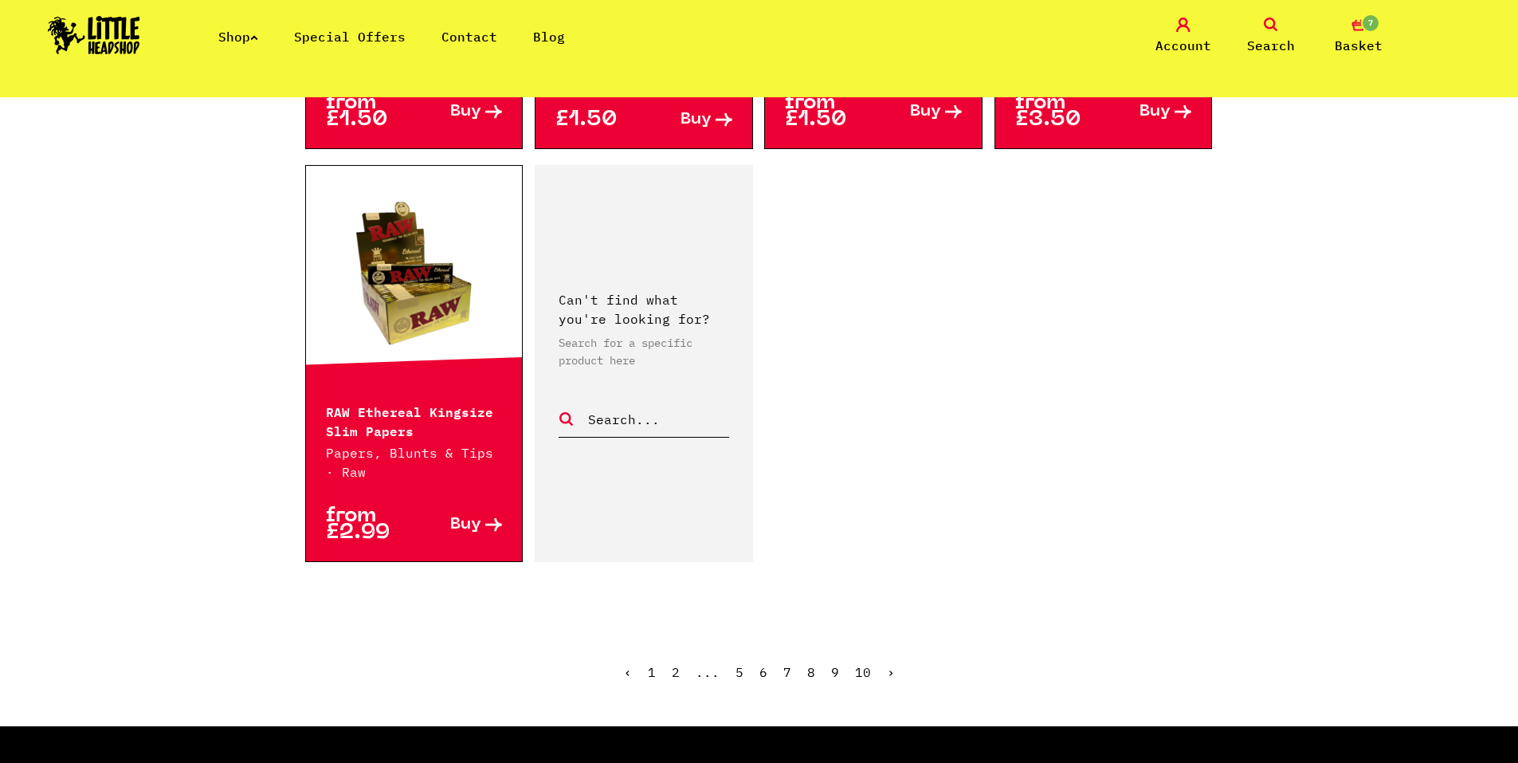
click at [891, 678] on link "›" at bounding box center [891, 672] width 8 height 16
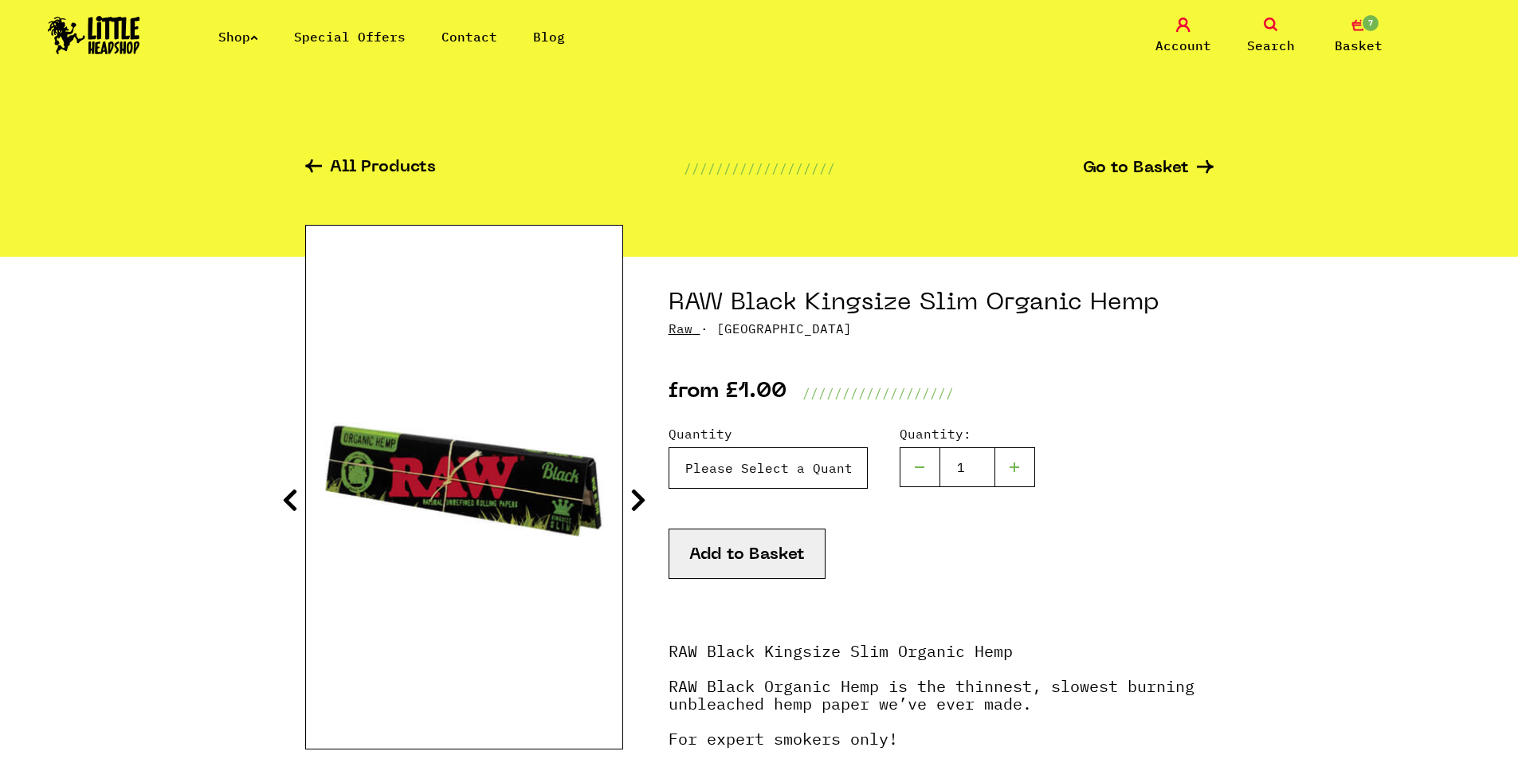
click at [816, 480] on select "Please Select a Quantity X 1 - £1.00 X 6 - £5.00 X 50 (Full Box) - £34.99" at bounding box center [768, 467] width 199 height 41
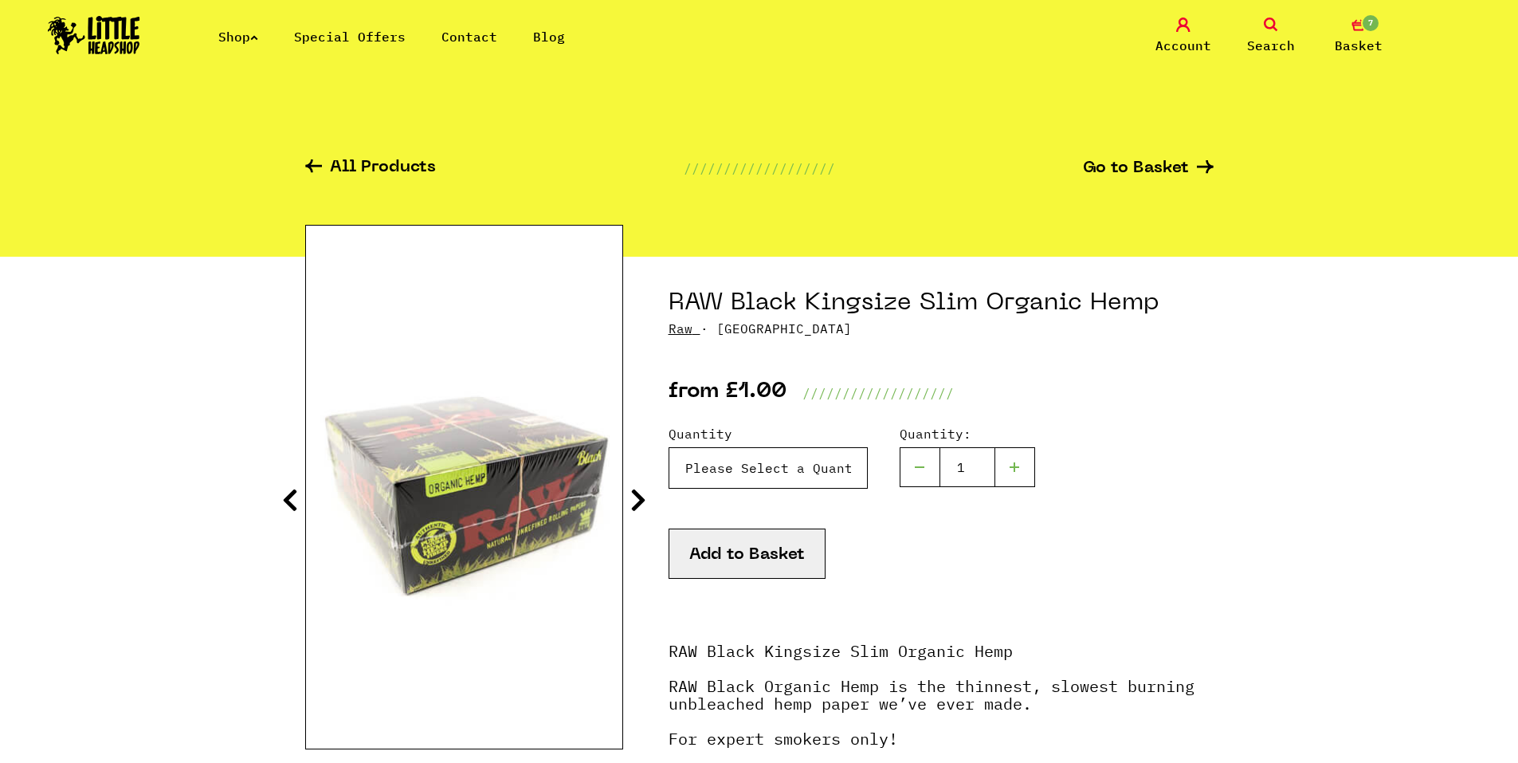
select select "923"
click at [669, 447] on select "Please Select a Quantity X 1 - £1.00 X 6 - £5.00 X 50 (Full Box) - £34.99" at bounding box center [768, 467] width 199 height 41
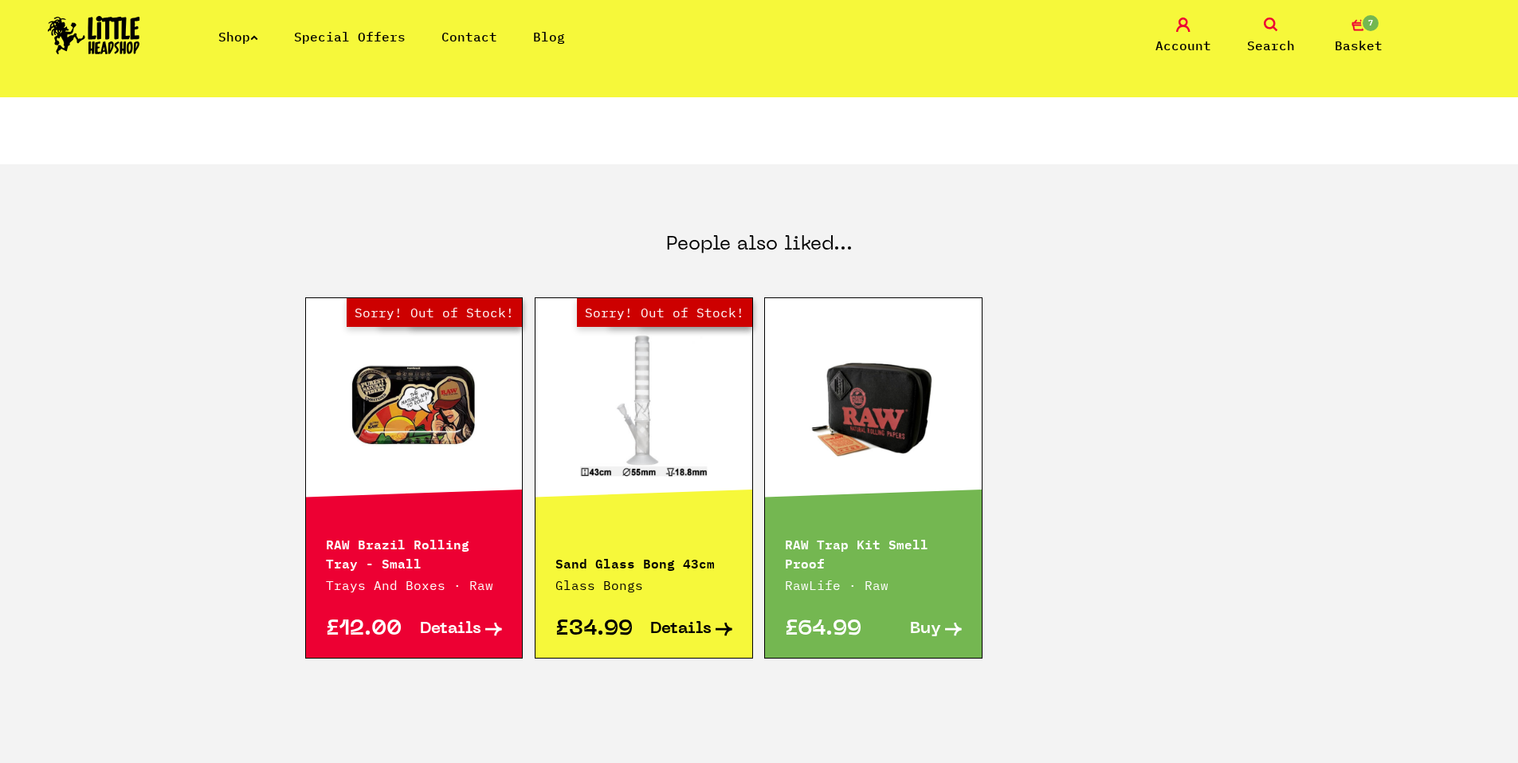
scroll to position [876, 0]
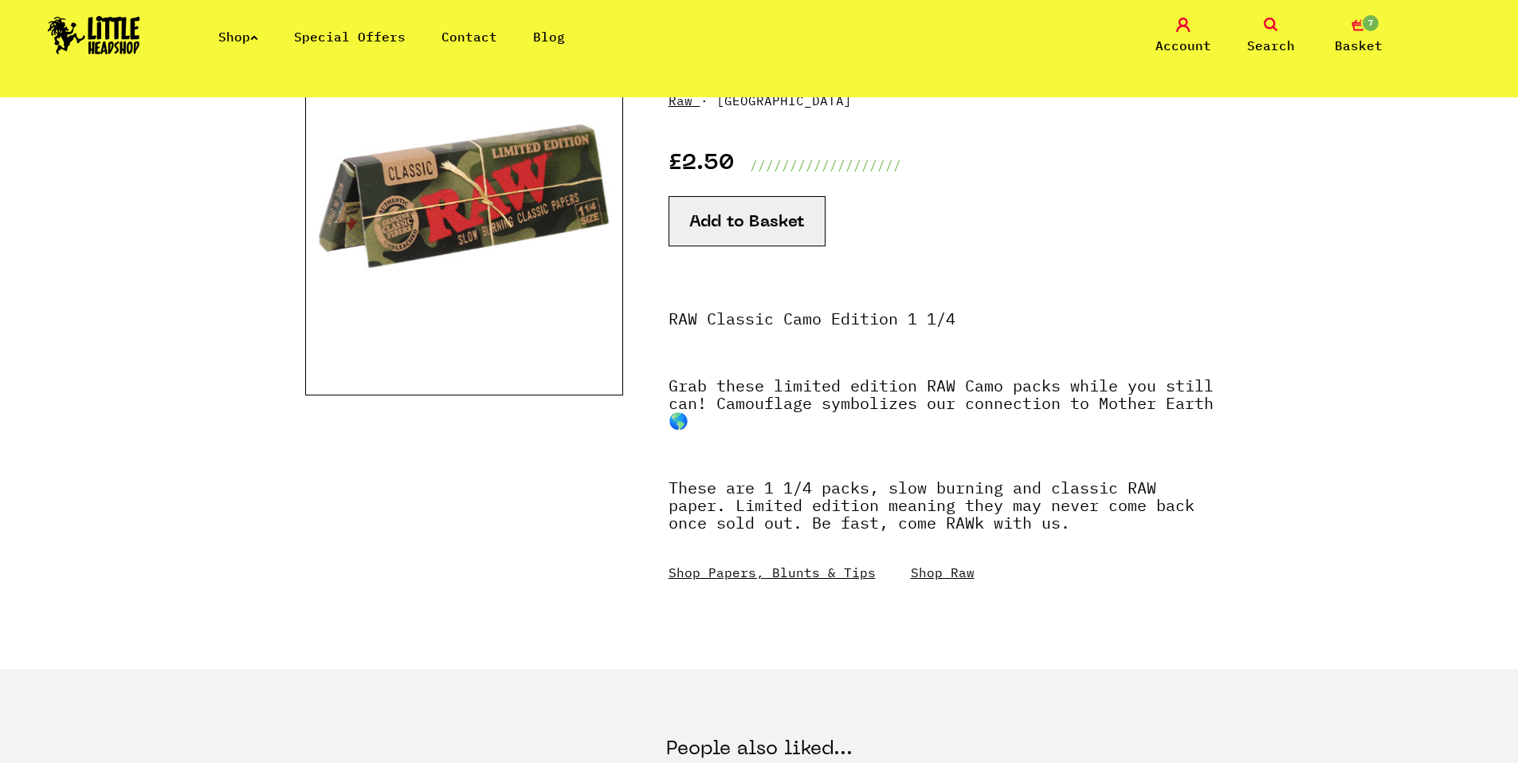
scroll to position [239, 0]
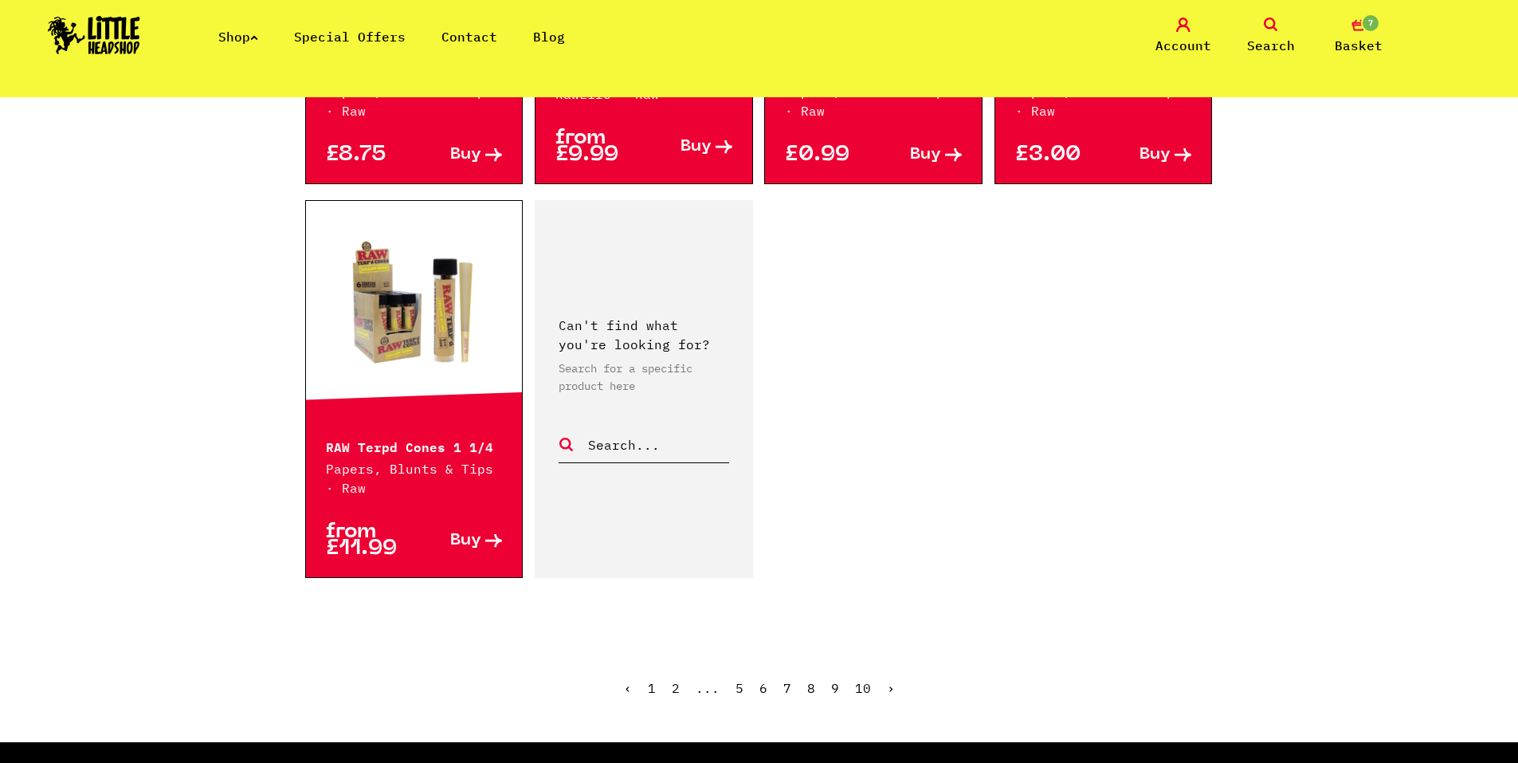
scroll to position [2709, 0]
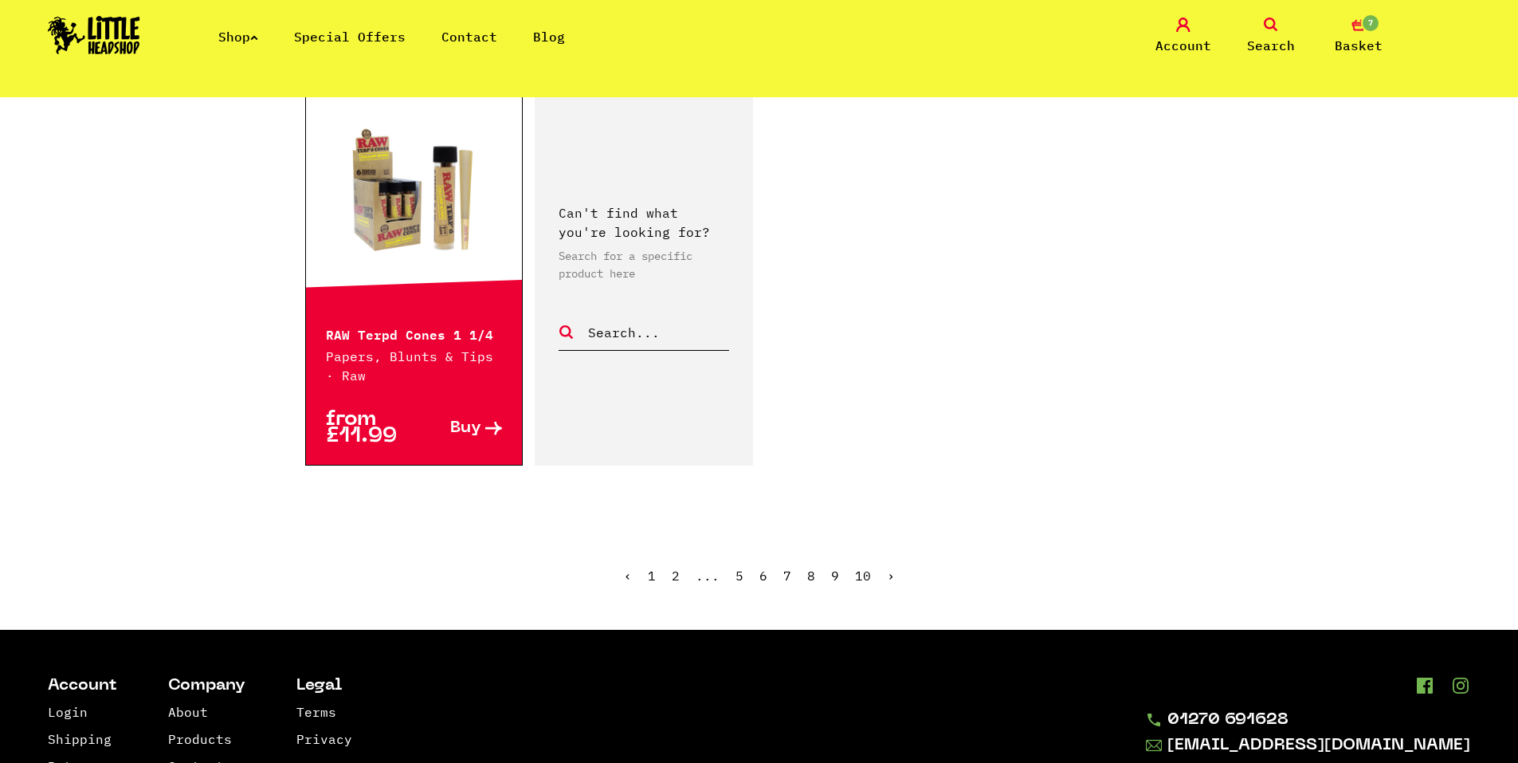
click at [890, 567] on link "›" at bounding box center [891, 575] width 8 height 16
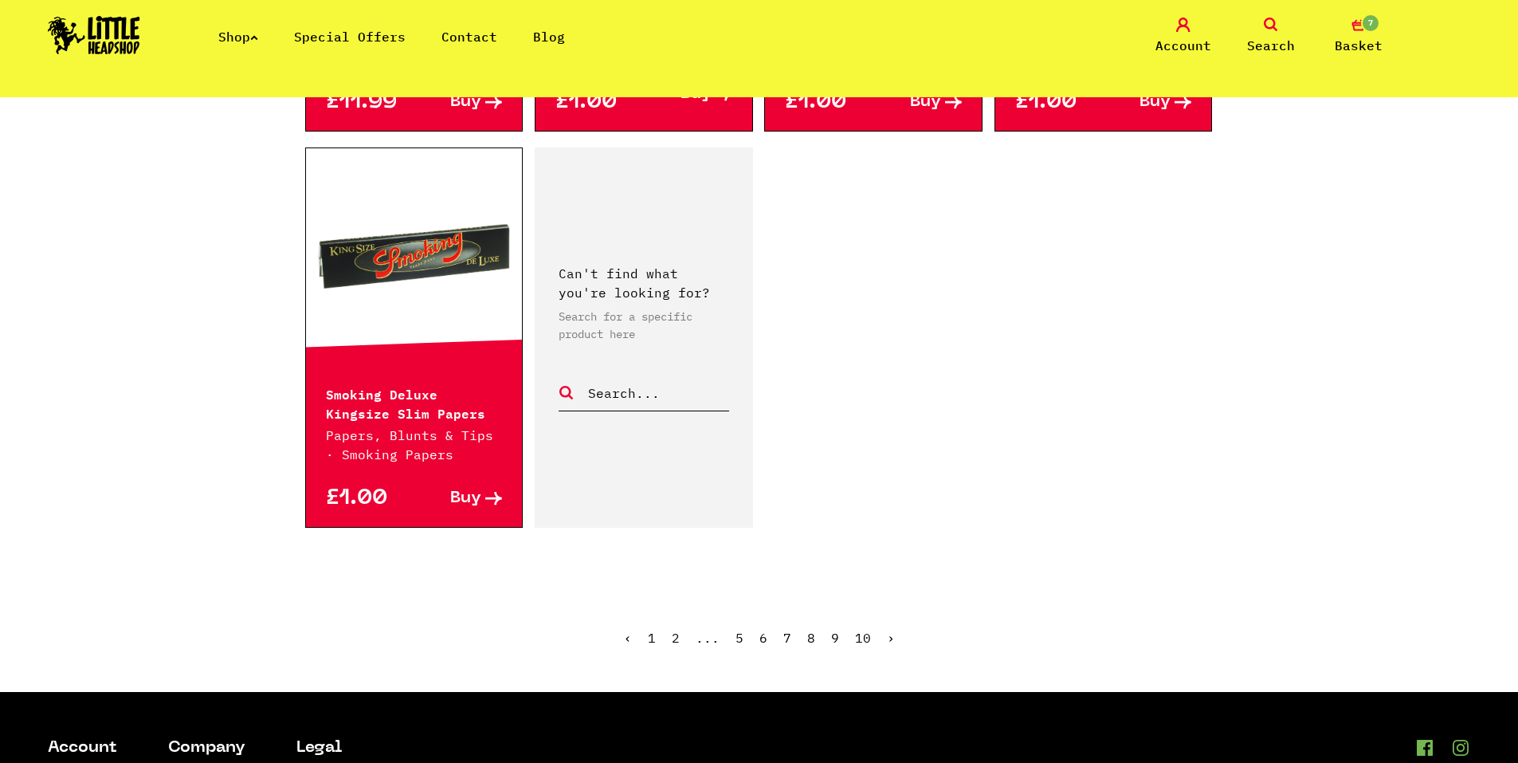
scroll to position [2709, 0]
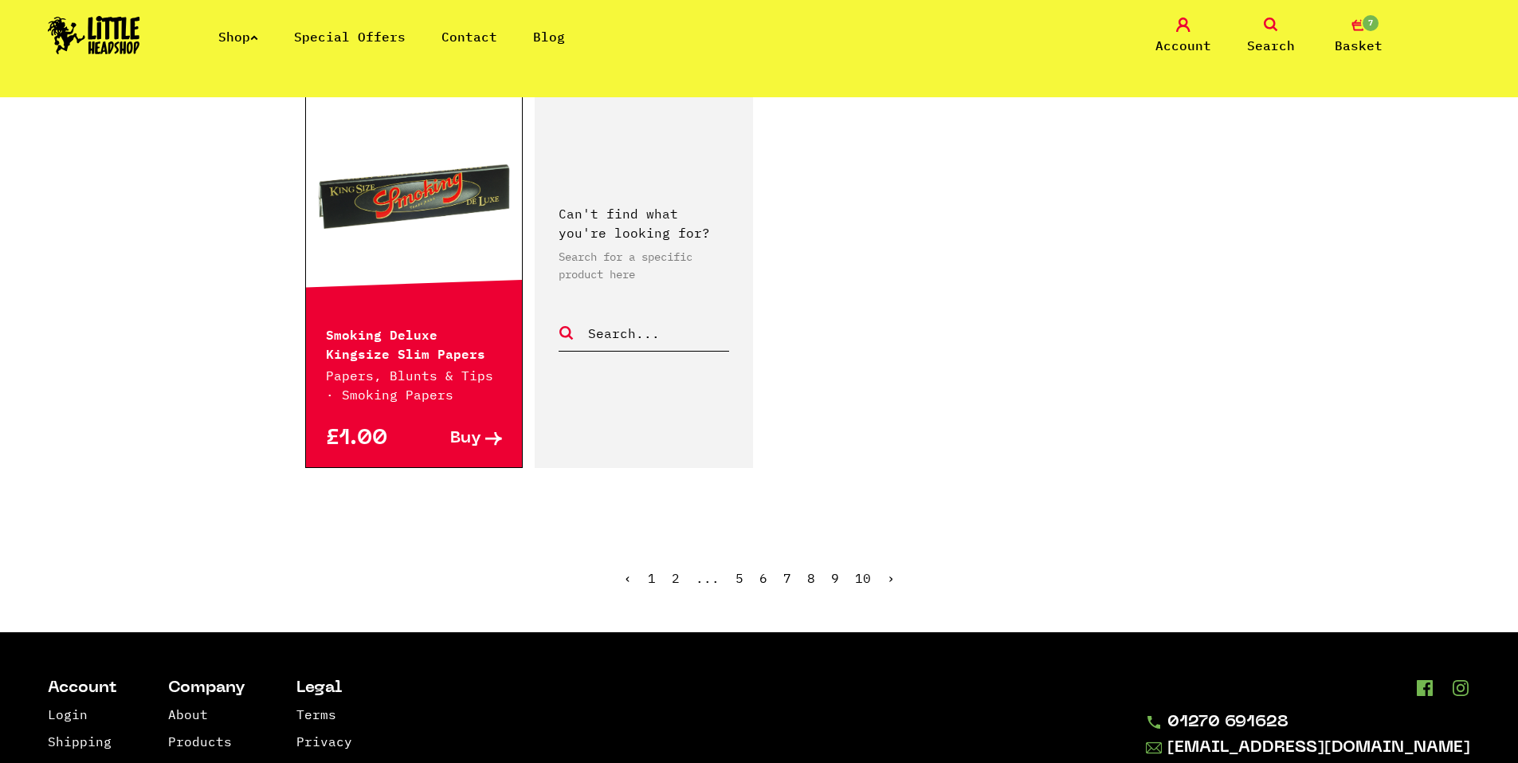
click at [887, 570] on link "›" at bounding box center [891, 578] width 8 height 16
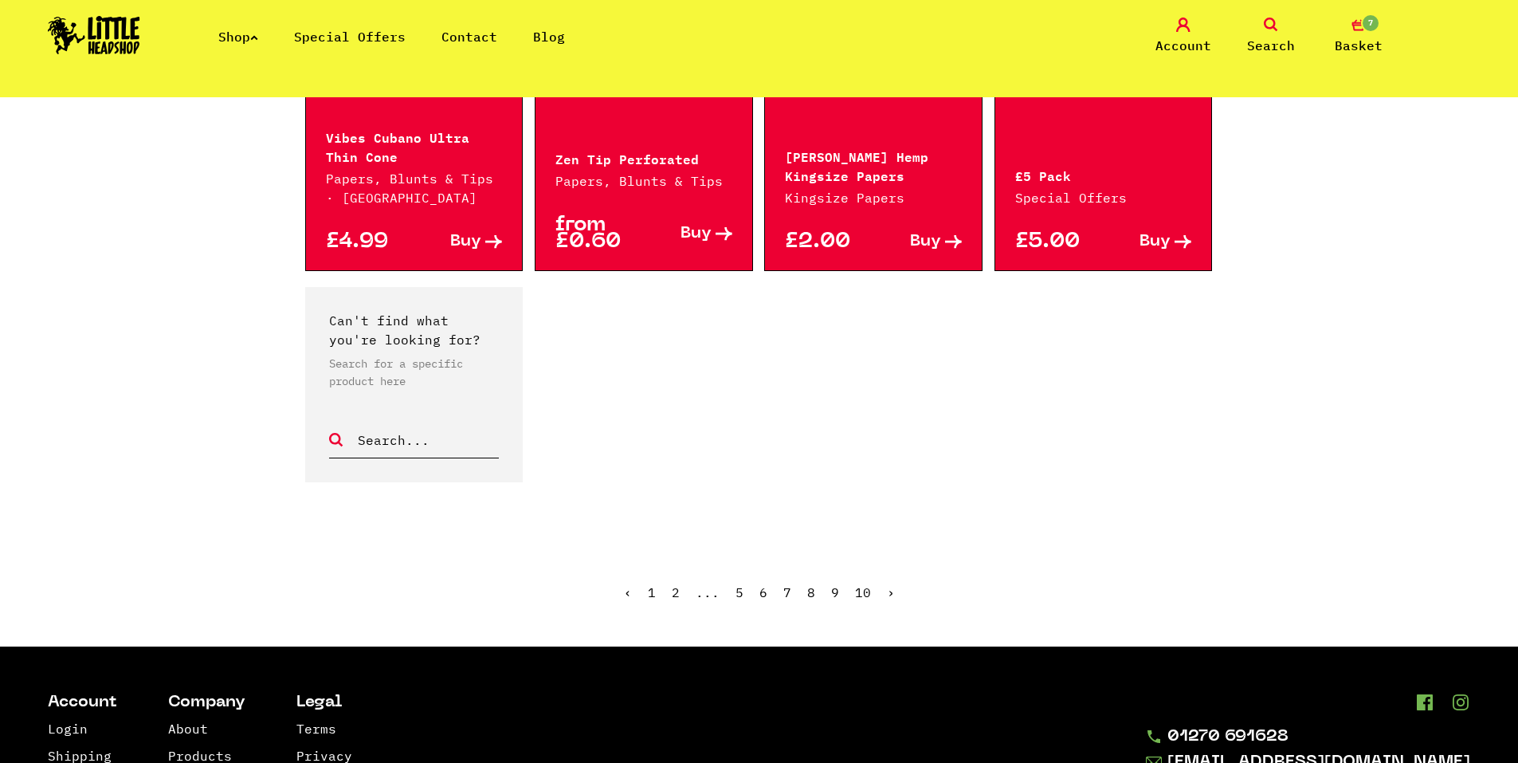
scroll to position [2151, 0]
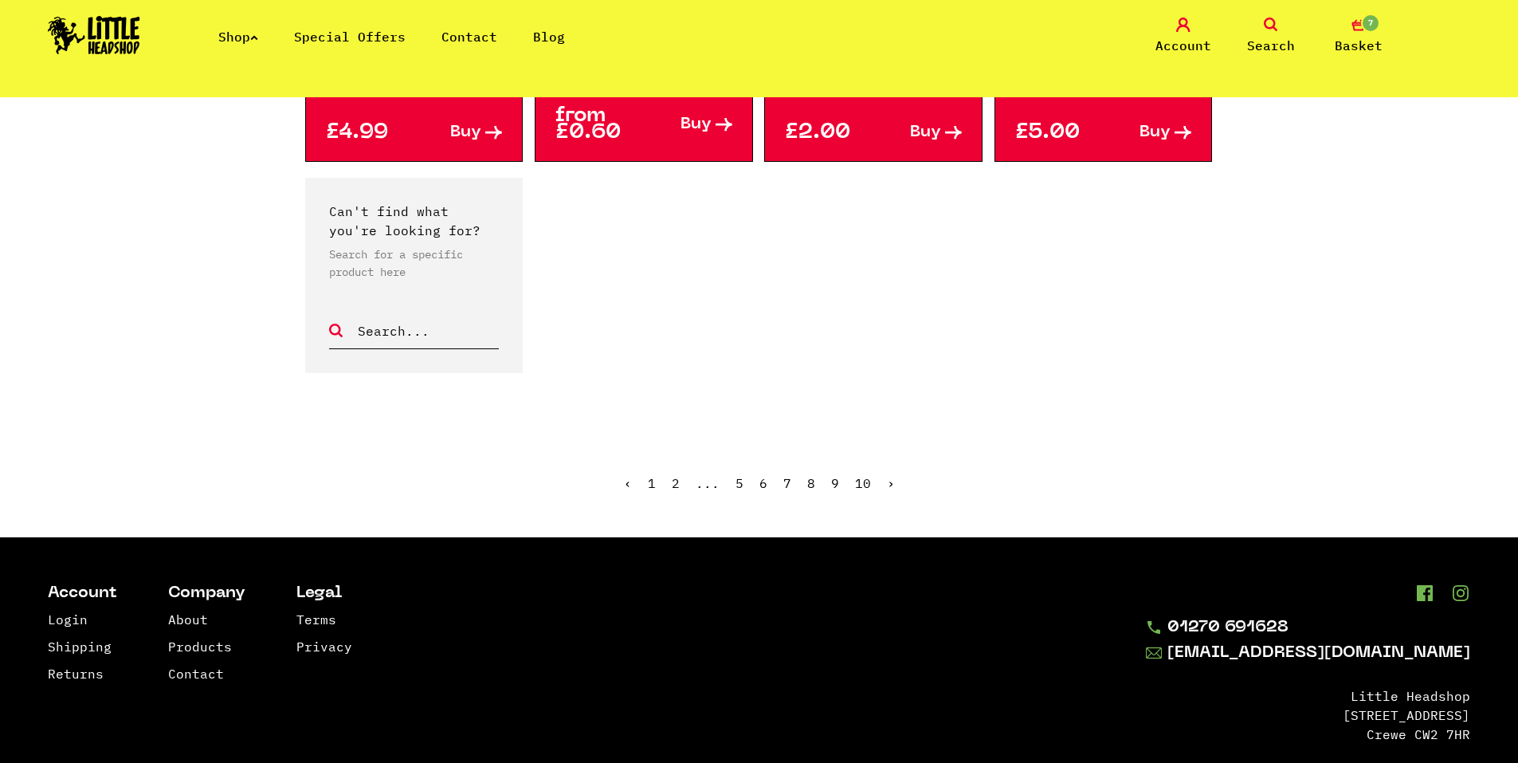
click at [887, 484] on span "›" at bounding box center [891, 483] width 8 height 16
click at [253, 44] on link "Shop" at bounding box center [238, 37] width 40 height 16
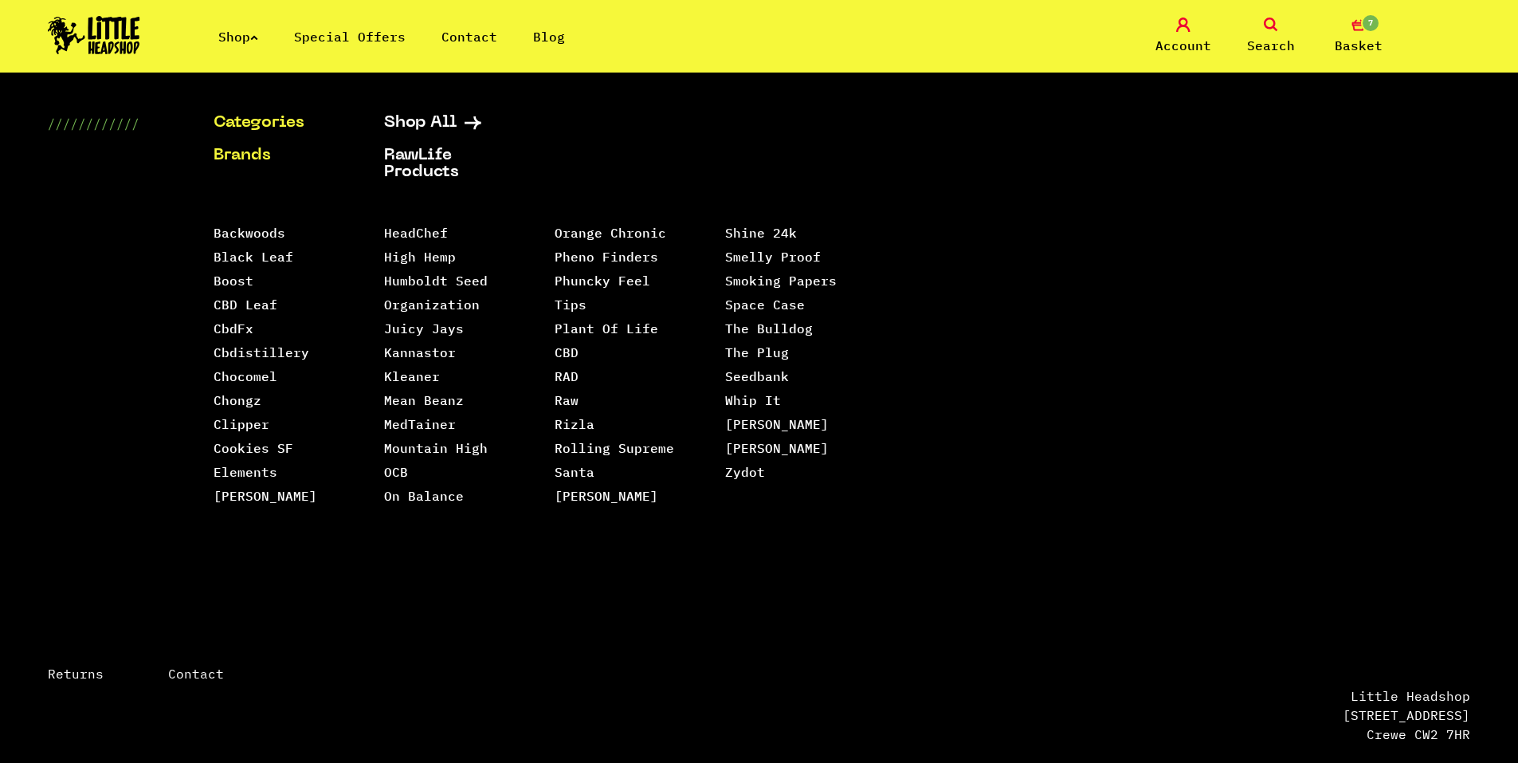
drag, startPoint x: 490, startPoint y: 368, endPoint x: 269, endPoint y: 122, distance: 330.7
click at [269, 122] on link "Categories" at bounding box center [279, 123] width 131 height 17
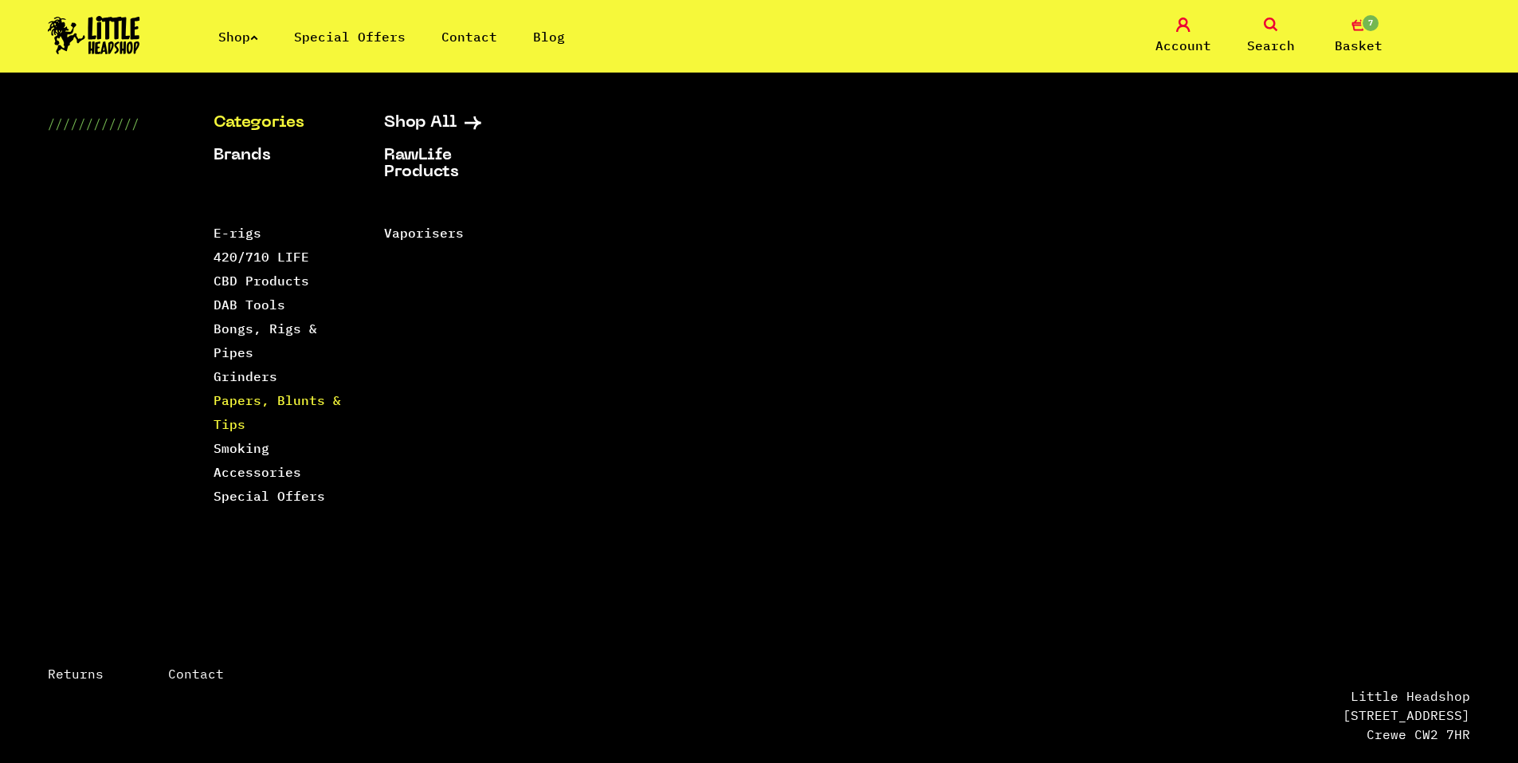
click at [241, 398] on link "Papers, Blunts & Tips" at bounding box center [277, 412] width 127 height 40
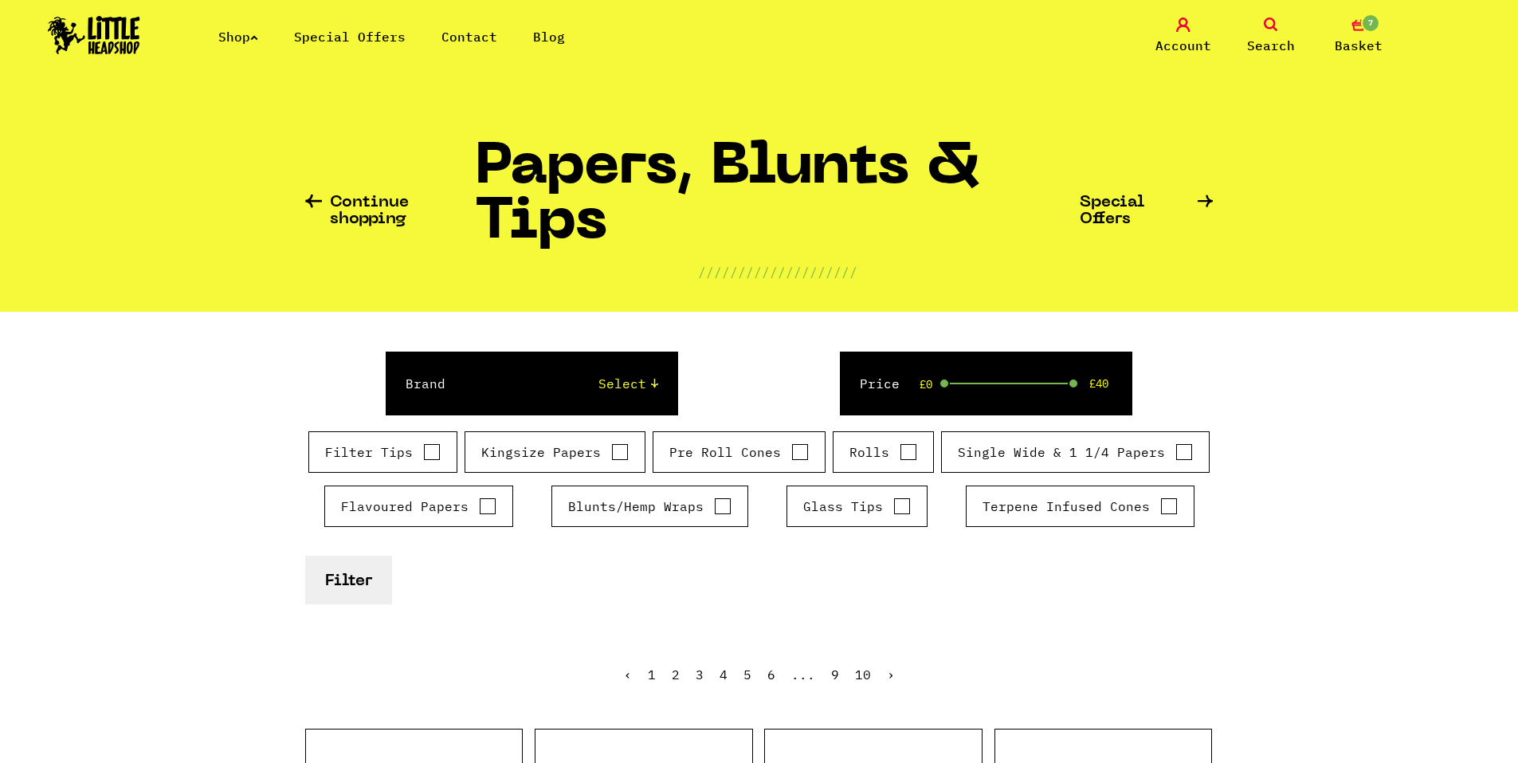
click at [716, 513] on input "Blunts/Hemp Wraps" at bounding box center [723, 506] width 18 height 16
checkbox input "true"
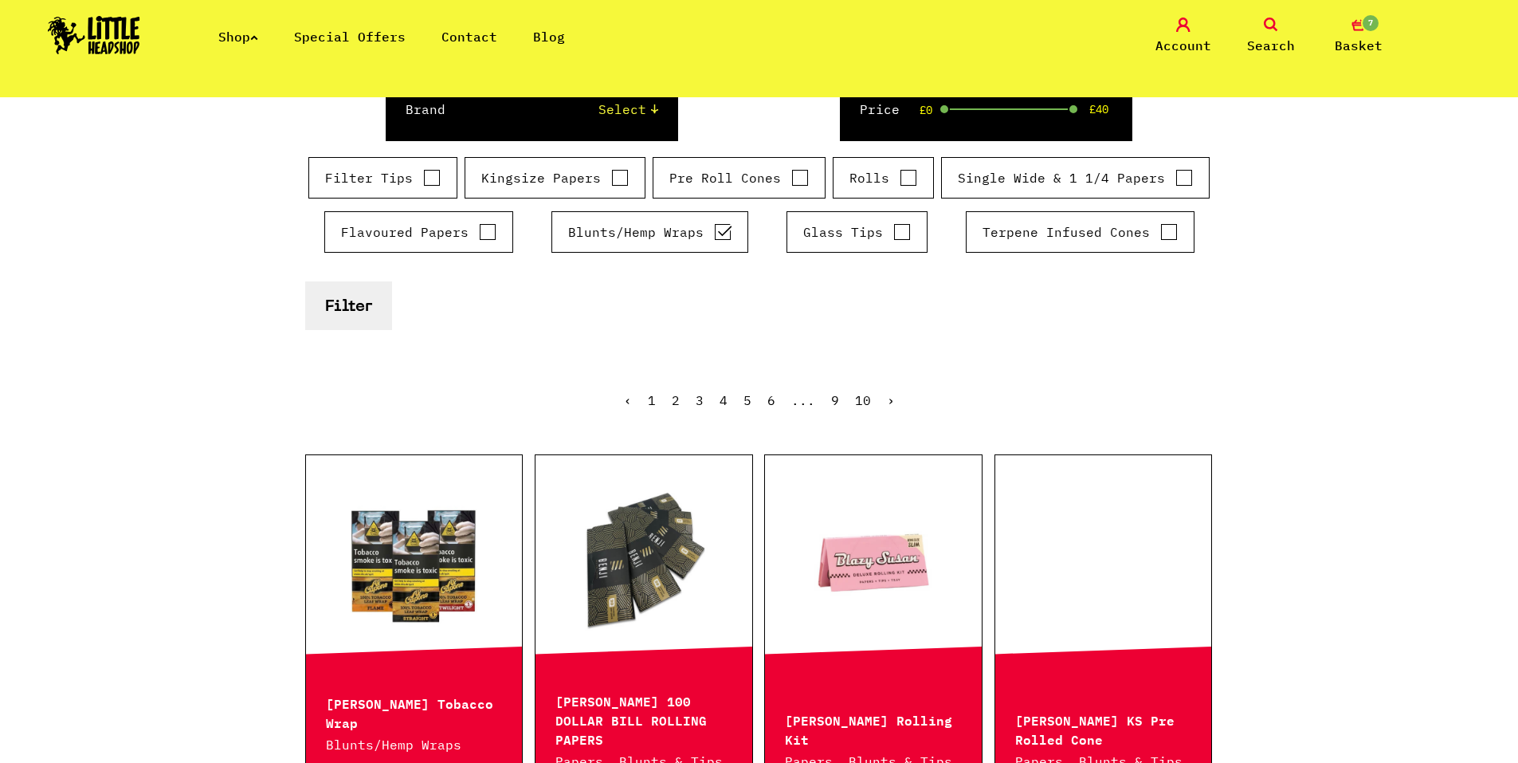
scroll to position [239, 0]
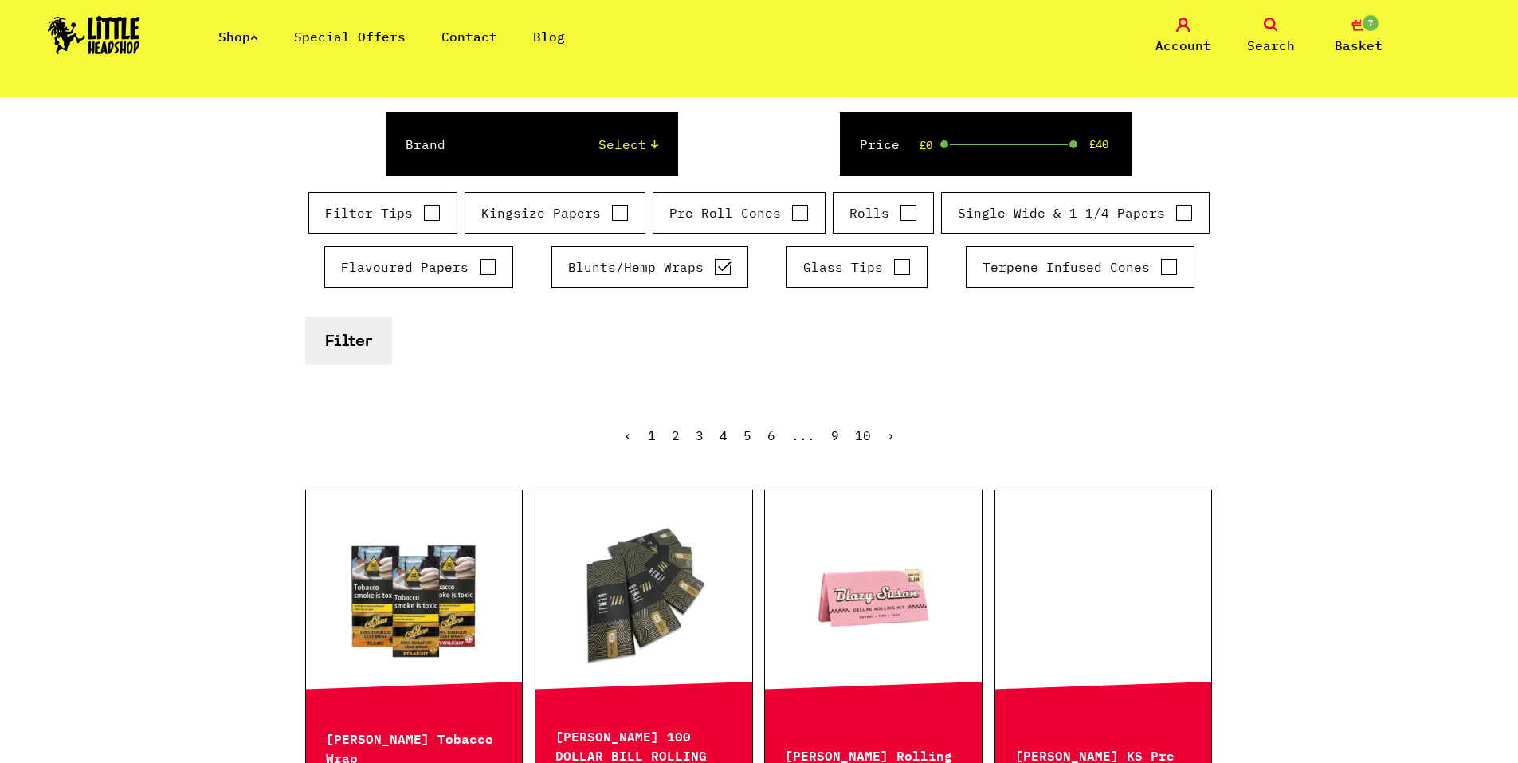
click at [315, 331] on button "Filter" at bounding box center [348, 340] width 87 height 49
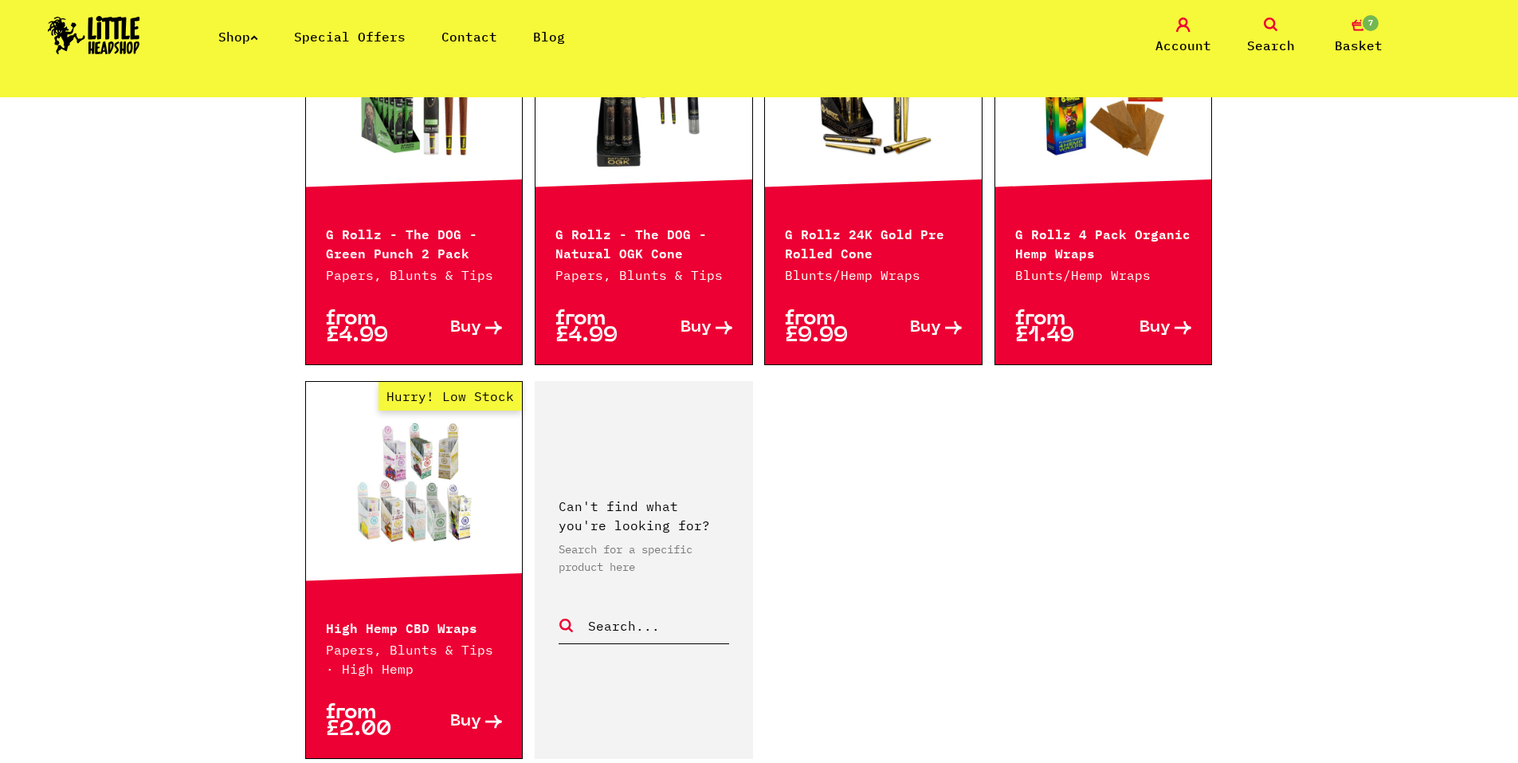
scroll to position [2550, 0]
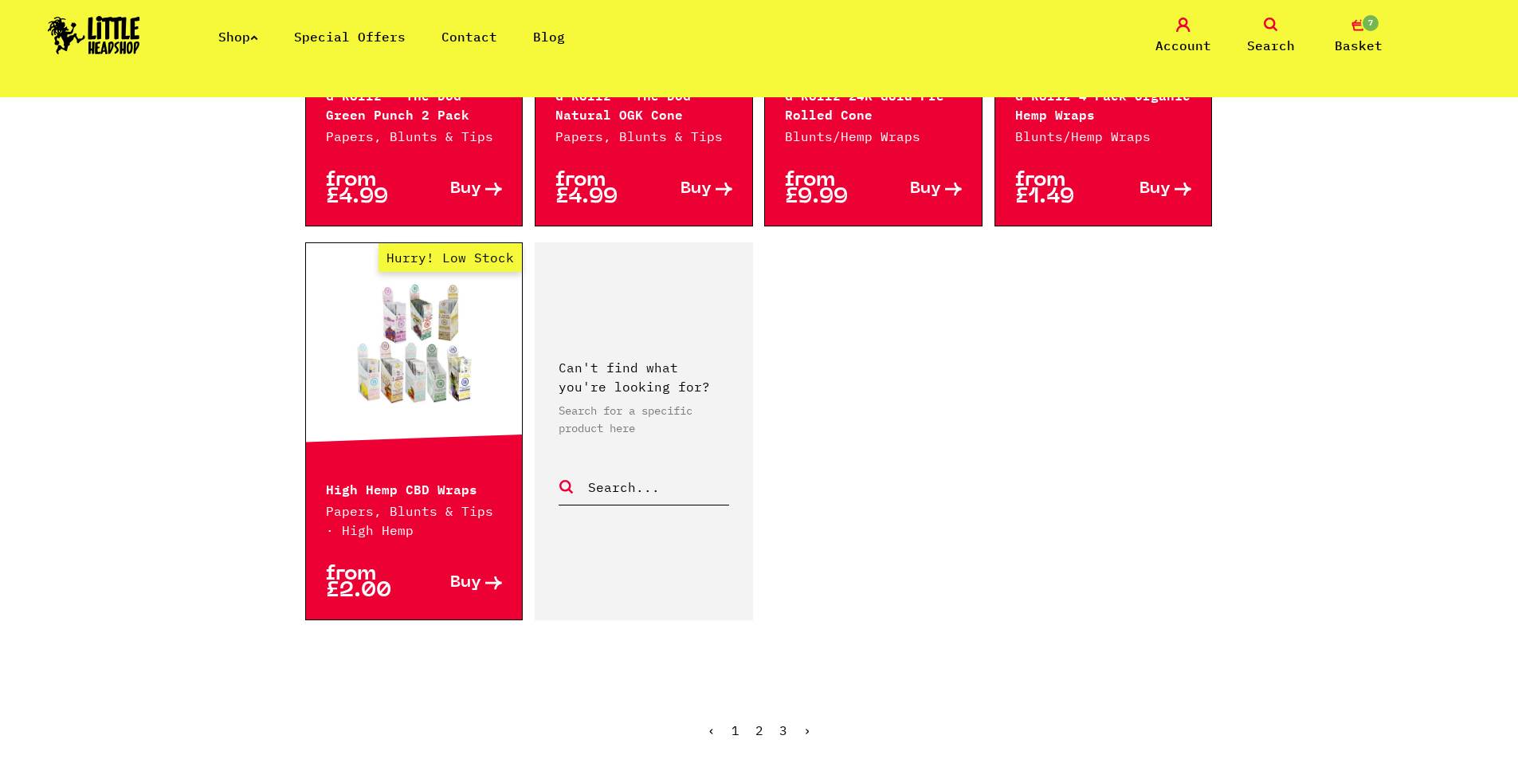
click at [761, 722] on link "2" at bounding box center [759, 730] width 8 height 16
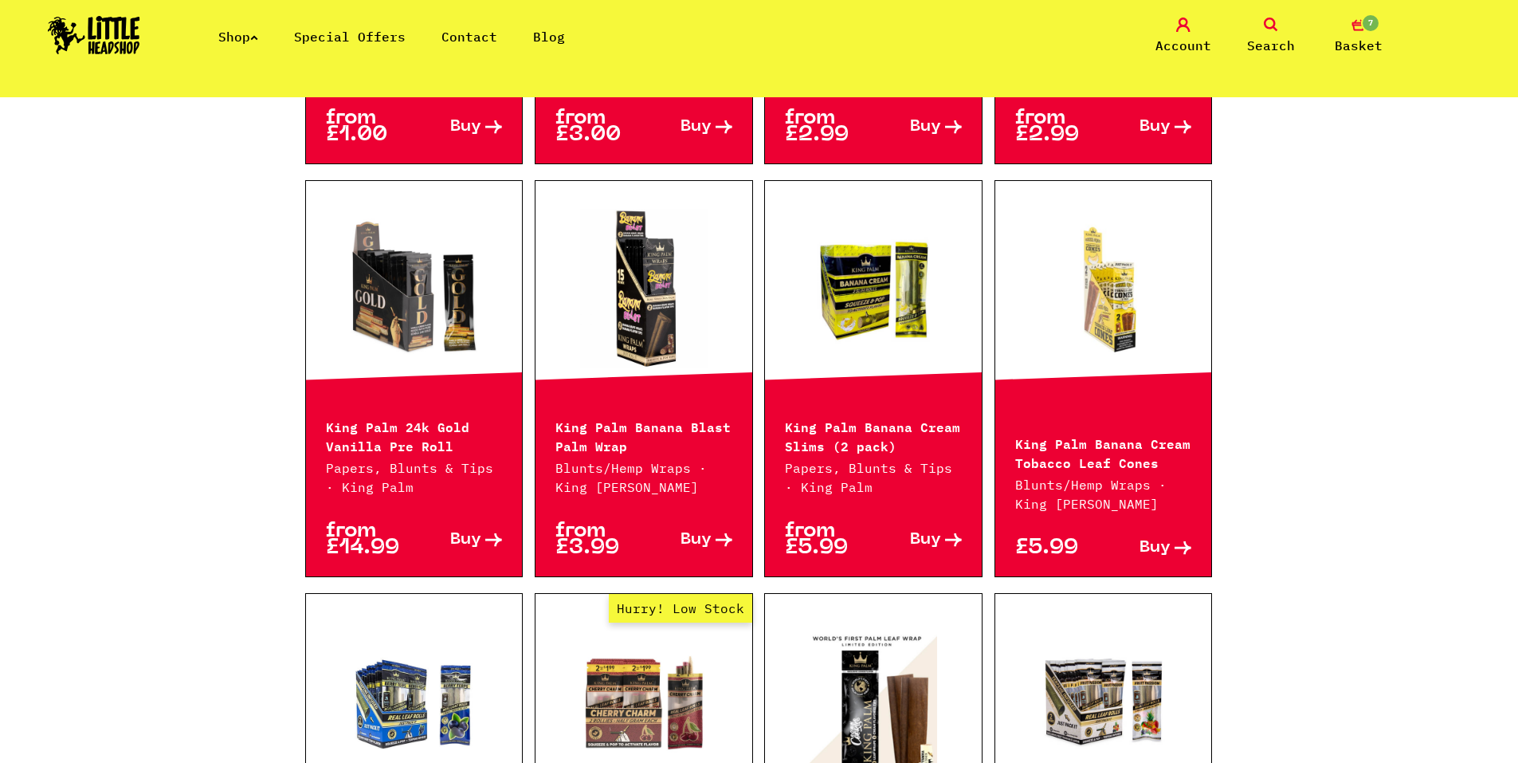
scroll to position [956, 0]
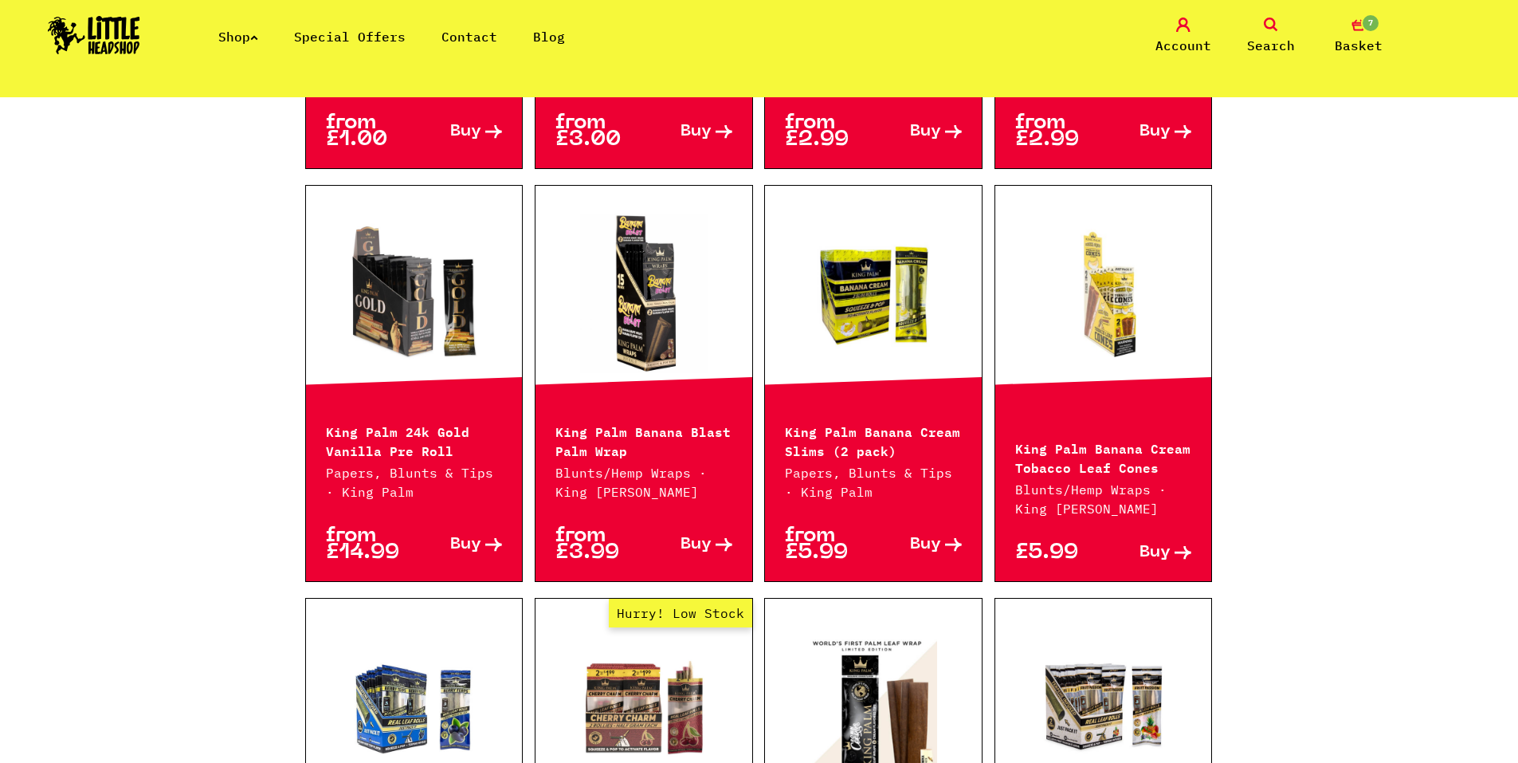
click at [912, 286] on link at bounding box center [873, 293] width 217 height 159
click at [1371, 18] on span "7" at bounding box center [1370, 23] width 19 height 19
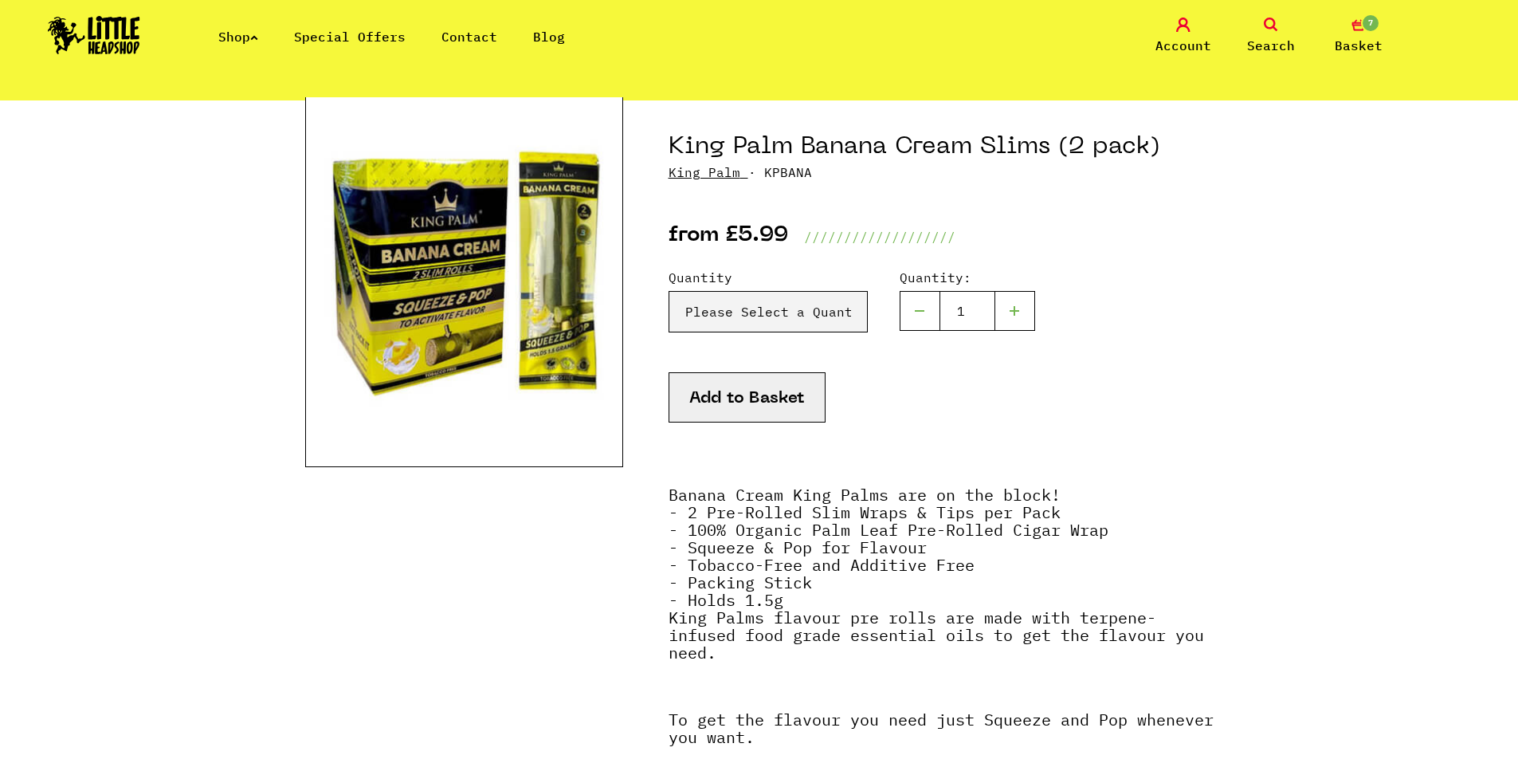
scroll to position [159, 0]
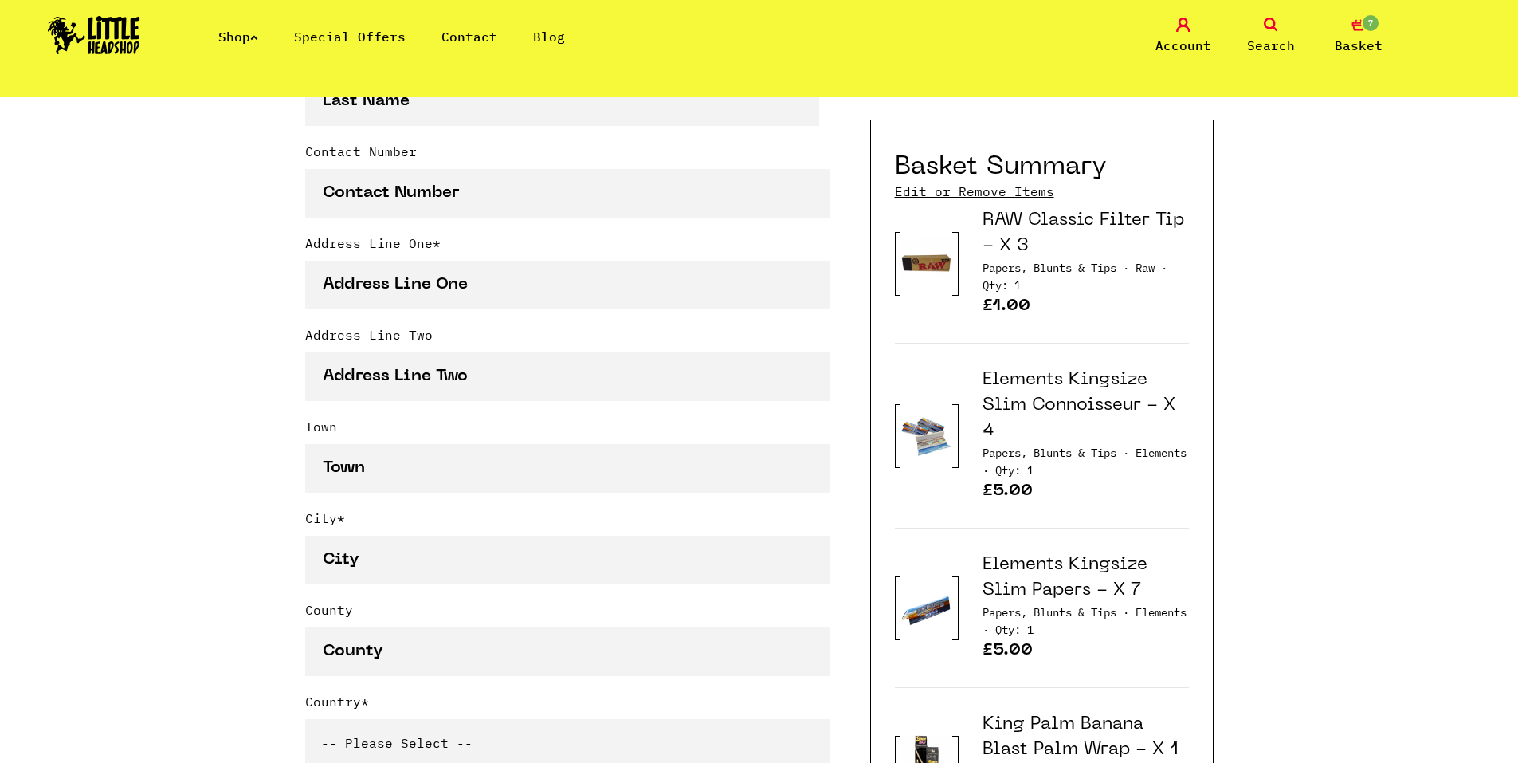
scroll to position [637, 0]
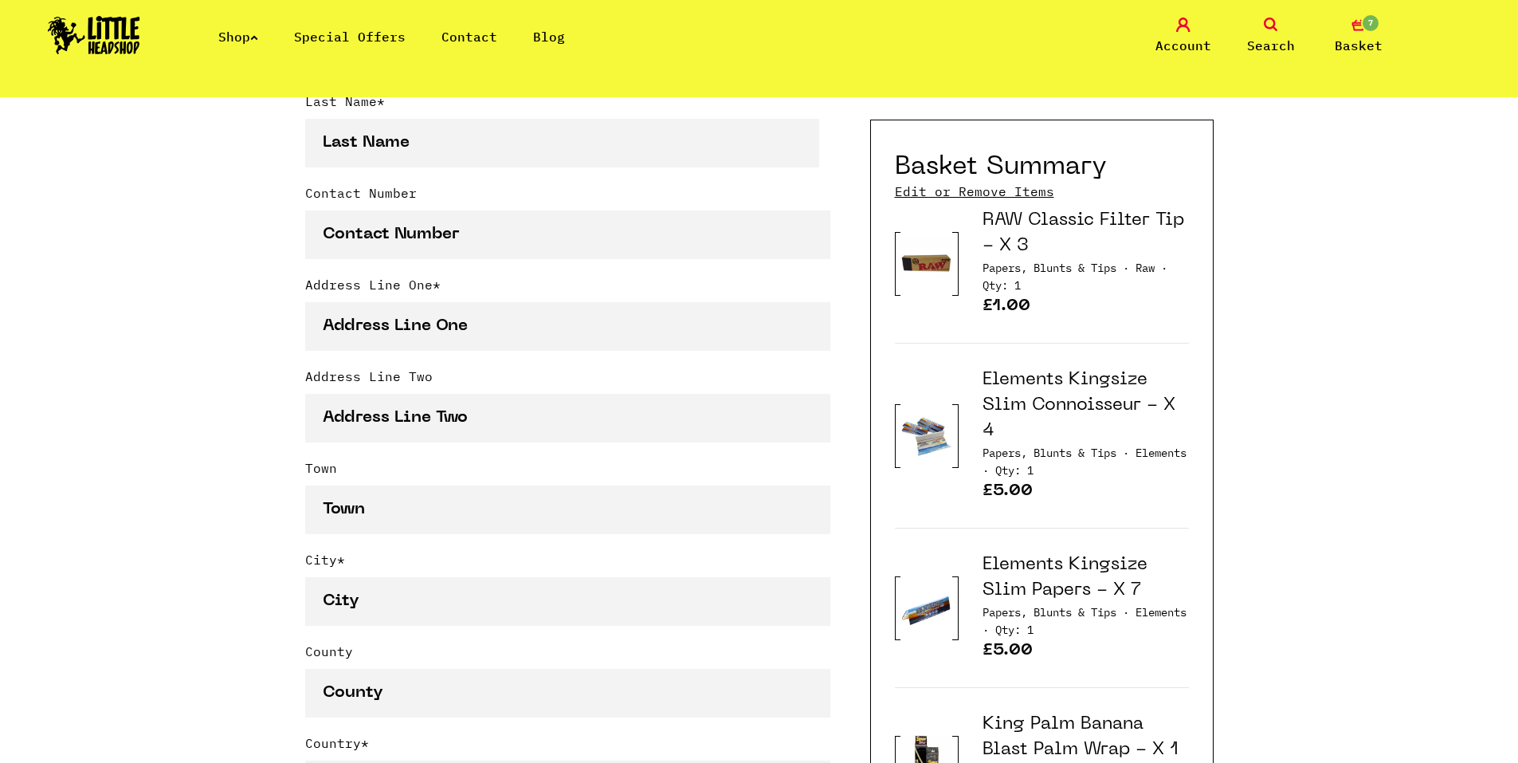
click at [922, 196] on link "Edit or Remove Items" at bounding box center [974, 191] width 159 height 18
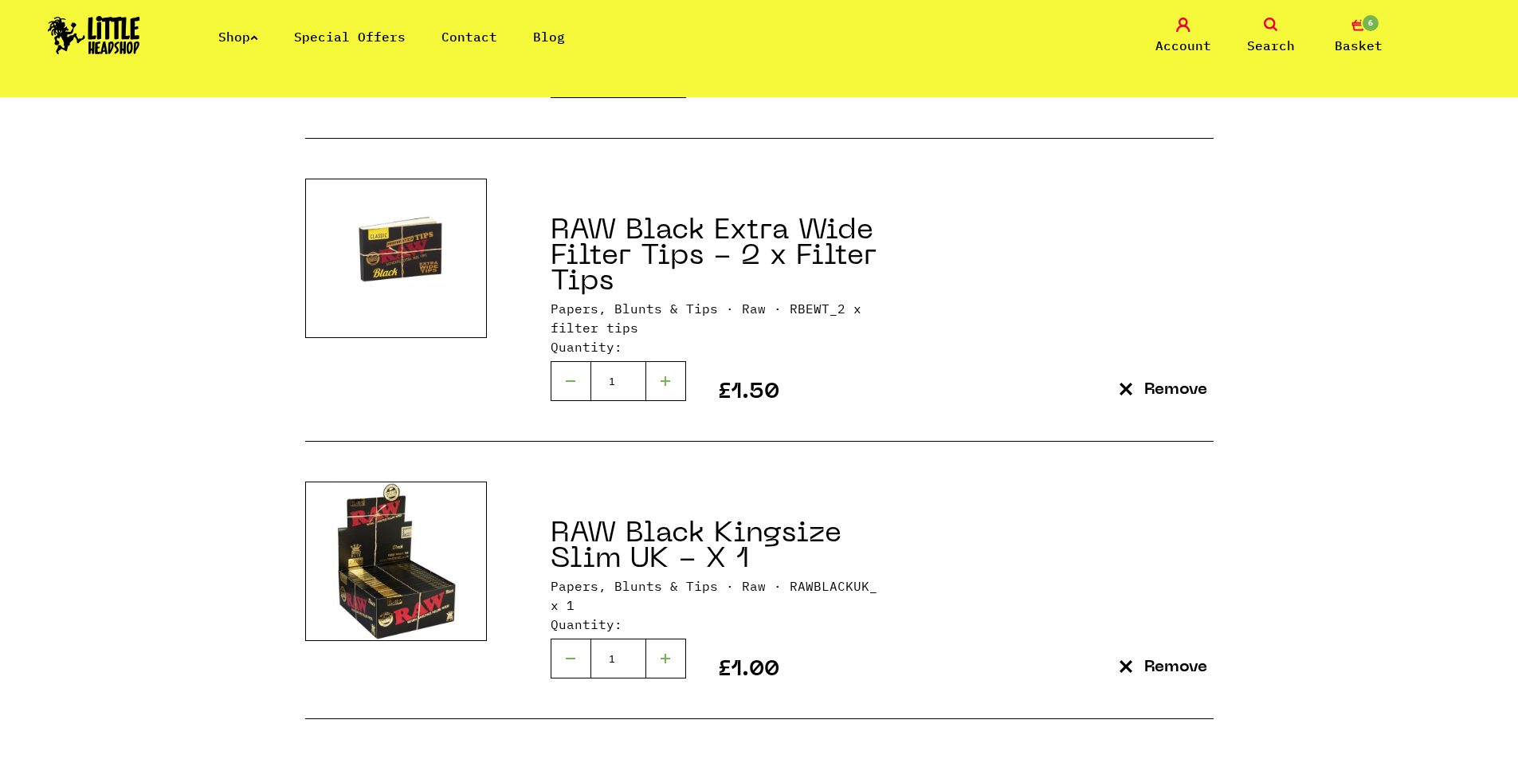
scroll to position [1275, 0]
drag, startPoint x: 1237, startPoint y: 428, endPoint x: 1363, endPoint y: 525, distance: 159.1
click at [1363, 525] on div "Continue shopping Your Basket /////////////////// Special Offers RAW Classic Fi…" at bounding box center [759, 4] width 1518 height 2364
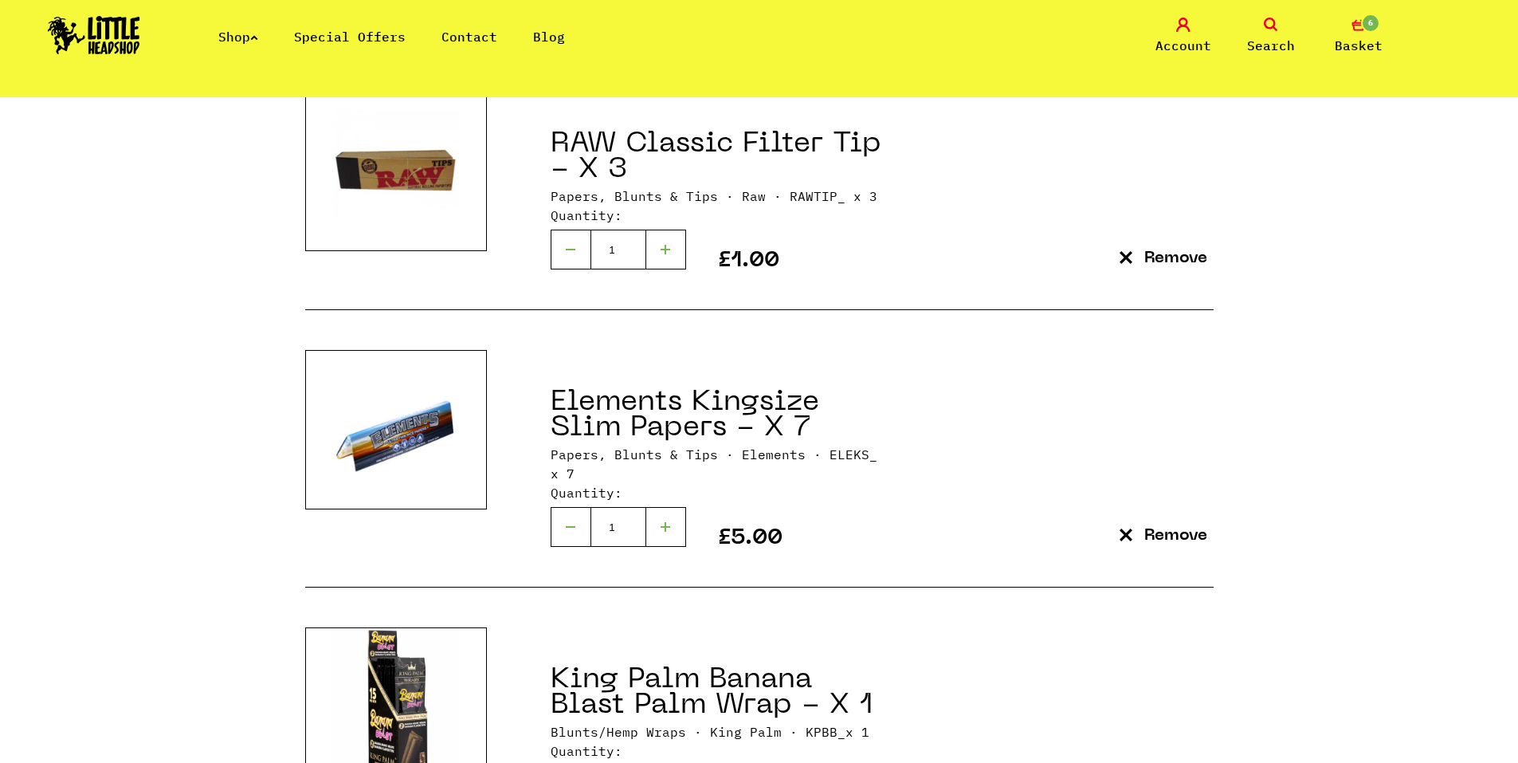
scroll to position [319, 0]
